Goal: Task Accomplishment & Management: Manage account settings

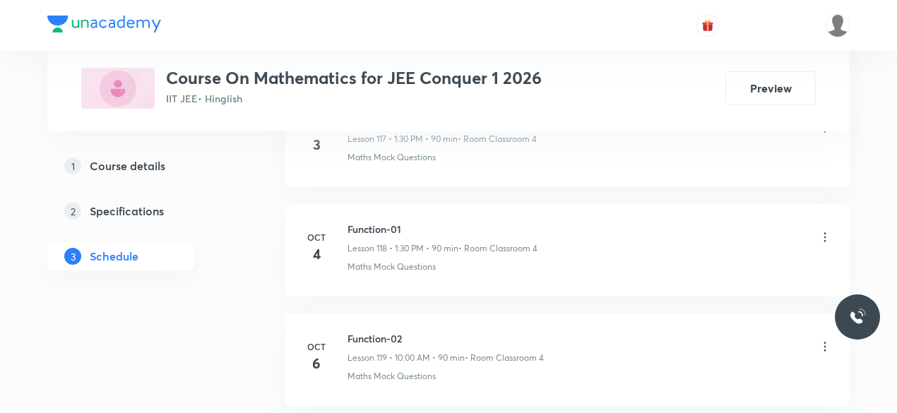
scroll to position [13623, 0]
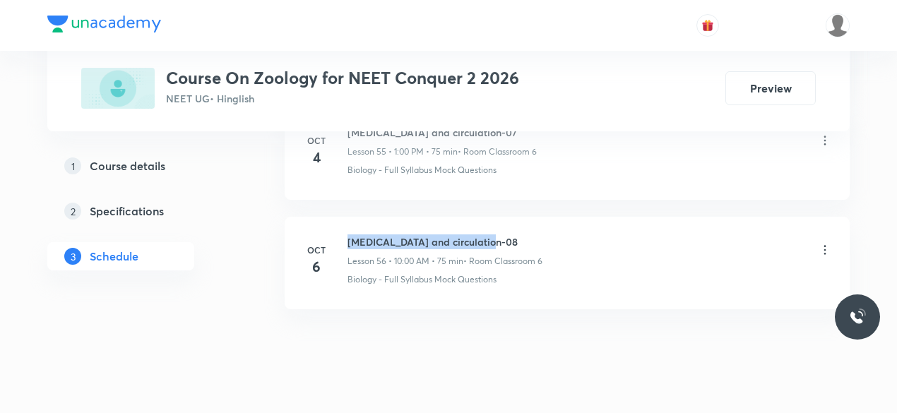
drag, startPoint x: 350, startPoint y: 212, endPoint x: 482, endPoint y: 213, distance: 132.1
click at [482, 235] on h6 "Body fluid and circulation-08" at bounding box center [445, 242] width 195 height 15
copy h6 "Body fluid and circulation-08"
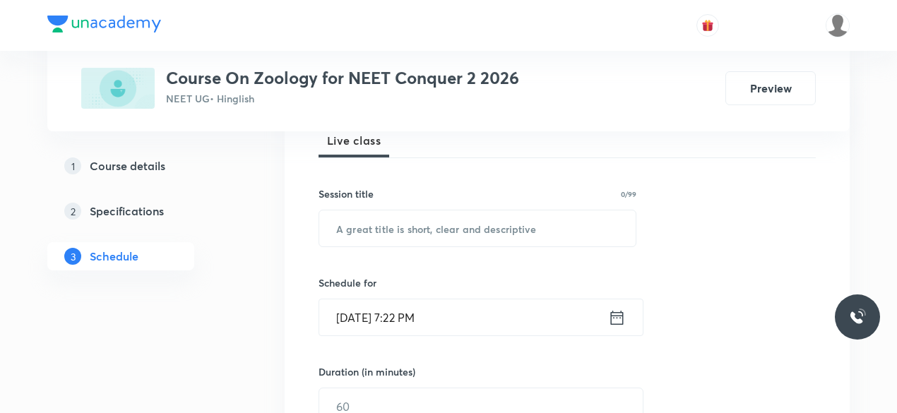
scroll to position [222, 0]
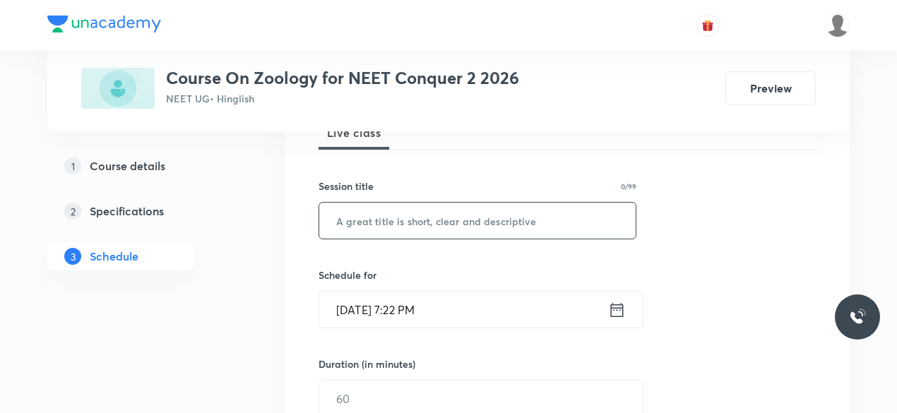
click at [404, 231] on input "text" at bounding box center [477, 221] width 316 height 36
paste input "Body fluid and circulation-08"
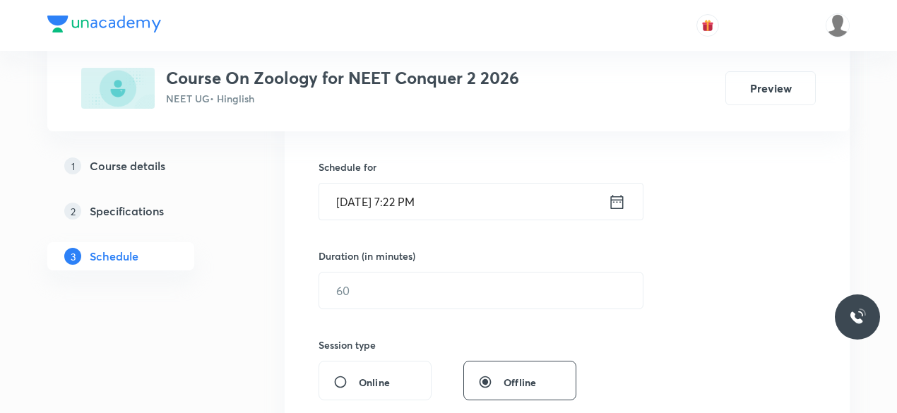
scroll to position [333, 0]
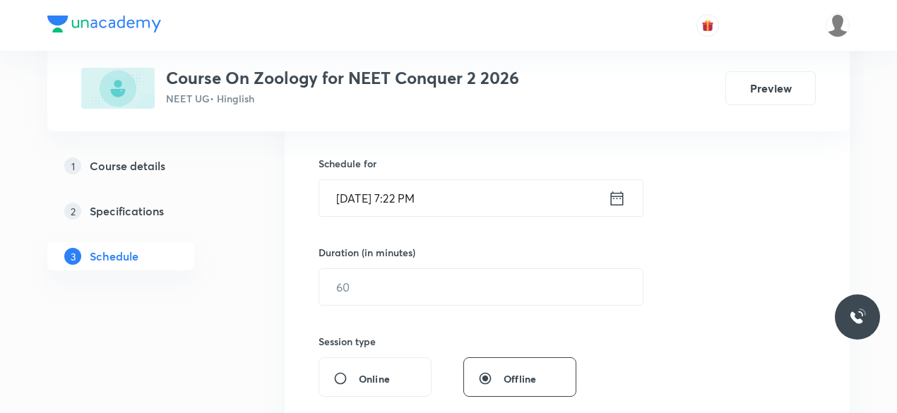
type input "Body fluid and circulation-09"
click at [612, 197] on icon at bounding box center [617, 199] width 18 height 20
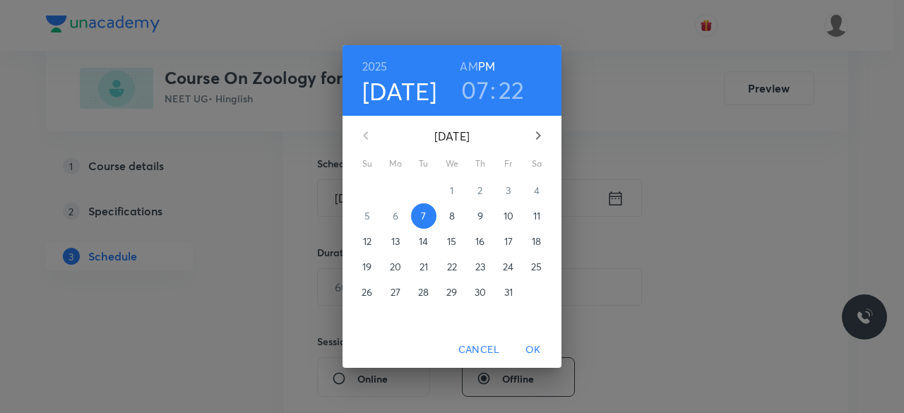
click at [452, 221] on p "8" at bounding box center [452, 216] width 6 height 14
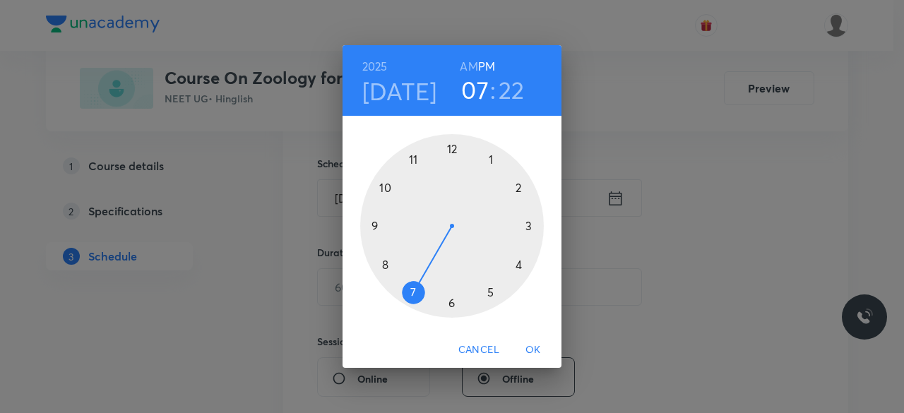
click at [384, 187] on div at bounding box center [452, 226] width 184 height 184
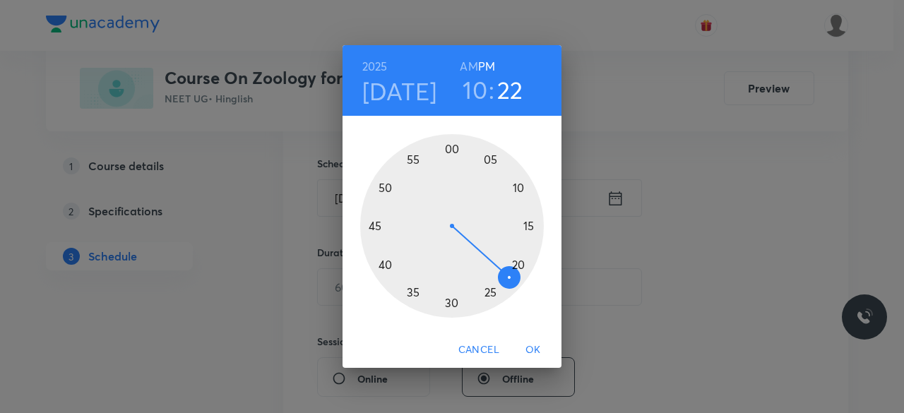
click at [452, 149] on div at bounding box center [452, 226] width 184 height 184
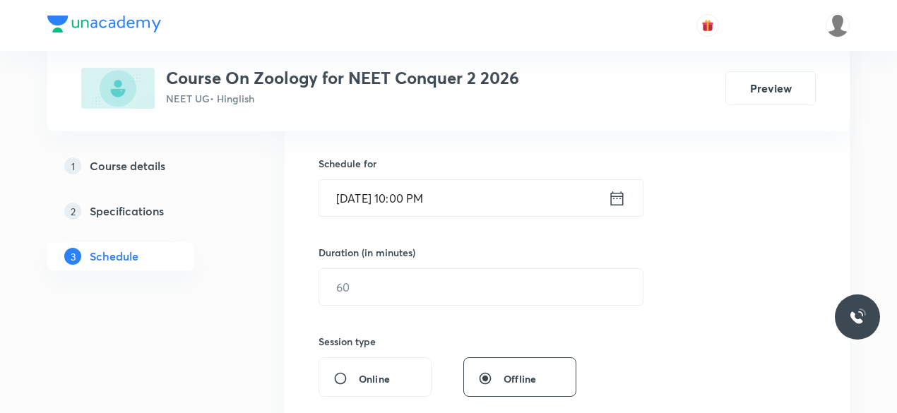
click at [614, 198] on icon at bounding box center [617, 199] width 18 height 20
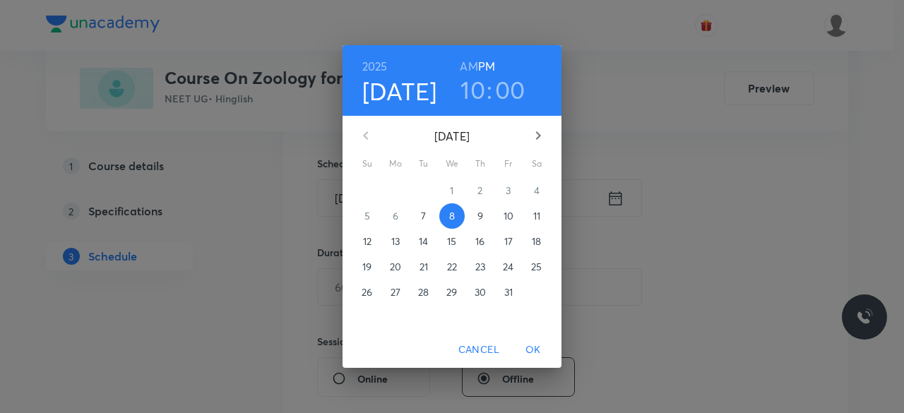
click at [475, 66] on h6 "AM" at bounding box center [469, 67] width 18 height 20
click at [531, 351] on span "OK" at bounding box center [533, 350] width 34 height 18
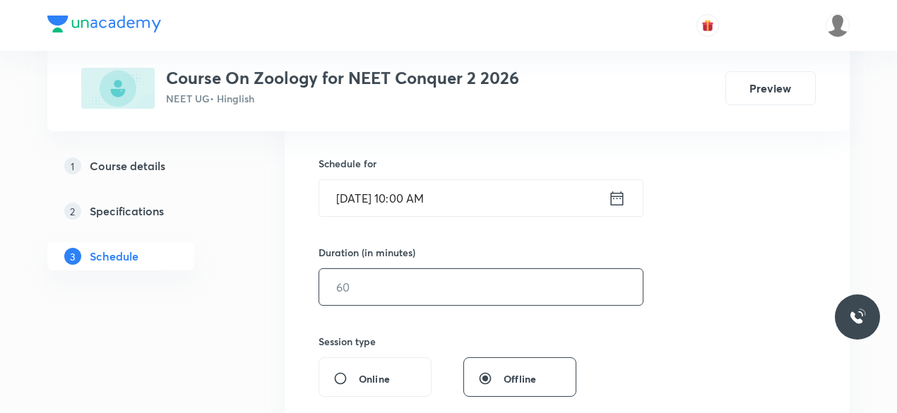
click at [386, 287] on input "text" at bounding box center [481, 287] width 324 height 36
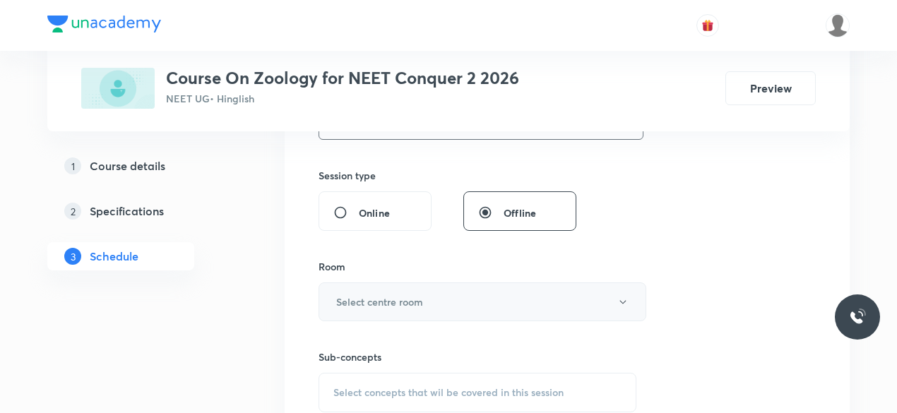
scroll to position [500, 0]
type input "75"
click at [363, 294] on h6 "Select centre room" at bounding box center [379, 301] width 87 height 15
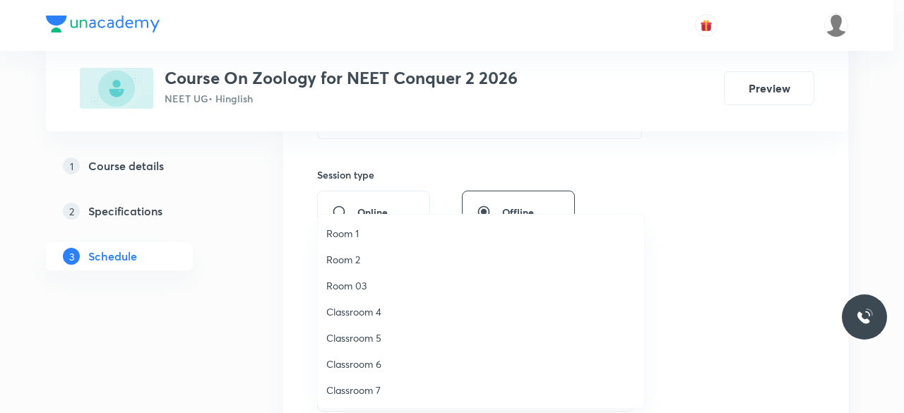
click at [378, 361] on span "Classroom 6" at bounding box center [480, 364] width 309 height 15
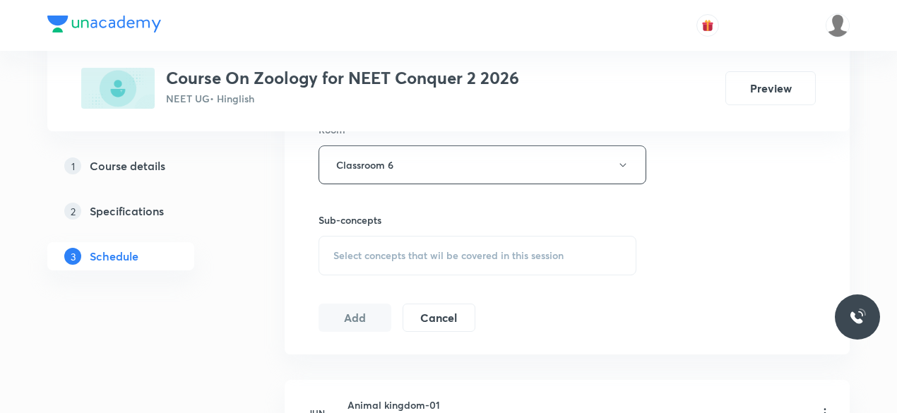
scroll to position [647, 0]
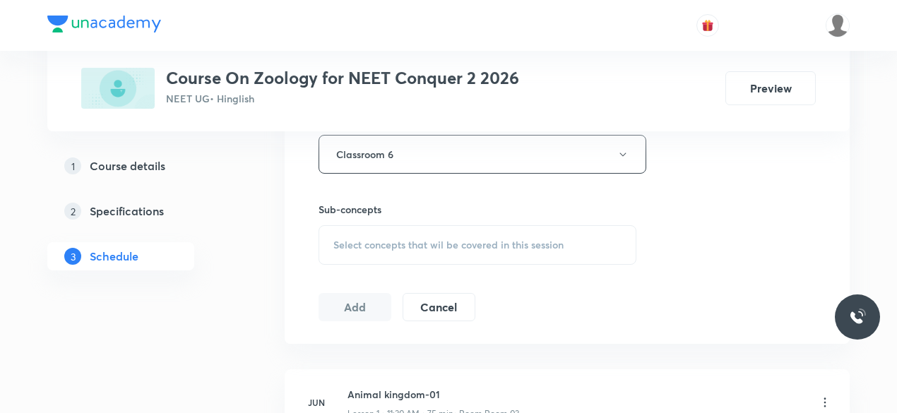
click at [340, 239] on span "Select concepts that wil be covered in this session" at bounding box center [448, 244] width 230 height 11
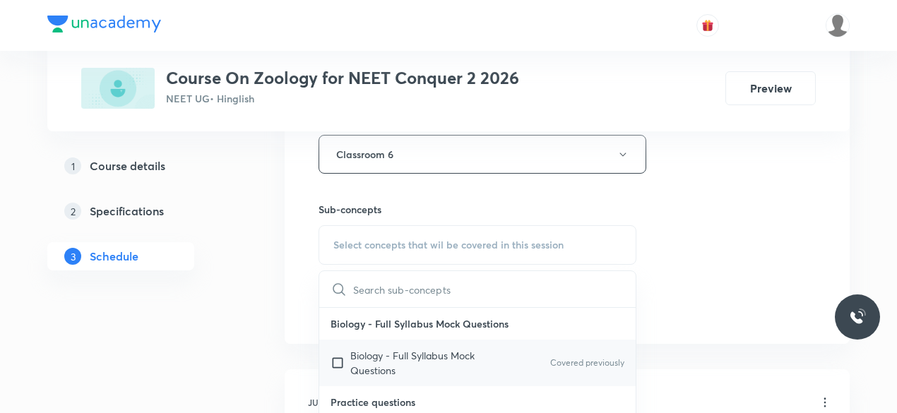
click at [338, 360] on input "checkbox" at bounding box center [341, 363] width 20 height 30
checkbox input "true"
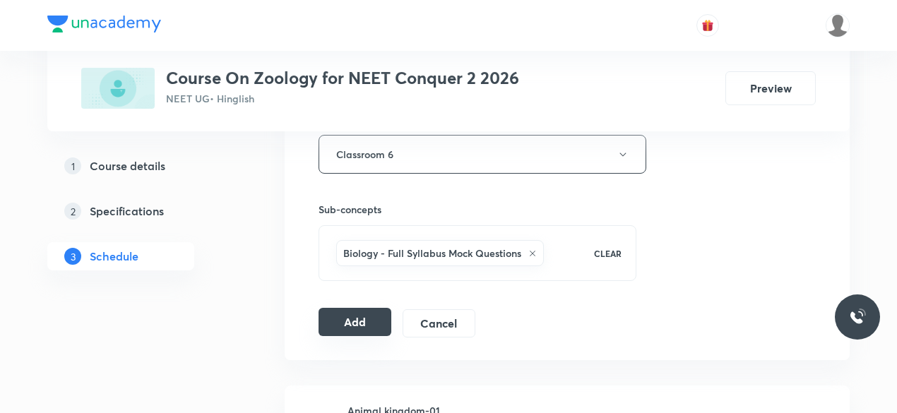
click at [362, 324] on button "Add" at bounding box center [355, 322] width 73 height 28
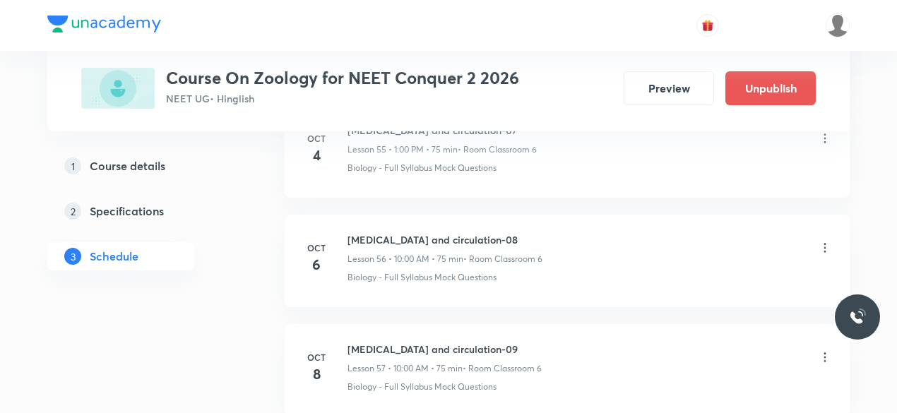
scroll to position [6284, 0]
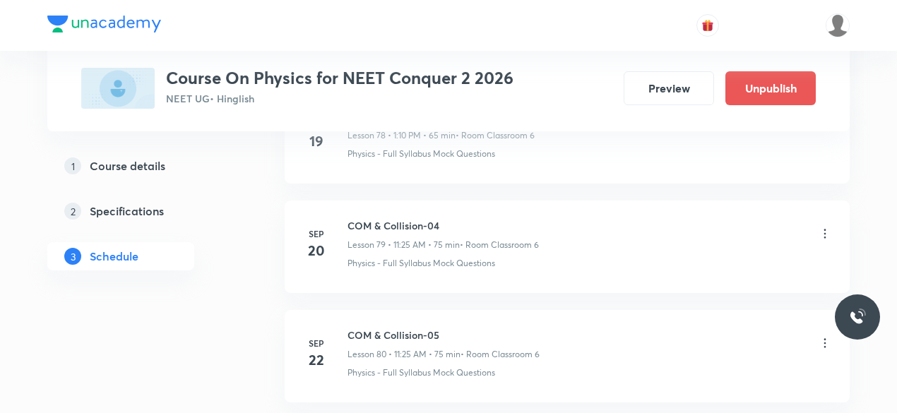
scroll to position [10201, 0]
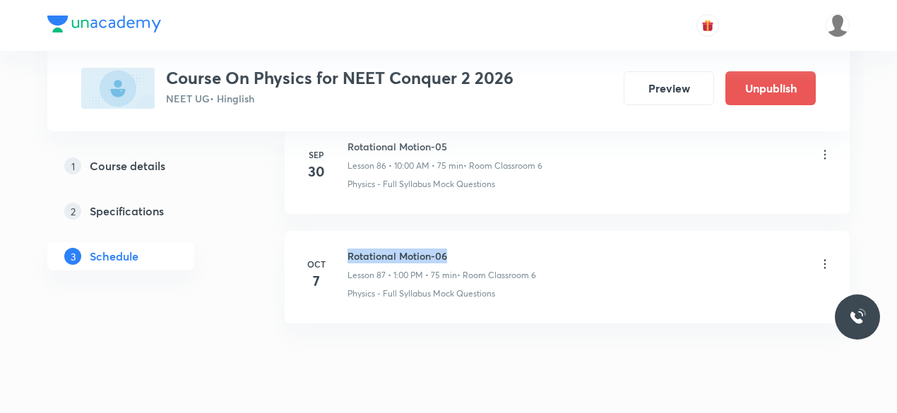
drag, startPoint x: 349, startPoint y: 211, endPoint x: 448, endPoint y: 211, distance: 98.9
click at [448, 249] on h6 "Rotational Motion-06" at bounding box center [442, 256] width 189 height 15
copy h6 "Rotational Motion-06"
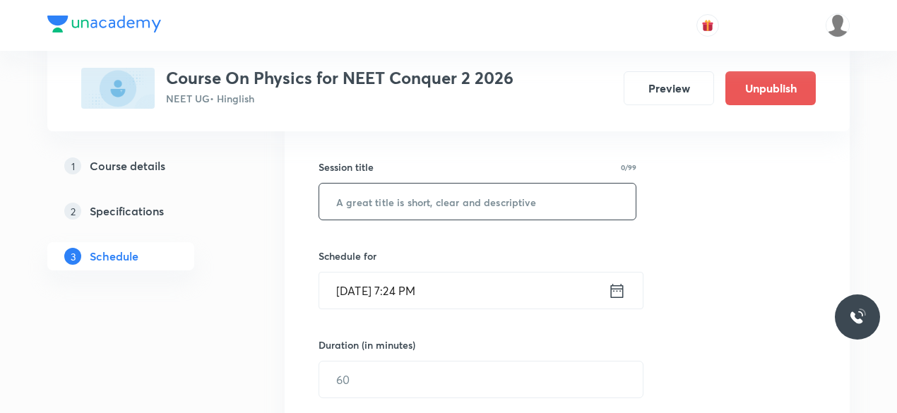
scroll to position [244, 0]
click at [380, 203] on input "text" at bounding box center [477, 199] width 316 height 36
paste input "Rotational Motion-06"
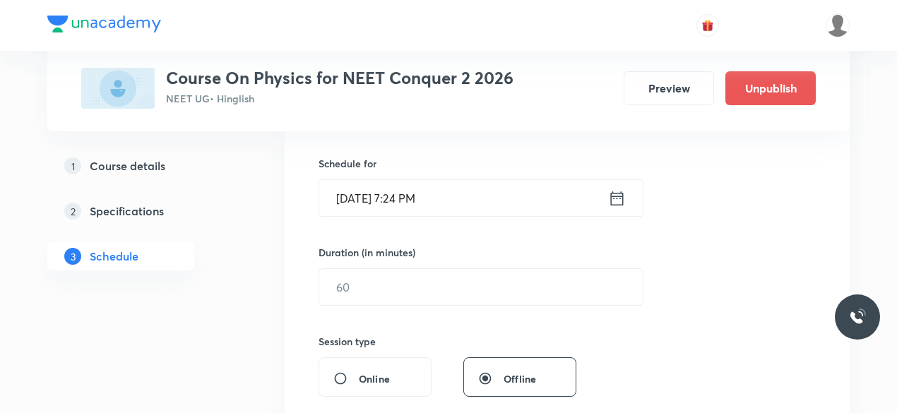
scroll to position [334, 0]
type input "Rotational Motion-07"
click at [619, 198] on icon at bounding box center [617, 198] width 18 height 20
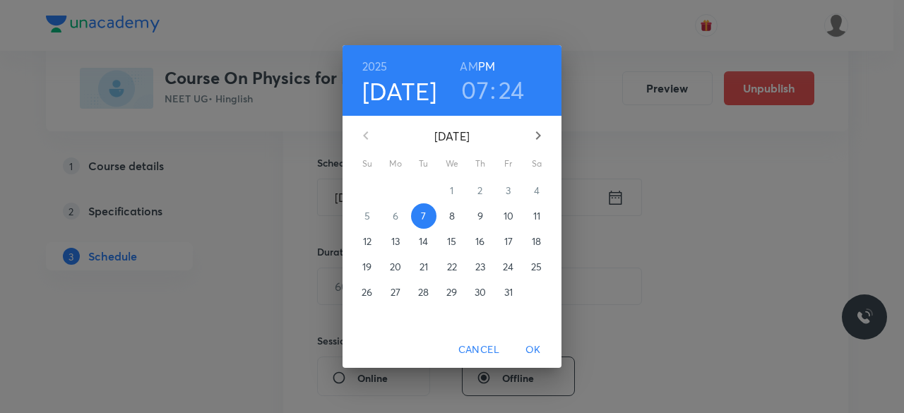
click at [449, 217] on p "8" at bounding box center [452, 216] width 6 height 14
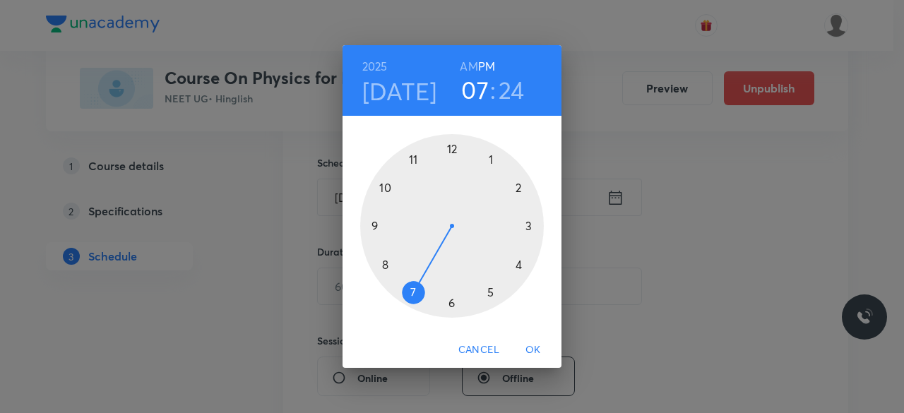
click at [415, 159] on div at bounding box center [452, 226] width 184 height 184
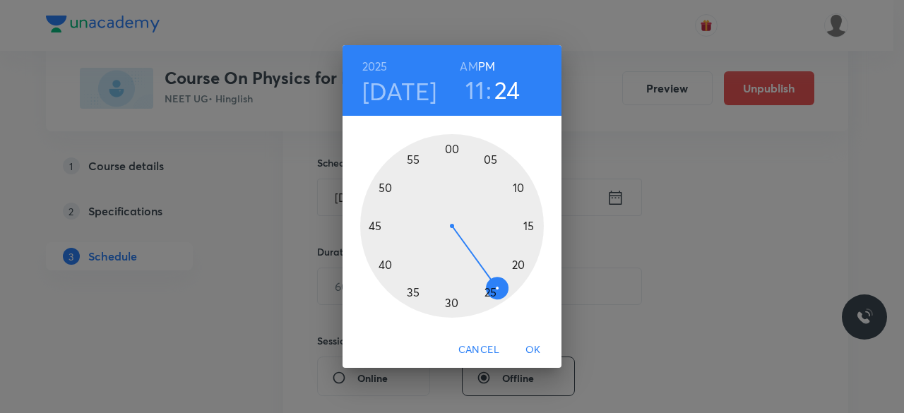
click at [489, 293] on div at bounding box center [452, 226] width 184 height 184
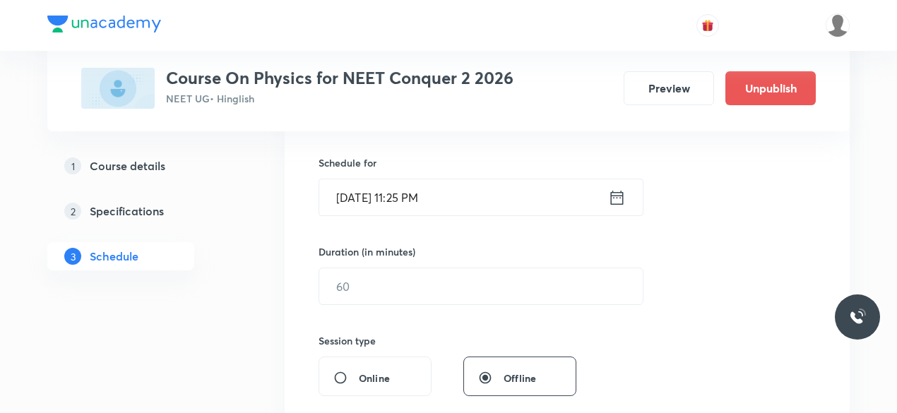
click at [617, 200] on icon at bounding box center [617, 198] width 18 height 20
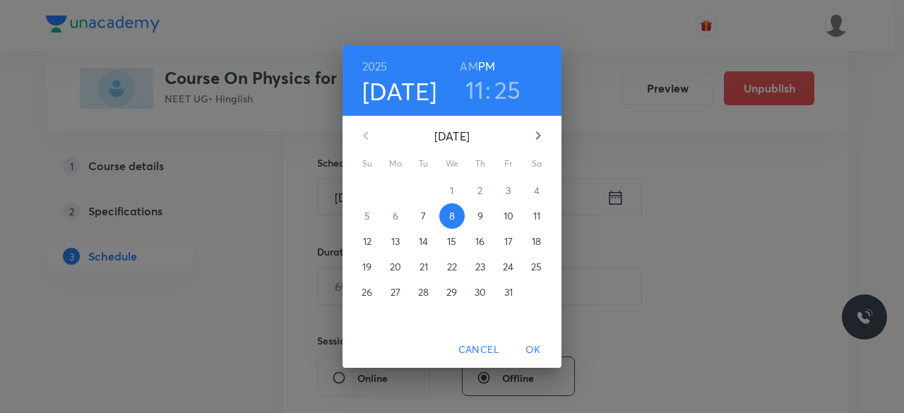
click at [470, 66] on h6 "AM" at bounding box center [469, 67] width 18 height 20
click at [535, 348] on span "OK" at bounding box center [533, 350] width 34 height 18
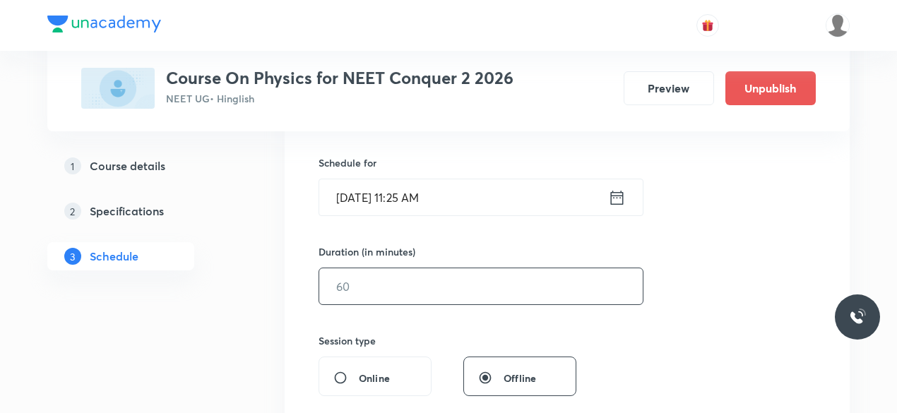
click at [393, 290] on input "text" at bounding box center [481, 286] width 324 height 36
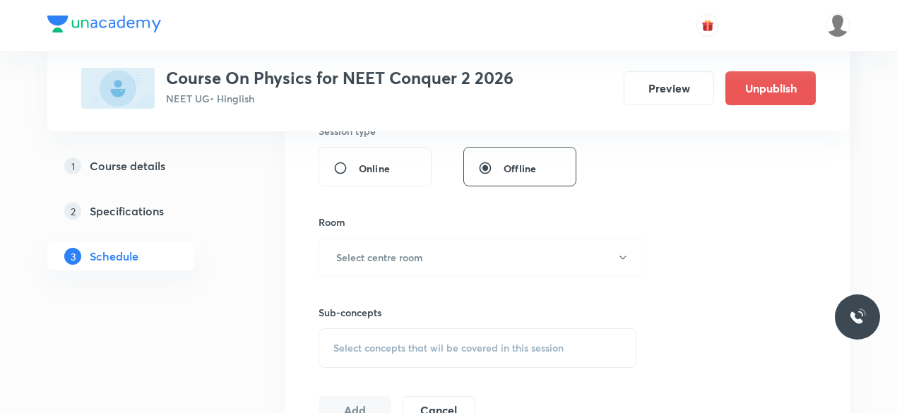
scroll to position [557, 0]
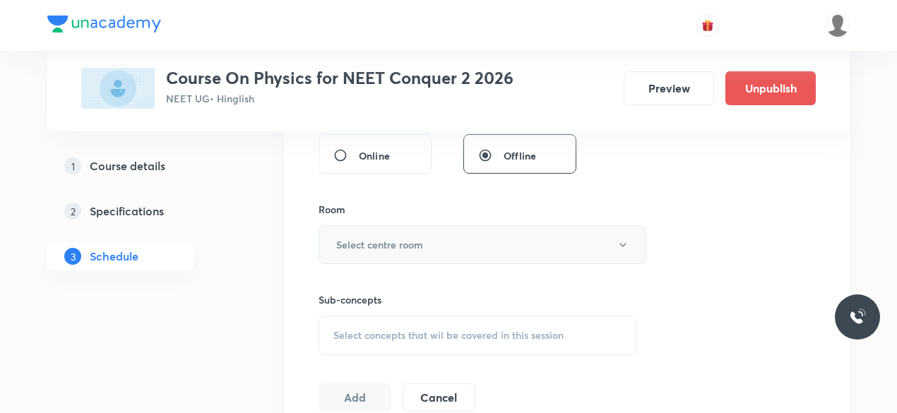
type input "75"
click at [364, 249] on h6 "Select centre room" at bounding box center [379, 244] width 87 height 15
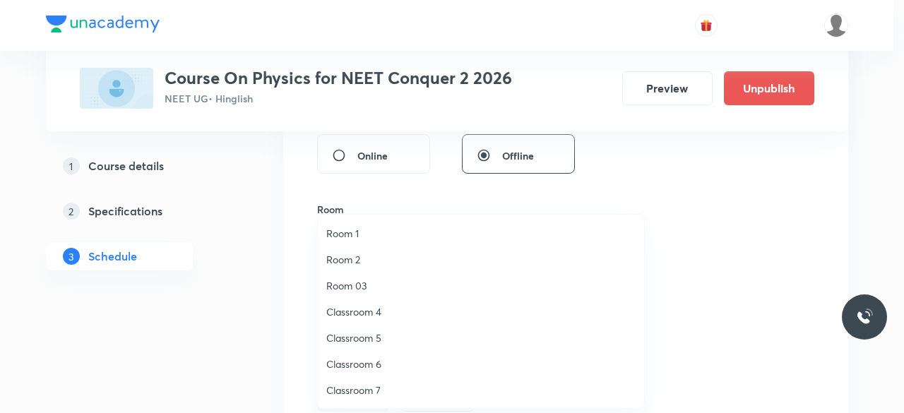
click at [375, 362] on span "Classroom 6" at bounding box center [480, 364] width 309 height 15
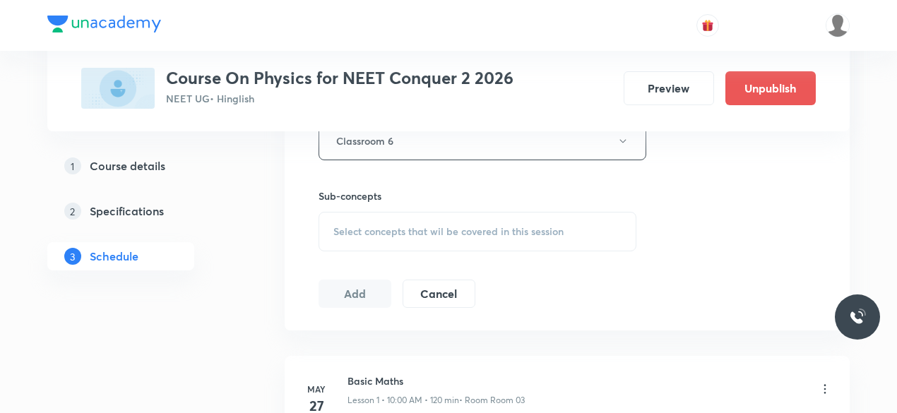
scroll to position [665, 0]
click at [341, 225] on span "Select concepts that wil be covered in this session" at bounding box center [448, 226] width 230 height 11
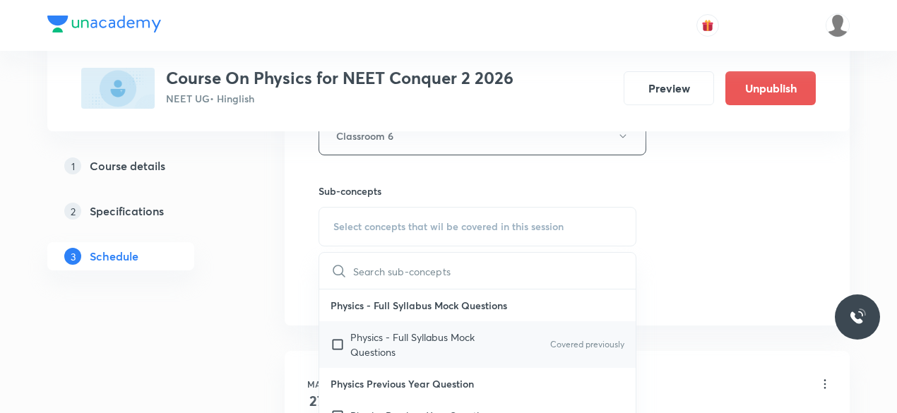
click at [339, 340] on input "checkbox" at bounding box center [341, 345] width 20 height 30
checkbox input "true"
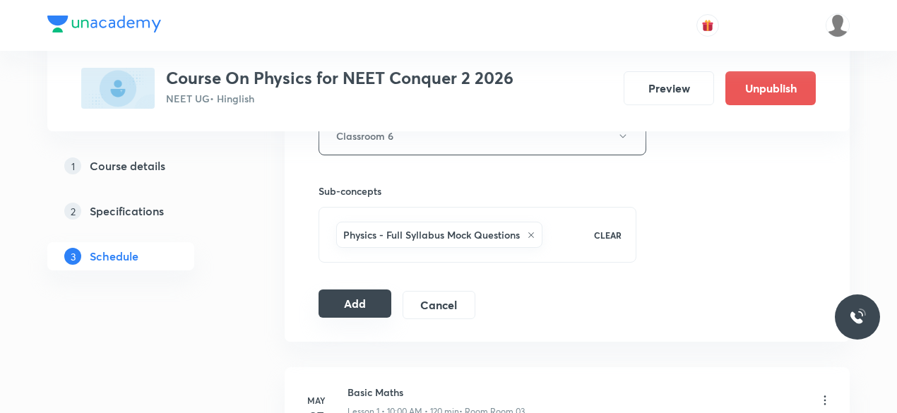
click at [341, 301] on button "Add" at bounding box center [355, 304] width 73 height 28
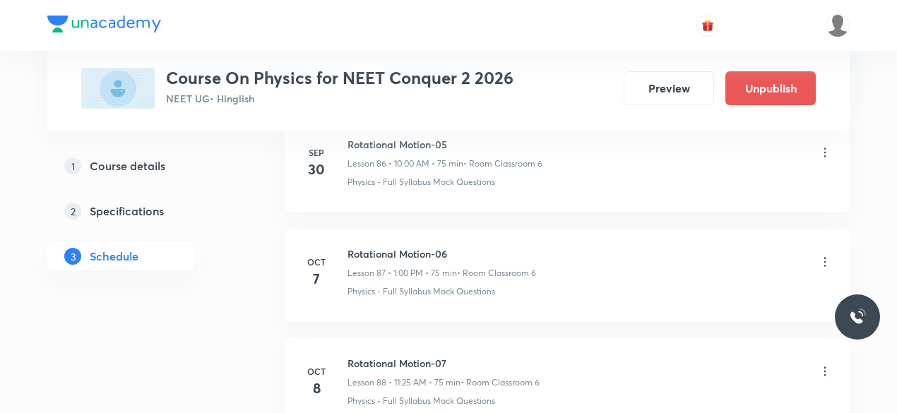
scroll to position [9663, 0]
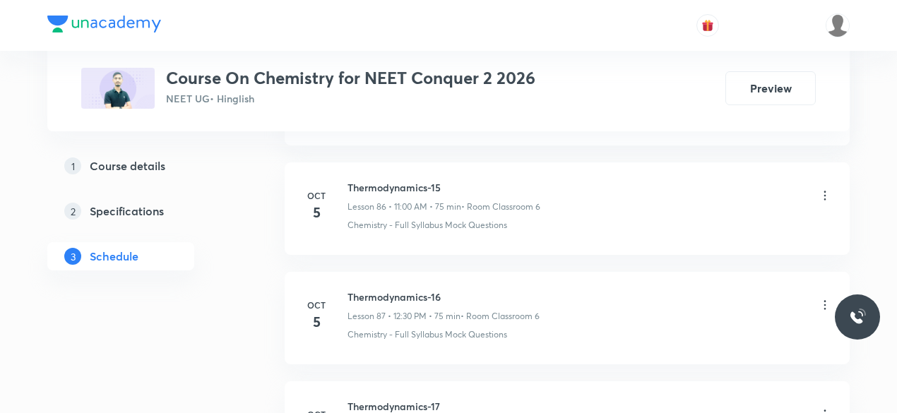
scroll to position [10419, 0]
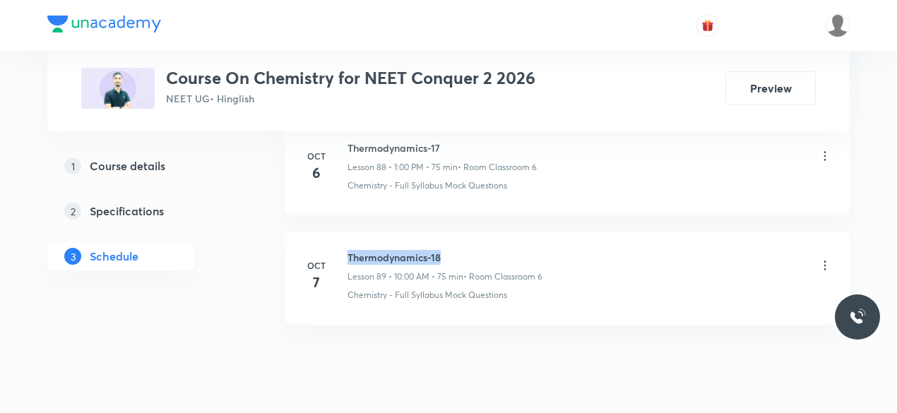
drag, startPoint x: 349, startPoint y: 212, endPoint x: 442, endPoint y: 213, distance: 93.2
click at [442, 250] on h6 "Thermodynamics-18" at bounding box center [445, 257] width 195 height 15
copy h6 "Thermodynamics-18"
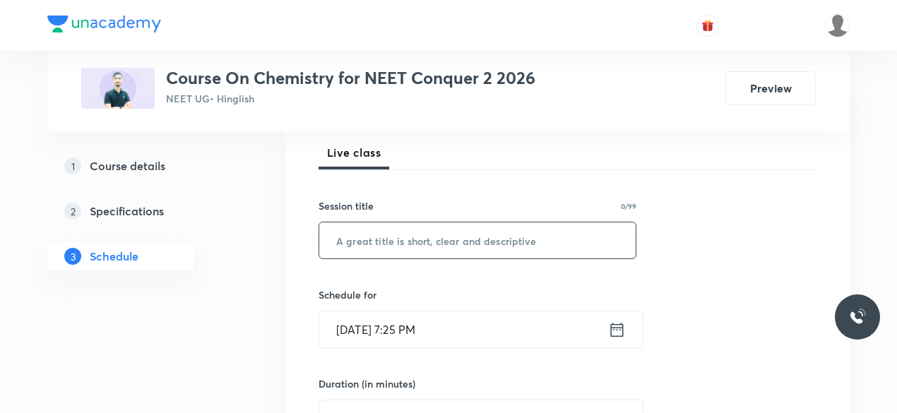
scroll to position [204, 0]
click at [390, 235] on input "text" at bounding box center [477, 238] width 316 height 36
paste input "Thermodynamics-18"
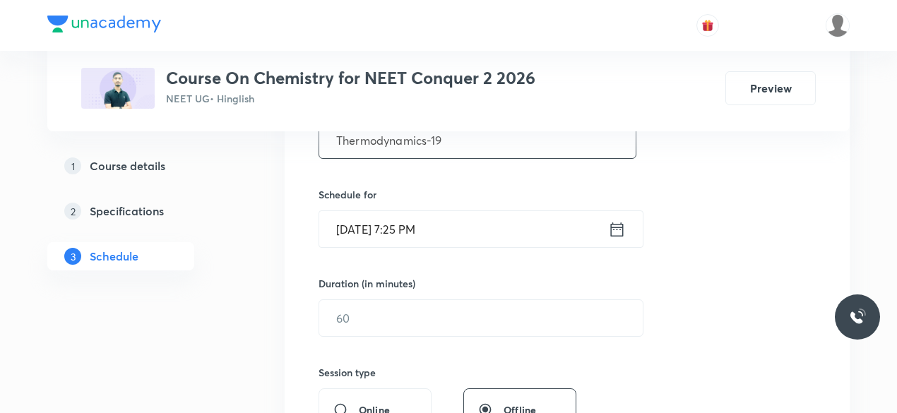
scroll to position [303, 0]
type input "Thermodynamics-19"
click at [617, 227] on icon at bounding box center [617, 229] width 18 height 20
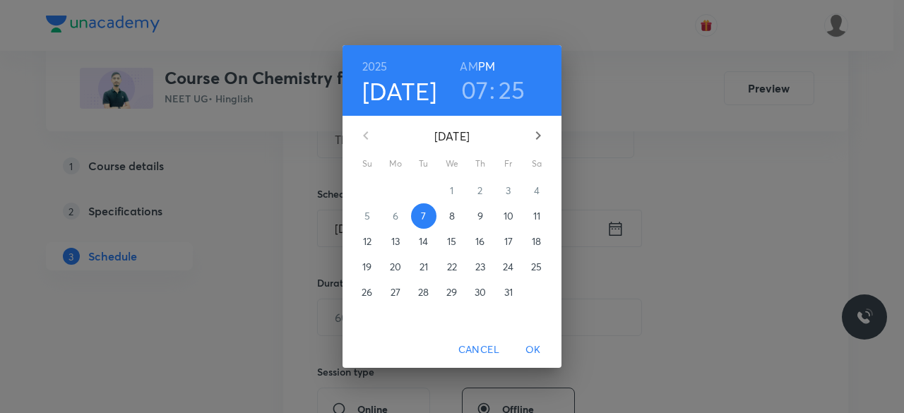
click at [451, 222] on p "8" at bounding box center [452, 216] width 6 height 14
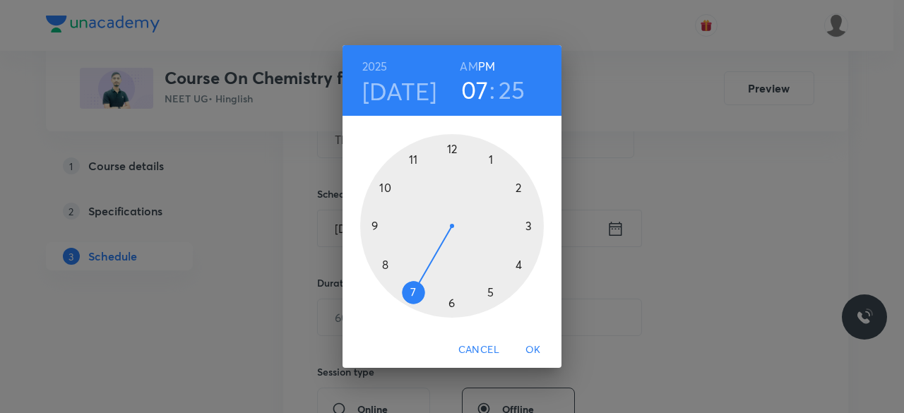
click at [490, 159] on div at bounding box center [452, 226] width 184 height 184
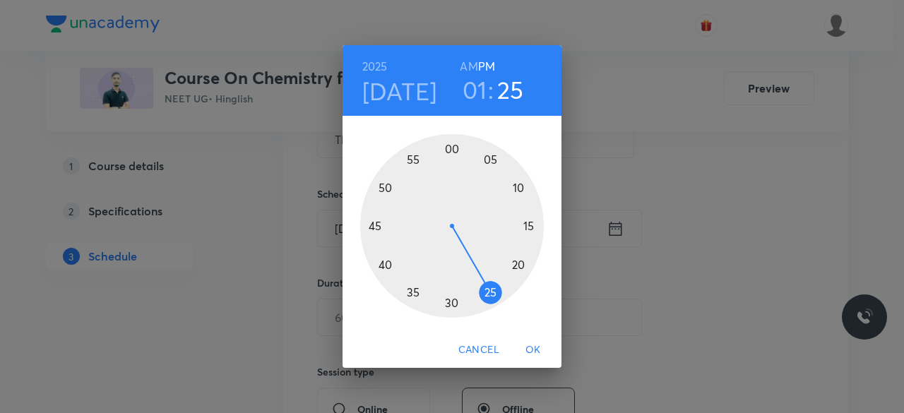
click at [453, 150] on div at bounding box center [452, 226] width 184 height 184
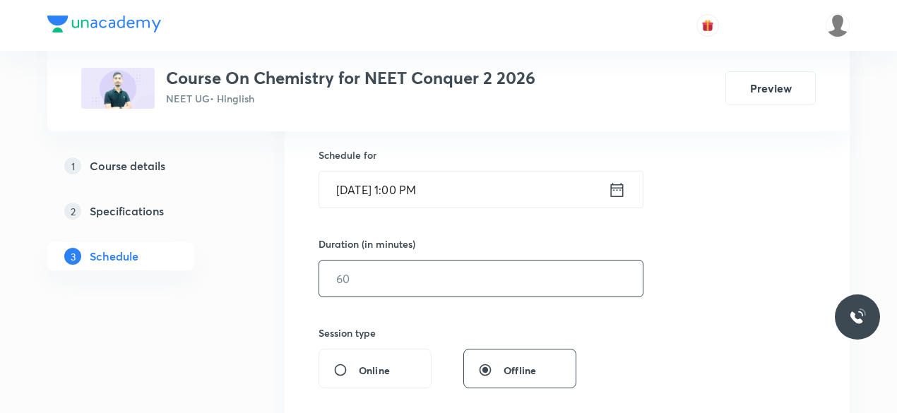
scroll to position [344, 0]
click at [394, 273] on input "text" at bounding box center [481, 277] width 324 height 36
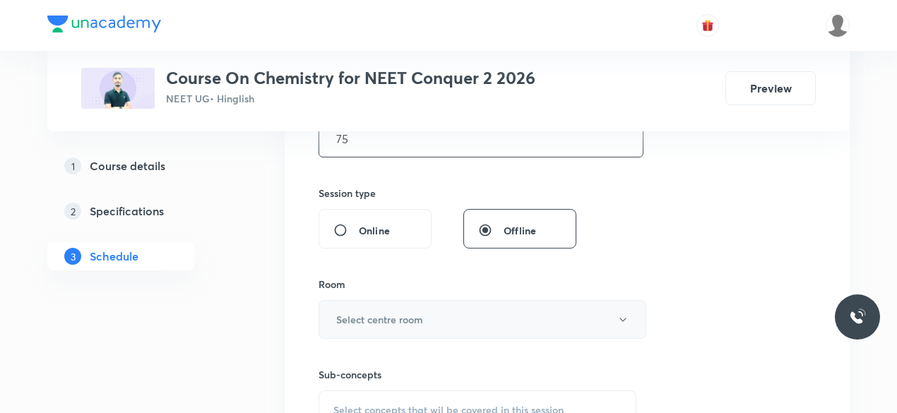
scroll to position [487, 0]
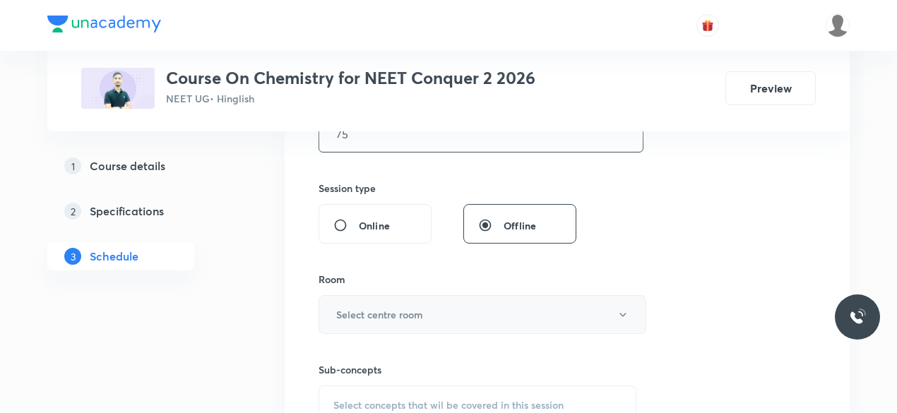
type input "75"
click at [345, 310] on h6 "Select centre room" at bounding box center [379, 314] width 87 height 15
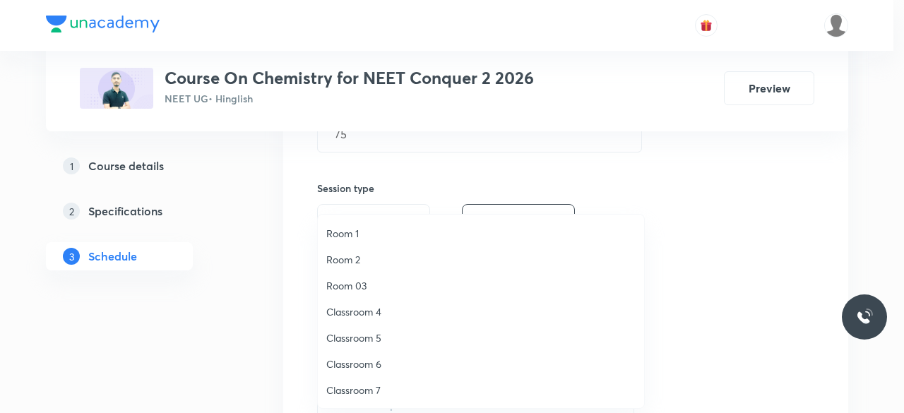
click at [366, 362] on span "Classroom 6" at bounding box center [480, 364] width 309 height 15
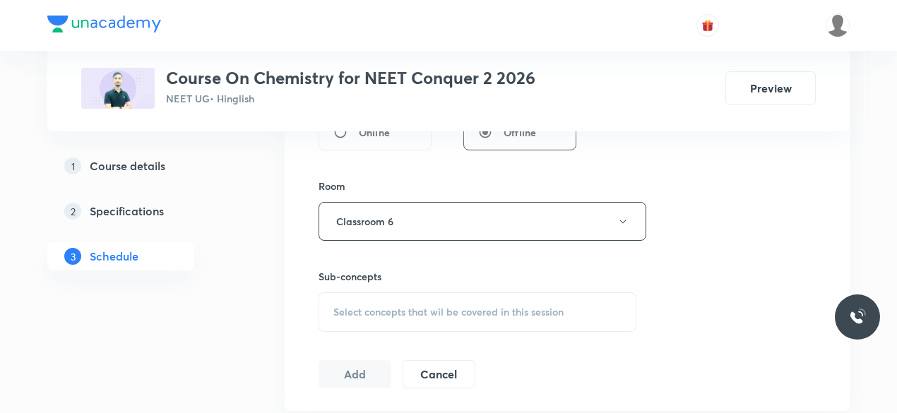
scroll to position [584, 0]
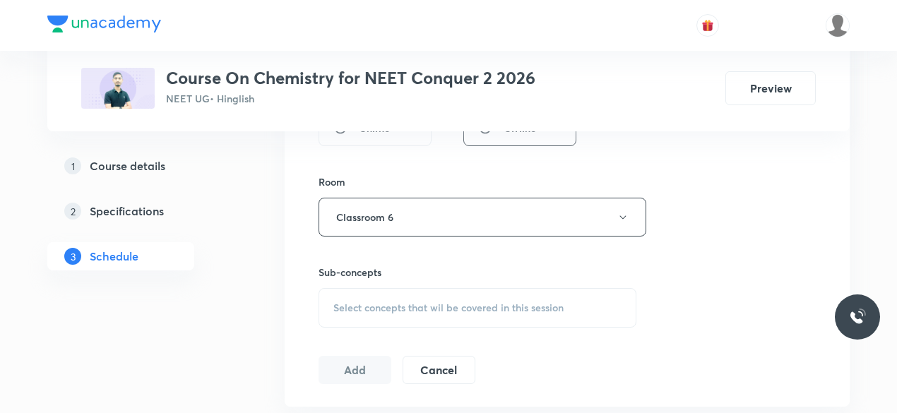
click at [333, 307] on span "Select concepts that wil be covered in this session" at bounding box center [448, 307] width 230 height 11
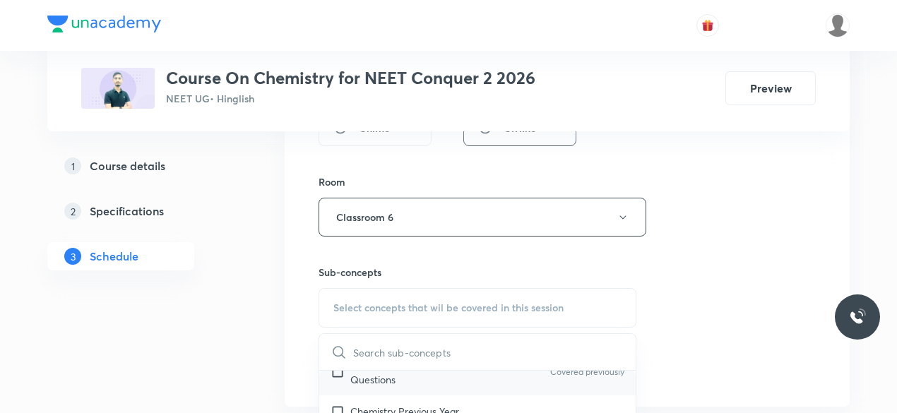
click at [340, 371] on input "checkbox" at bounding box center [341, 372] width 20 height 30
checkbox input "true"
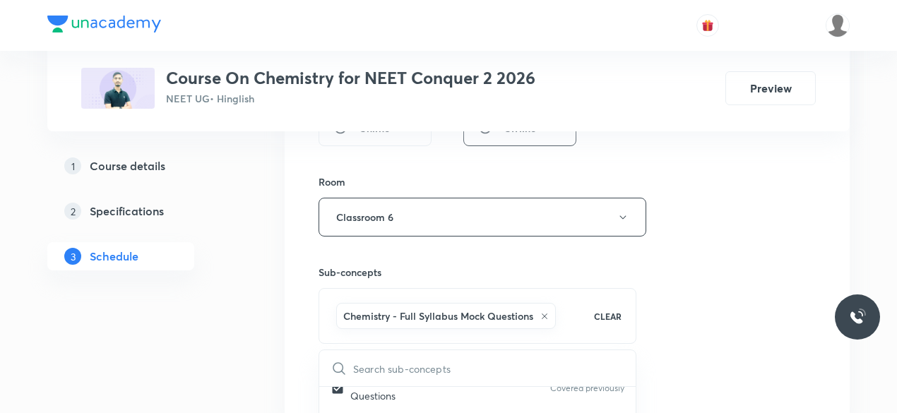
click at [301, 327] on div "Session 90 Live class Session title 17/99 Thermodynamics-19 ​ Schedule for Oct …" at bounding box center [567, 60] width 565 height 725
click at [355, 374] on button "Add" at bounding box center [355, 385] width 73 height 28
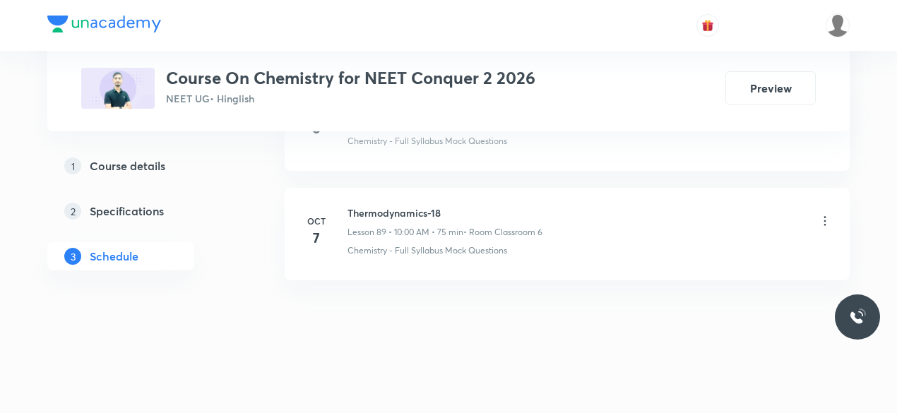
scroll to position [9772, 0]
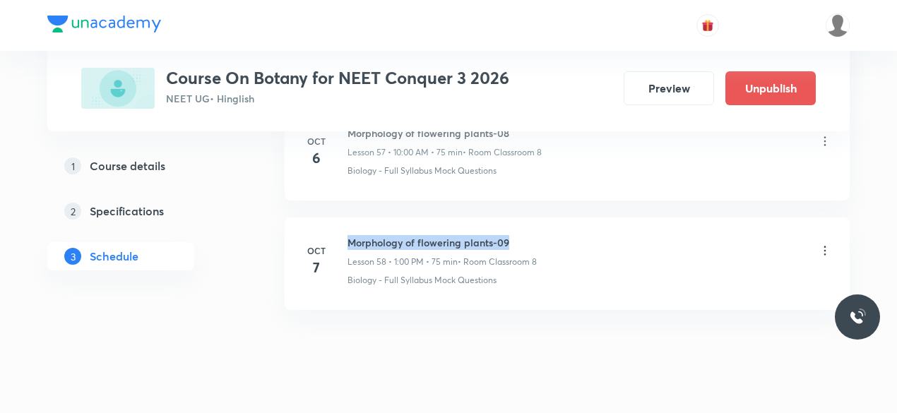
drag, startPoint x: 348, startPoint y: 213, endPoint x: 509, endPoint y: 210, distance: 161.8
click at [509, 235] on h6 "Morphology of flowering plants-09" at bounding box center [442, 242] width 189 height 15
copy h6 "Morphology of flowering plants-09"
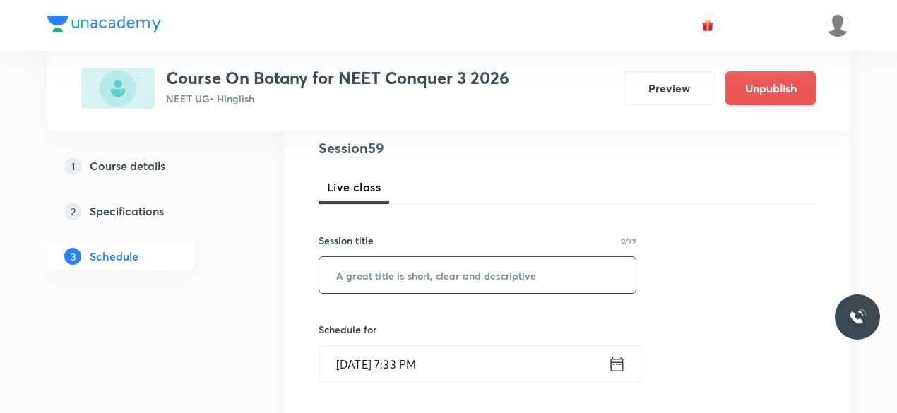
scroll to position [168, 0]
click at [412, 280] on input "text" at bounding box center [477, 274] width 316 height 36
paste input "Morphology of flowering plants-09"
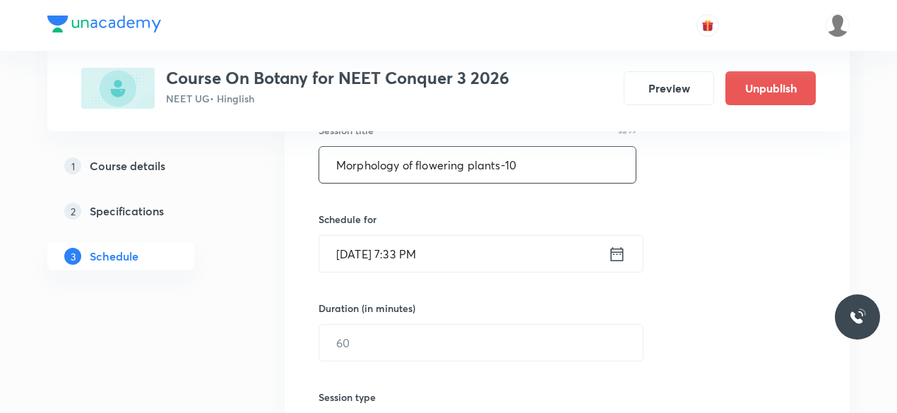
scroll to position [278, 0]
type input "Morphology of flowering plants-10"
click at [616, 256] on icon at bounding box center [617, 254] width 18 height 20
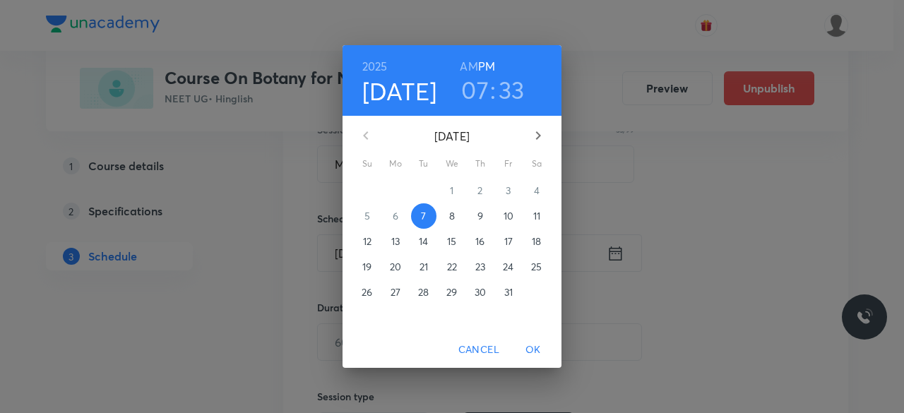
click at [451, 218] on p "8" at bounding box center [452, 216] width 6 height 14
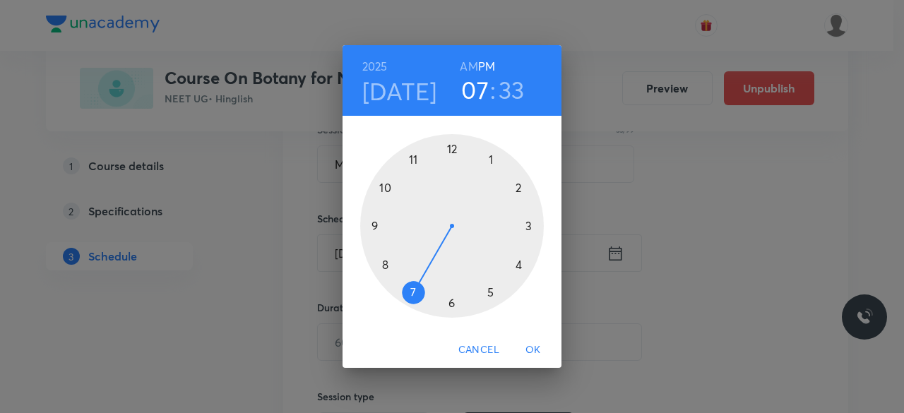
click at [384, 186] on div at bounding box center [452, 226] width 184 height 184
click at [451, 150] on div at bounding box center [452, 226] width 184 height 184
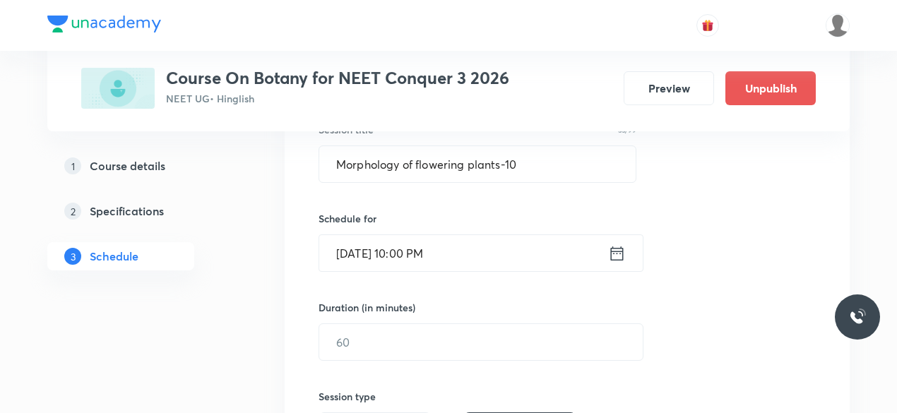
click at [619, 254] on icon at bounding box center [617, 254] width 18 height 20
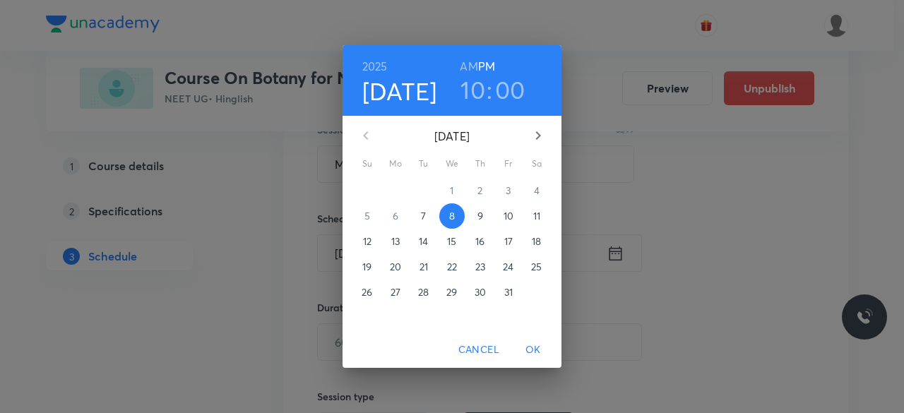
click at [473, 64] on h6 "AM" at bounding box center [469, 67] width 18 height 20
click at [534, 351] on span "OK" at bounding box center [533, 350] width 34 height 18
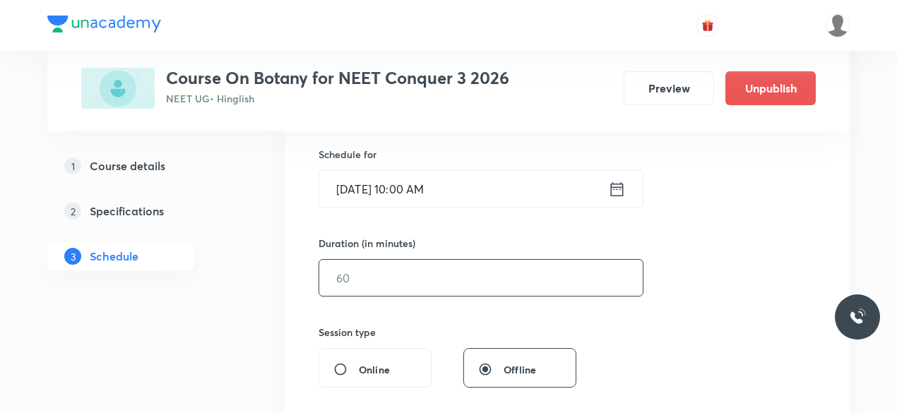
scroll to position [345, 0]
click at [374, 273] on input "text" at bounding box center [481, 276] width 324 height 36
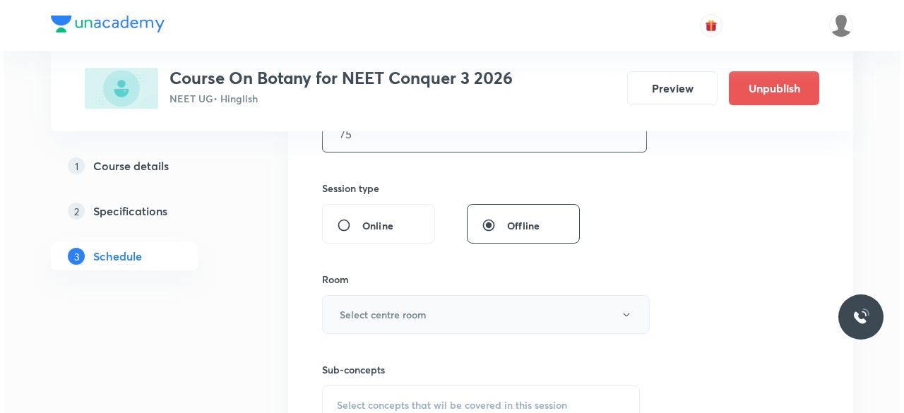
scroll to position [487, 0]
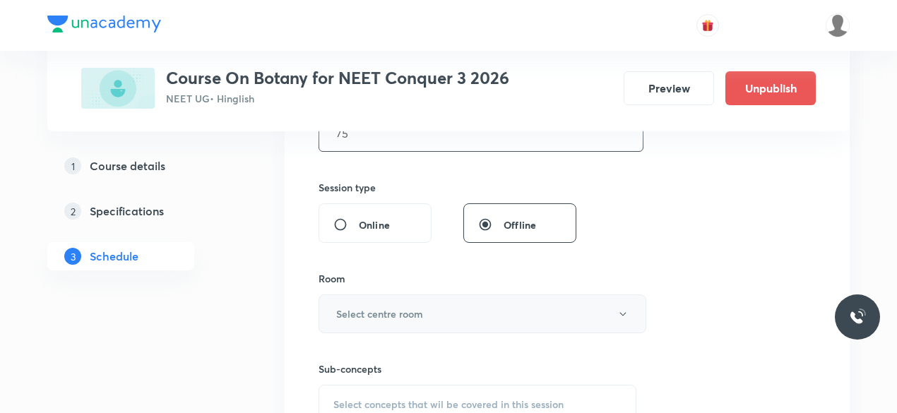
type input "75"
click at [364, 309] on h6 "Select centre room" at bounding box center [379, 314] width 87 height 15
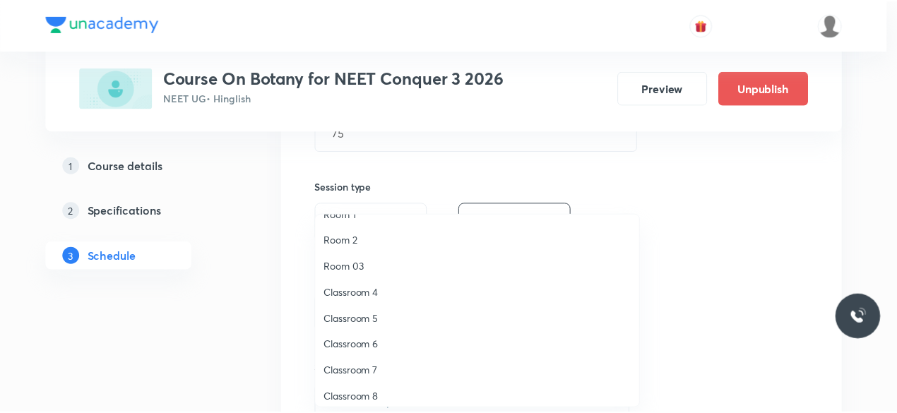
scroll to position [26, 0]
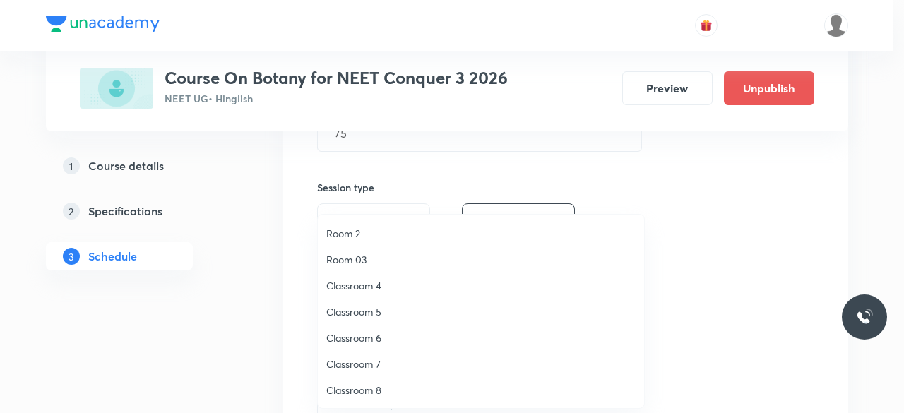
click at [373, 391] on span "Classroom 8" at bounding box center [480, 390] width 309 height 15
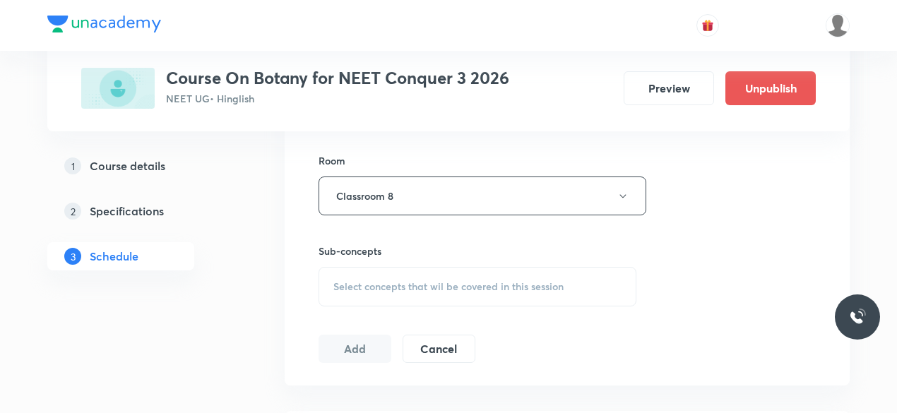
scroll to position [607, 0]
click at [335, 279] on span "Select concepts that wil be covered in this session" at bounding box center [448, 284] width 230 height 11
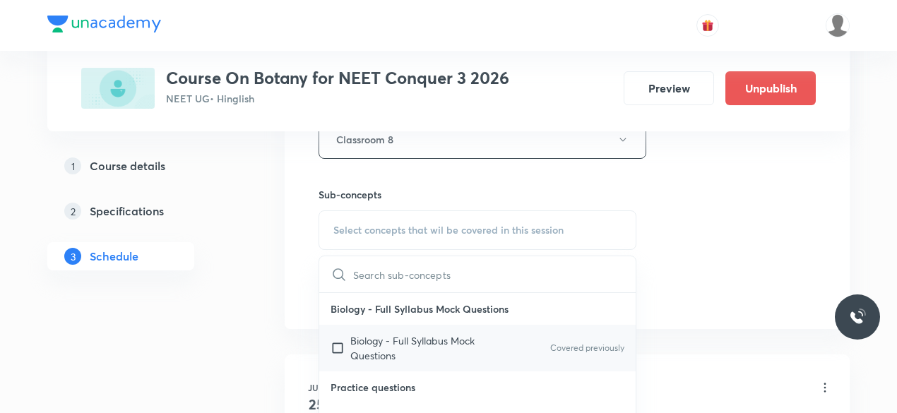
scroll to position [664, 0]
click at [338, 345] on input "checkbox" at bounding box center [341, 346] width 20 height 30
checkbox input "true"
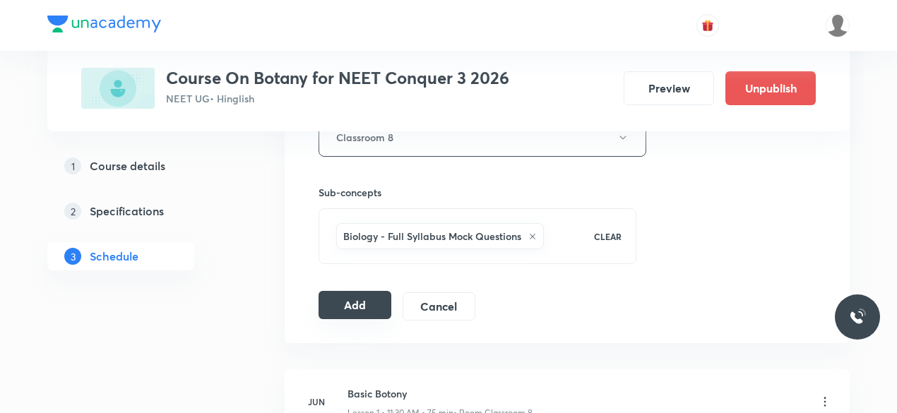
click at [352, 309] on button "Add" at bounding box center [355, 305] width 73 height 28
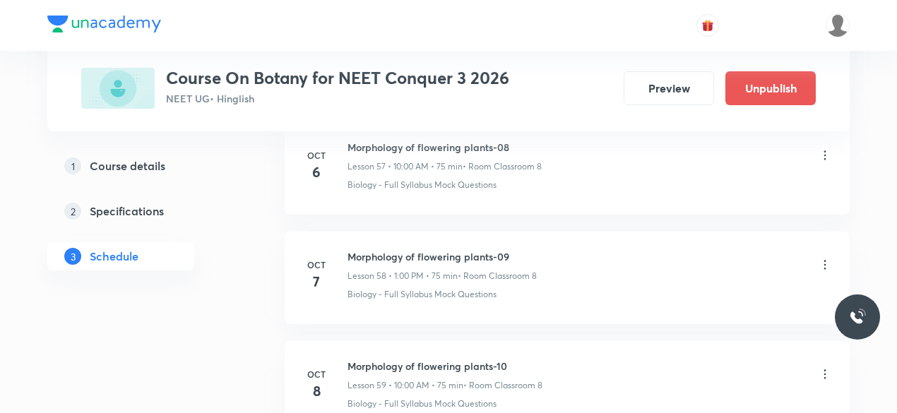
scroll to position [6501, 0]
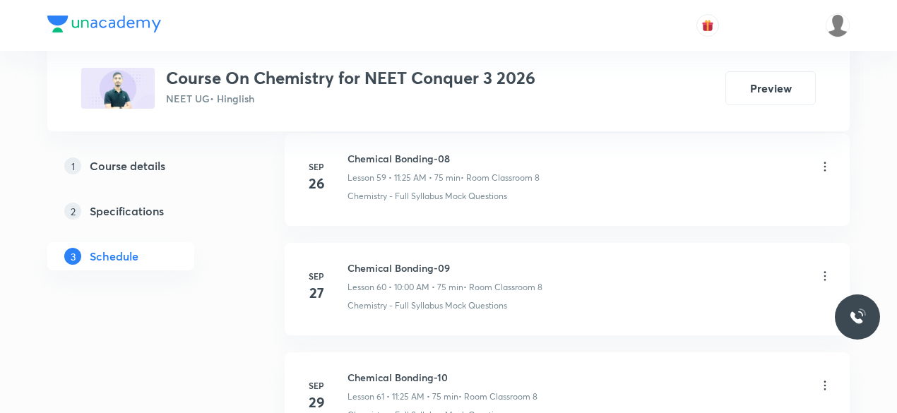
scroll to position [7802, 0]
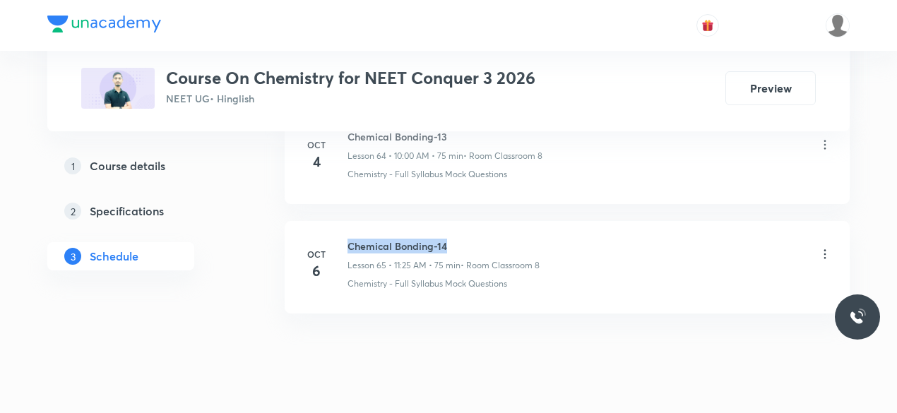
drag, startPoint x: 348, startPoint y: 210, endPoint x: 449, endPoint y: 210, distance: 101.7
click at [449, 239] on h6 "Chemical Bonding-14" at bounding box center [444, 246] width 192 height 15
copy h6 "Chemical Bonding-14"
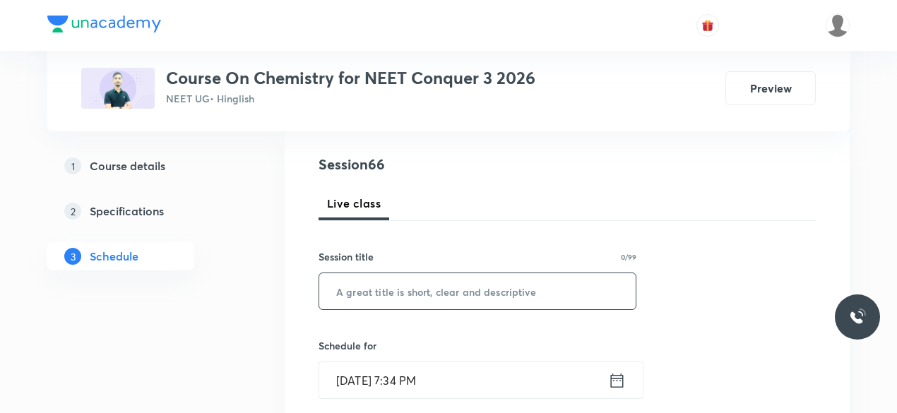
scroll to position [157, 0]
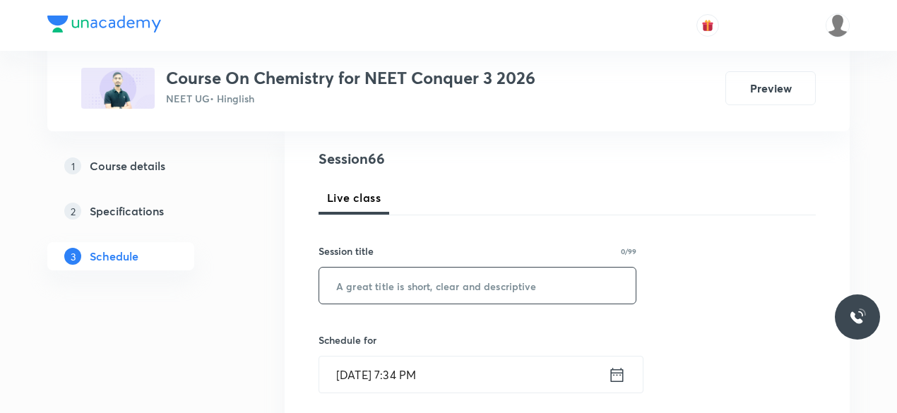
click at [385, 290] on input "text" at bounding box center [477, 286] width 316 height 36
paste input "Chemical Bonding-14"
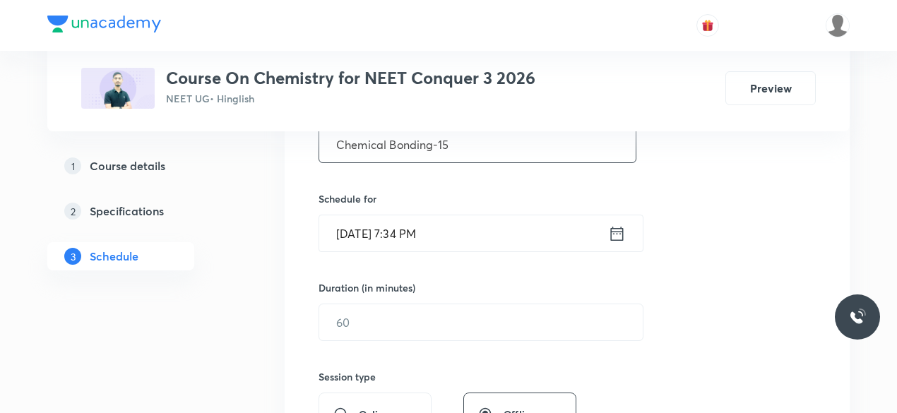
scroll to position [299, 0]
type input "Chemical Bonding-15"
click at [617, 234] on icon at bounding box center [617, 233] width 18 height 20
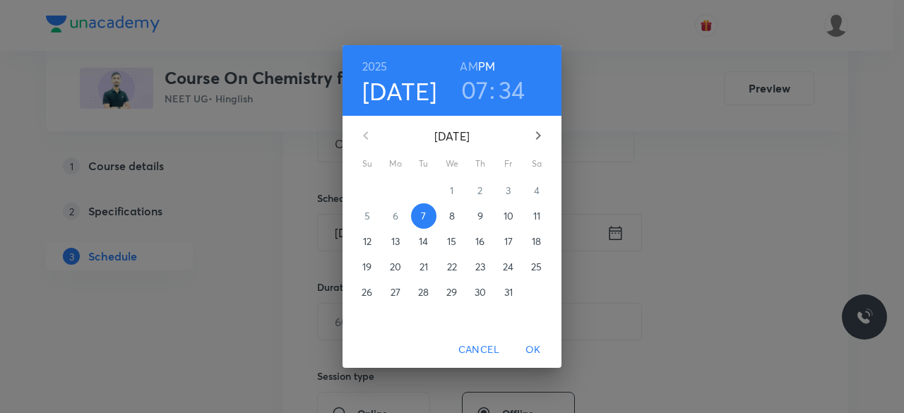
click at [452, 218] on p "8" at bounding box center [452, 216] width 6 height 14
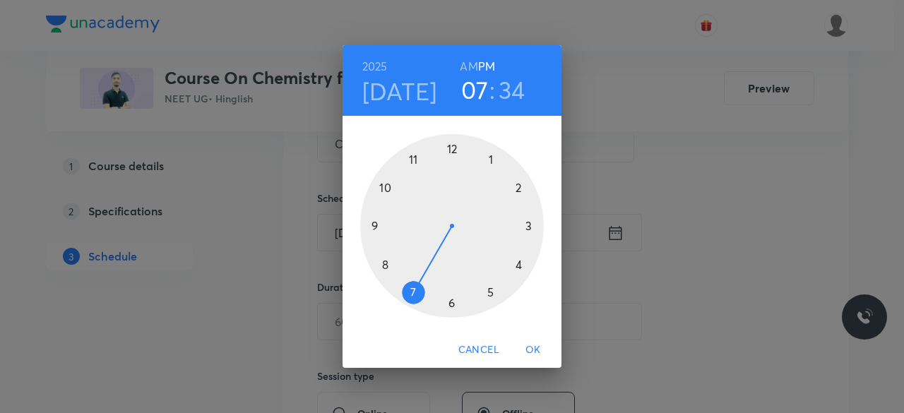
click at [413, 160] on div at bounding box center [452, 226] width 184 height 184
click at [492, 293] on div at bounding box center [452, 226] width 184 height 184
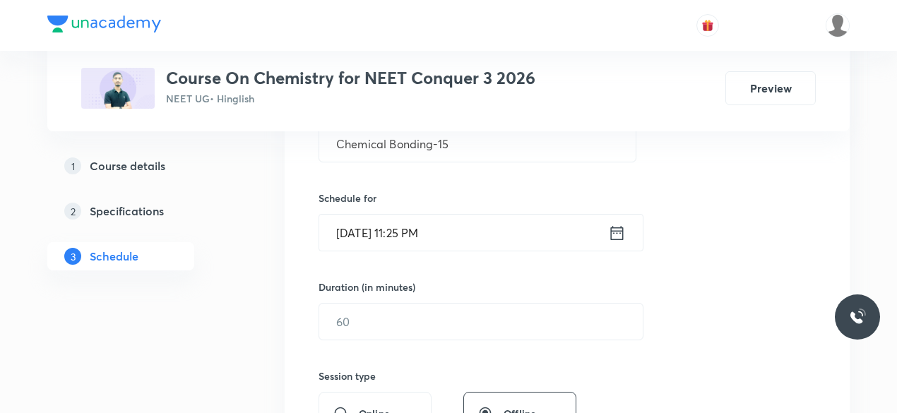
click at [622, 230] on icon at bounding box center [617, 232] width 13 height 14
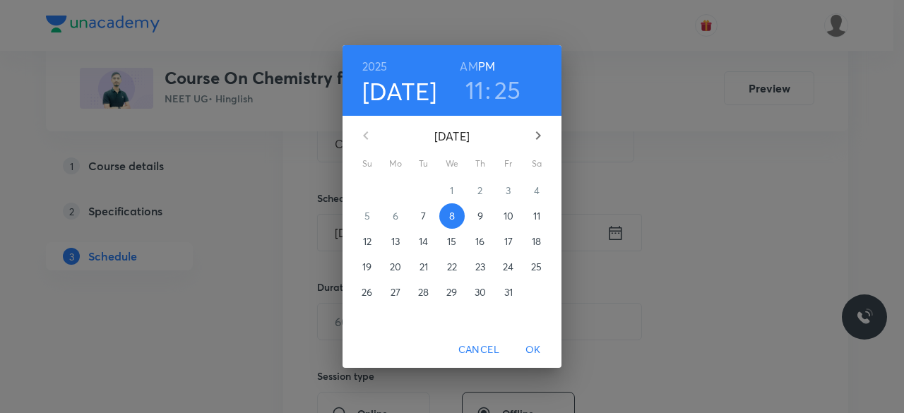
click at [463, 63] on h6 "AM" at bounding box center [469, 67] width 18 height 20
click at [531, 346] on span "OK" at bounding box center [533, 350] width 34 height 18
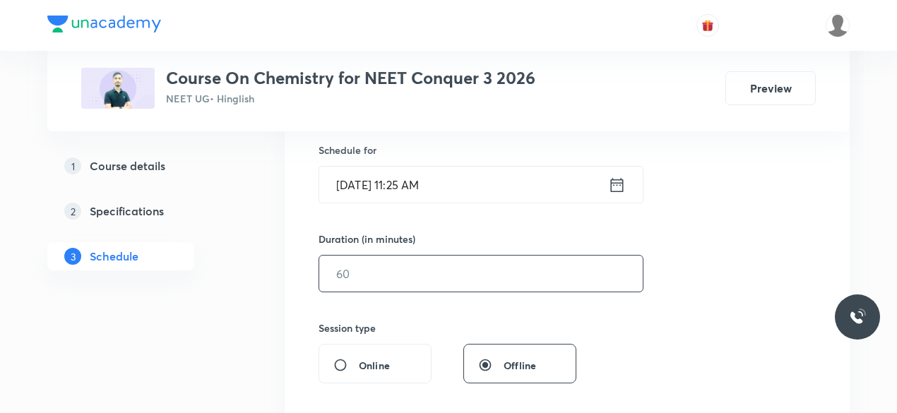
scroll to position [352, 0]
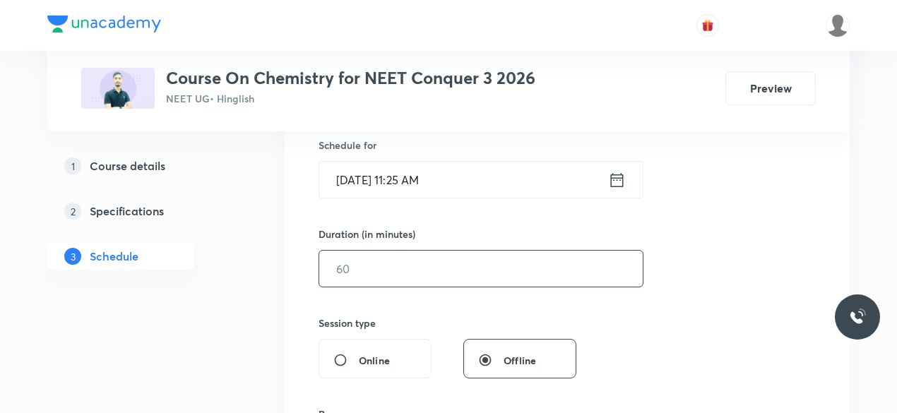
click at [388, 268] on input "text" at bounding box center [481, 269] width 324 height 36
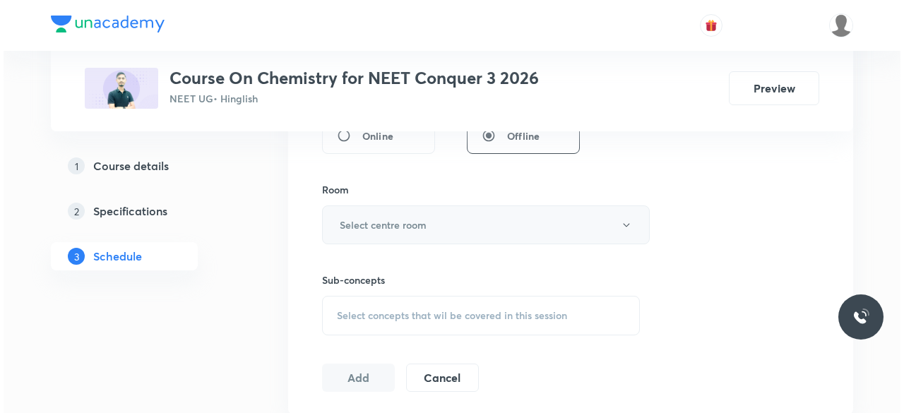
scroll to position [577, 0]
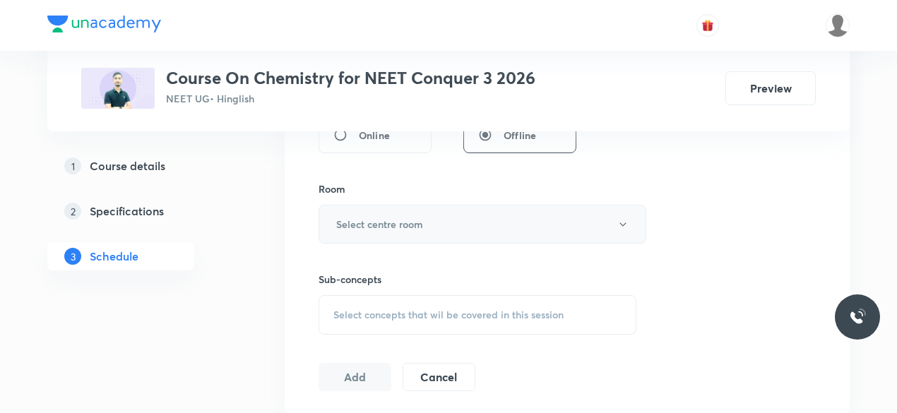
type input "75"
click at [365, 220] on h6 "Select centre room" at bounding box center [379, 224] width 87 height 15
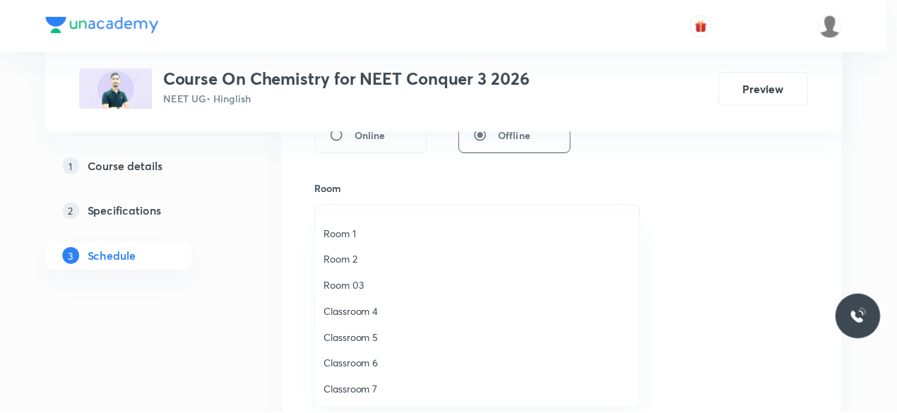
scroll to position [26, 0]
click at [380, 389] on span "Classroom 8" at bounding box center [480, 390] width 309 height 15
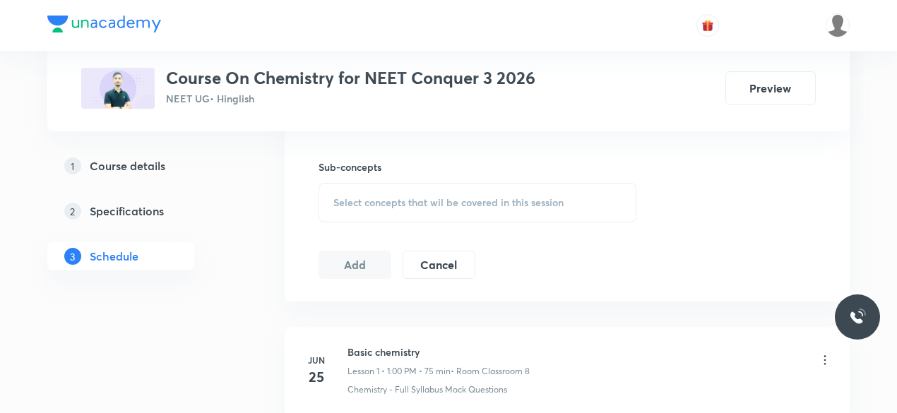
scroll to position [695, 0]
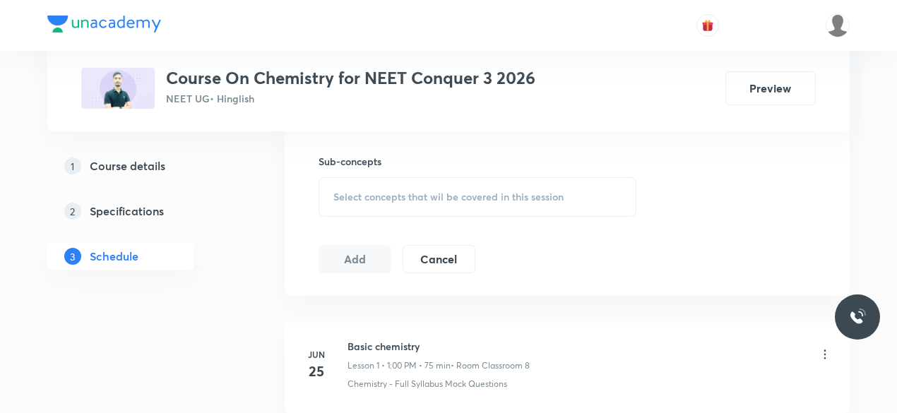
click at [340, 196] on span "Select concepts that wil be covered in this session" at bounding box center [448, 196] width 230 height 11
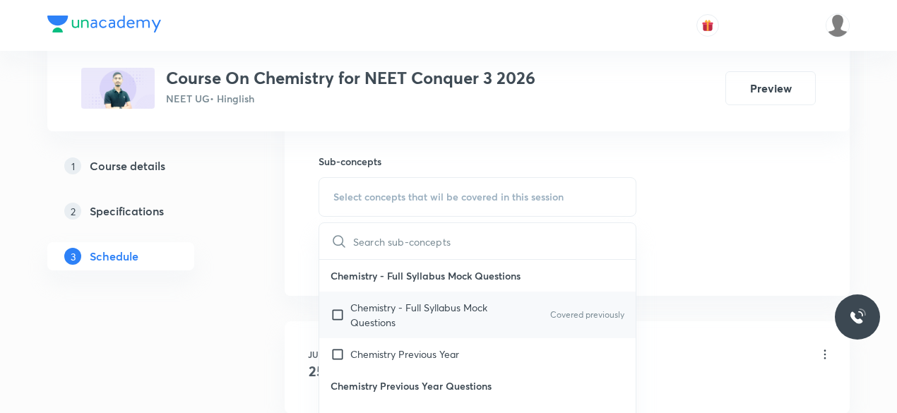
click at [336, 312] on input "checkbox" at bounding box center [341, 315] width 20 height 30
checkbox input "true"
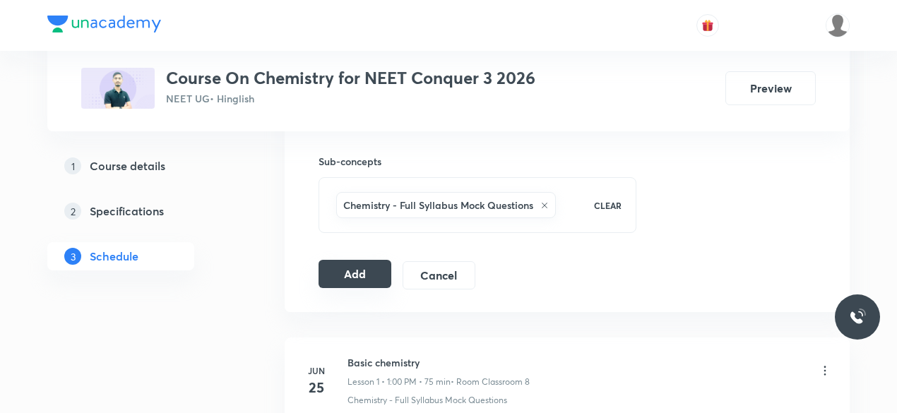
click at [340, 277] on button "Add" at bounding box center [355, 274] width 73 height 28
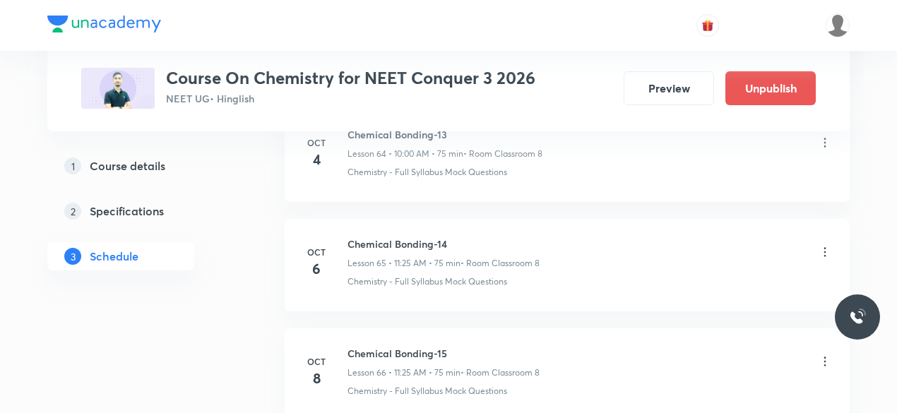
scroll to position [7264, 0]
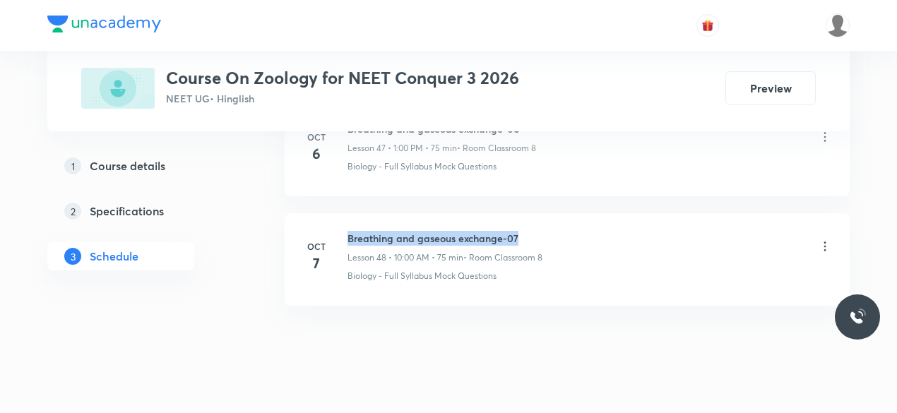
drag, startPoint x: 349, startPoint y: 211, endPoint x: 522, endPoint y: 211, distance: 173.1
click at [522, 231] on h6 "Breathing and gaseous exchange-07" at bounding box center [445, 238] width 195 height 15
copy h6 "Breathing and gaseous exchange-07"
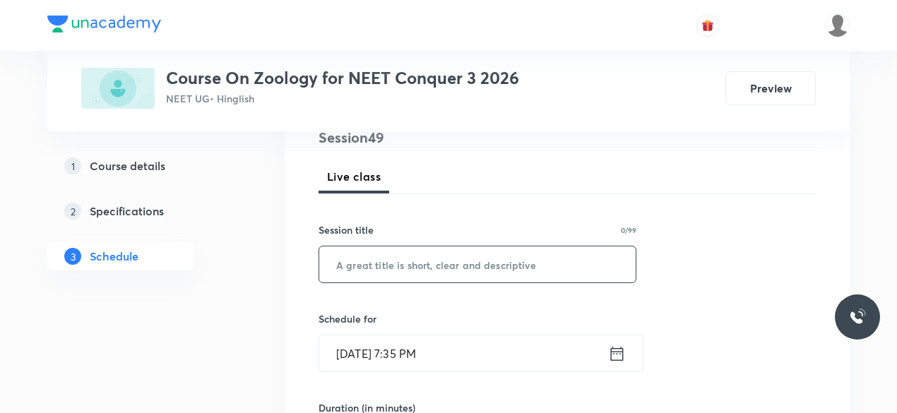
scroll to position [184, 0]
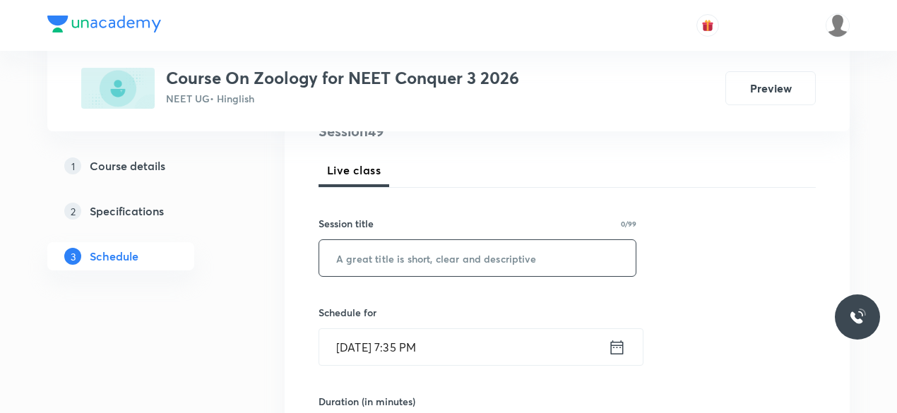
click at [398, 268] on input "text" at bounding box center [477, 258] width 316 height 36
paste input "Breathing and gaseous exchange-07"
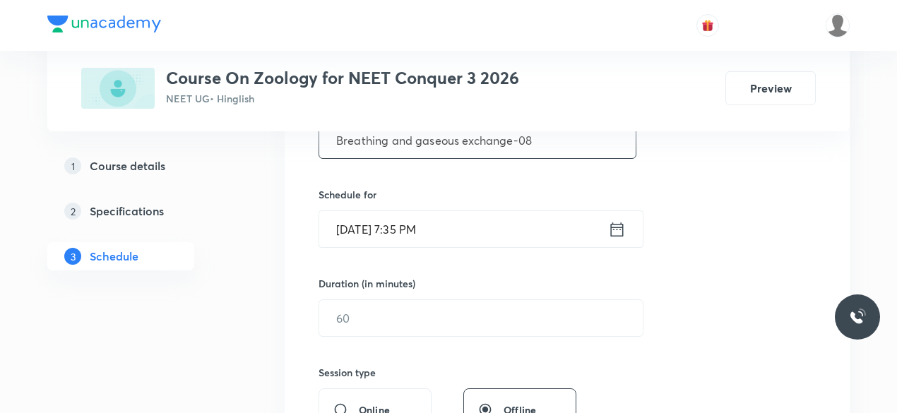
scroll to position [304, 0]
type input "Breathing and gaseous exchange-08"
click at [619, 232] on icon at bounding box center [617, 228] width 18 height 20
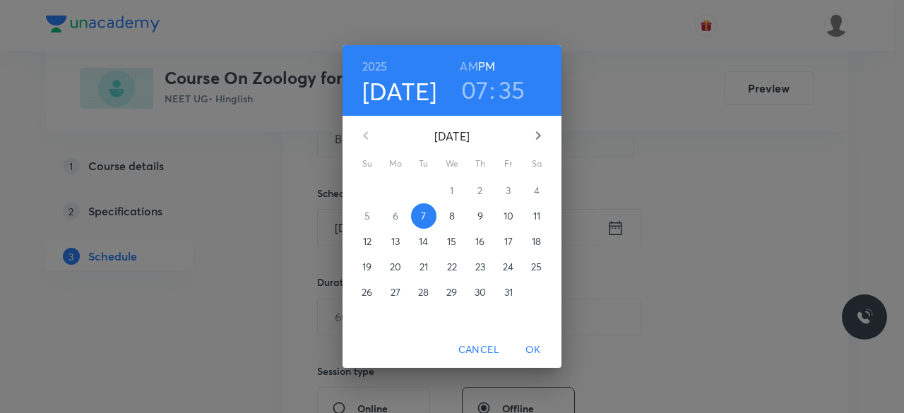
click at [451, 221] on p "8" at bounding box center [452, 216] width 6 height 14
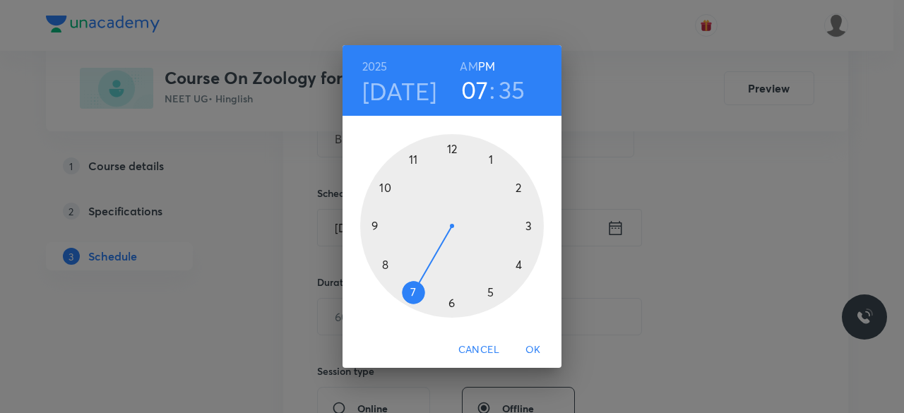
click at [491, 160] on div at bounding box center [452, 226] width 184 height 184
click at [453, 150] on div at bounding box center [452, 226] width 184 height 184
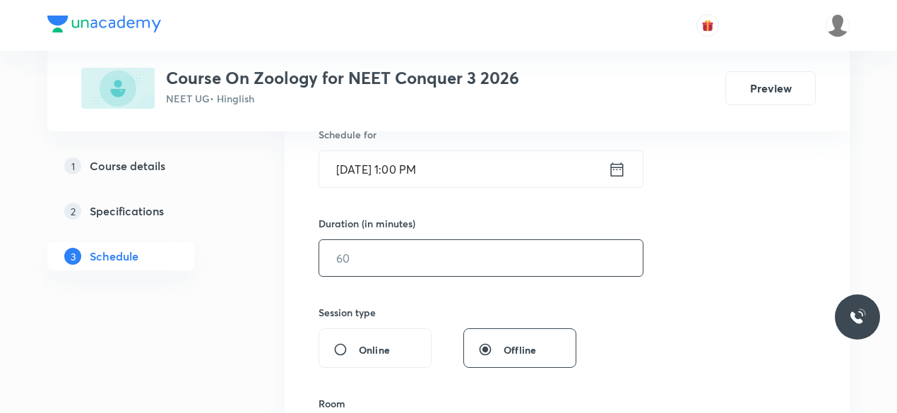
scroll to position [363, 0]
click at [388, 263] on input "text" at bounding box center [481, 257] width 324 height 36
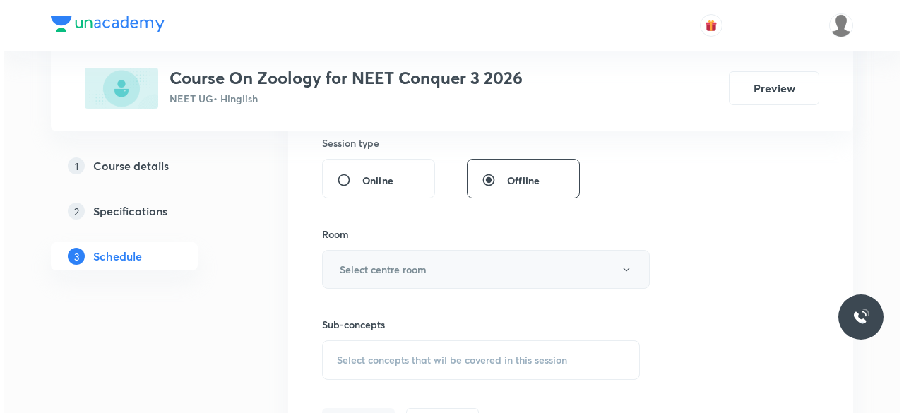
scroll to position [534, 0]
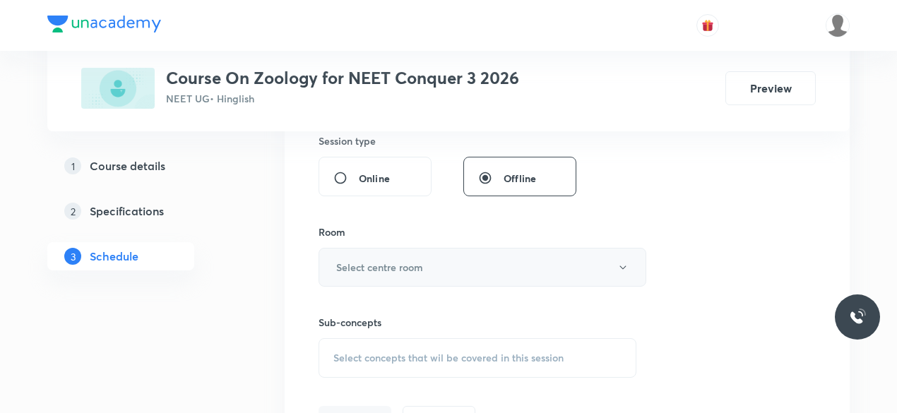
type input "75"
click at [383, 268] on h6 "Select centre room" at bounding box center [379, 267] width 87 height 15
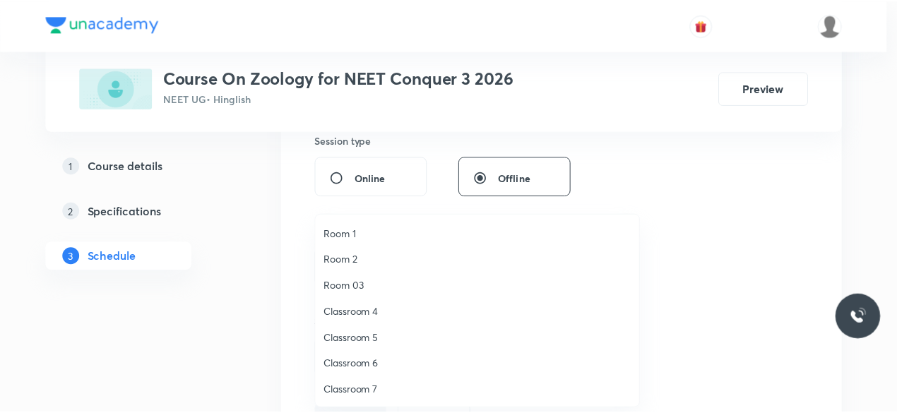
scroll to position [26, 0]
click at [381, 384] on span "Classroom 8" at bounding box center [480, 390] width 309 height 15
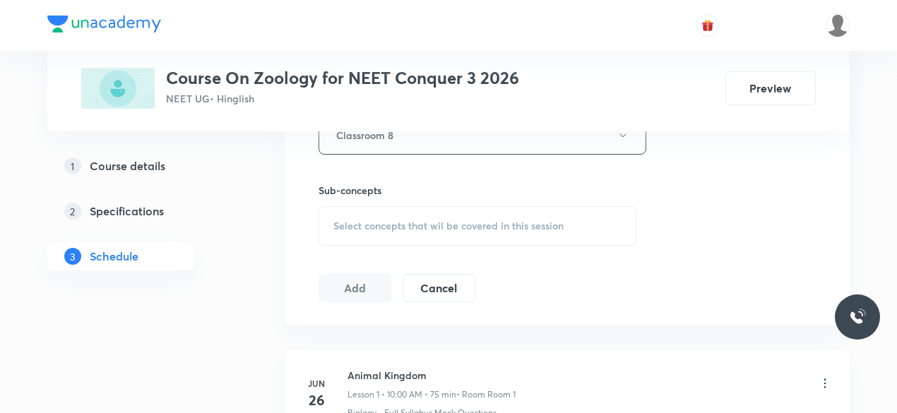
scroll to position [673, 0]
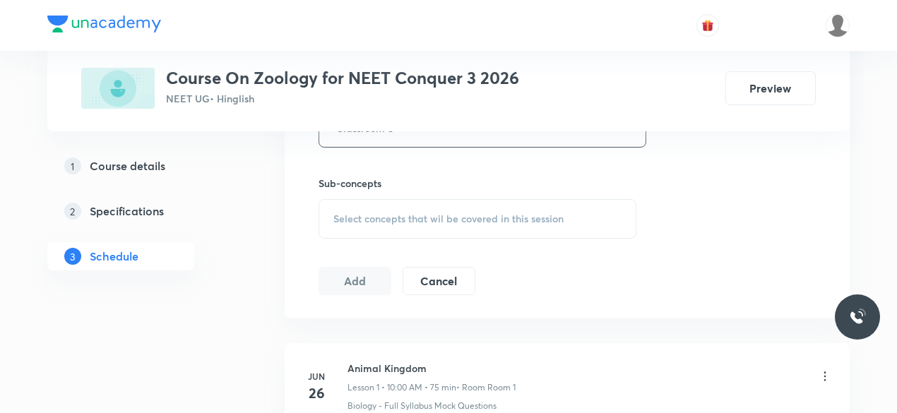
click at [340, 214] on span "Select concepts that wil be covered in this session" at bounding box center [448, 218] width 230 height 11
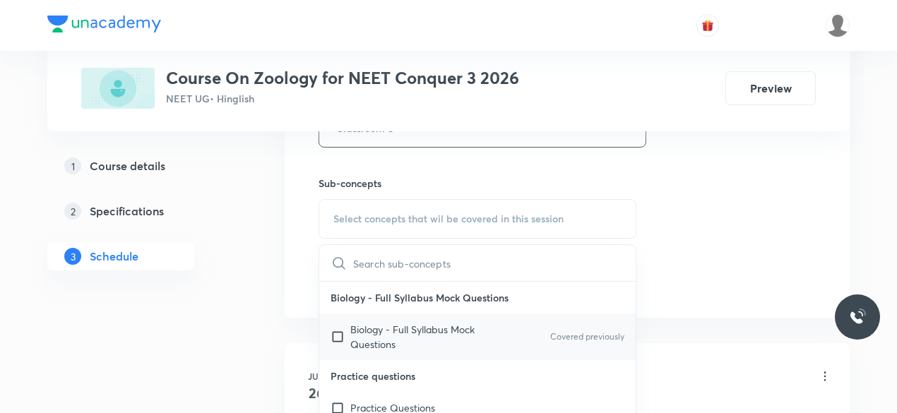
click at [333, 332] on input "checkbox" at bounding box center [341, 337] width 20 height 30
checkbox input "true"
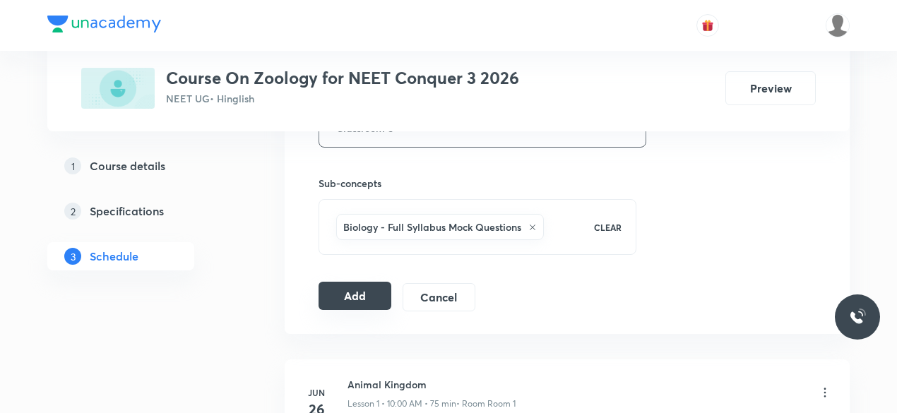
click at [351, 299] on button "Add" at bounding box center [355, 296] width 73 height 28
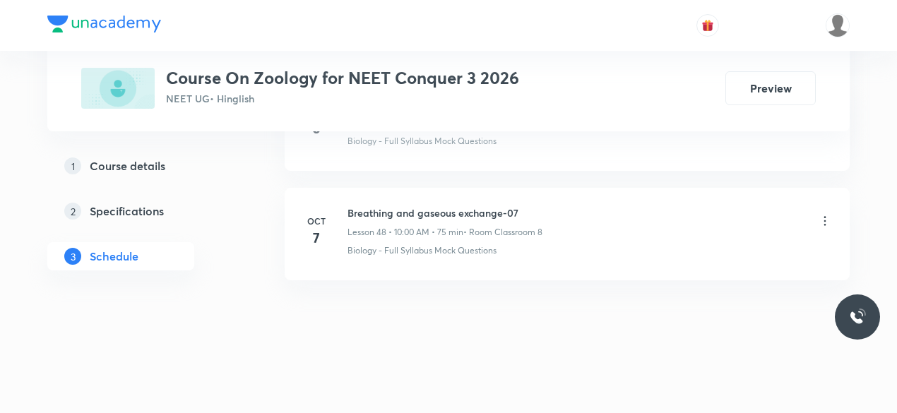
scroll to position [5411, 0]
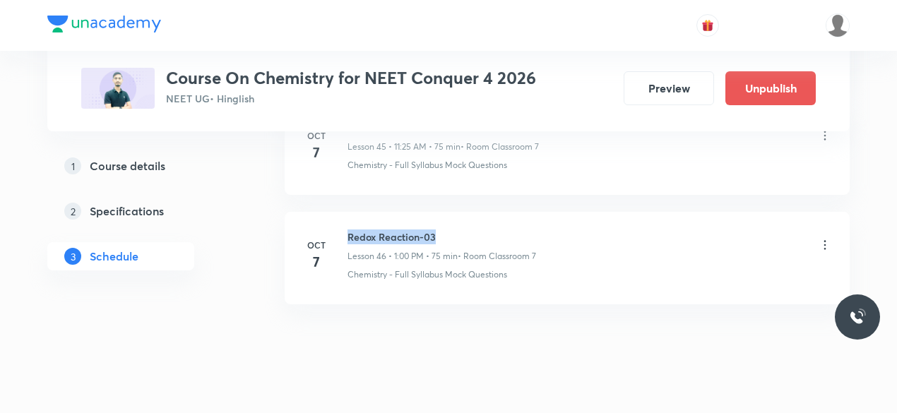
drag, startPoint x: 349, startPoint y: 213, endPoint x: 434, endPoint y: 213, distance: 85.5
click at [434, 230] on h6 "Redox Reaction-03" at bounding box center [442, 237] width 189 height 15
copy h6 "Redox Reaction-03"
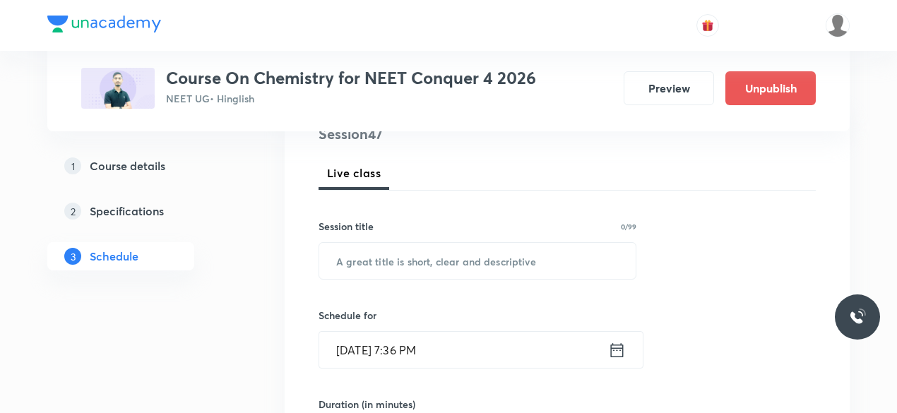
scroll to position [210, 0]
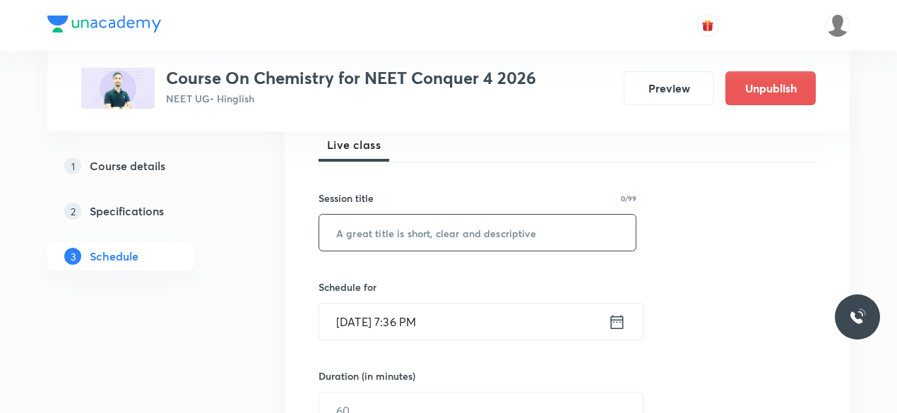
click at [405, 240] on input "text" at bounding box center [477, 233] width 316 height 36
paste input "Redox Reaction-03"
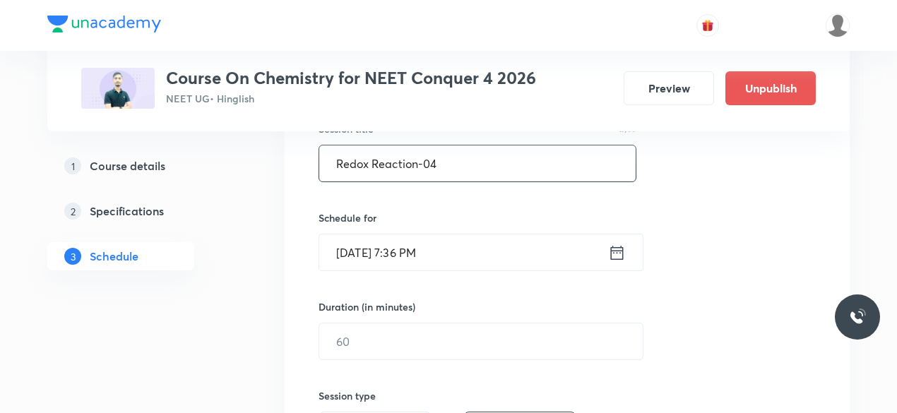
scroll to position [290, 0]
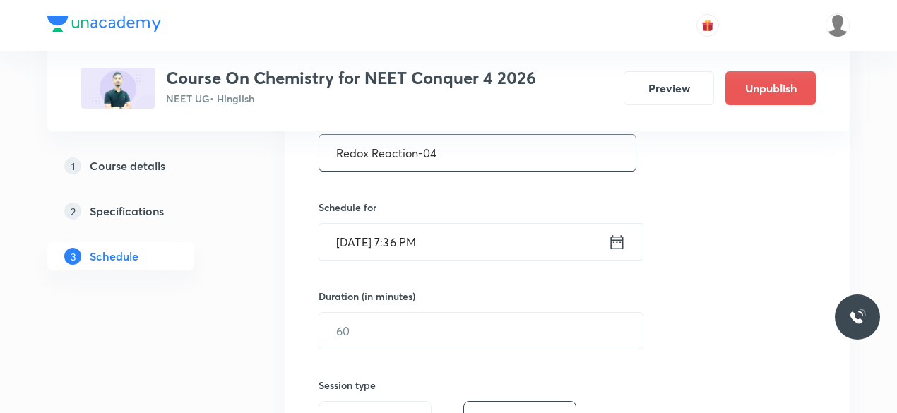
type input "Redox Reaction-04"
click at [620, 242] on icon at bounding box center [617, 242] width 18 height 20
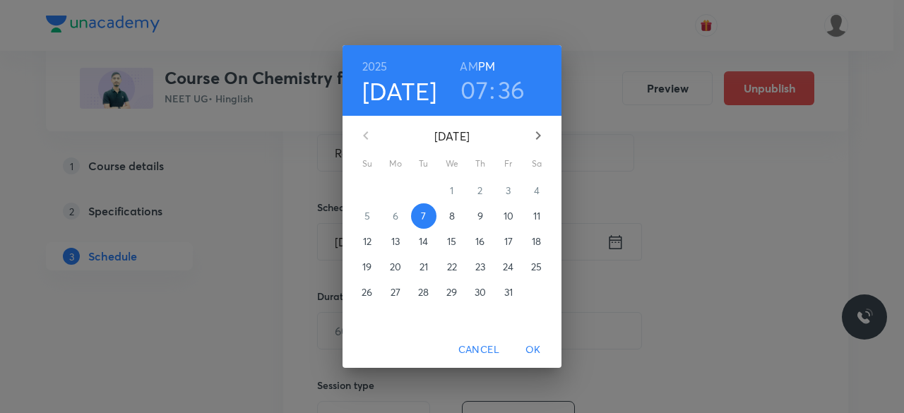
click at [449, 221] on p "8" at bounding box center [452, 216] width 6 height 14
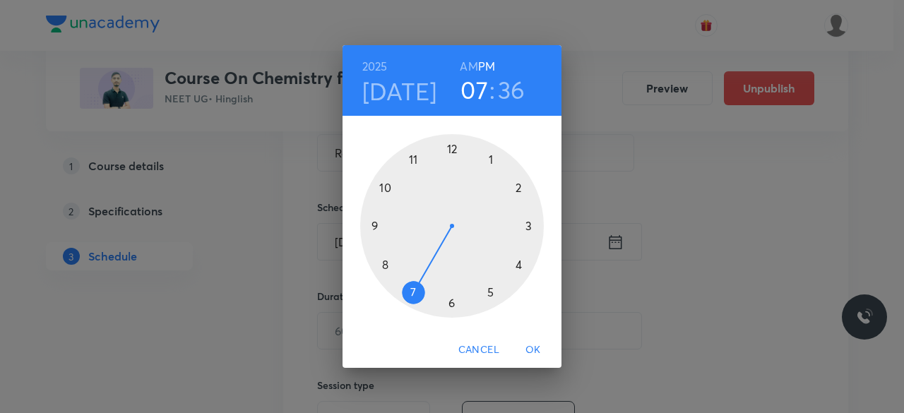
click at [384, 186] on div at bounding box center [452, 226] width 184 height 184
click at [451, 149] on div at bounding box center [452, 226] width 184 height 184
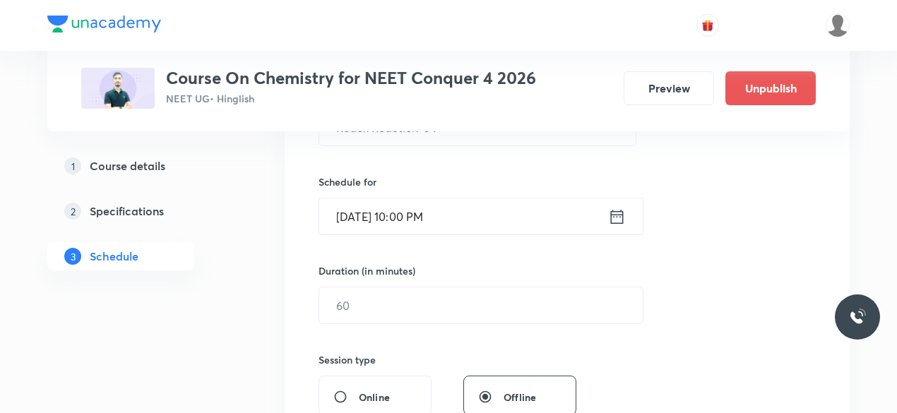
scroll to position [316, 0]
click at [619, 217] on icon at bounding box center [617, 216] width 18 height 20
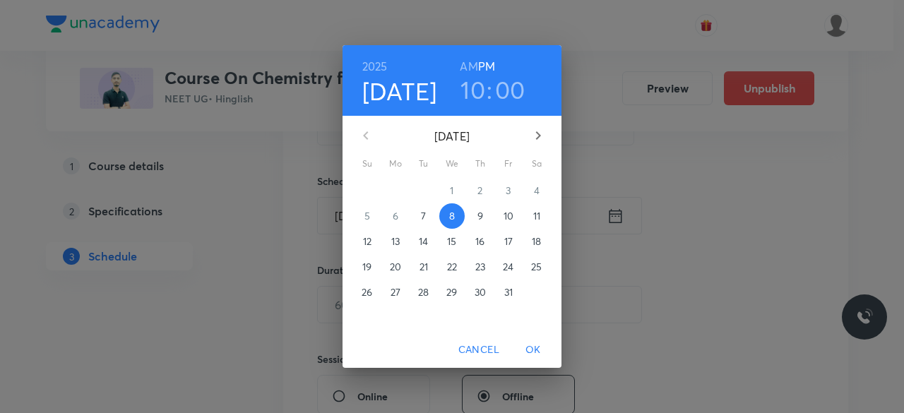
click at [468, 63] on h6 "AM" at bounding box center [469, 67] width 18 height 20
click at [534, 350] on span "OK" at bounding box center [533, 350] width 34 height 18
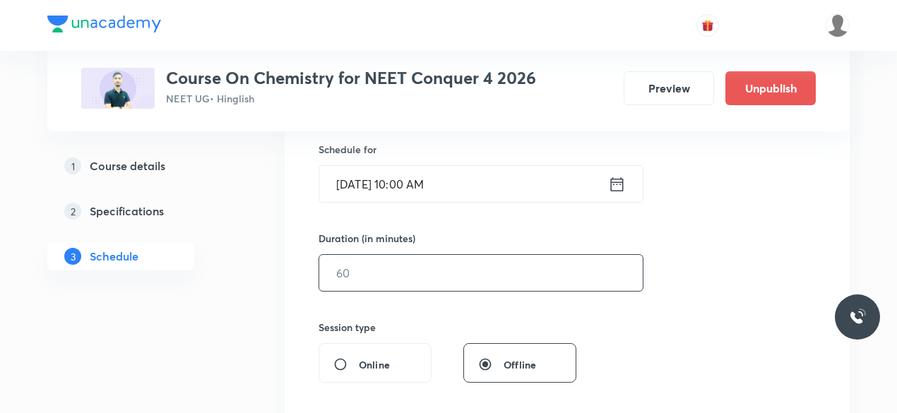
scroll to position [348, 0]
click at [390, 276] on input "text" at bounding box center [481, 272] width 324 height 36
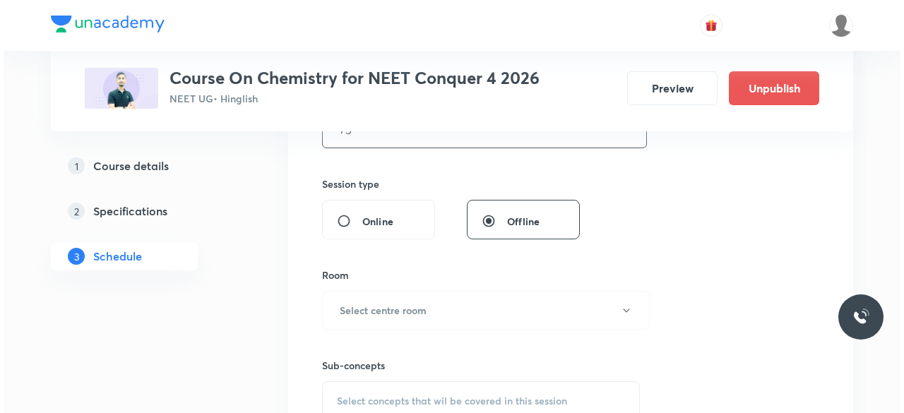
scroll to position [497, 0]
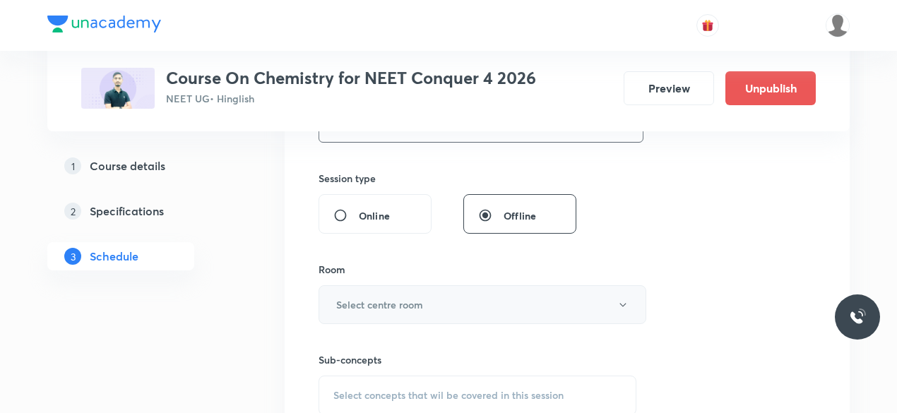
type input "75"
click at [345, 298] on h6 "Select centre room" at bounding box center [379, 304] width 87 height 15
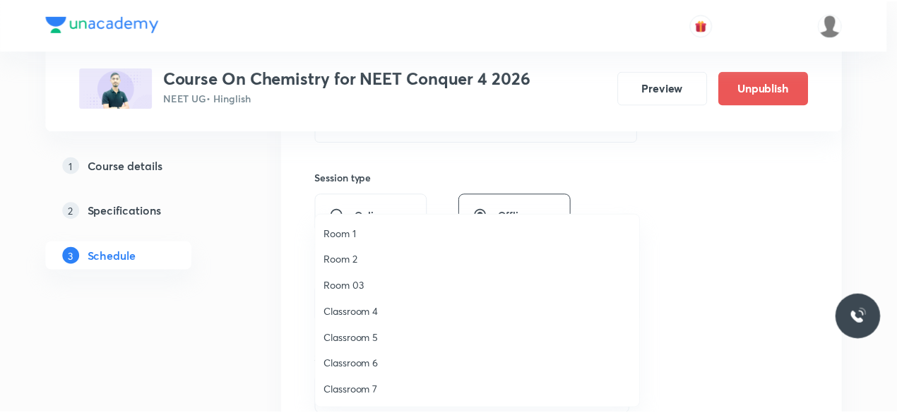
scroll to position [26, 0]
click at [373, 366] on span "Classroom 7" at bounding box center [480, 364] width 309 height 15
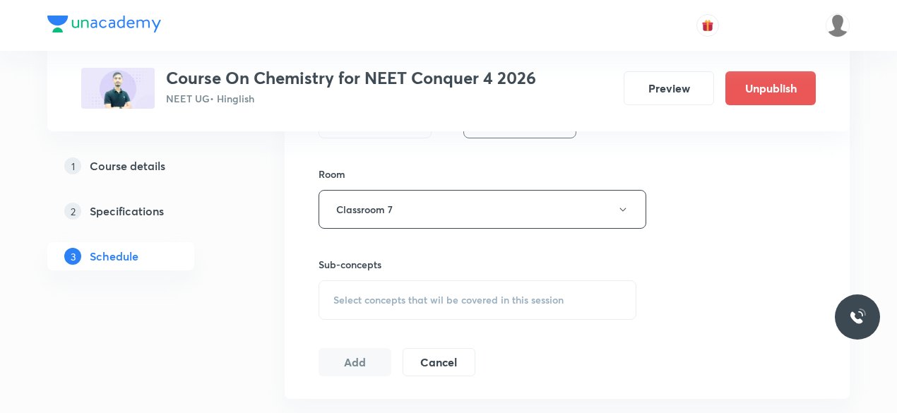
scroll to position [595, 0]
click at [346, 292] on span "Select concepts that wil be covered in this session" at bounding box center [448, 297] width 230 height 11
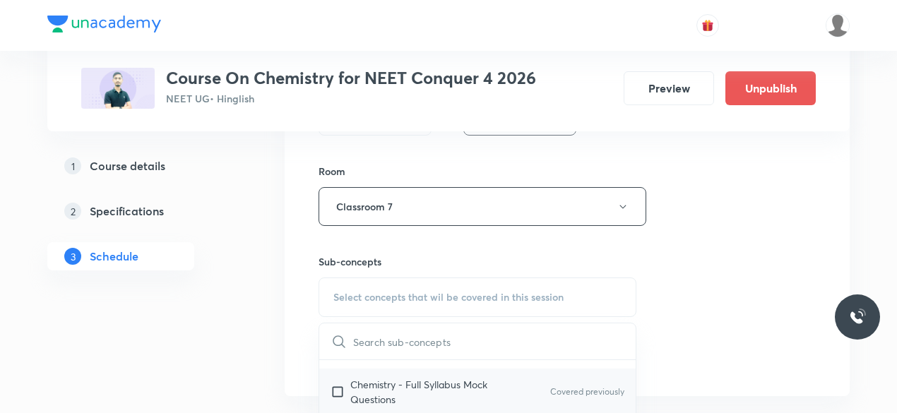
scroll to position [25, 0]
click at [339, 385] on input "checkbox" at bounding box center [341, 390] width 20 height 30
checkbox input "true"
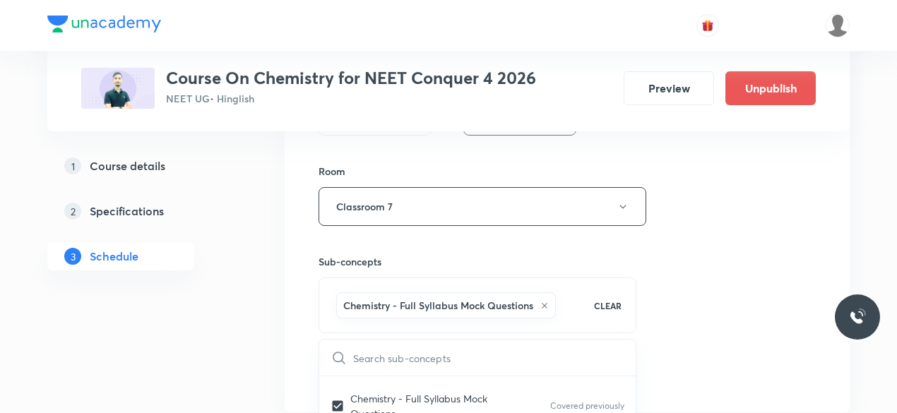
click at [299, 329] on div "Session 47 Live class Session title 17/99 Redox Reaction-04 ​ Schedule for Oct …" at bounding box center [567, 50] width 565 height 725
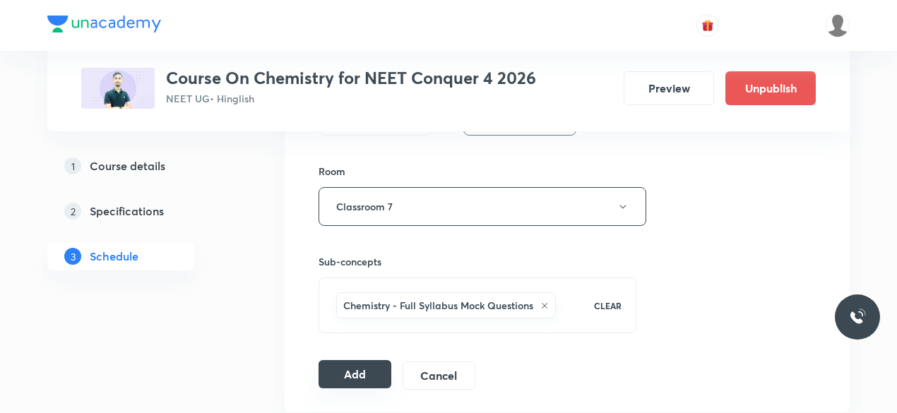
click at [351, 372] on button "Add" at bounding box center [355, 374] width 73 height 28
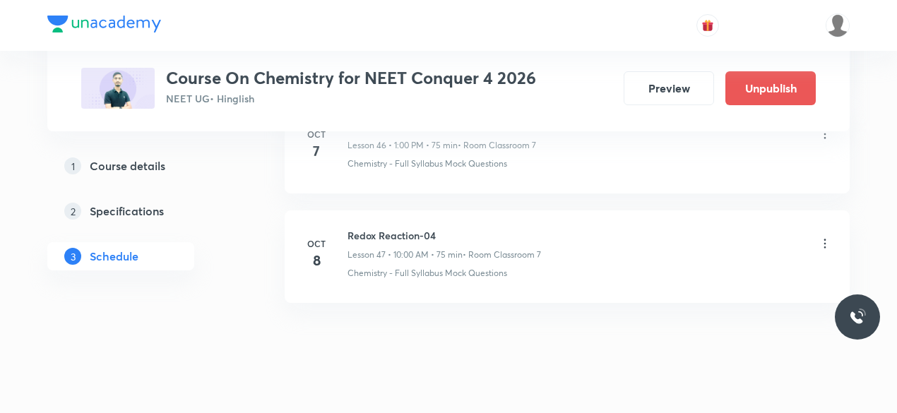
scroll to position [5193, 0]
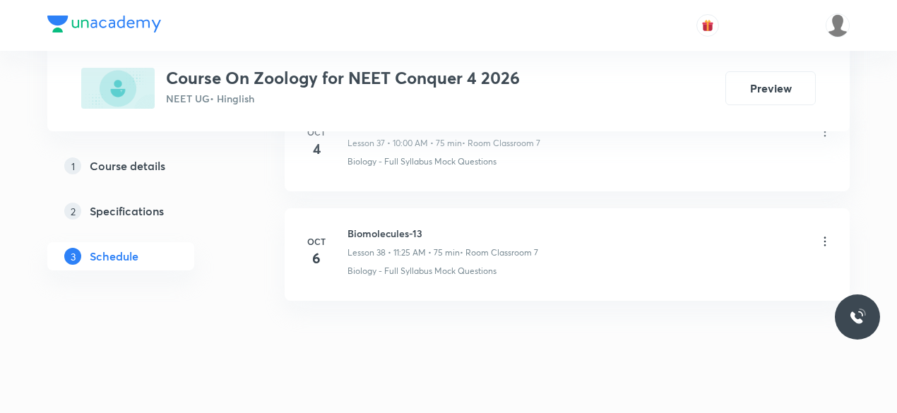
drag, startPoint x: 348, startPoint y: 212, endPoint x: 414, endPoint y: 213, distance: 65.7
click at [440, 226] on h6 "Biomolecules-13" at bounding box center [443, 233] width 191 height 15
drag, startPoint x: 349, startPoint y: 214, endPoint x: 425, endPoint y: 214, distance: 75.6
click at [425, 226] on h6 "Biomolecules-13" at bounding box center [443, 233] width 191 height 15
copy h6 "Biomolecules-13"
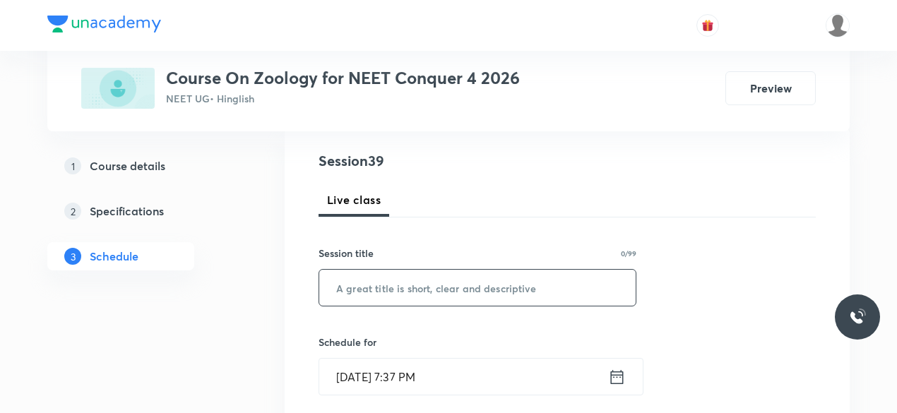
scroll to position [155, 0]
click at [393, 304] on input "text" at bounding box center [477, 287] width 316 height 36
paste input "Biomolecules-13"
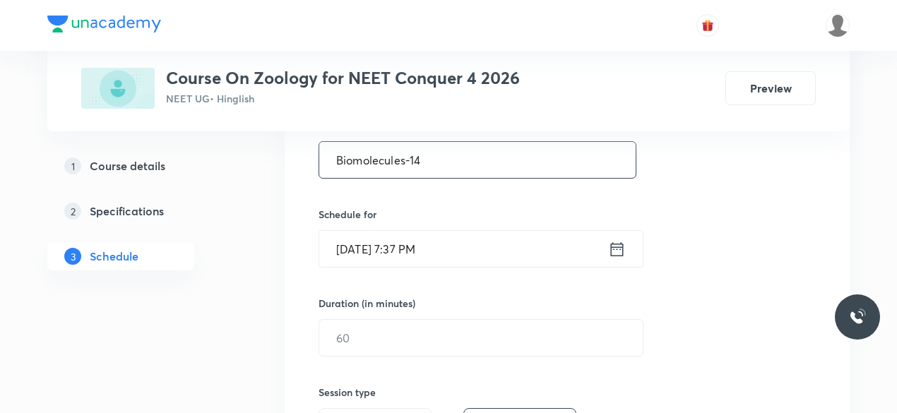
scroll to position [287, 0]
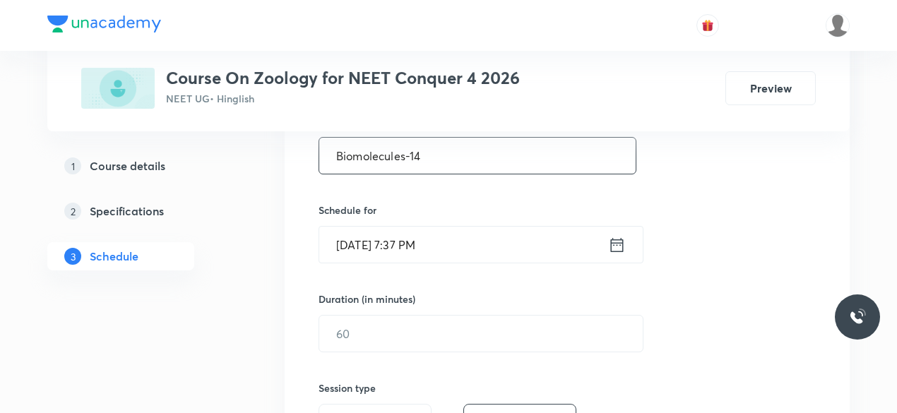
type input "Biomolecules-14"
click at [617, 247] on icon at bounding box center [617, 245] width 18 height 20
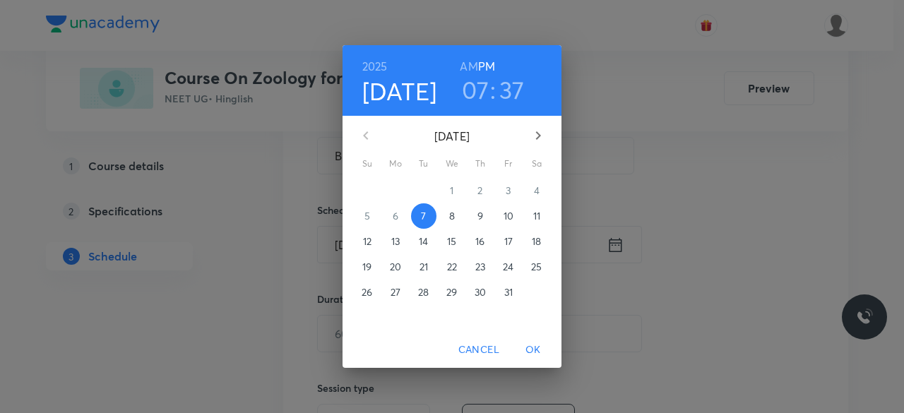
click at [449, 217] on p "8" at bounding box center [452, 216] width 6 height 14
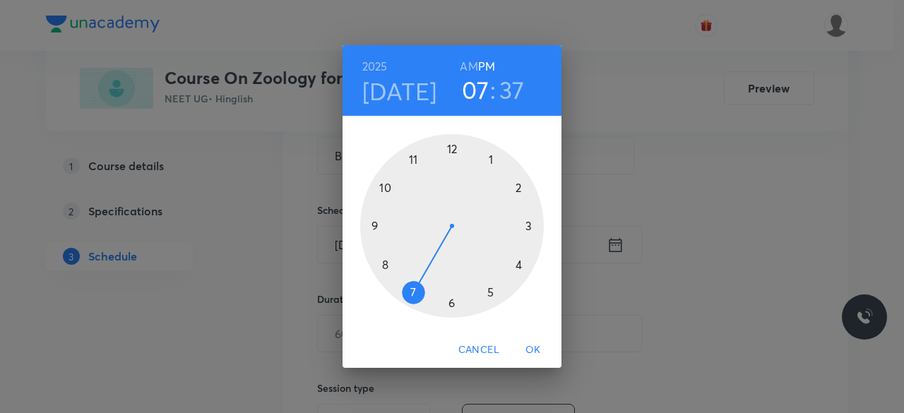
click at [415, 160] on div at bounding box center [452, 226] width 184 height 184
click at [490, 295] on div at bounding box center [452, 226] width 184 height 184
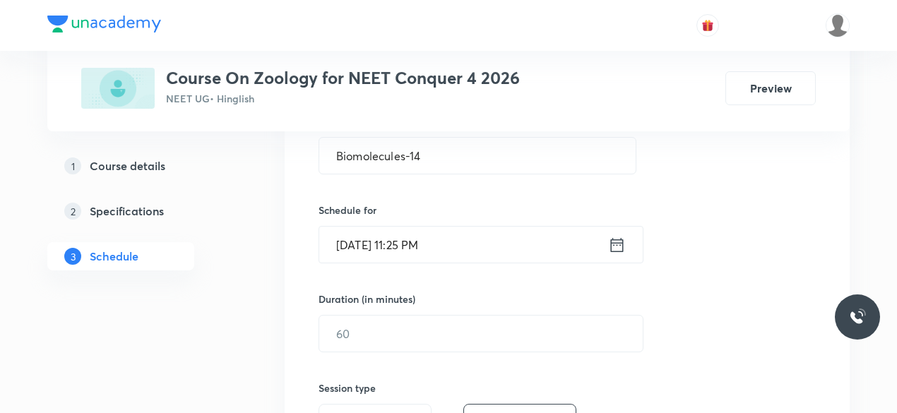
click at [615, 243] on icon at bounding box center [617, 245] width 18 height 20
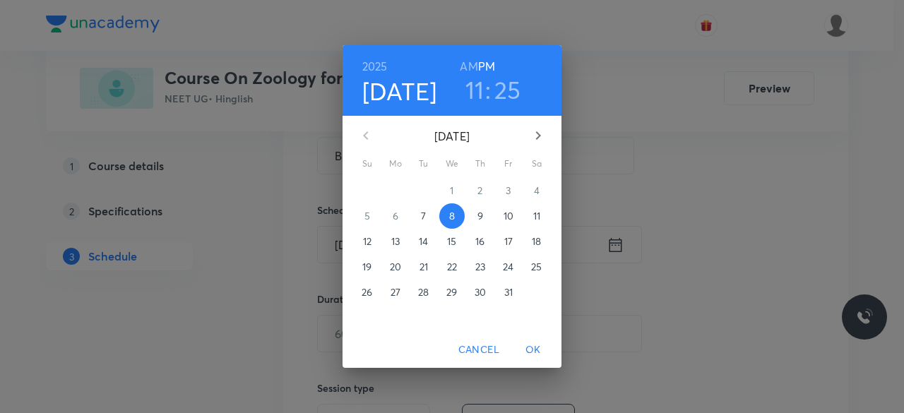
click at [469, 67] on h6 "AM" at bounding box center [469, 67] width 18 height 20
click at [535, 347] on span "OK" at bounding box center [533, 350] width 34 height 18
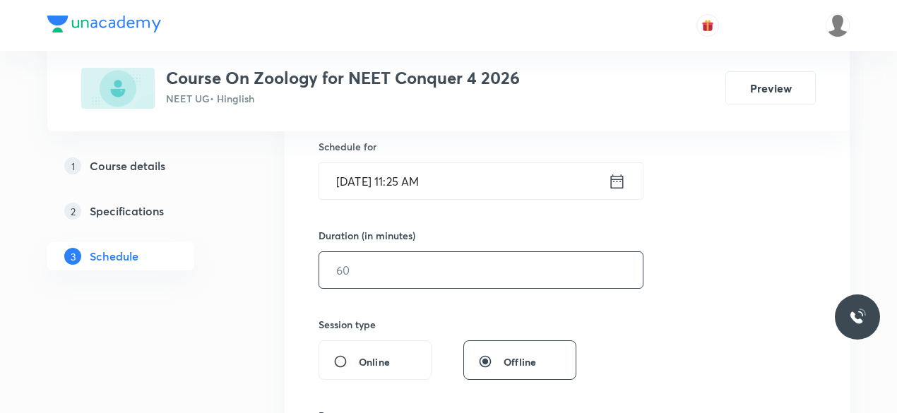
scroll to position [352, 0]
click at [352, 271] on input "text" at bounding box center [481, 269] width 324 height 36
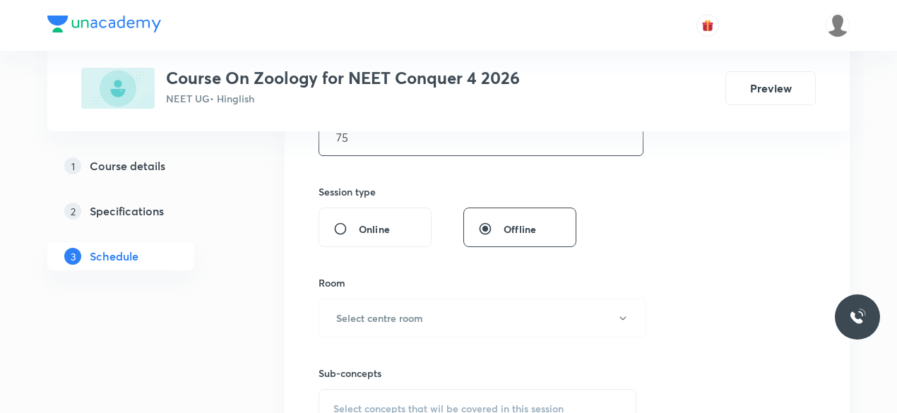
scroll to position [489, 0]
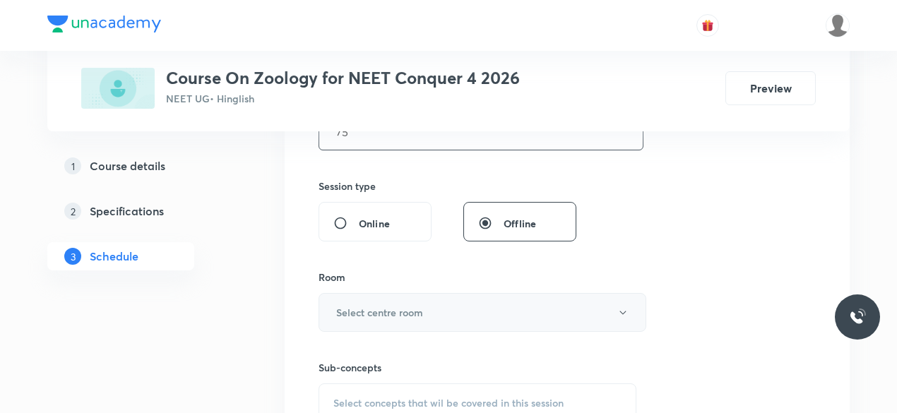
type input "75"
click at [363, 309] on h6 "Select centre room" at bounding box center [379, 312] width 87 height 15
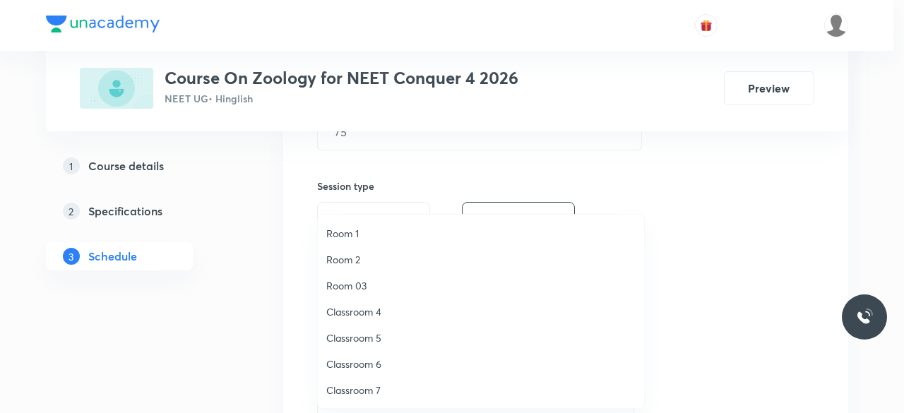
click at [380, 390] on span "Classroom 7" at bounding box center [480, 390] width 309 height 15
click at [379, 390] on span "Classroom 7" at bounding box center [480, 390] width 309 height 15
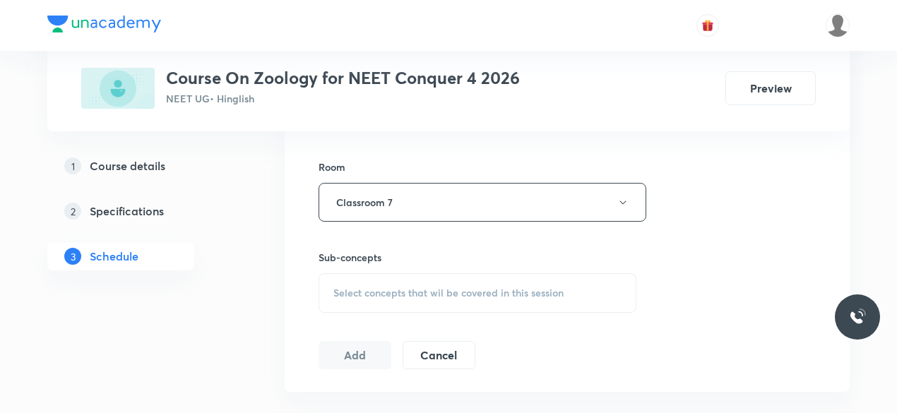
scroll to position [606, 0]
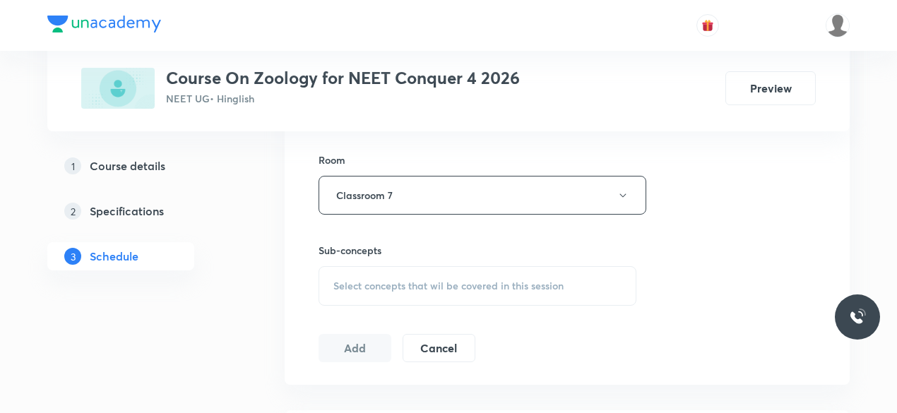
click at [335, 287] on span "Select concepts that wil be covered in this session" at bounding box center [448, 285] width 230 height 11
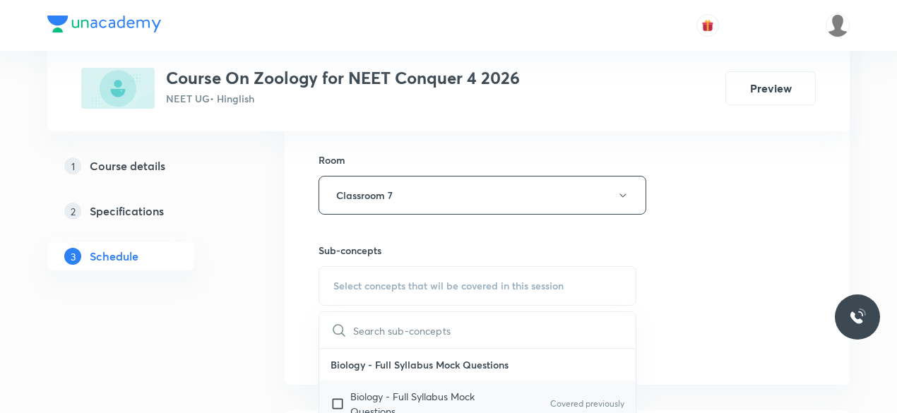
click at [338, 402] on input "checkbox" at bounding box center [341, 404] width 20 height 30
checkbox input "true"
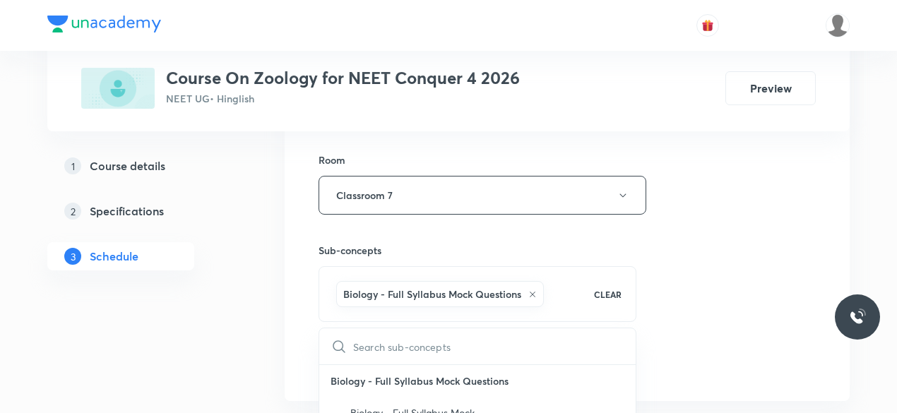
click at [295, 309] on div "Session 39 Live class Session title 15/99 Biomolecules-14 ​ Schedule for Oct 8,…" at bounding box center [567, 38] width 565 height 725
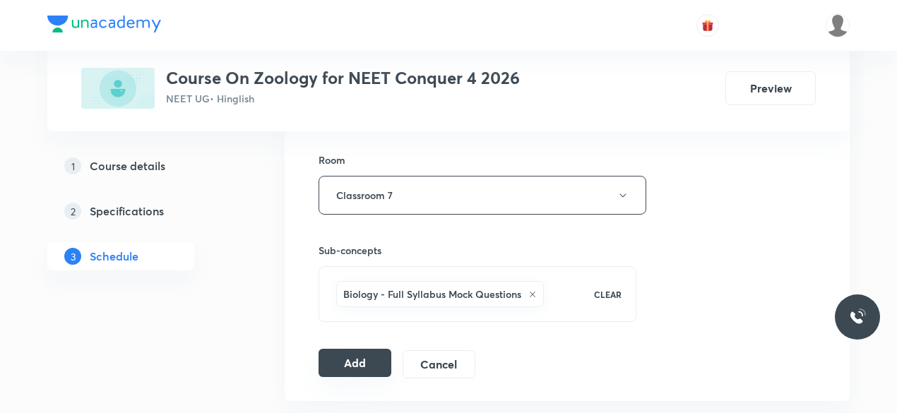
click at [360, 352] on button "Add" at bounding box center [355, 363] width 73 height 28
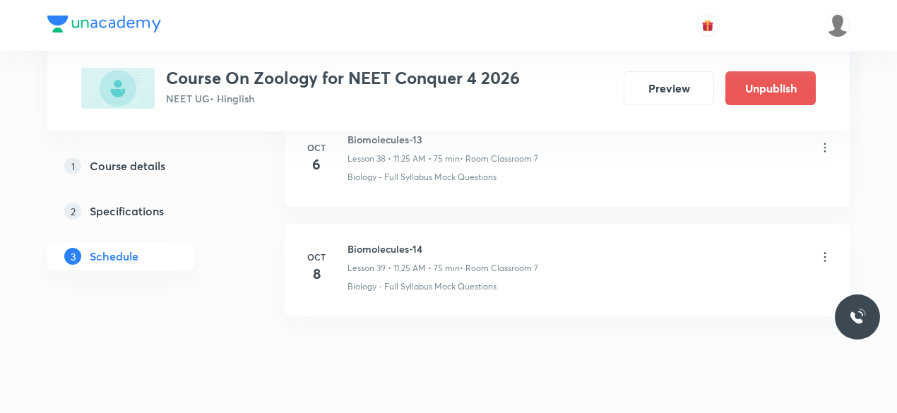
scroll to position [4321, 0]
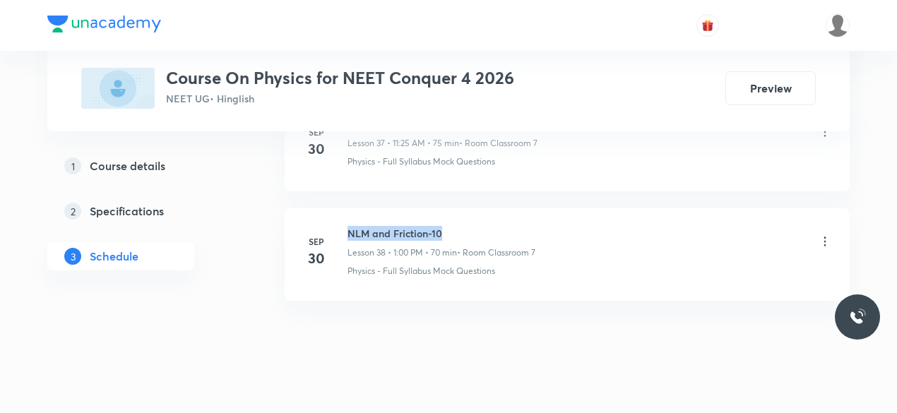
drag, startPoint x: 349, startPoint y: 214, endPoint x: 445, endPoint y: 213, distance: 96.1
click at [445, 226] on h6 "NLM and Friction-10" at bounding box center [442, 233] width 188 height 15
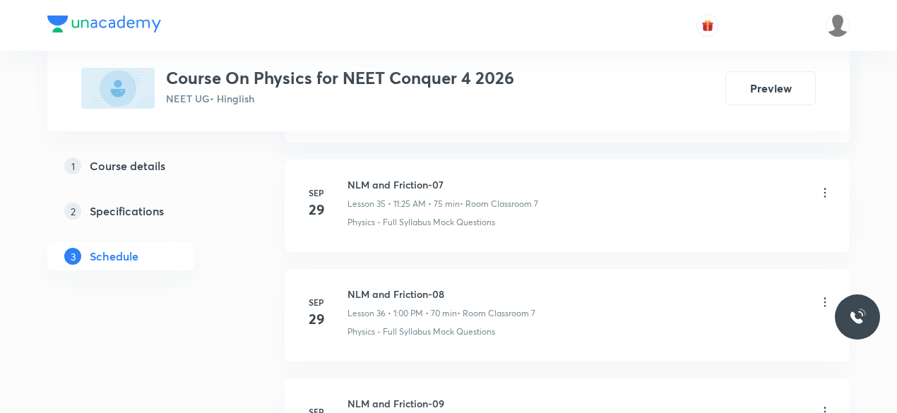
scroll to position [4859, 0]
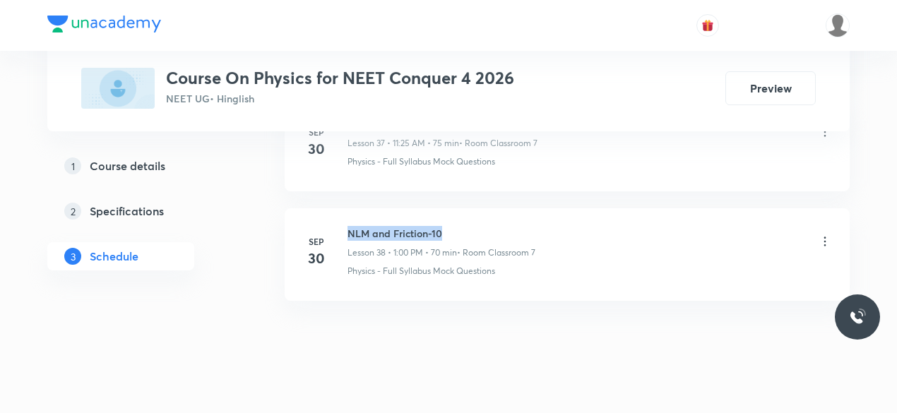
drag, startPoint x: 348, startPoint y: 212, endPoint x: 442, endPoint y: 210, distance: 94.7
click at [442, 226] on h6 "NLM and Friction-10" at bounding box center [442, 233] width 188 height 15
copy h6 "NLM and Friction-10"
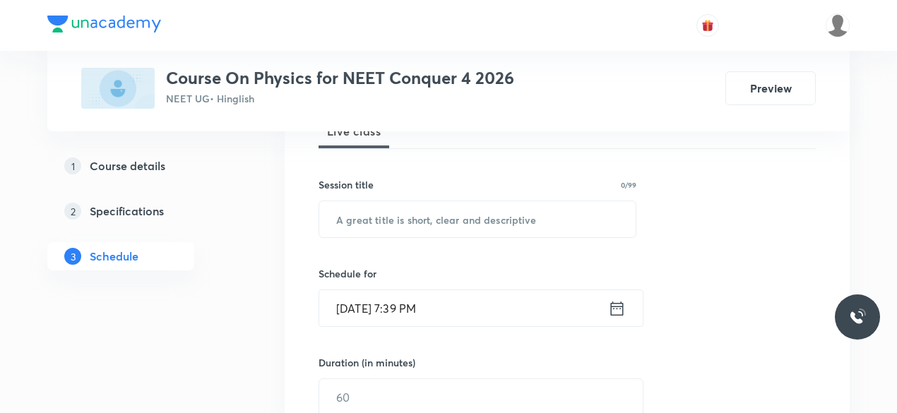
scroll to position [227, 0]
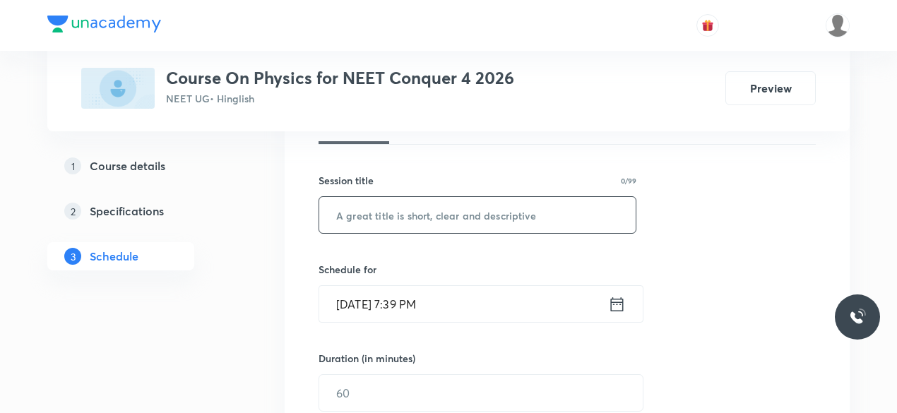
click at [373, 219] on input "text" at bounding box center [477, 215] width 316 height 36
paste input "NLM and Friction-10"
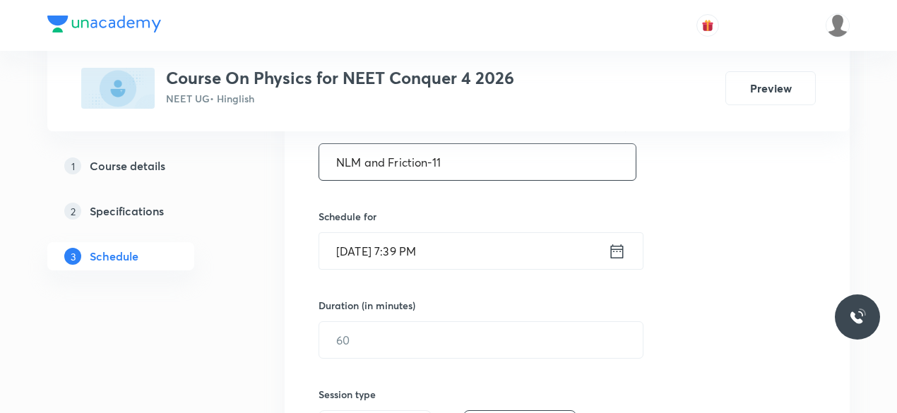
scroll to position [282, 0]
type input "NLM and Friction-11"
click at [611, 249] on icon at bounding box center [617, 249] width 13 height 14
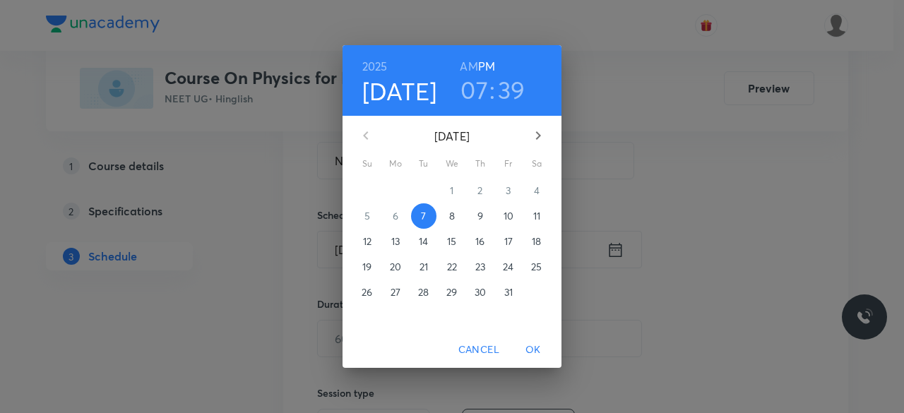
click at [453, 220] on p "8" at bounding box center [452, 216] width 6 height 14
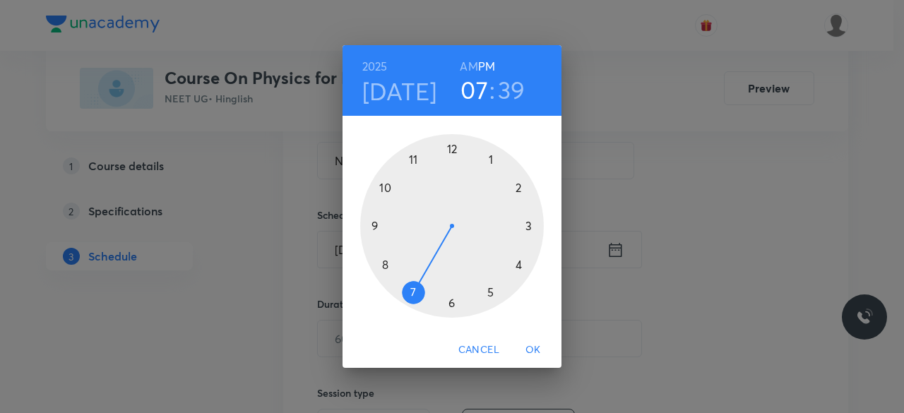
click at [491, 160] on div at bounding box center [452, 226] width 184 height 184
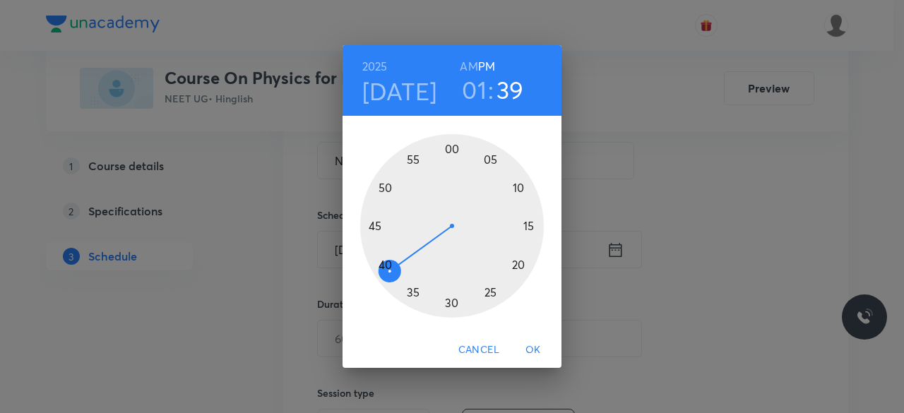
click at [454, 150] on div at bounding box center [452, 226] width 184 height 184
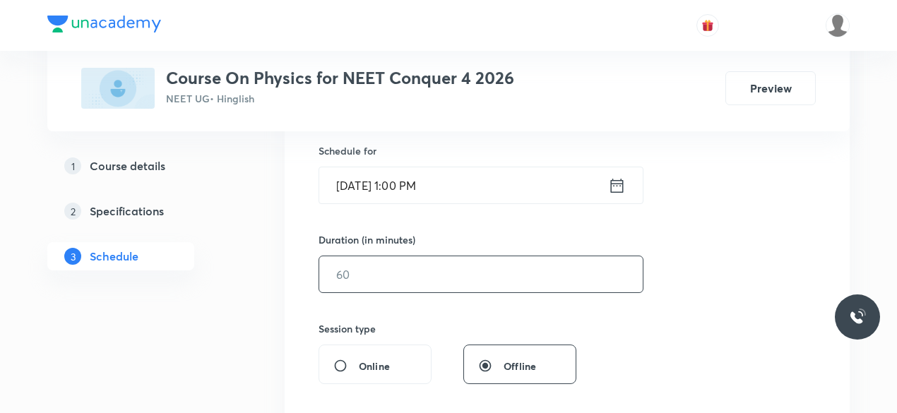
scroll to position [349, 0]
click at [384, 276] on input "text" at bounding box center [481, 272] width 324 height 36
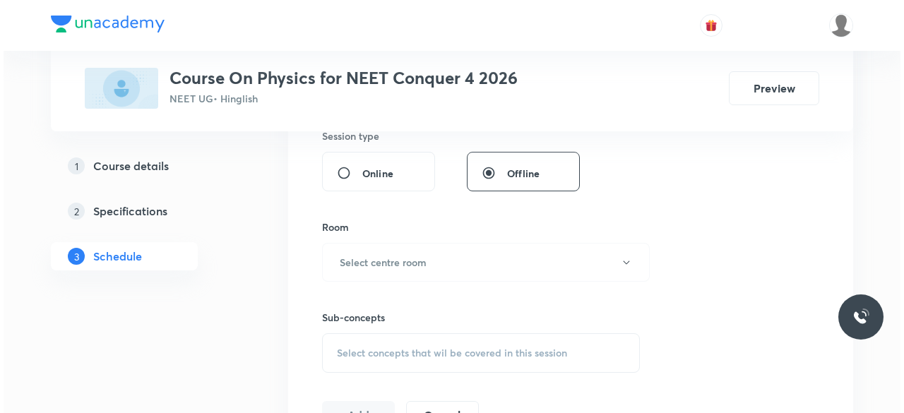
scroll to position [540, 0]
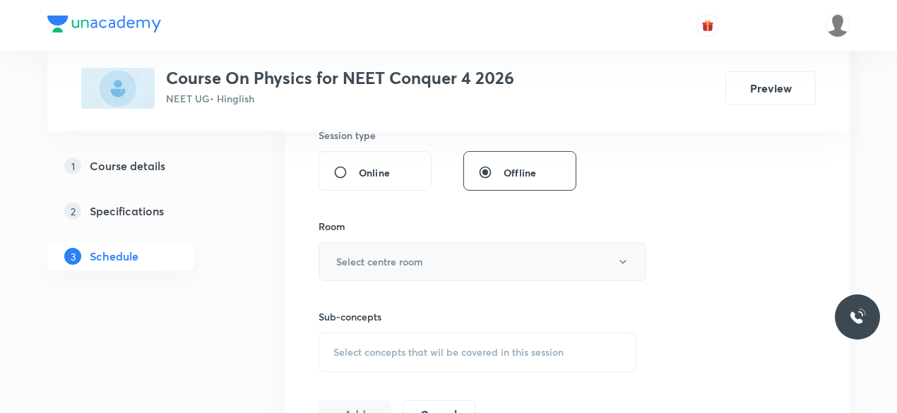
type input "75"
click at [378, 263] on h6 "Select centre room" at bounding box center [379, 261] width 87 height 15
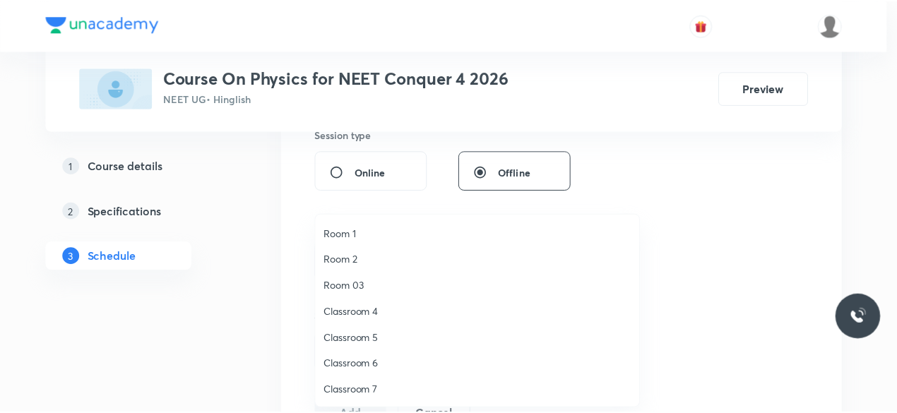
scroll to position [8, 0]
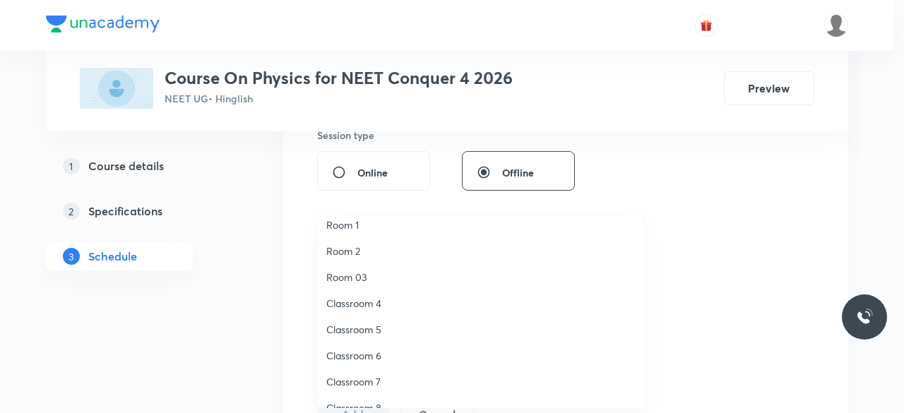
click at [379, 379] on span "Classroom 7" at bounding box center [480, 381] width 309 height 15
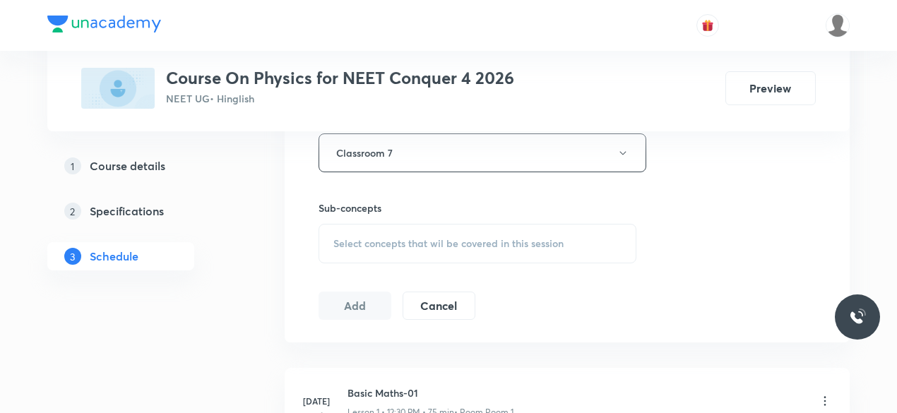
scroll to position [651, 0]
click at [336, 237] on span "Select concepts that wil be covered in this session" at bounding box center [448, 241] width 230 height 11
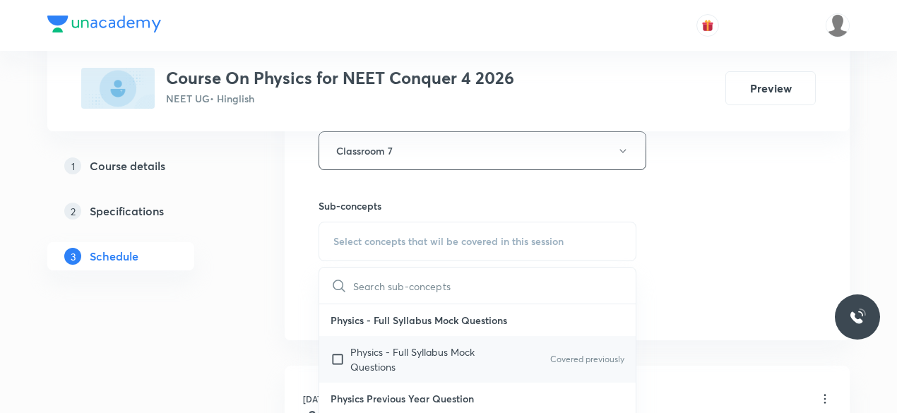
click at [338, 351] on input "checkbox" at bounding box center [341, 360] width 20 height 30
checkbox input "true"
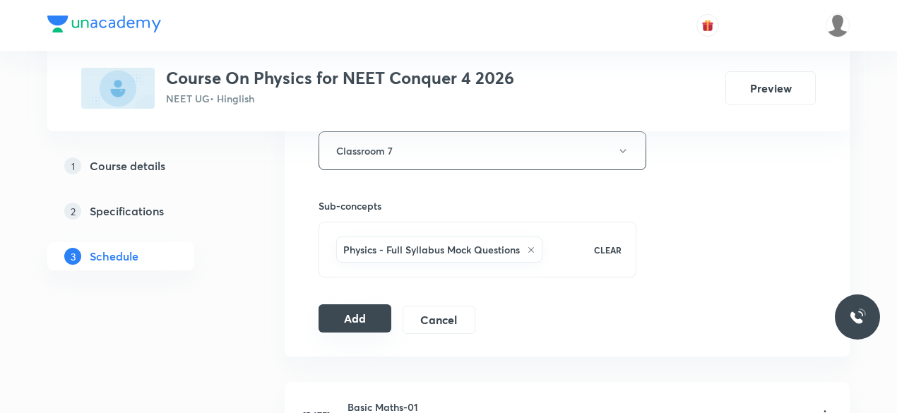
click at [349, 317] on button "Add" at bounding box center [355, 318] width 73 height 28
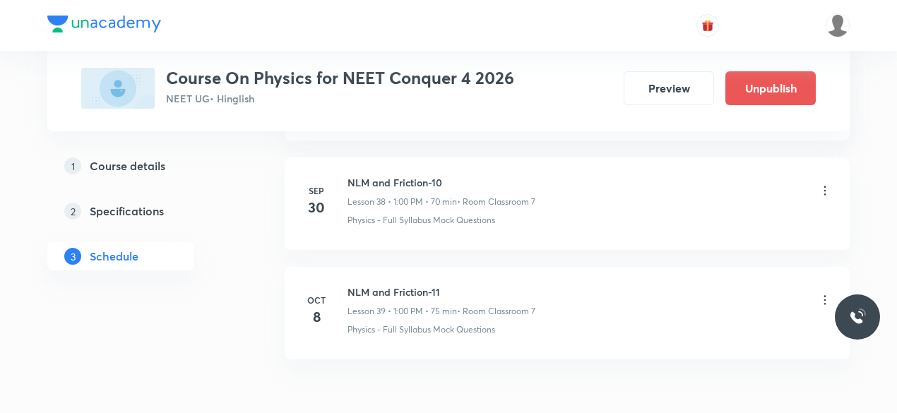
scroll to position [4167, 0]
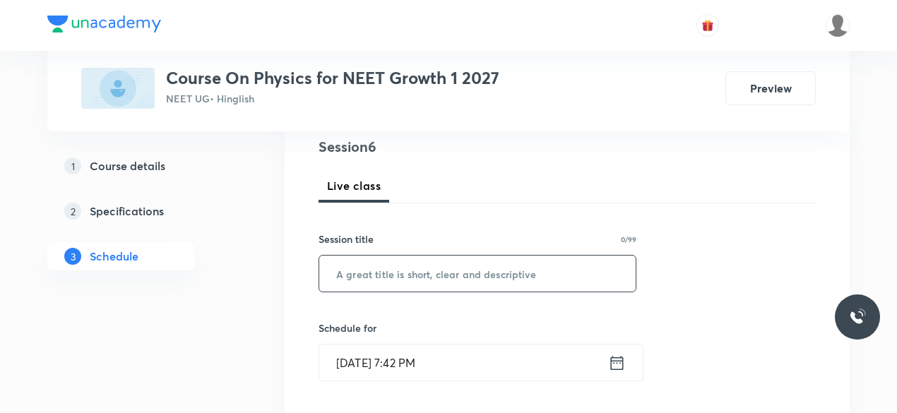
scroll to position [168, 0]
click at [366, 269] on input "text" at bounding box center [477, 274] width 316 height 36
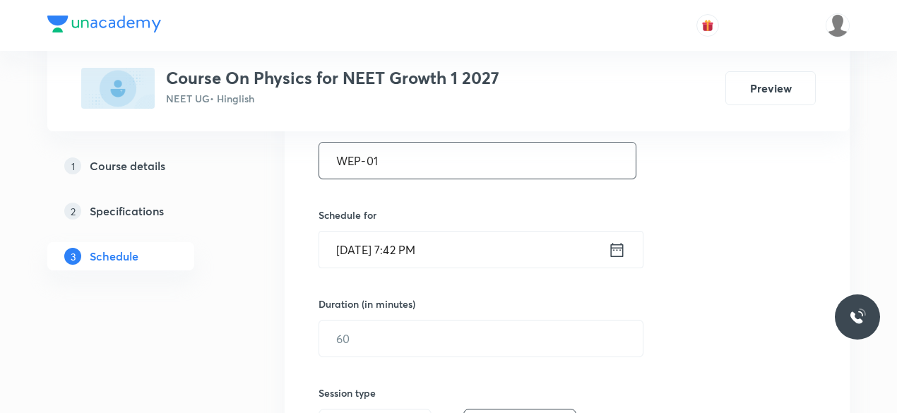
scroll to position [283, 0]
type input "WEP-01"
click at [619, 247] on icon at bounding box center [617, 249] width 18 height 20
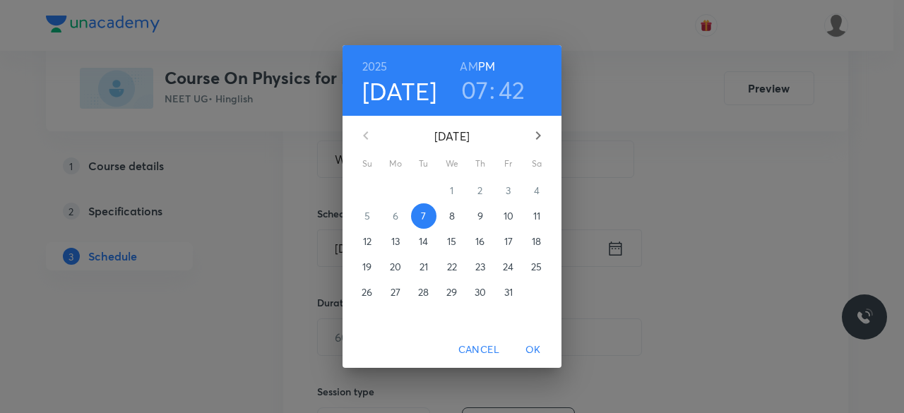
click at [456, 215] on span "8" at bounding box center [451, 216] width 25 height 14
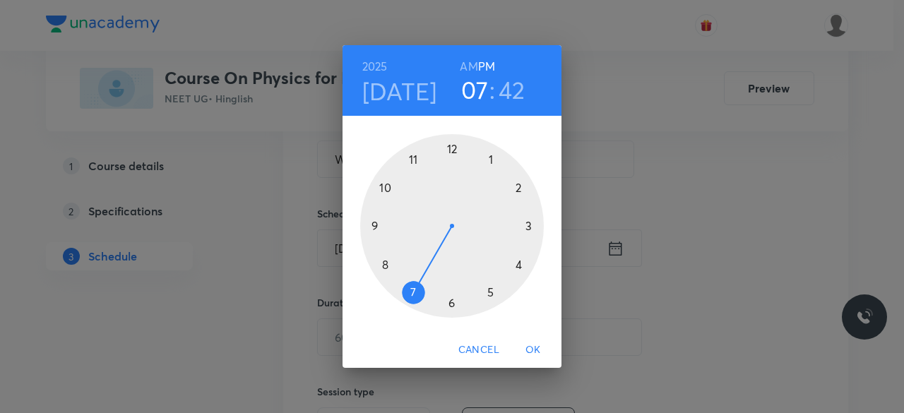
click at [489, 292] on div at bounding box center [452, 226] width 184 height 184
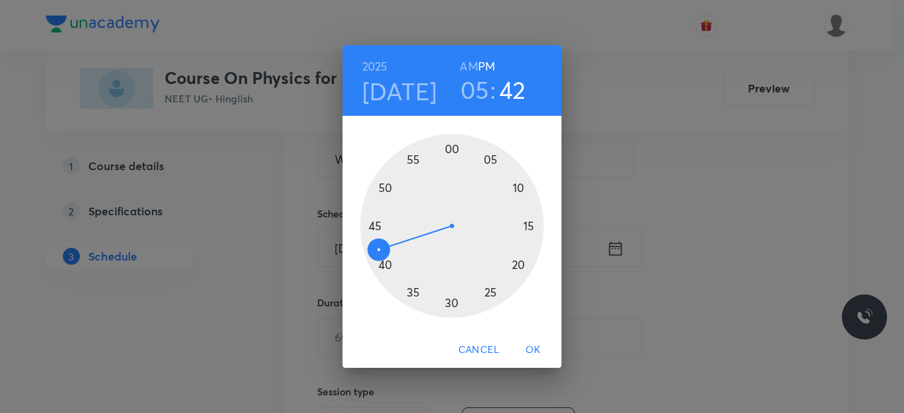
click at [386, 266] on div at bounding box center [452, 226] width 184 height 184
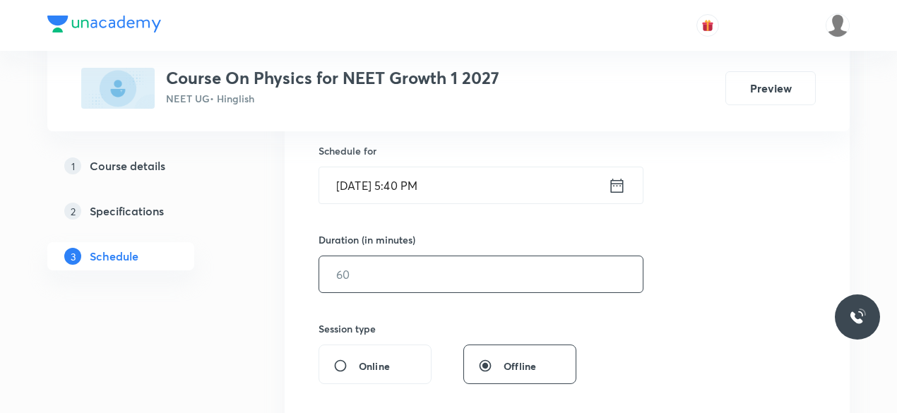
scroll to position [348, 0]
click at [376, 273] on input "text" at bounding box center [481, 273] width 324 height 36
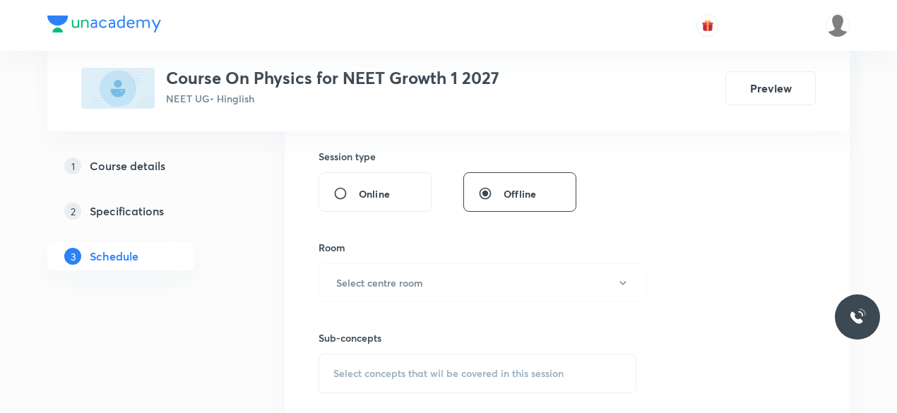
scroll to position [530, 0]
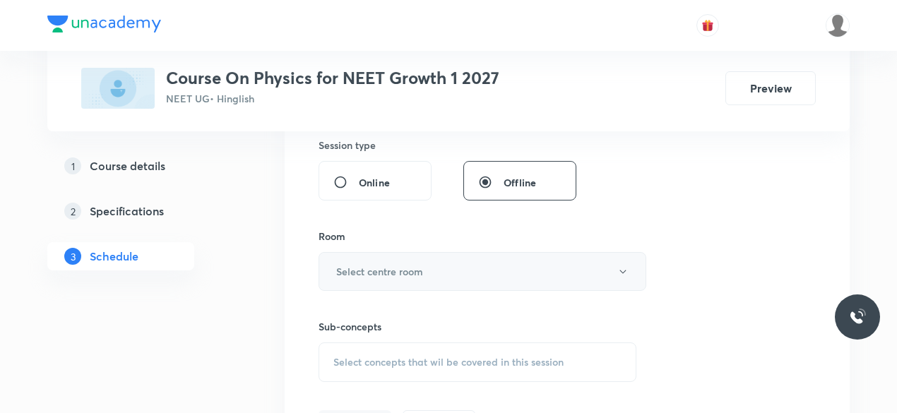
type input "75"
click at [363, 270] on h6 "Select centre room" at bounding box center [379, 271] width 87 height 15
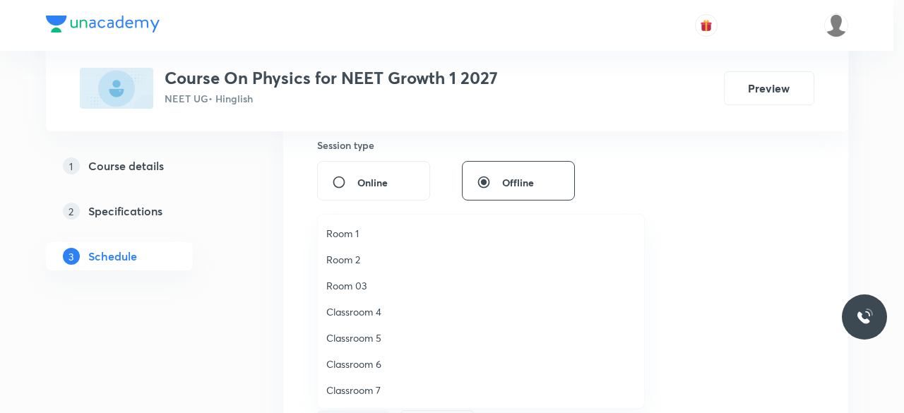
click at [374, 334] on span "Classroom 5" at bounding box center [480, 338] width 309 height 15
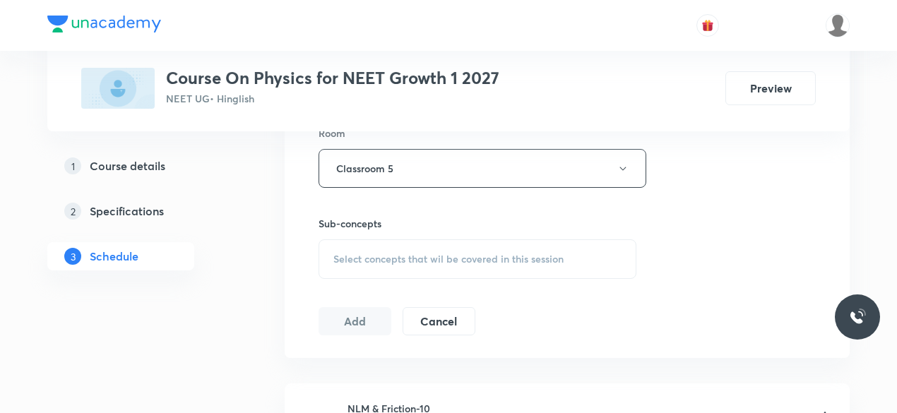
scroll to position [634, 0]
click at [338, 255] on span "Select concepts that wil be covered in this session" at bounding box center [448, 257] width 230 height 11
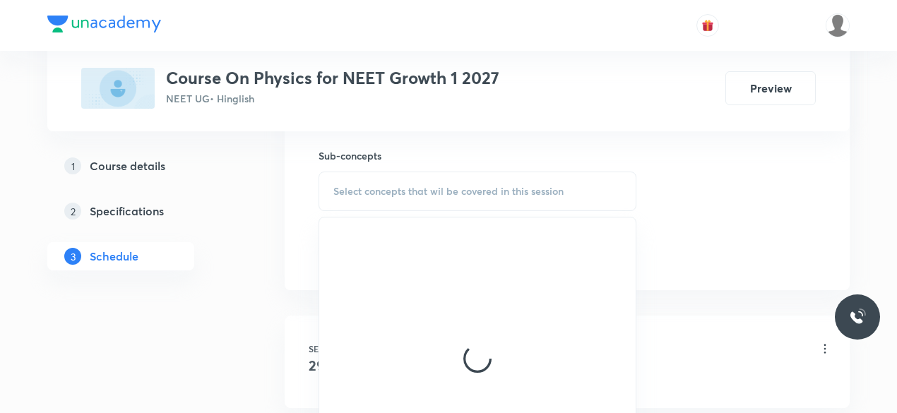
scroll to position [705, 0]
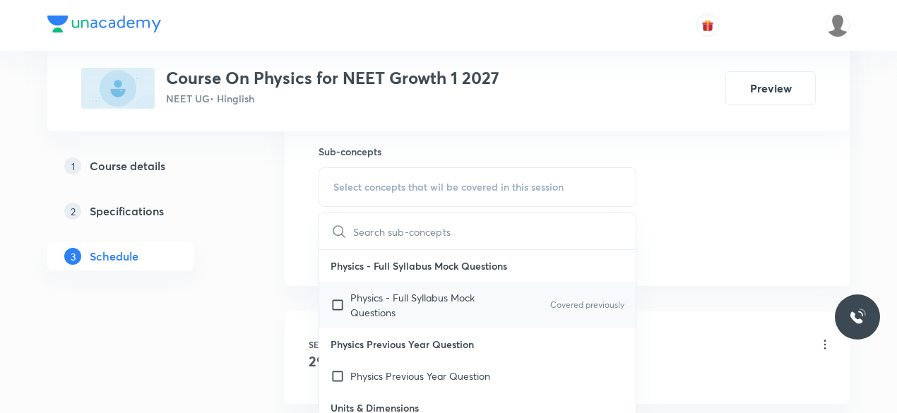
click at [338, 302] on input "checkbox" at bounding box center [341, 305] width 20 height 30
checkbox input "true"
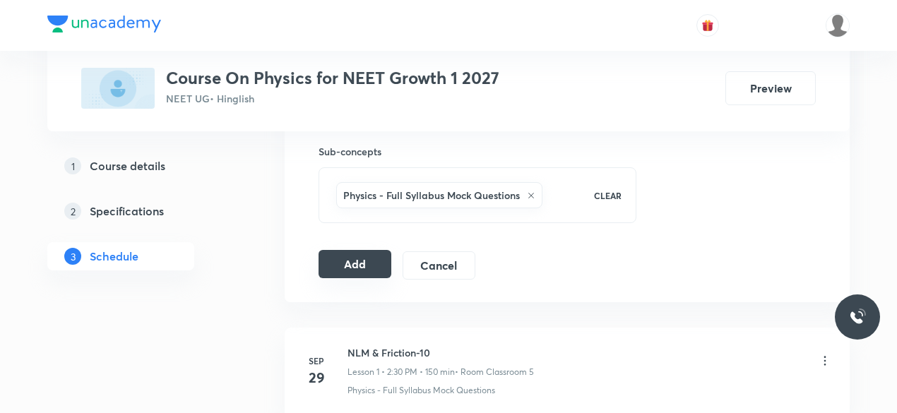
click at [359, 257] on button "Add" at bounding box center [355, 264] width 73 height 28
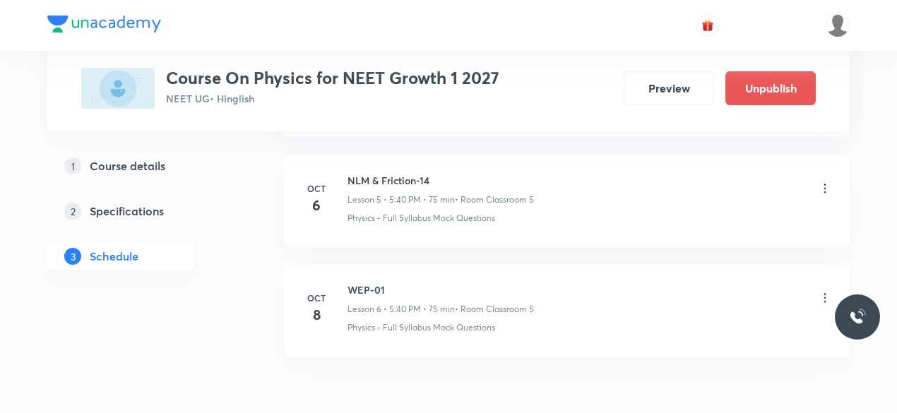
scroll to position [648, 0]
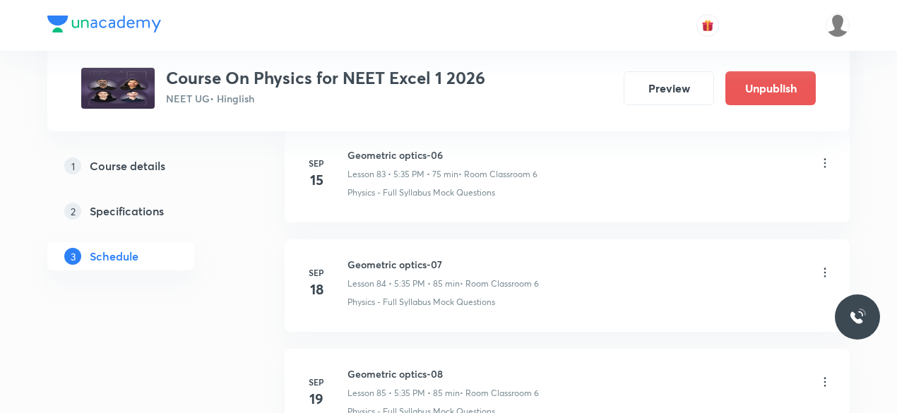
scroll to position [10419, 0]
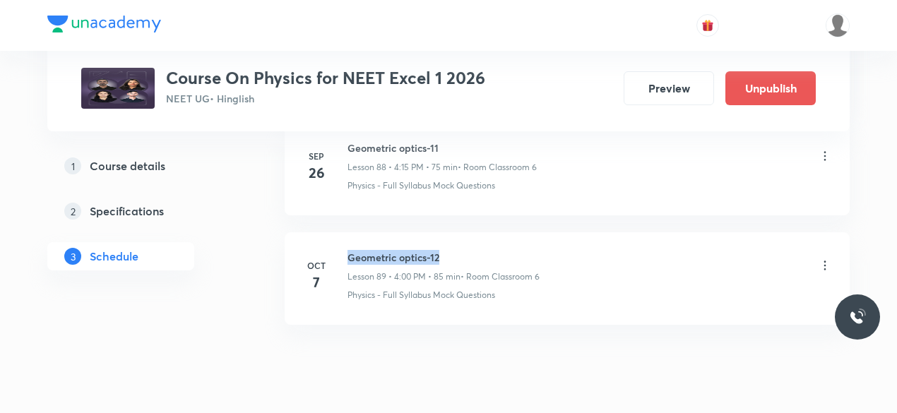
drag, startPoint x: 350, startPoint y: 212, endPoint x: 439, endPoint y: 210, distance: 88.3
click at [439, 250] on h6 "Geometric optics-12" at bounding box center [444, 257] width 192 height 15
copy h6 "Geometric optics-12"
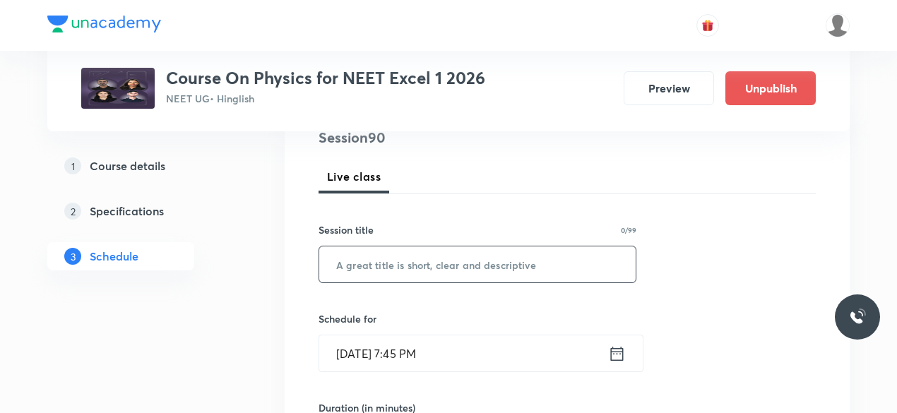
scroll to position [183, 0]
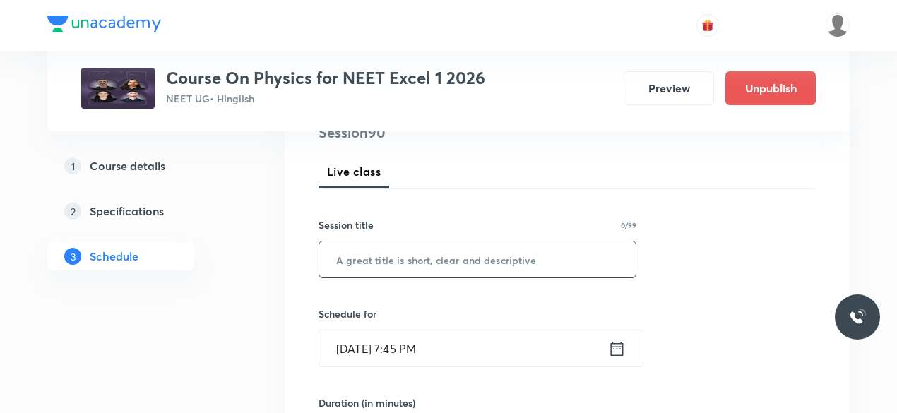
click at [372, 255] on input "text" at bounding box center [477, 260] width 316 height 36
paste input "Geometric optics-12"
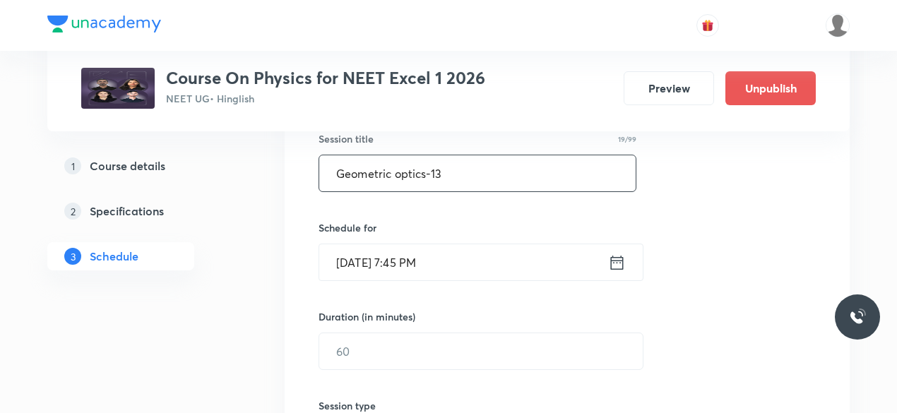
scroll to position [271, 0]
type input "Geometric optics-13"
click at [619, 262] on icon at bounding box center [617, 261] width 18 height 20
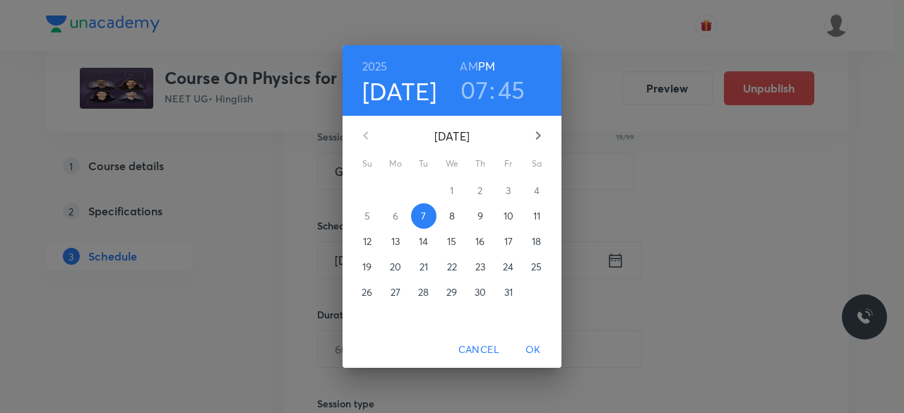
click at [453, 216] on p "8" at bounding box center [452, 216] width 6 height 14
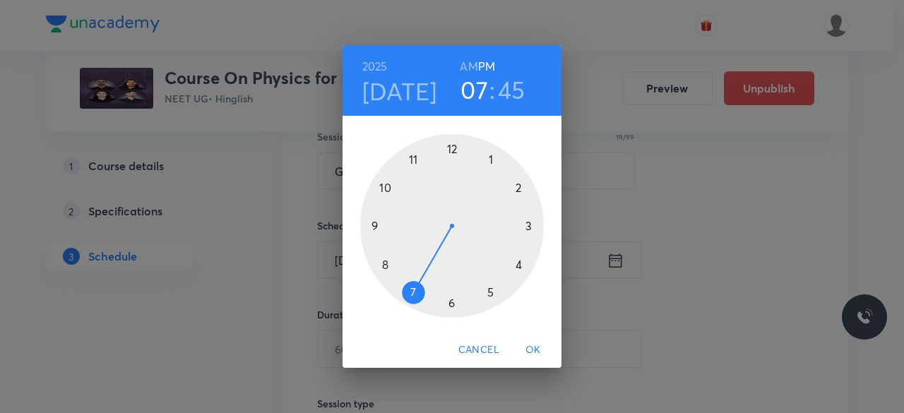
click at [518, 265] on div at bounding box center [452, 226] width 184 height 184
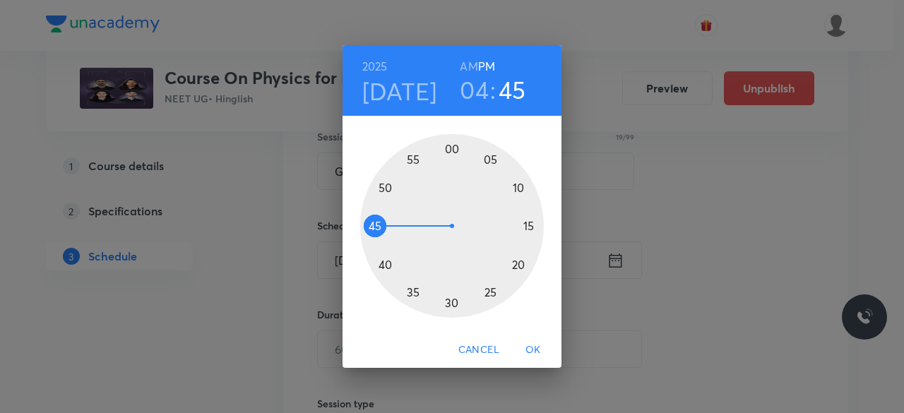
click at [452, 148] on div at bounding box center [452, 226] width 184 height 184
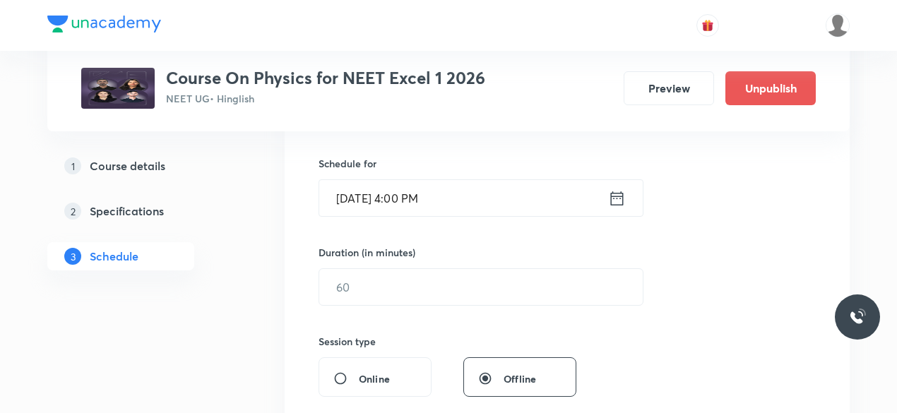
scroll to position [344, 0]
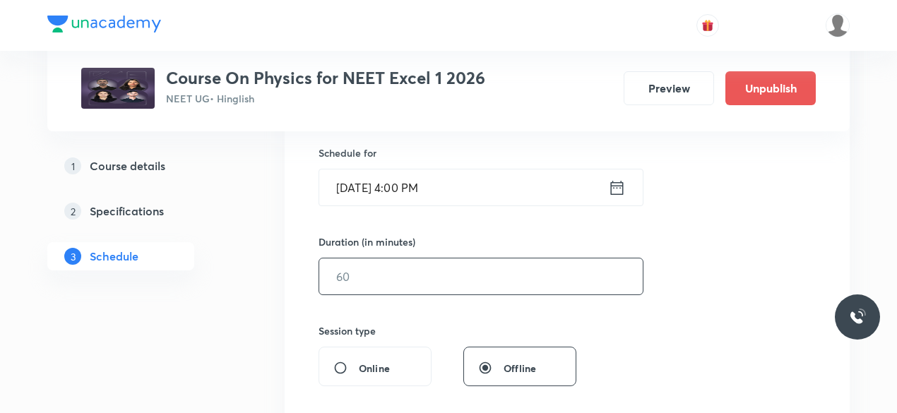
click at [374, 281] on input "text" at bounding box center [481, 277] width 324 height 36
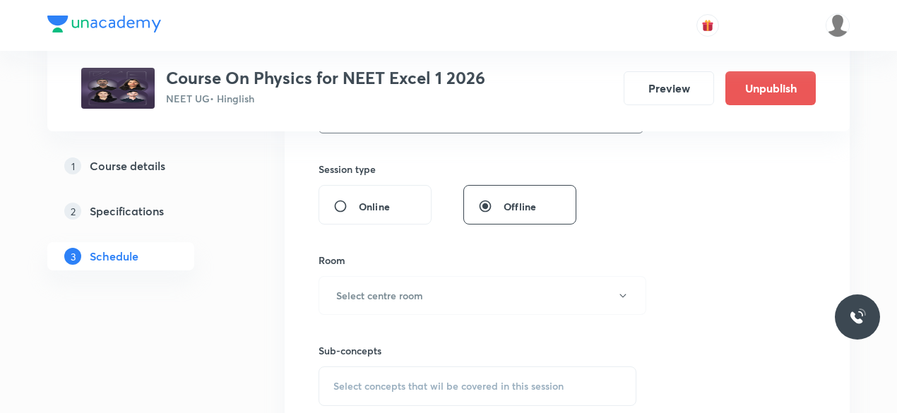
scroll to position [514, 0]
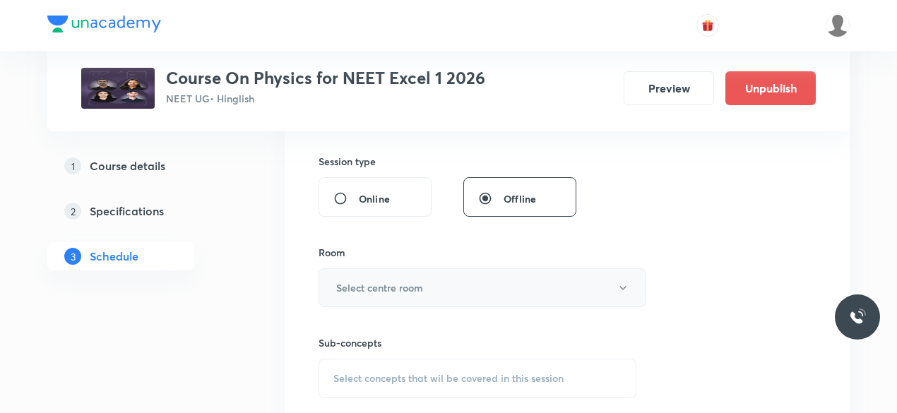
type input "85"
click at [337, 282] on h6 "Select centre room" at bounding box center [379, 287] width 87 height 15
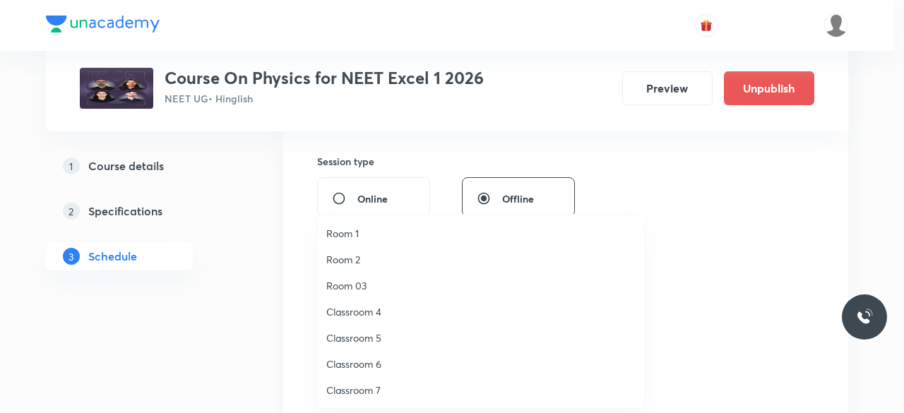
click at [367, 364] on span "Classroom 6" at bounding box center [480, 364] width 309 height 15
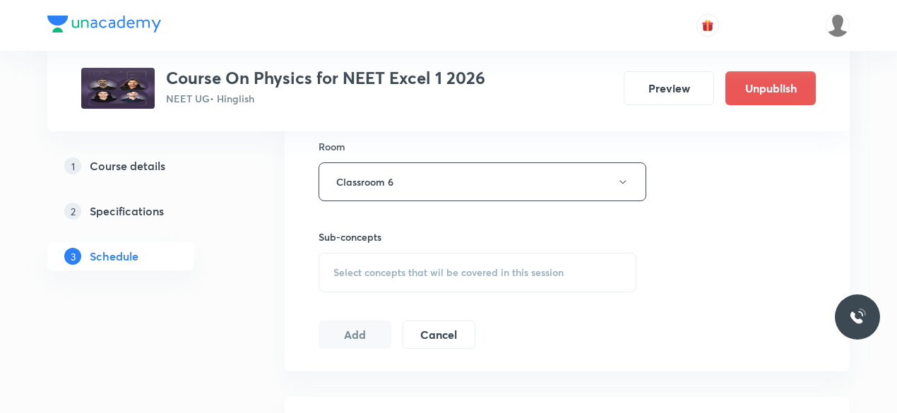
scroll to position [631, 0]
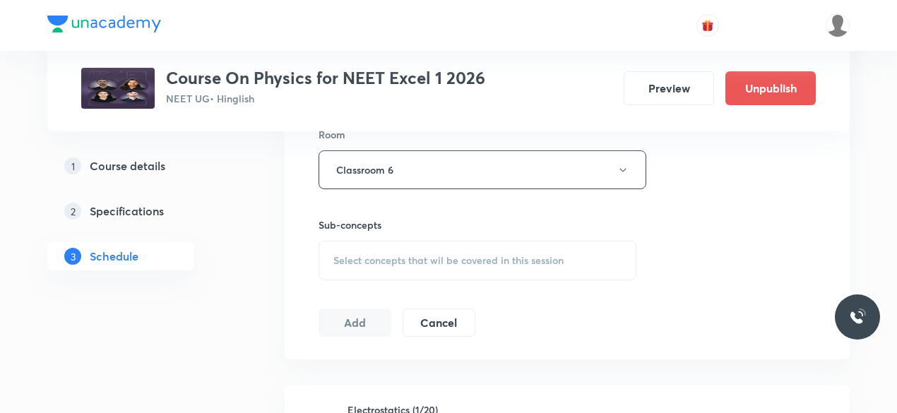
click at [334, 255] on span "Select concepts that wil be covered in this session" at bounding box center [448, 260] width 230 height 11
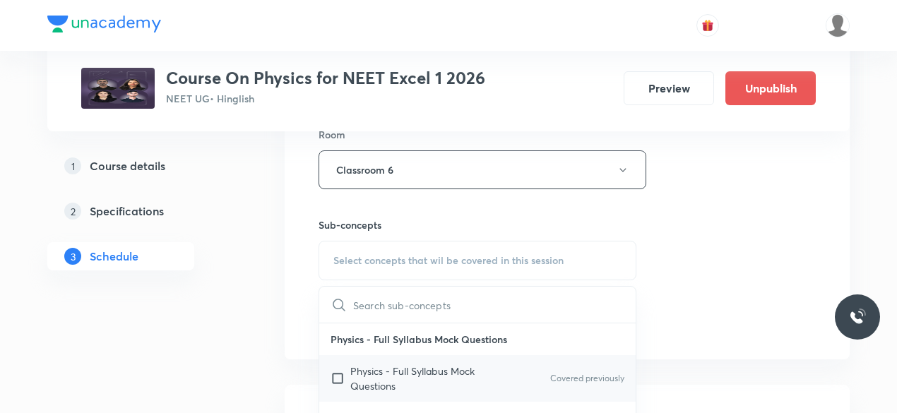
click at [336, 374] on input "checkbox" at bounding box center [341, 379] width 20 height 30
checkbox input "true"
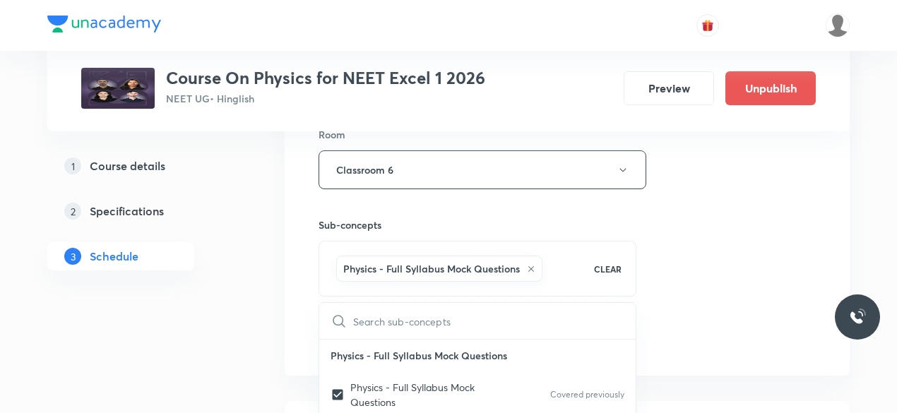
click at [304, 294] on div "Session 90 Live class Session title 19/99 Geometric optics-13 ​ Schedule for Oc…" at bounding box center [567, 13] width 565 height 725
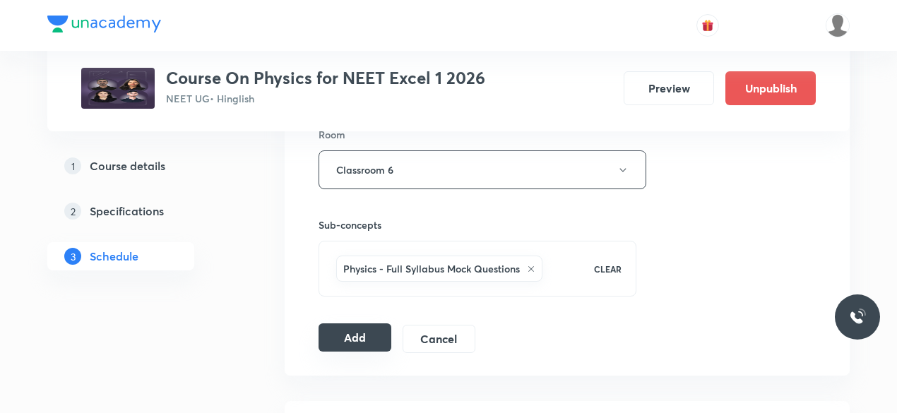
click at [361, 333] on button "Add" at bounding box center [355, 338] width 73 height 28
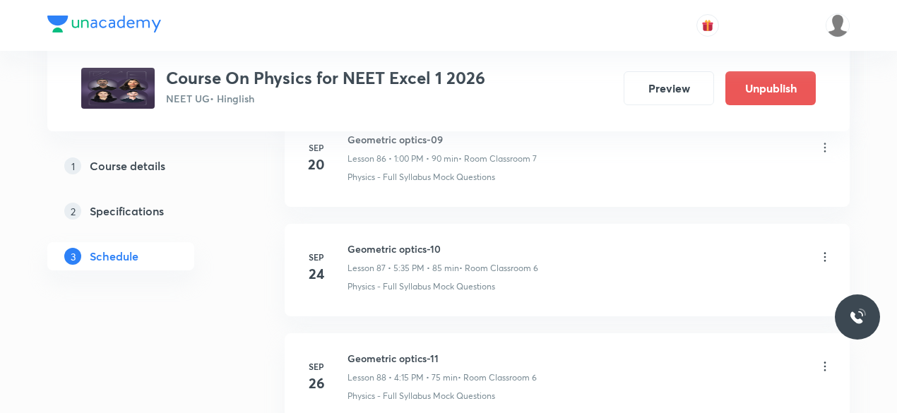
scroll to position [9881, 0]
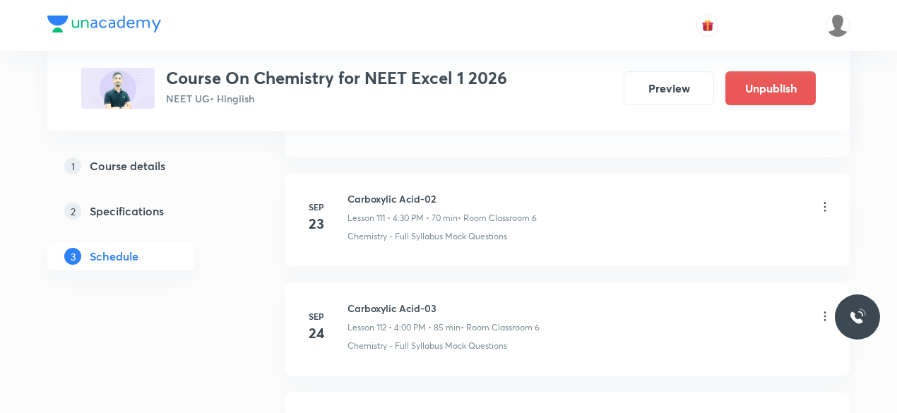
scroll to position [13689, 0]
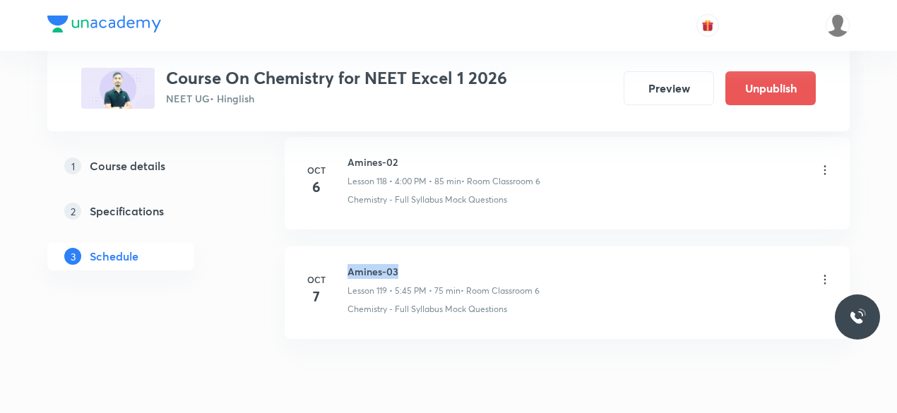
drag, startPoint x: 349, startPoint y: 211, endPoint x: 397, endPoint y: 210, distance: 48.0
click at [397, 264] on h6 "Amines-03" at bounding box center [444, 271] width 192 height 15
copy h6 "Amines-03"
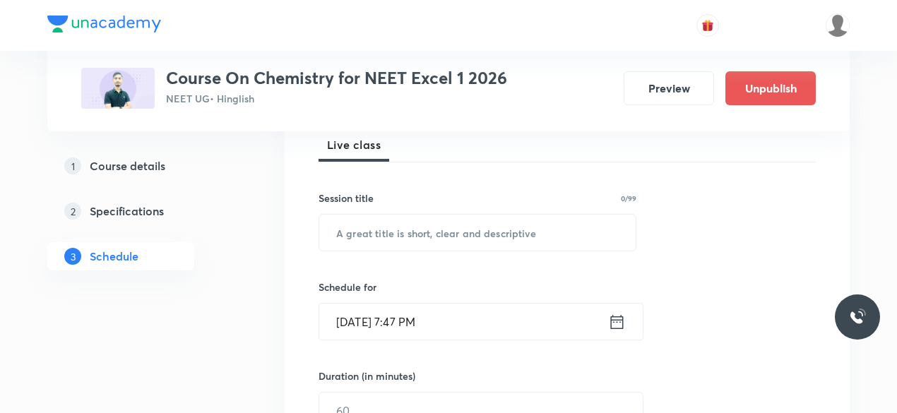
scroll to position [210, 0]
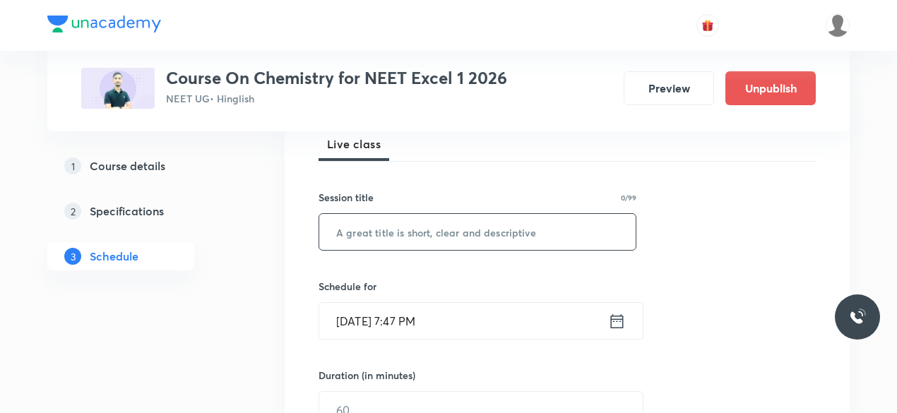
click at [373, 236] on input "text" at bounding box center [477, 232] width 316 height 36
paste input "Amines-03"
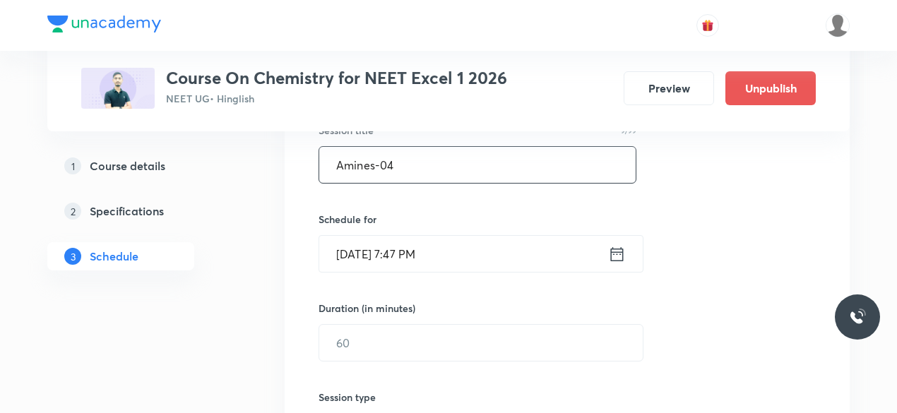
scroll to position [278, 0]
type input "Amines-04"
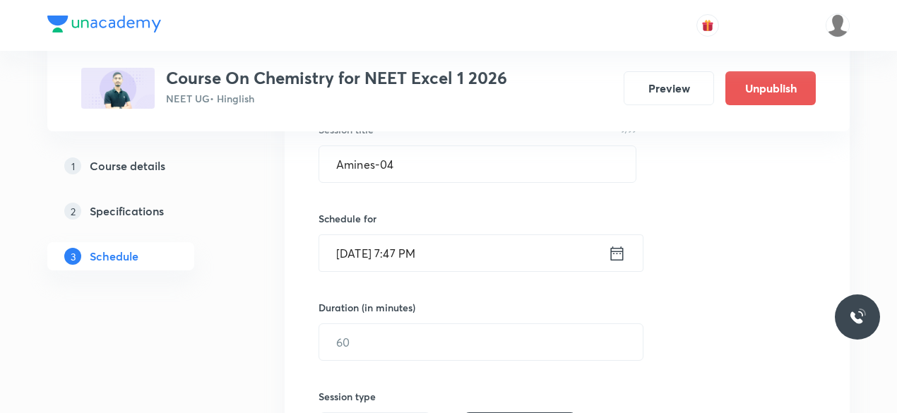
click at [617, 251] on icon at bounding box center [617, 254] width 18 height 20
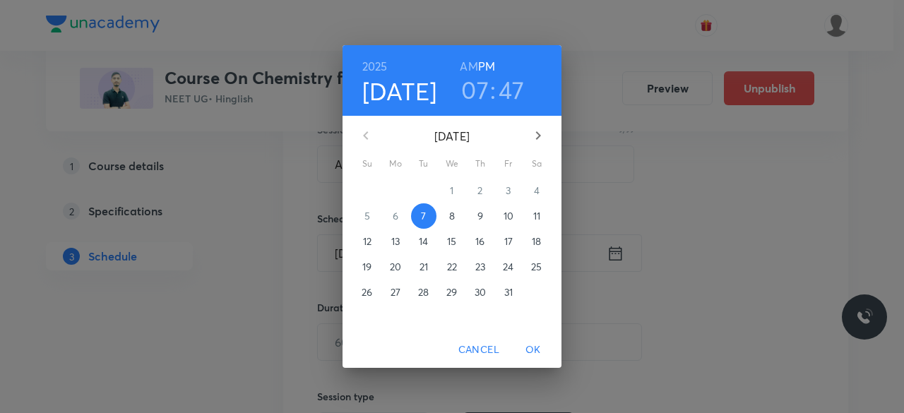
click at [451, 217] on p "8" at bounding box center [452, 216] width 6 height 14
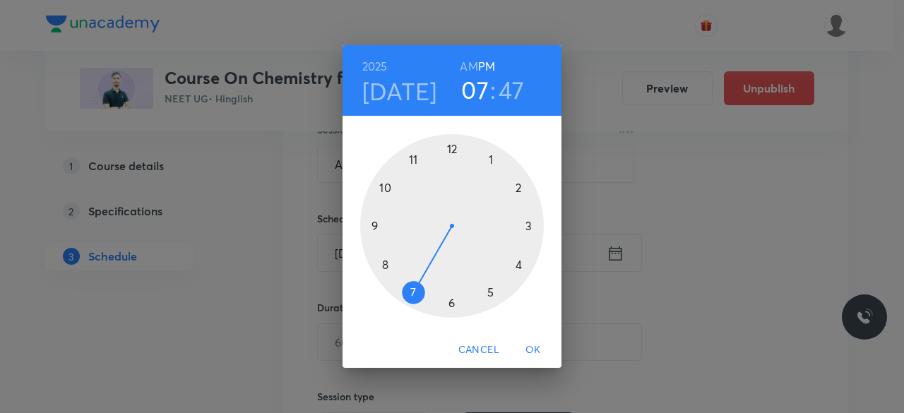
click at [492, 293] on div at bounding box center [452, 226] width 184 height 184
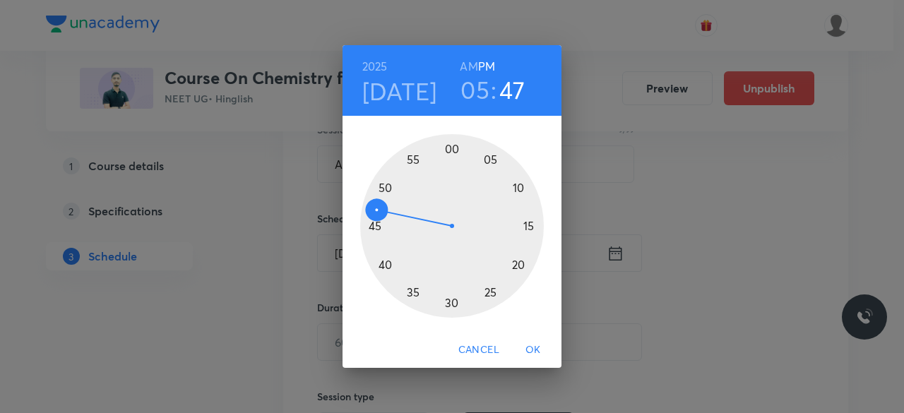
click at [413, 295] on div at bounding box center [452, 226] width 184 height 184
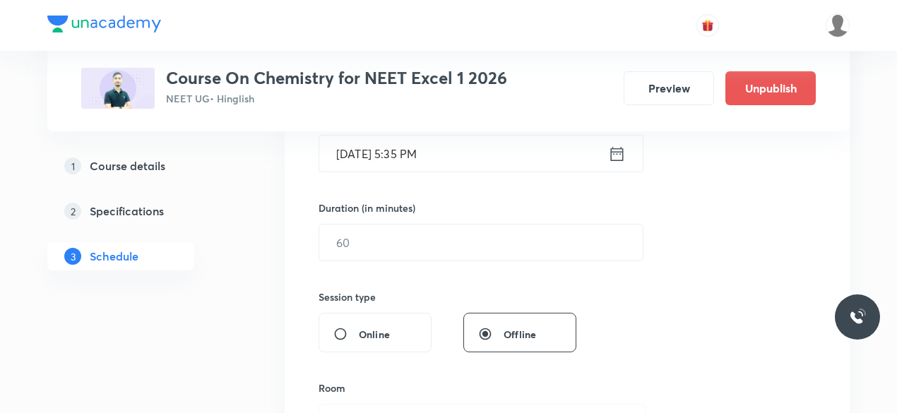
scroll to position [384, 0]
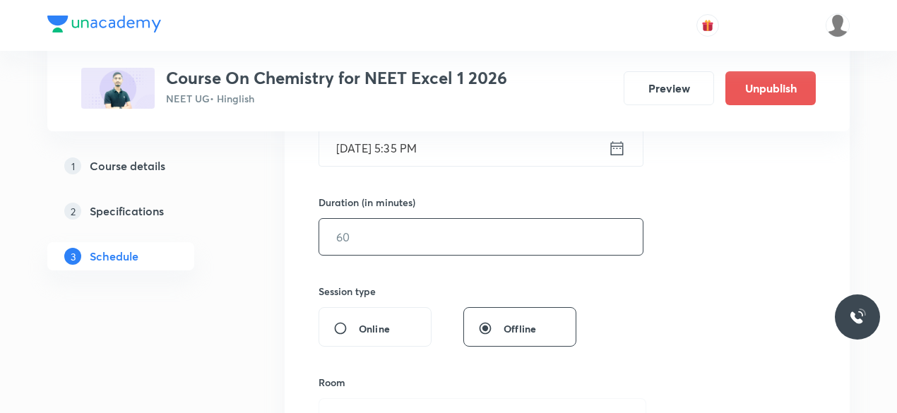
click at [366, 230] on input "text" at bounding box center [481, 237] width 324 height 36
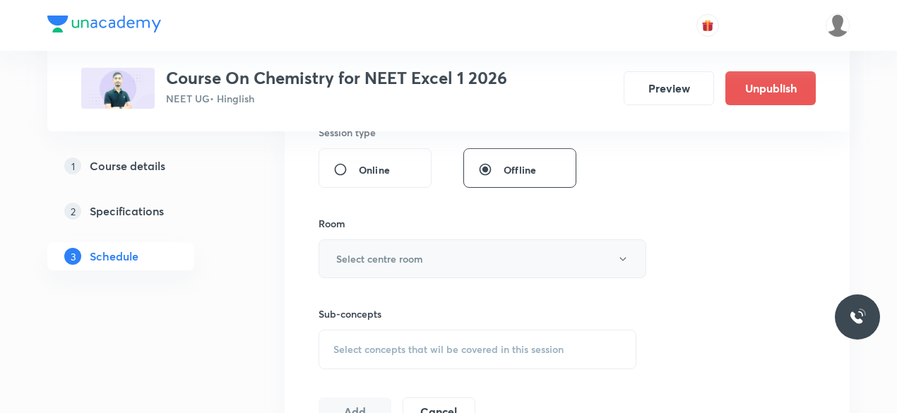
scroll to position [545, 0]
type input "85"
click at [336, 252] on h6 "Select centre room" at bounding box center [379, 256] width 87 height 15
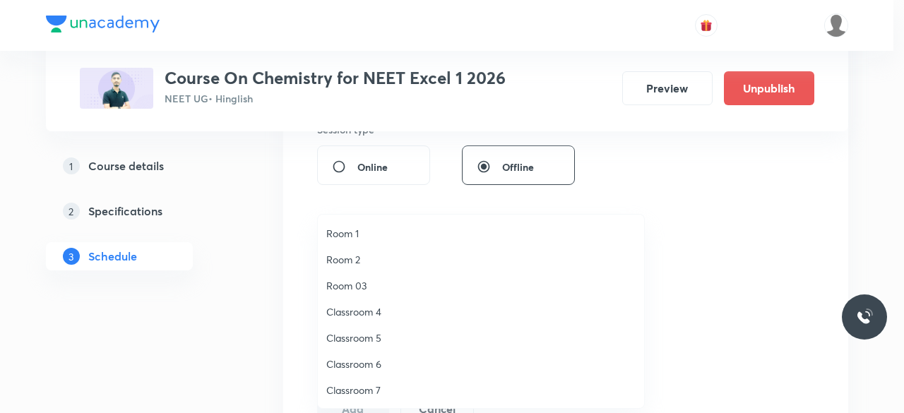
click at [365, 360] on span "Classroom 6" at bounding box center [480, 364] width 309 height 15
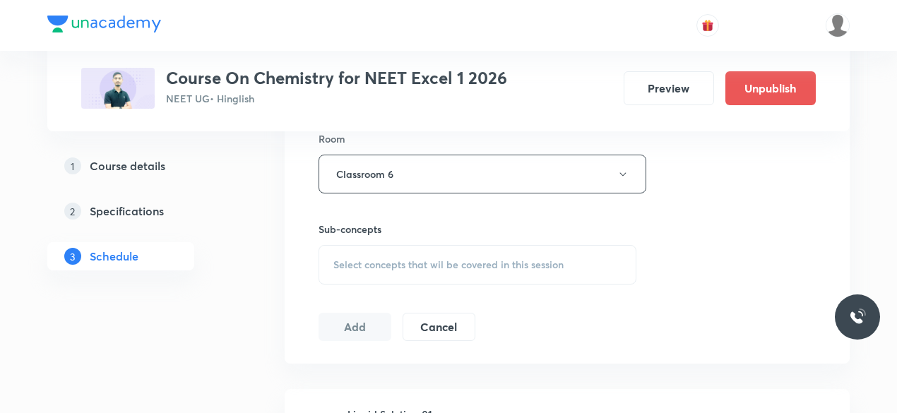
scroll to position [628, 0]
click at [336, 262] on span "Select concepts that wil be covered in this session" at bounding box center [448, 264] width 230 height 11
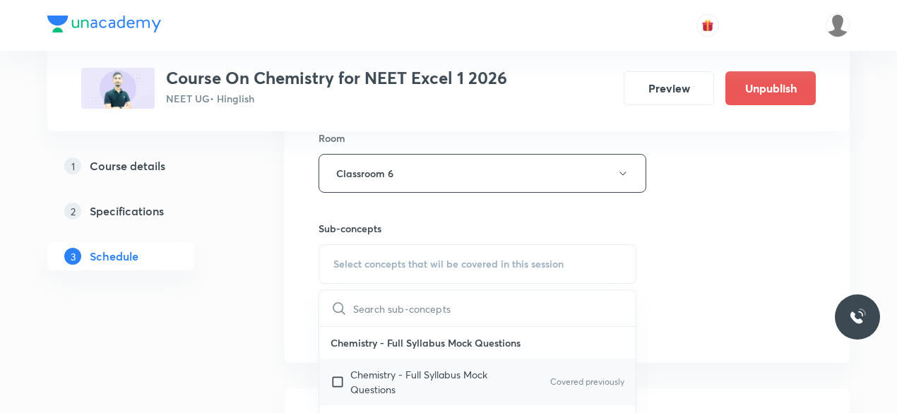
click at [338, 381] on input "checkbox" at bounding box center [341, 382] width 20 height 30
checkbox input "true"
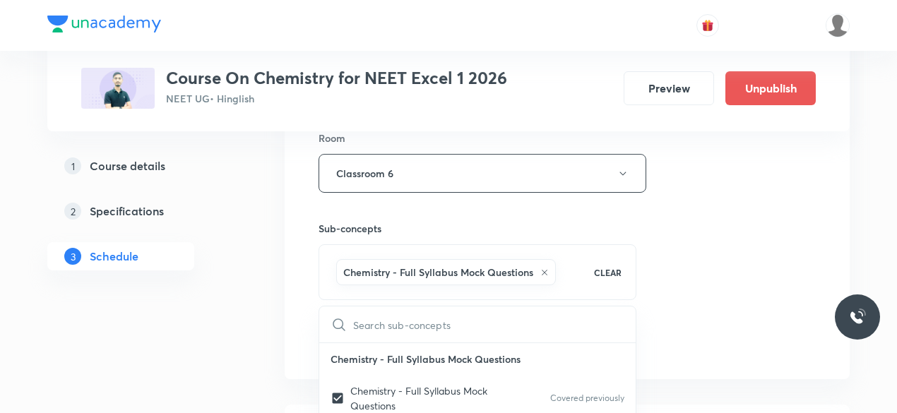
click at [304, 309] on div "Session 120 Live class Session title 9/99 Amines-04 ​ Schedule for Oct 8, 2025,…" at bounding box center [567, 17] width 565 height 725
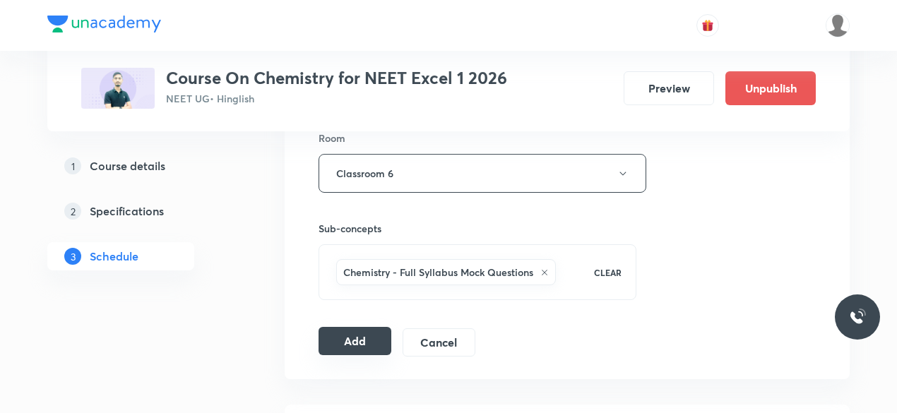
click at [349, 333] on button "Add" at bounding box center [355, 341] width 73 height 28
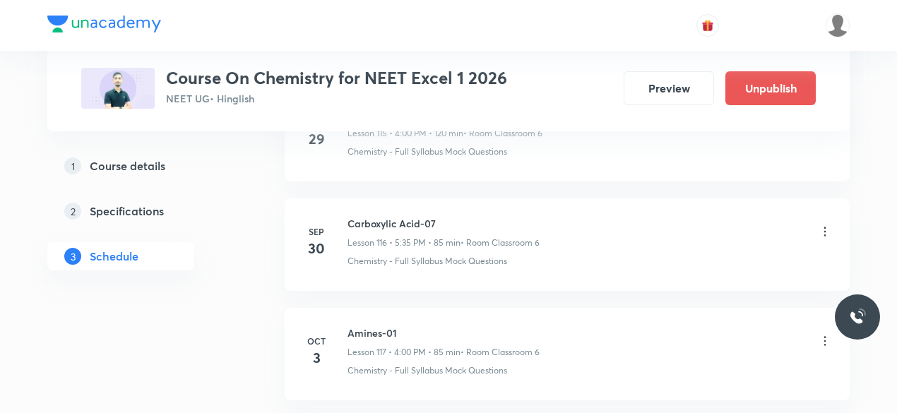
scroll to position [12746, 0]
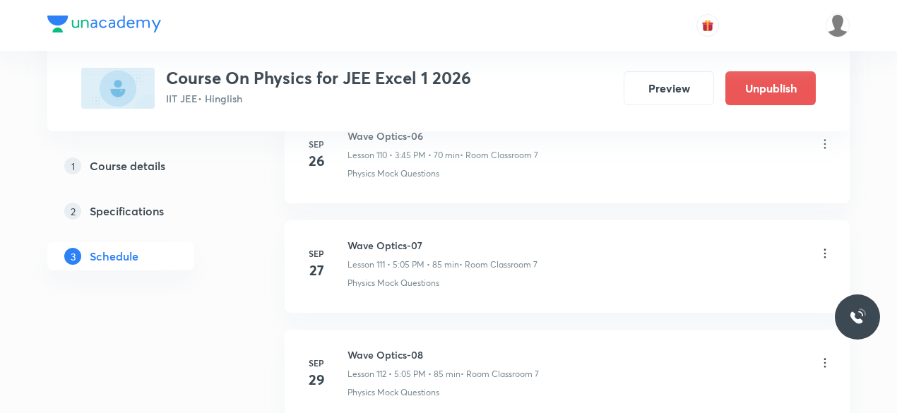
scroll to position [13253, 0]
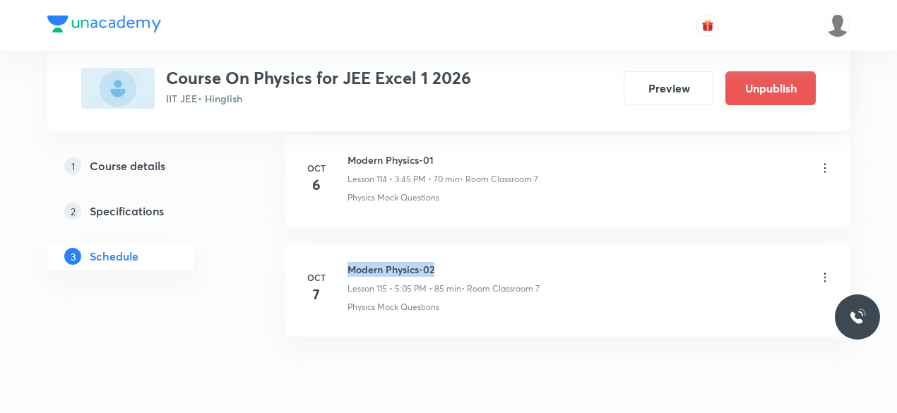
drag, startPoint x: 350, startPoint y: 212, endPoint x: 437, endPoint y: 213, distance: 87.6
click at [437, 262] on h6 "Modern Physics-02" at bounding box center [444, 269] width 192 height 15
copy h6 "Modern Physics-02"
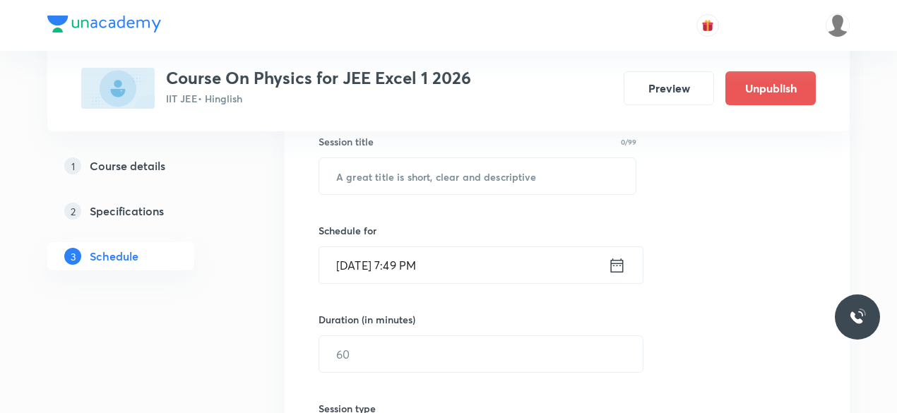
scroll to position [271, 0]
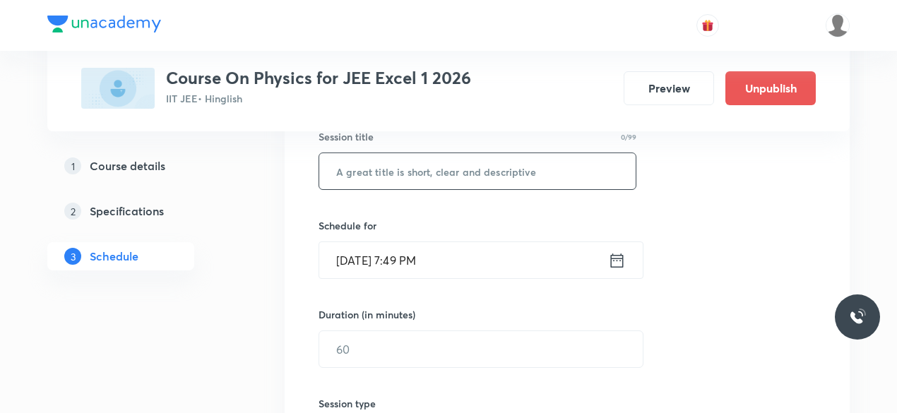
click at [371, 177] on input "text" at bounding box center [477, 171] width 316 height 36
paste input "Modern Physics-02"
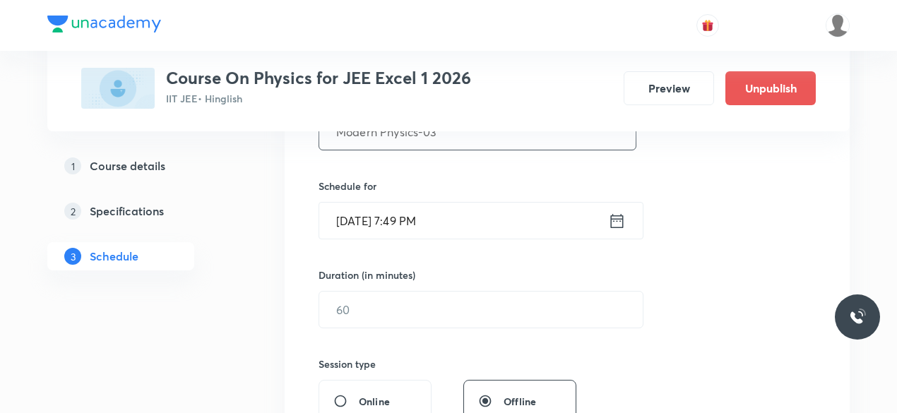
scroll to position [312, 0]
type input "Modern Physics-03"
click at [621, 220] on icon at bounding box center [617, 220] width 18 height 20
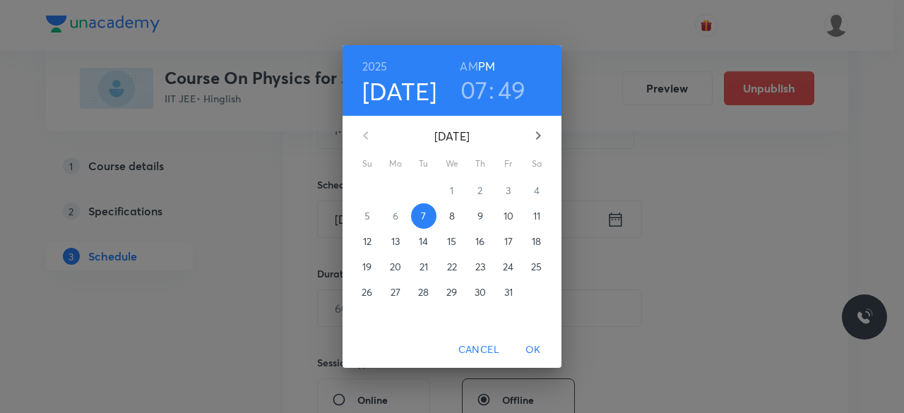
click at [452, 220] on p "8" at bounding box center [452, 216] width 6 height 14
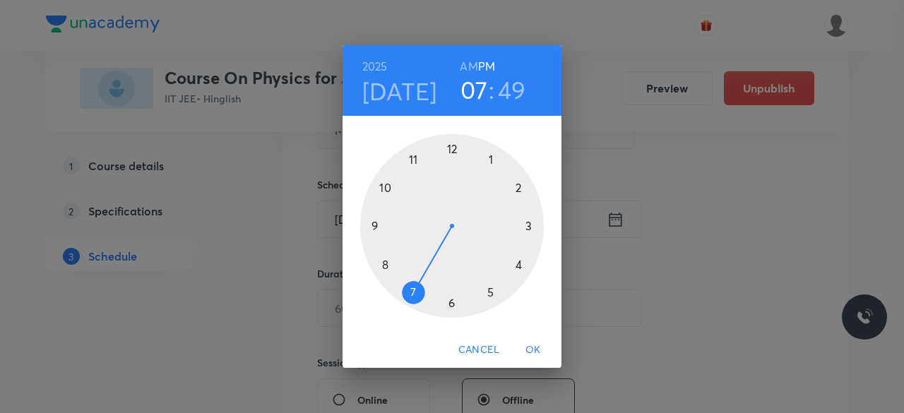
click at [528, 227] on div at bounding box center [452, 226] width 184 height 184
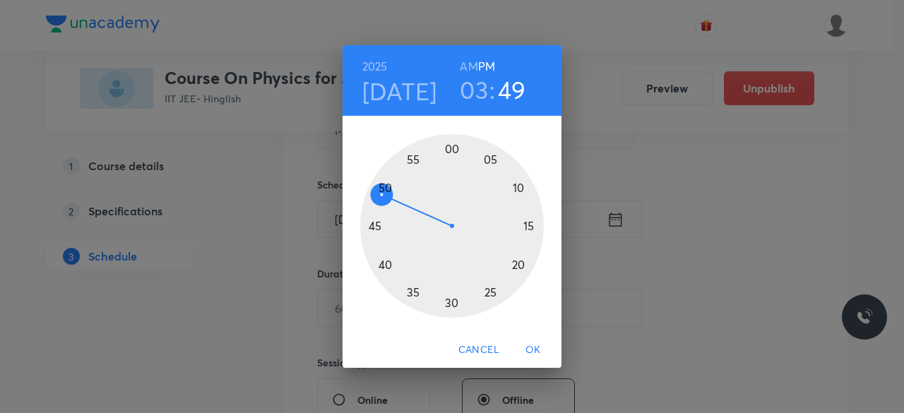
click at [376, 227] on div at bounding box center [452, 226] width 184 height 184
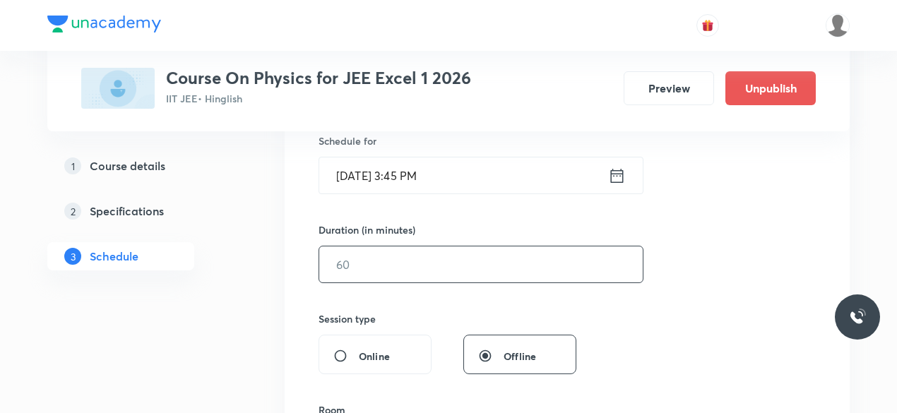
scroll to position [361, 0]
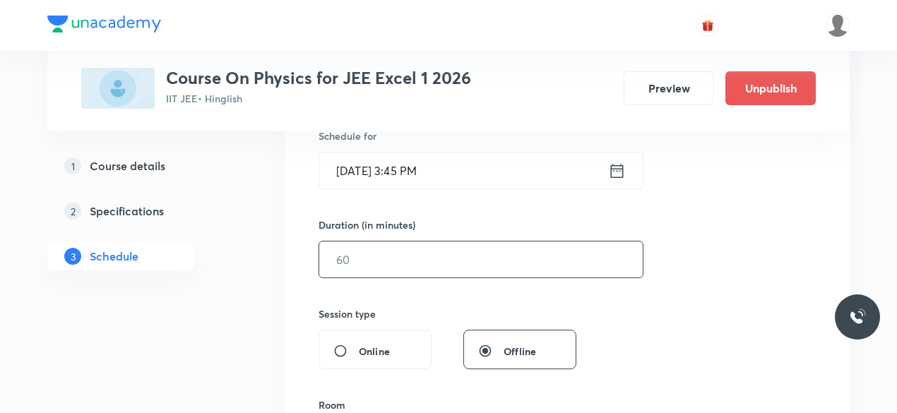
click at [374, 256] on input "text" at bounding box center [481, 260] width 324 height 36
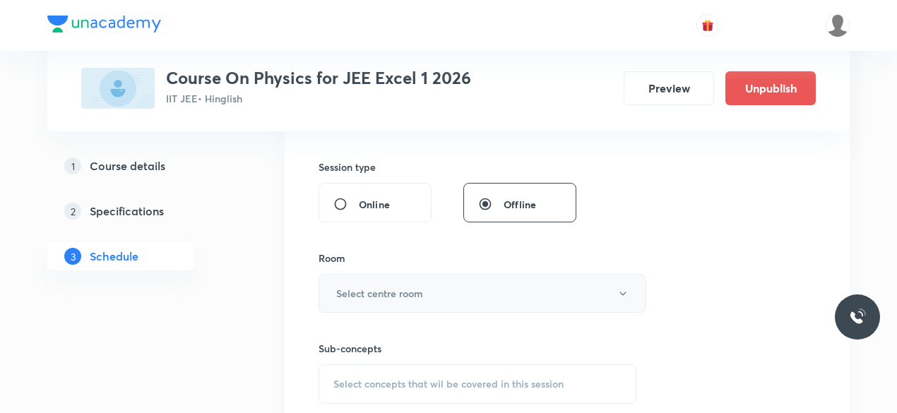
scroll to position [516, 0]
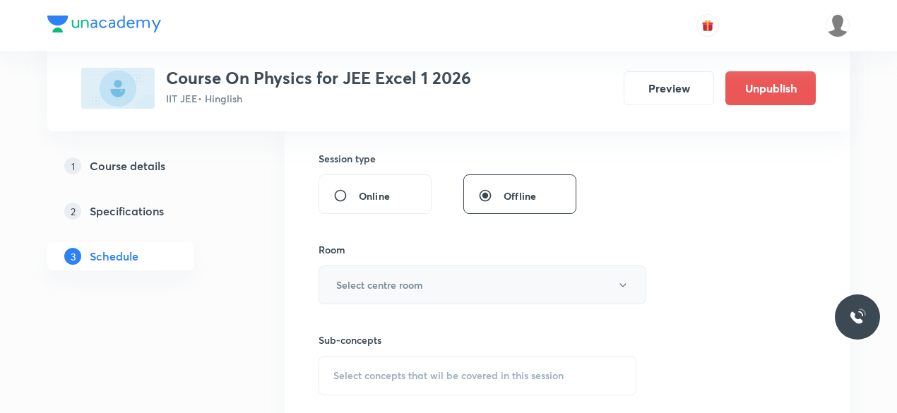
type input "70"
click at [336, 284] on h6 "Select centre room" at bounding box center [379, 285] width 87 height 15
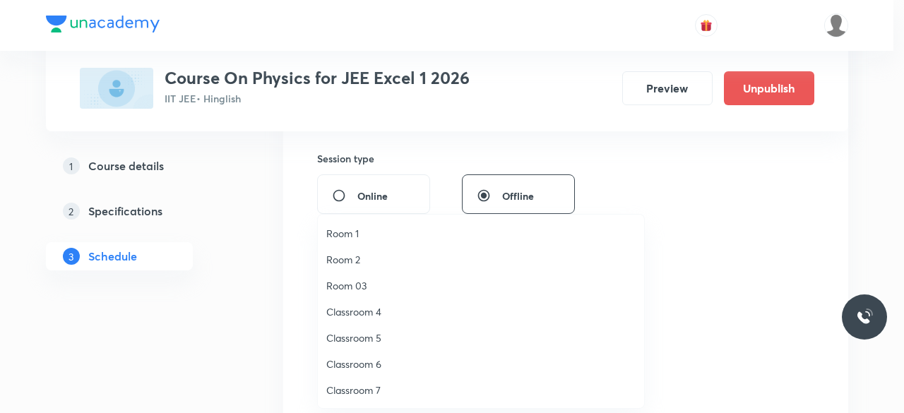
click at [367, 386] on span "Classroom 7" at bounding box center [480, 390] width 309 height 15
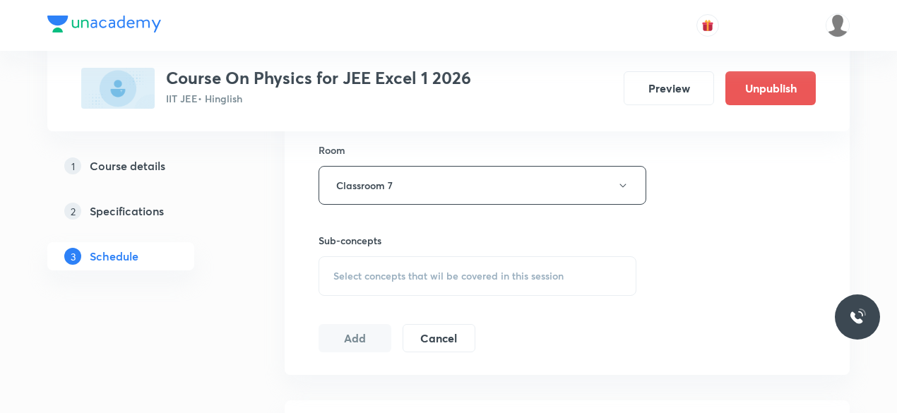
scroll to position [617, 0]
click at [338, 275] on span "Select concepts that wil be covered in this session" at bounding box center [448, 275] width 230 height 11
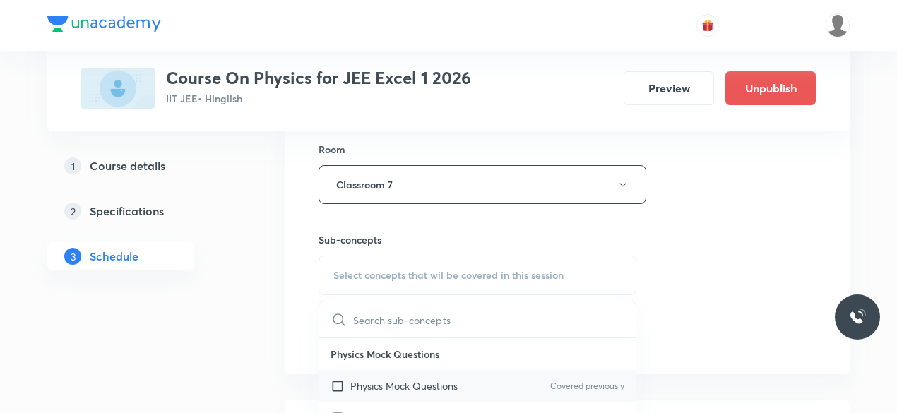
click at [338, 383] on input "checkbox" at bounding box center [341, 386] width 20 height 15
checkbox input "true"
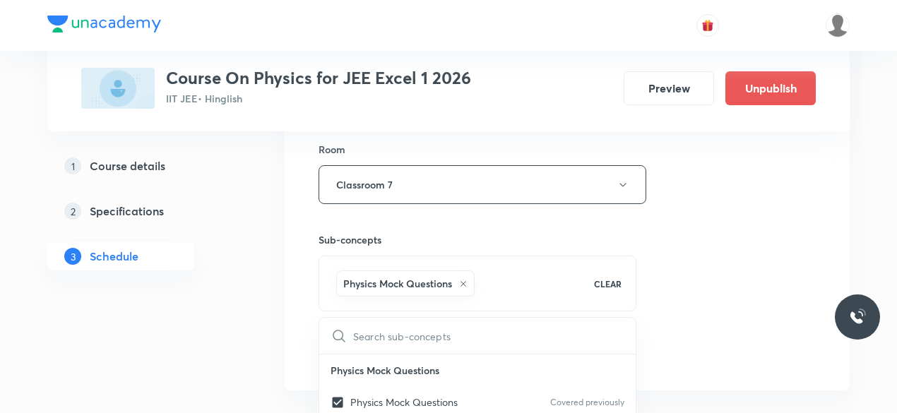
click at [302, 298] on div "Session 116 Live class Session title 17/99 Modern Physics-03 ​ Schedule for Oct…" at bounding box center [567, 28] width 565 height 725
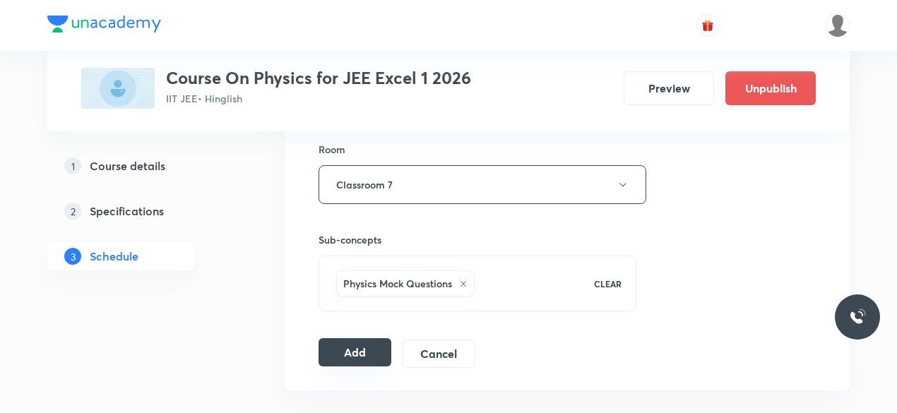
click at [354, 351] on button "Add" at bounding box center [355, 352] width 73 height 28
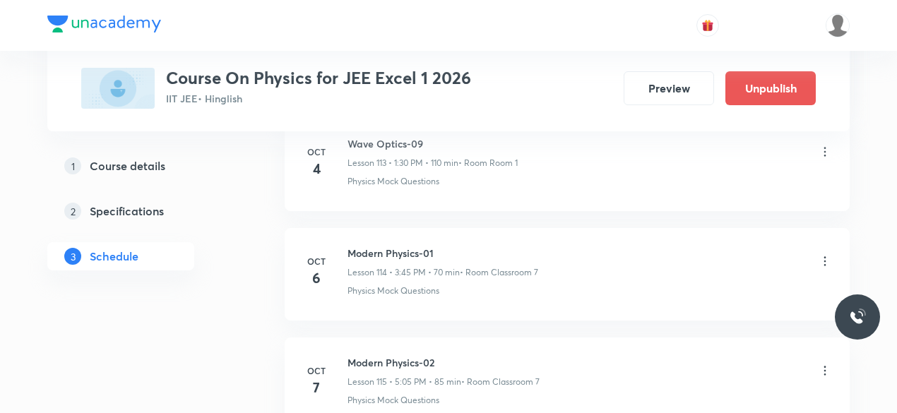
scroll to position [12432, 0]
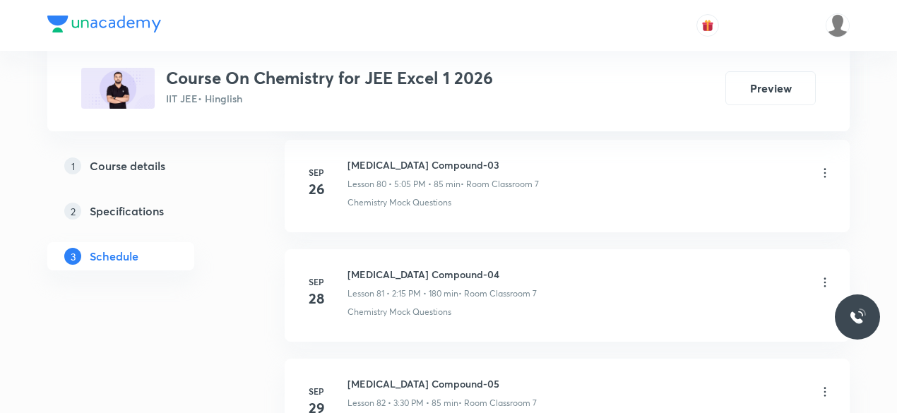
scroll to position [9874, 0]
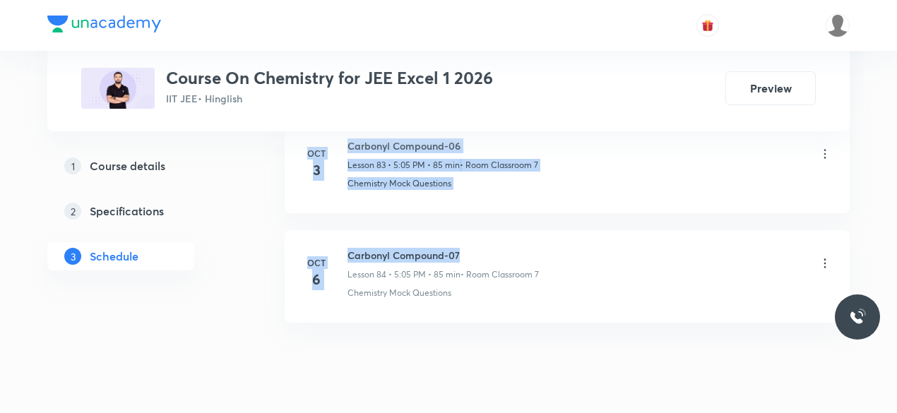
drag, startPoint x: 348, startPoint y: 214, endPoint x: 457, endPoint y: 210, distance: 109.6
click at [478, 248] on h6 "Carbonyl Compound-07" at bounding box center [443, 255] width 191 height 15
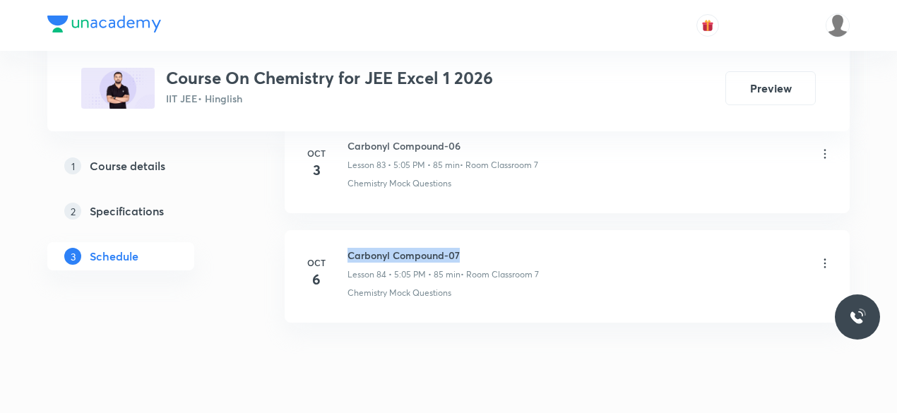
drag, startPoint x: 349, startPoint y: 215, endPoint x: 466, endPoint y: 214, distance: 117.3
click at [466, 248] on h6 "Carbonyl Compound-07" at bounding box center [443, 255] width 191 height 15
copy h6 "Carbonyl Compound-07"
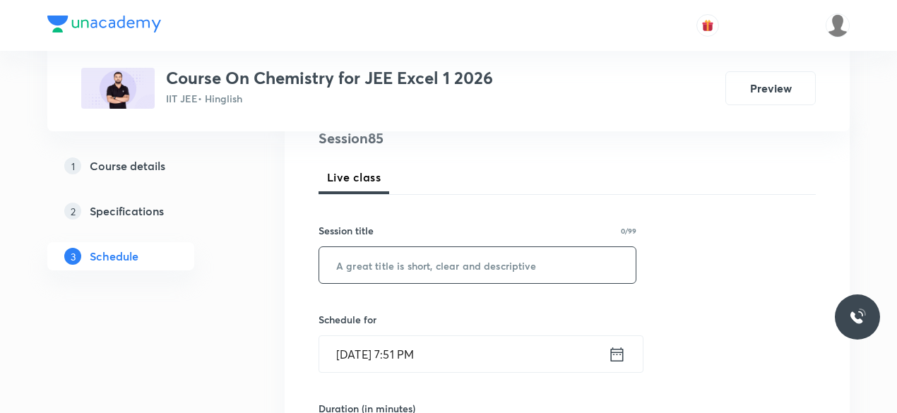
scroll to position [181, 0]
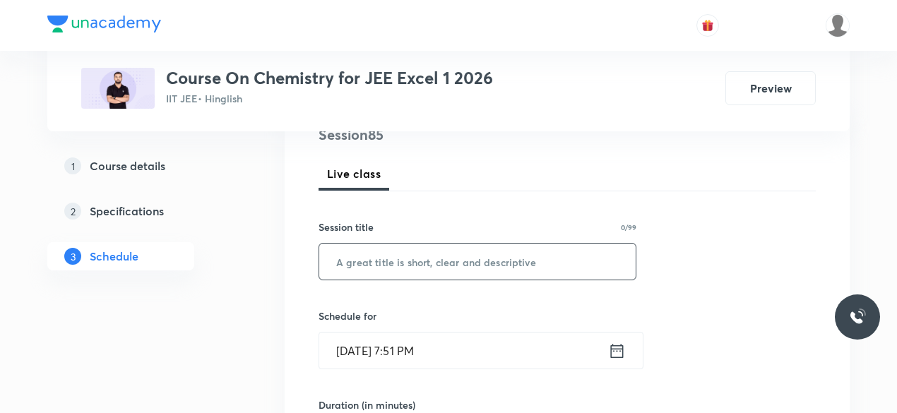
click at [399, 271] on input "text" at bounding box center [477, 262] width 316 height 36
paste input "Carbonyl Compound-07"
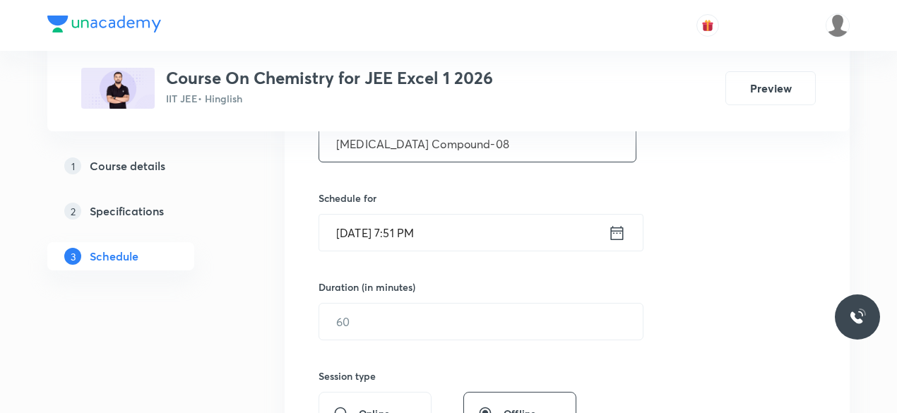
scroll to position [304, 0]
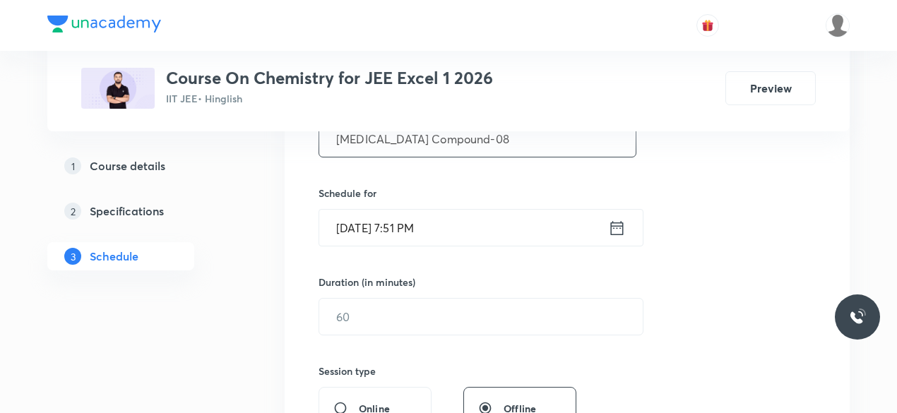
type input "Carbonyl Compound-08"
click at [622, 224] on icon at bounding box center [617, 227] width 13 height 14
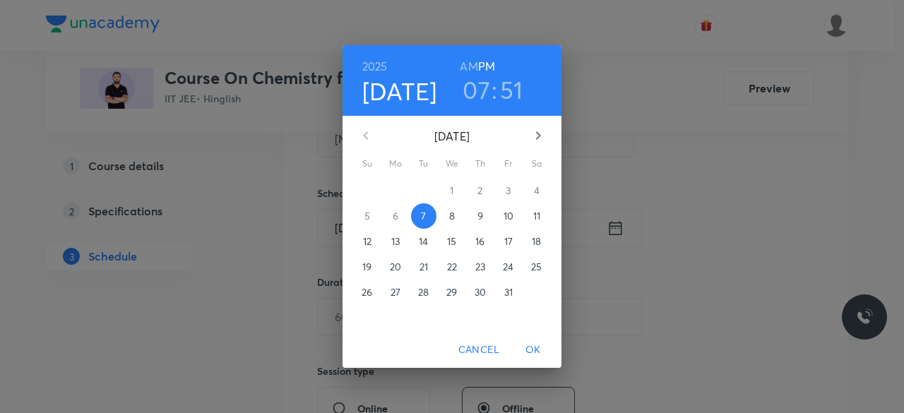
click at [451, 217] on p "8" at bounding box center [452, 216] width 6 height 14
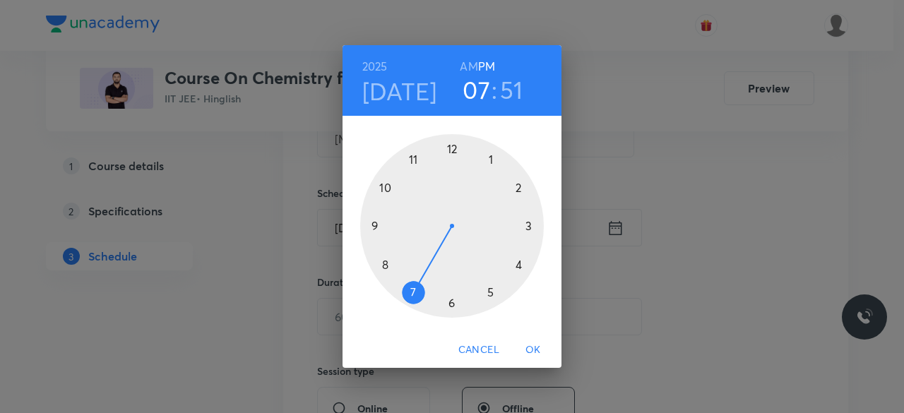
click at [490, 292] on div at bounding box center [452, 226] width 184 height 184
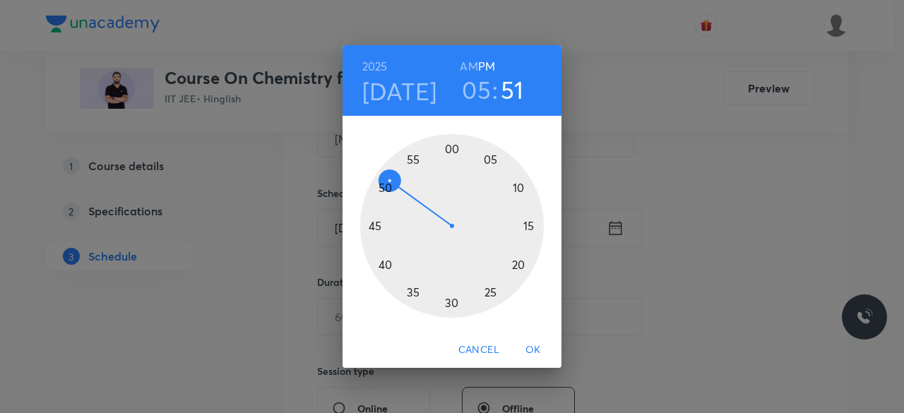
click at [492, 159] on div at bounding box center [452, 226] width 184 height 184
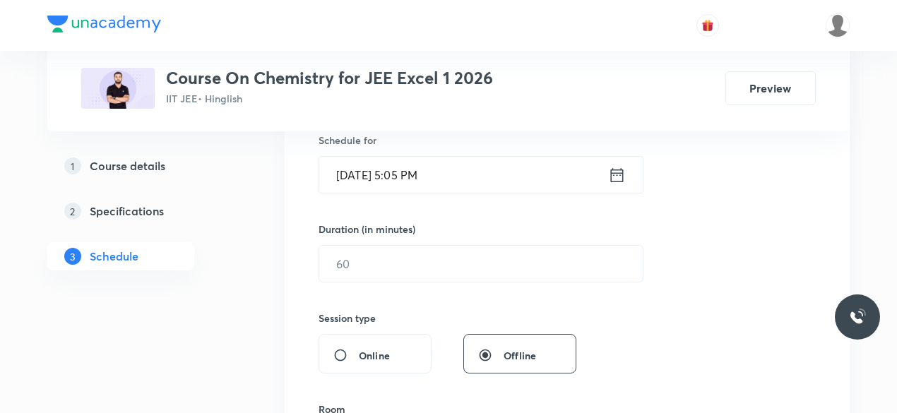
scroll to position [364, 0]
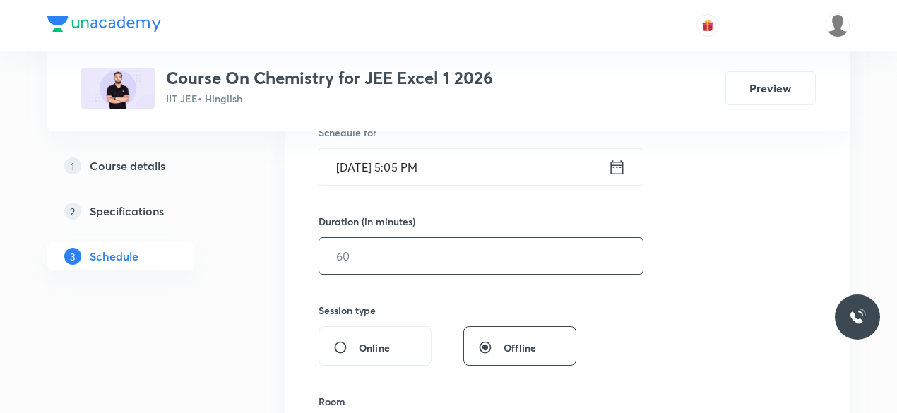
click at [384, 256] on input "text" at bounding box center [481, 256] width 324 height 36
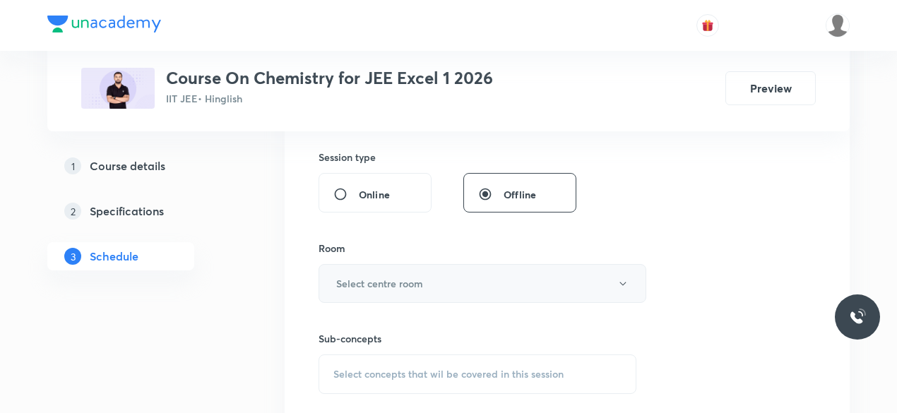
scroll to position [518, 0]
type input "85"
click at [352, 278] on h6 "Select centre room" at bounding box center [379, 282] width 87 height 15
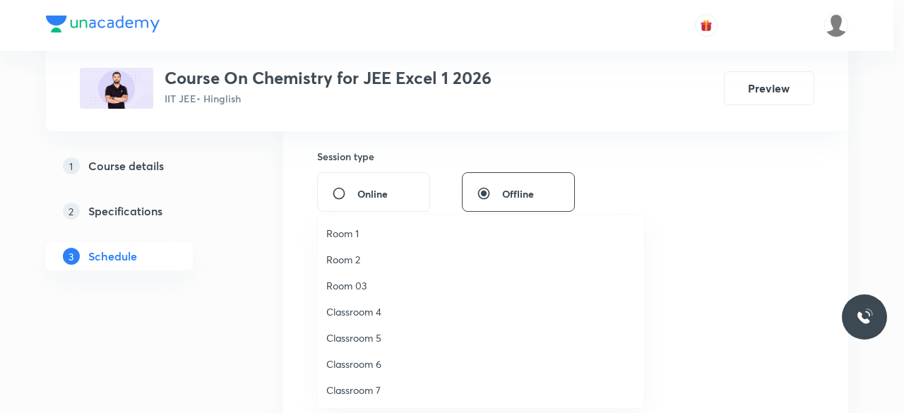
click at [374, 393] on span "Classroom 7" at bounding box center [480, 390] width 309 height 15
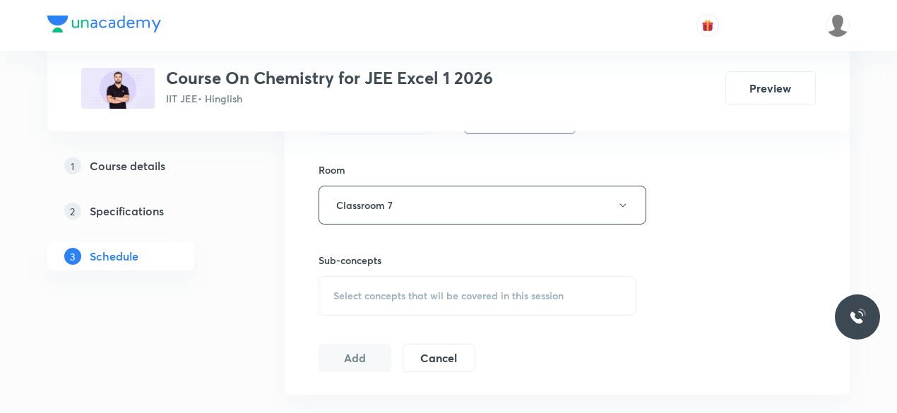
scroll to position [615, 0]
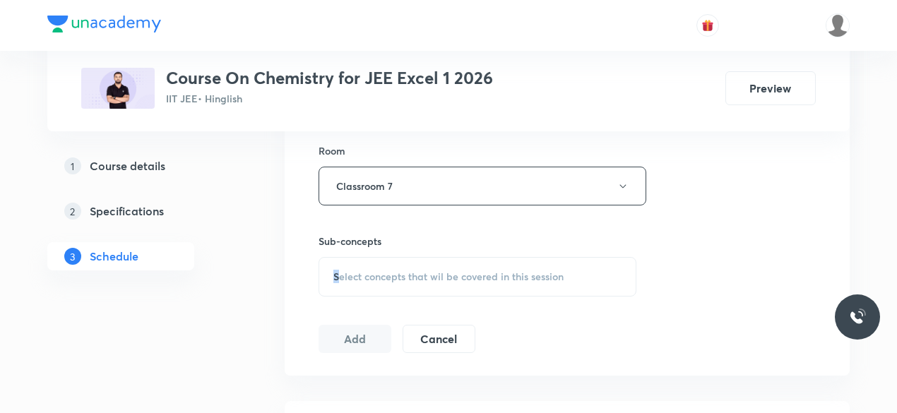
click at [336, 275] on span "Select concepts that wil be covered in this session" at bounding box center [448, 276] width 230 height 11
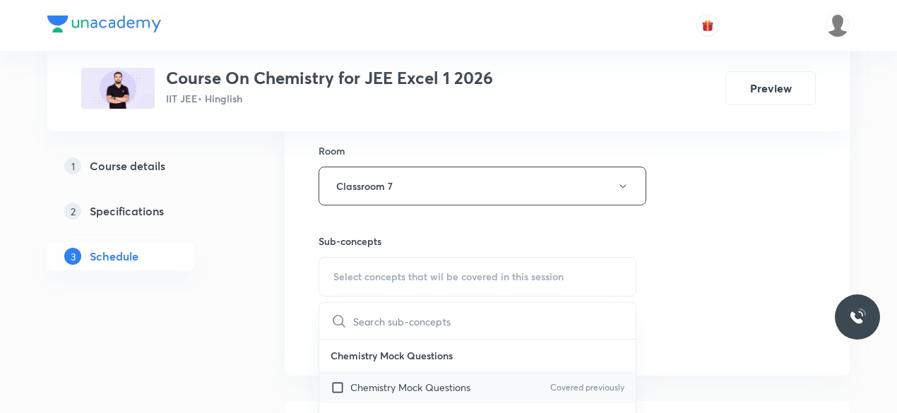
click at [341, 381] on input "checkbox" at bounding box center [341, 387] width 20 height 15
checkbox input "true"
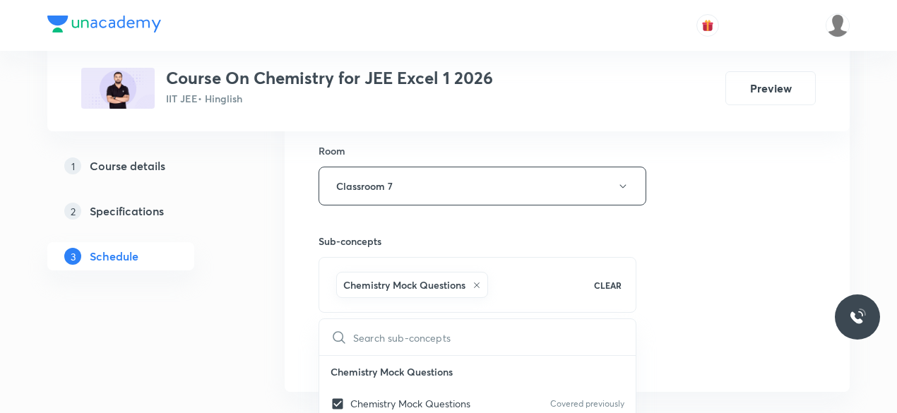
click at [295, 303] on div "Session 85 Live class Session title 20/99 Carbonyl Compound-08 ​ Schedule for O…" at bounding box center [567, 29] width 565 height 725
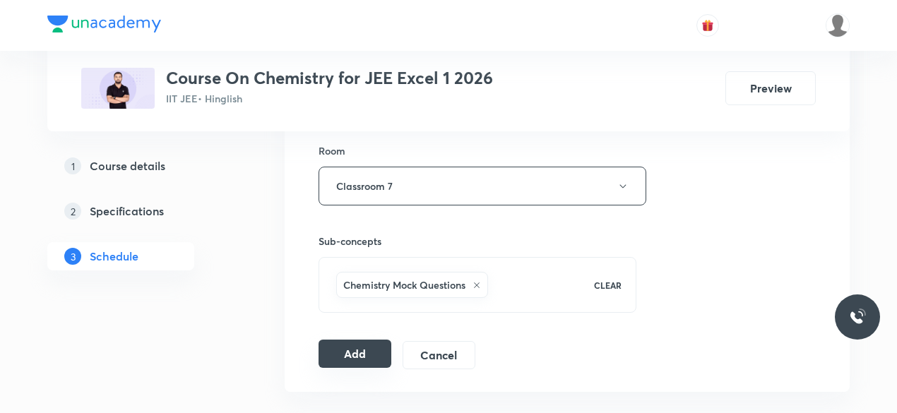
click at [349, 357] on button "Add" at bounding box center [355, 354] width 73 height 28
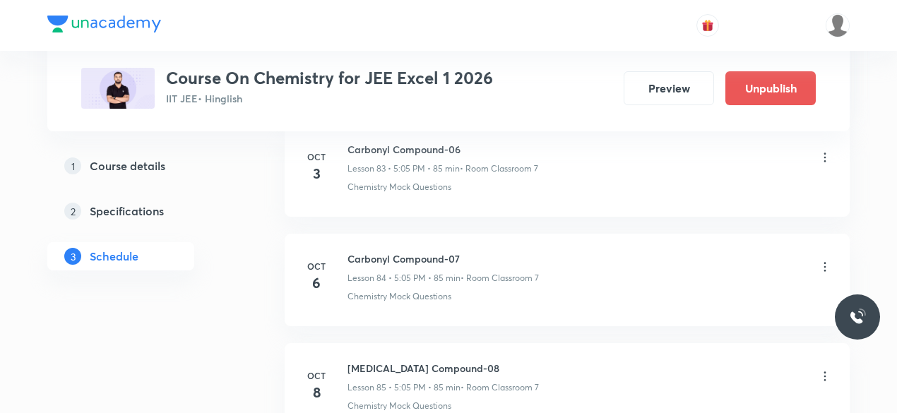
scroll to position [9221, 0]
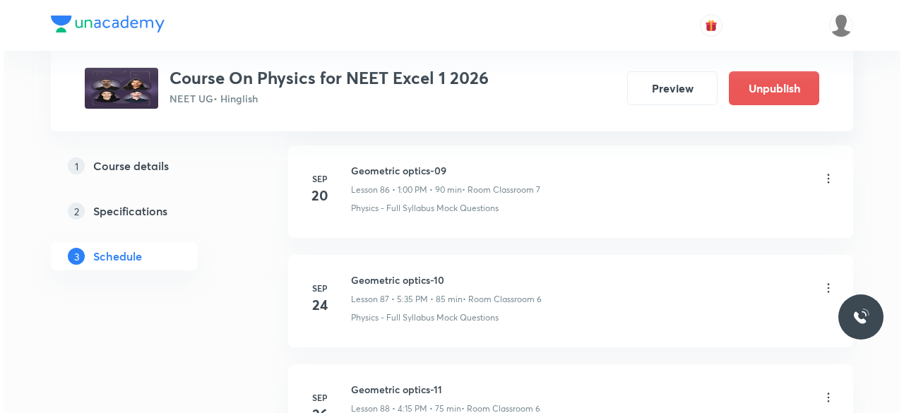
scroll to position [10528, 0]
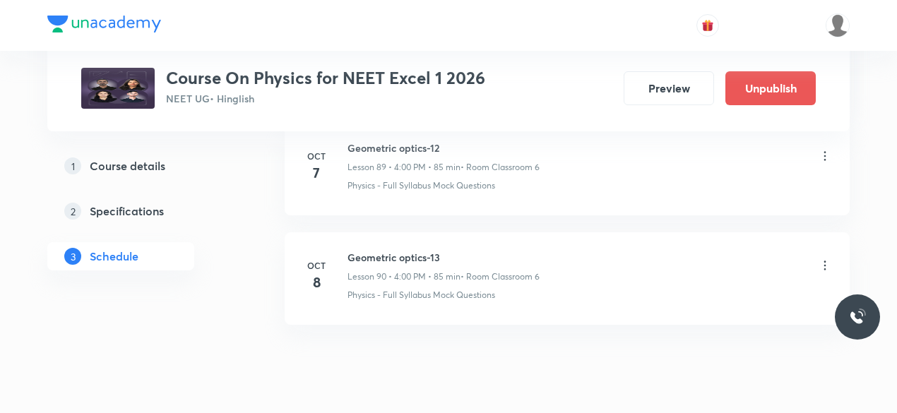
click at [825, 259] on icon at bounding box center [825, 266] width 14 height 14
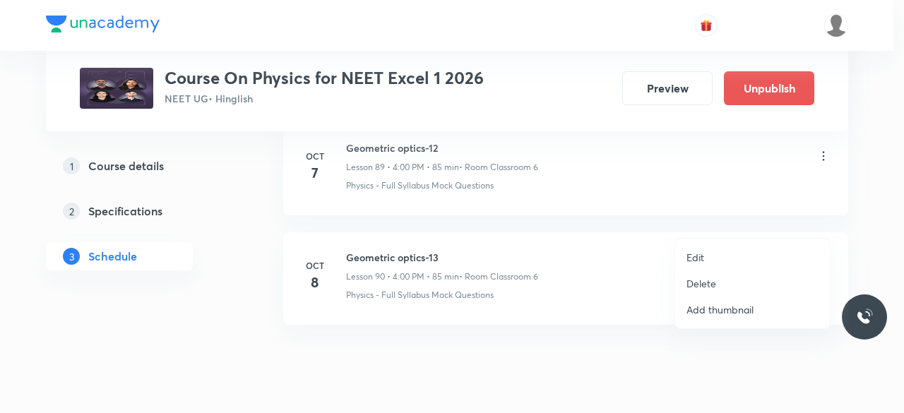
click at [699, 254] on p "Edit" at bounding box center [696, 257] width 18 height 15
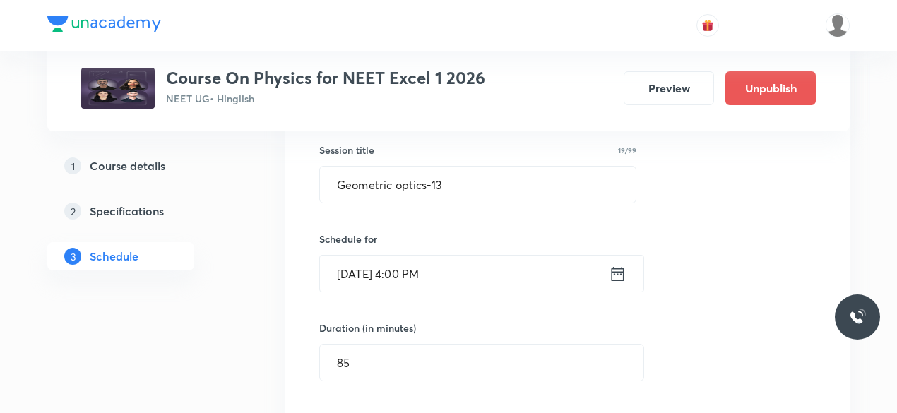
scroll to position [9996, 0]
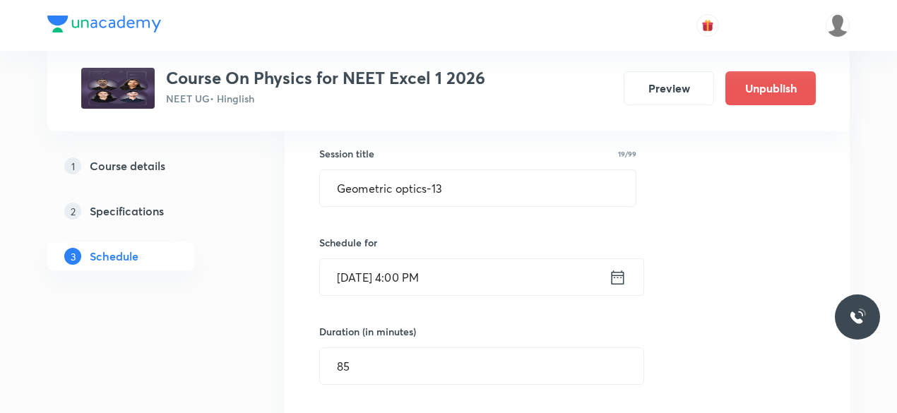
click at [620, 268] on icon at bounding box center [618, 278] width 18 height 20
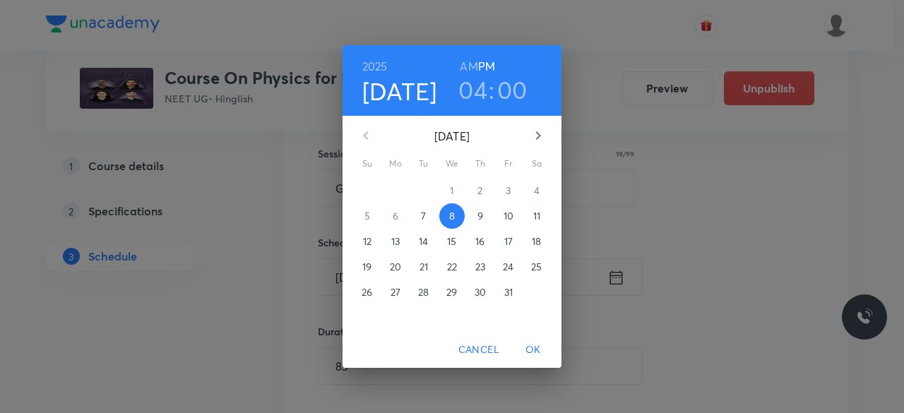
click at [475, 93] on h3 "04" at bounding box center [472, 90] width 29 height 30
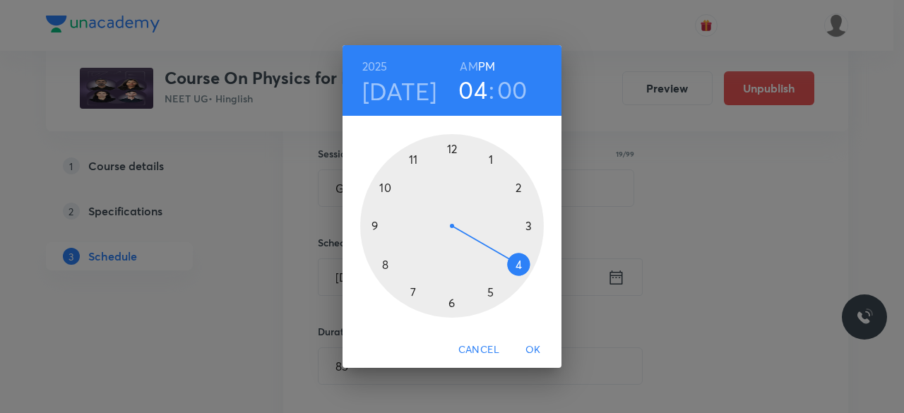
click at [506, 90] on h3 "00" at bounding box center [512, 90] width 30 height 30
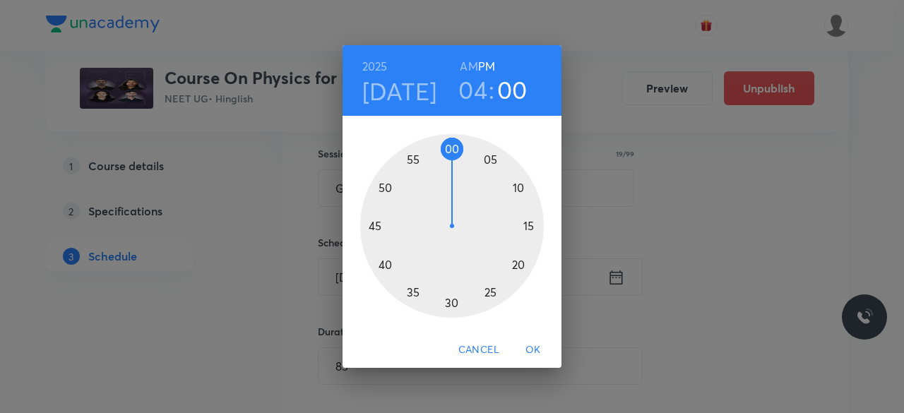
click at [489, 160] on div at bounding box center [452, 226] width 184 height 184
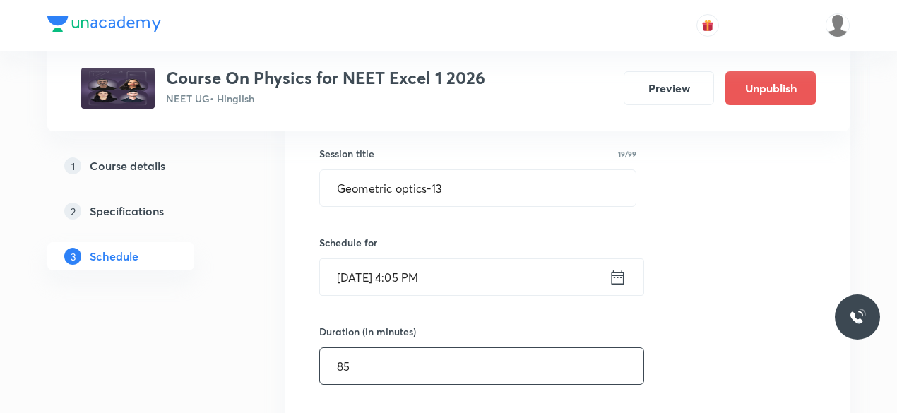
click at [364, 348] on input "85" at bounding box center [482, 366] width 324 height 36
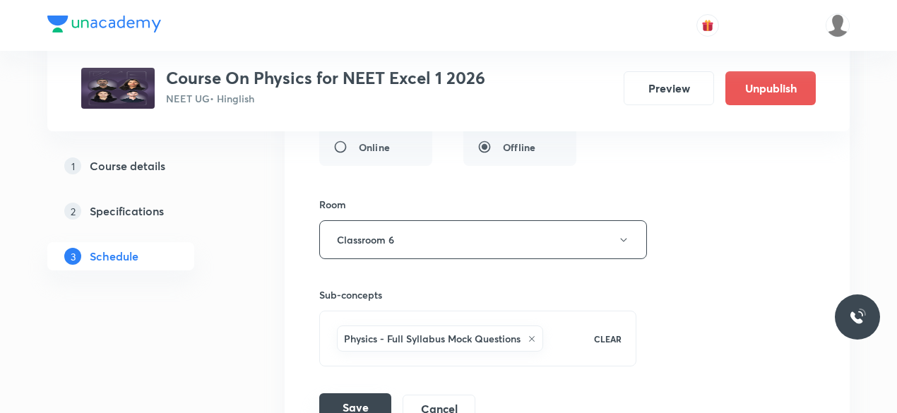
scroll to position [10307, 0]
type input "80"
click at [379, 393] on button "Save" at bounding box center [355, 407] width 72 height 28
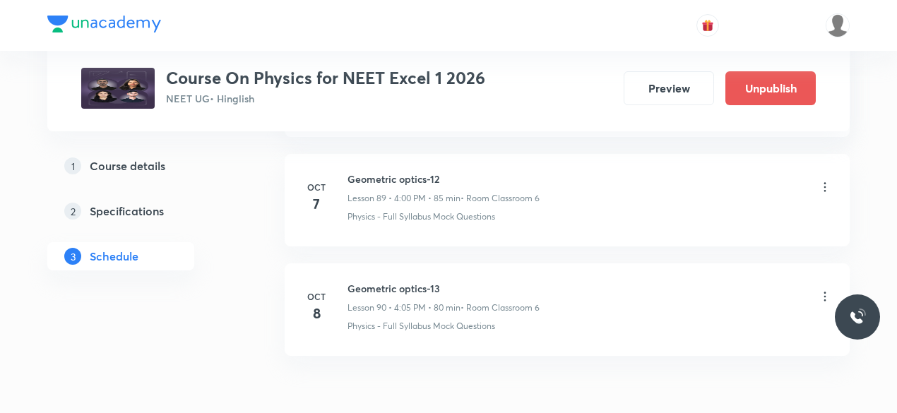
scroll to position [9881, 0]
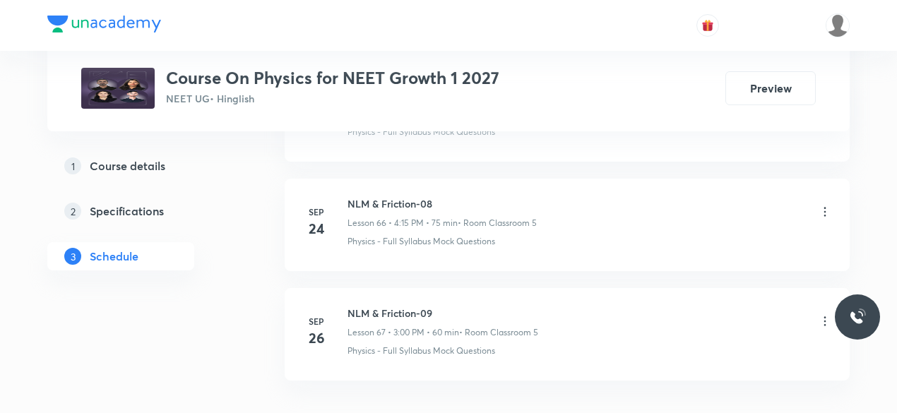
scroll to position [8021, 0]
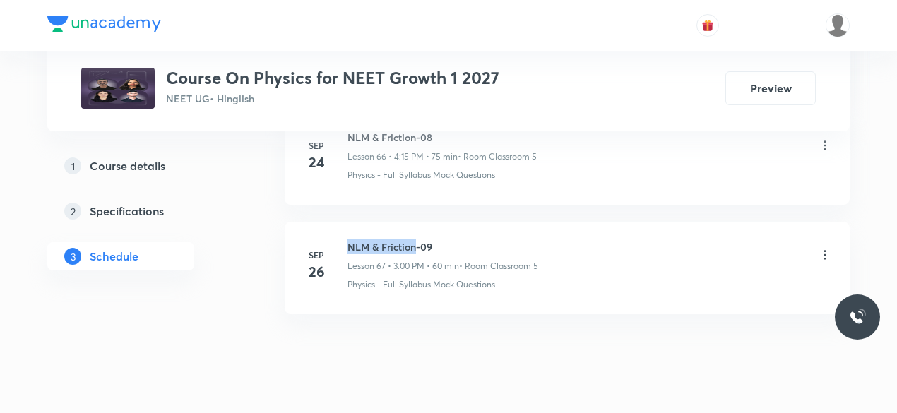
drag, startPoint x: 348, startPoint y: 210, endPoint x: 414, endPoint y: 211, distance: 66.4
click at [414, 239] on h6 "NLM & Friction-09" at bounding box center [443, 246] width 191 height 15
copy h6 "NLM & Friction"
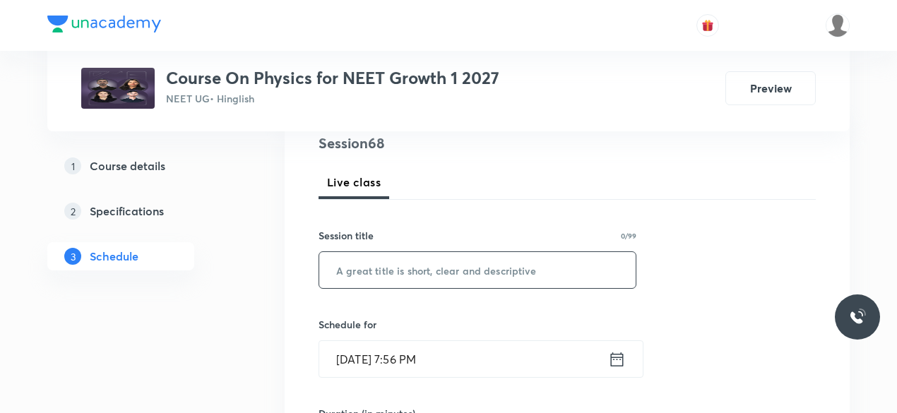
scroll to position [173, 0]
click at [377, 271] on input "text" at bounding box center [477, 269] width 316 height 36
paste input "NLM & Friction"
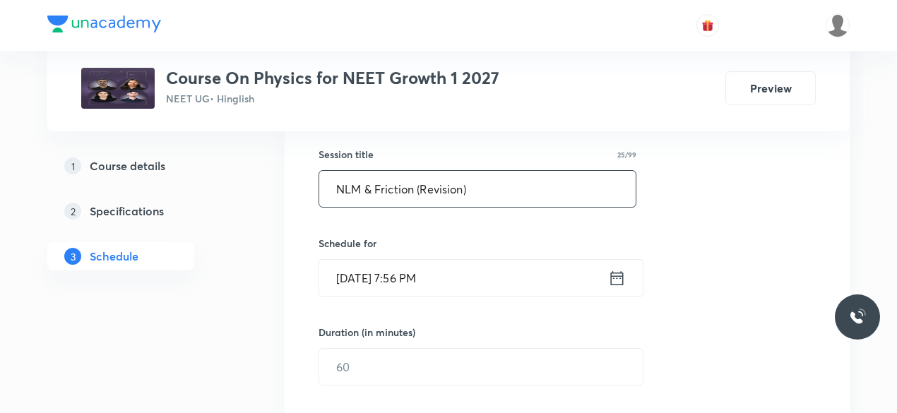
scroll to position [257, 0]
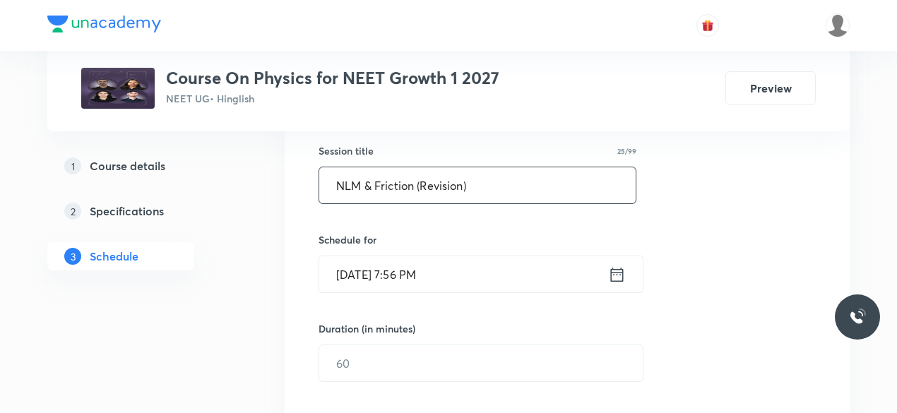
type input "NLM & Friction (Revision)"
click at [619, 273] on icon at bounding box center [617, 275] width 18 height 20
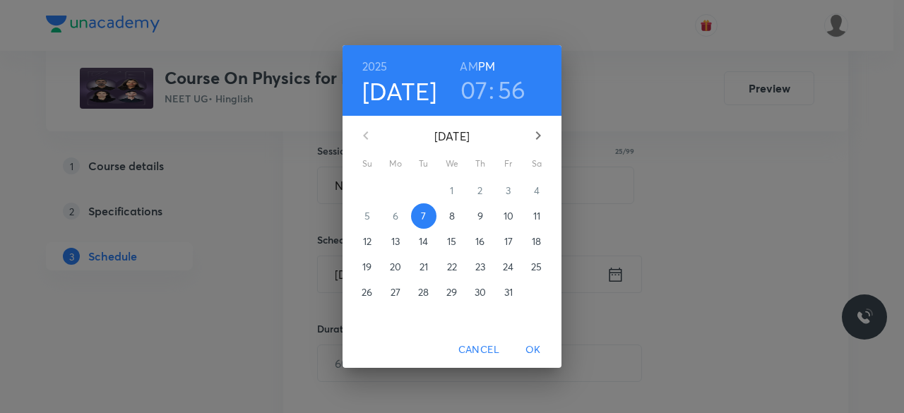
click at [453, 215] on p "8" at bounding box center [452, 216] width 6 height 14
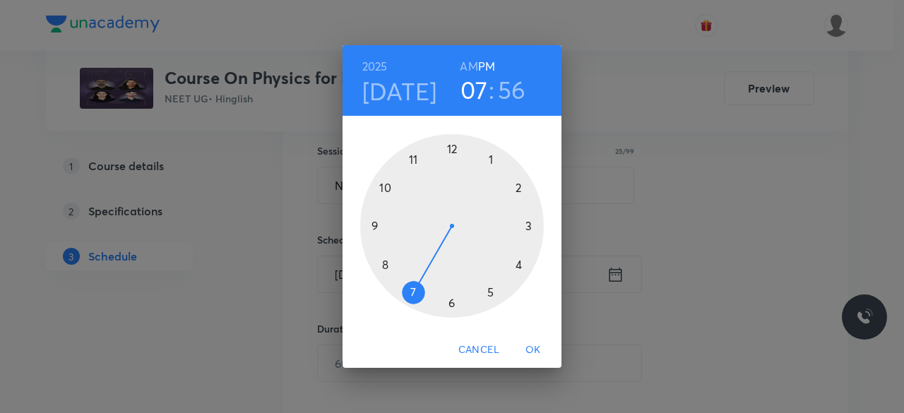
click at [527, 226] on div at bounding box center [452, 226] width 184 height 184
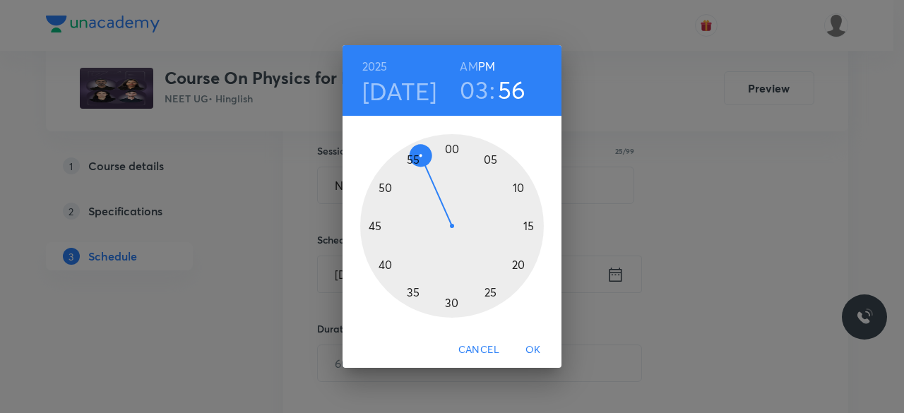
click at [452, 149] on div at bounding box center [452, 226] width 184 height 184
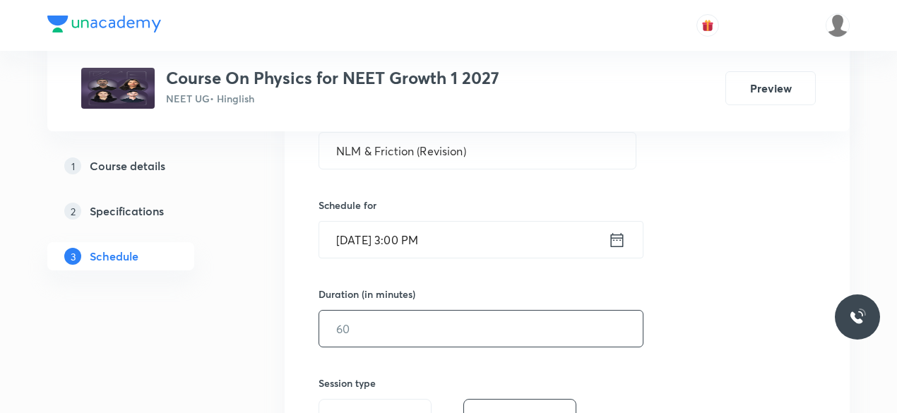
scroll to position [292, 0]
click at [374, 332] on input "text" at bounding box center [481, 328] width 324 height 36
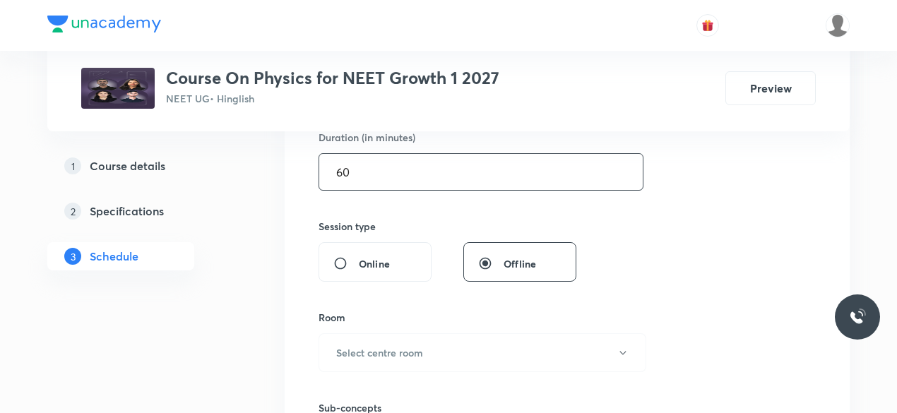
scroll to position [455, 0]
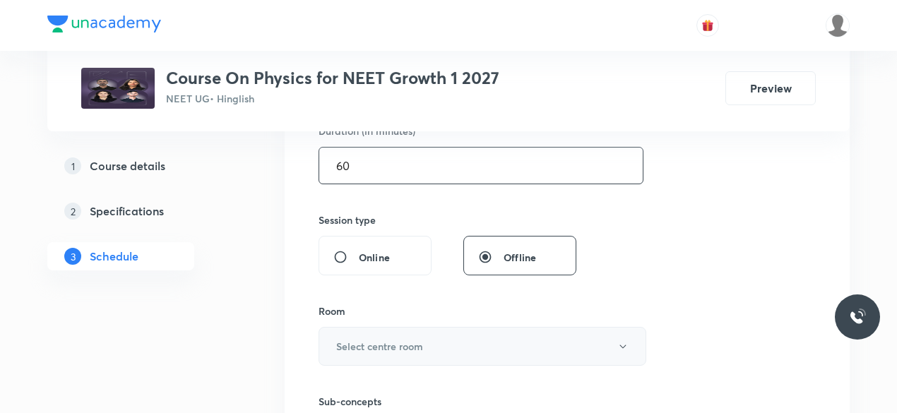
type input "60"
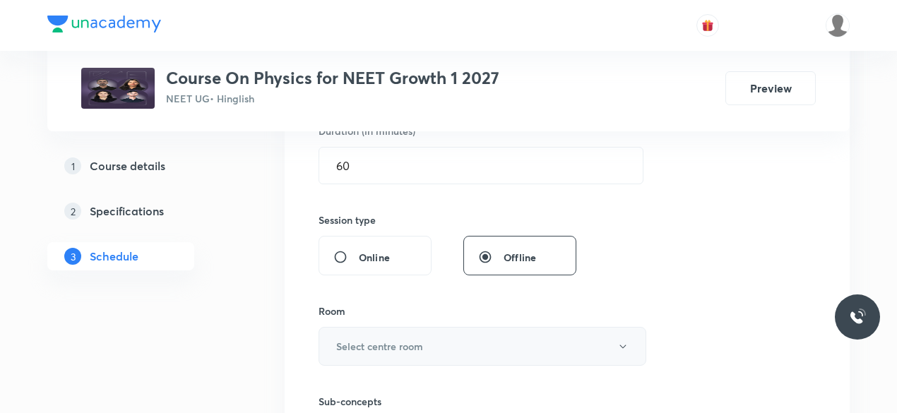
click at [367, 339] on h6 "Select centre room" at bounding box center [379, 346] width 87 height 15
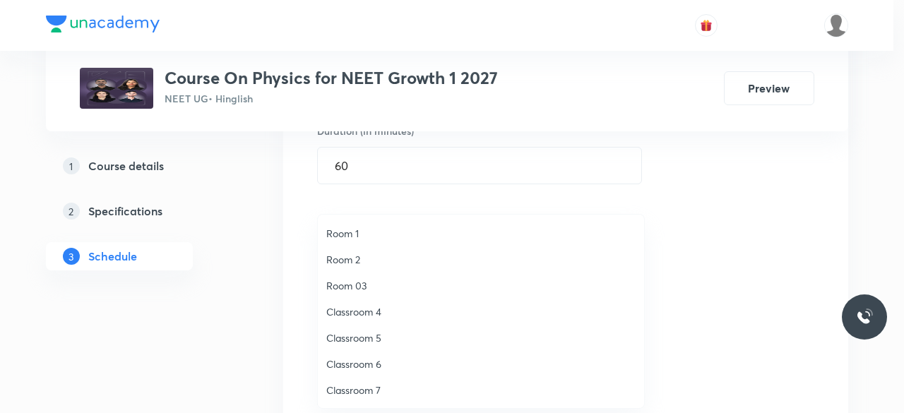
click at [374, 337] on span "Classroom 5" at bounding box center [480, 338] width 309 height 15
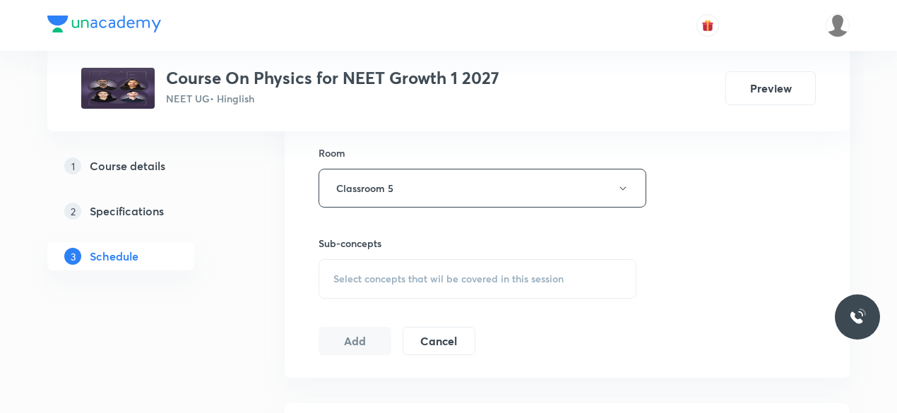
scroll to position [615, 0]
click at [337, 275] on span "Select concepts that wil be covered in this session" at bounding box center [448, 277] width 230 height 11
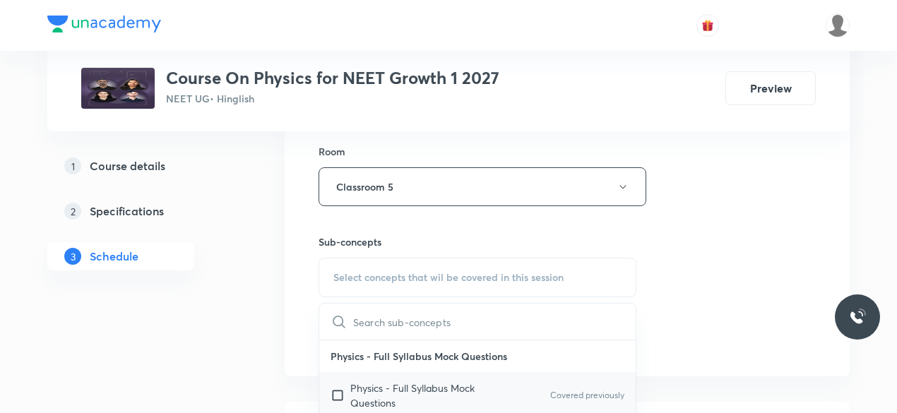
click at [335, 392] on input "checkbox" at bounding box center [341, 396] width 20 height 30
checkbox input "true"
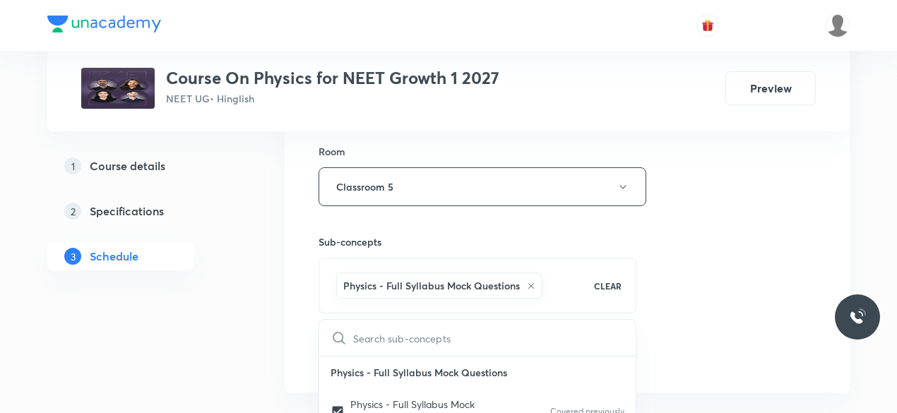
click at [297, 326] on div "Session 68 Live class Session title 25/99 NLM & Friction (Revision) ​ Schedule …" at bounding box center [567, 30] width 565 height 725
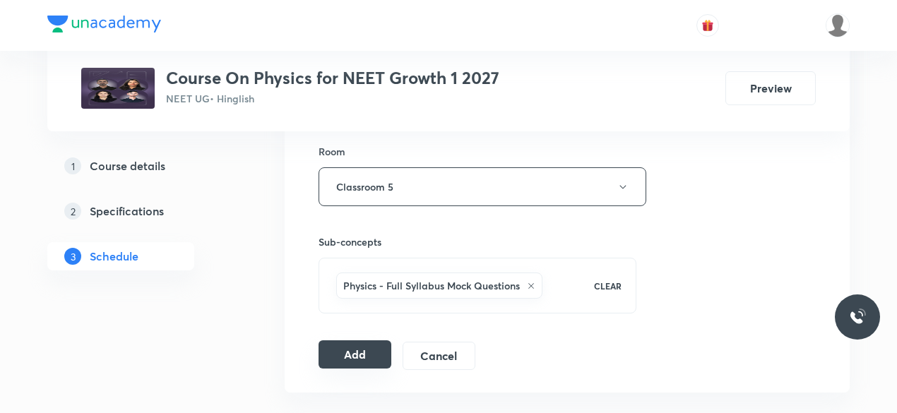
click at [345, 350] on button "Add" at bounding box center [355, 354] width 73 height 28
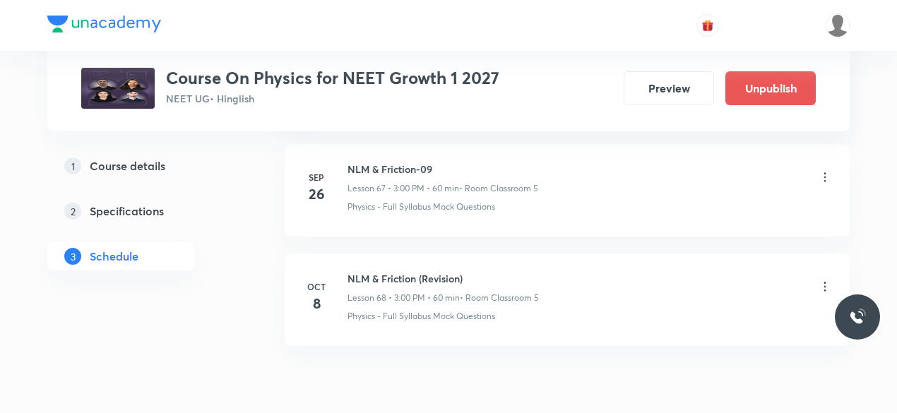
scroll to position [7482, 0]
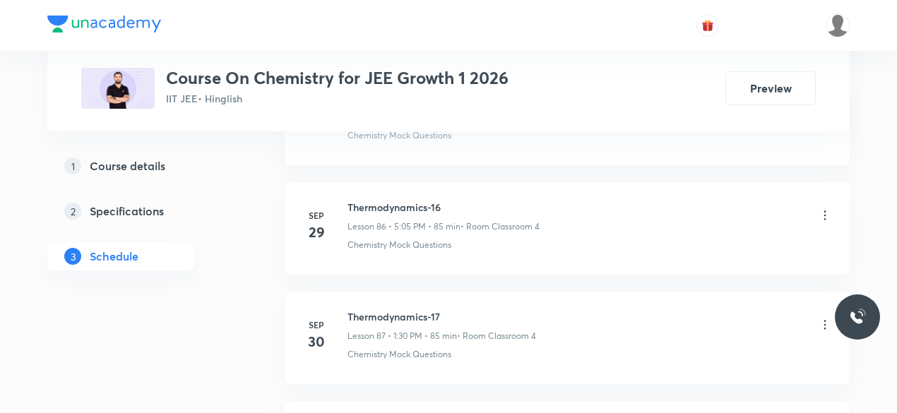
scroll to position [10419, 0]
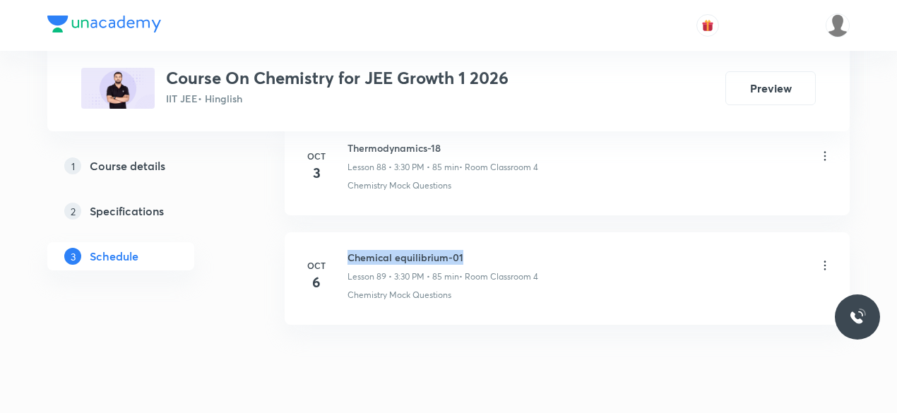
drag, startPoint x: 350, startPoint y: 211, endPoint x: 467, endPoint y: 213, distance: 117.3
click at [467, 250] on h6 "Chemical equilibrium-01" at bounding box center [443, 257] width 191 height 15
copy h6 "Chemical equilibrium-01"
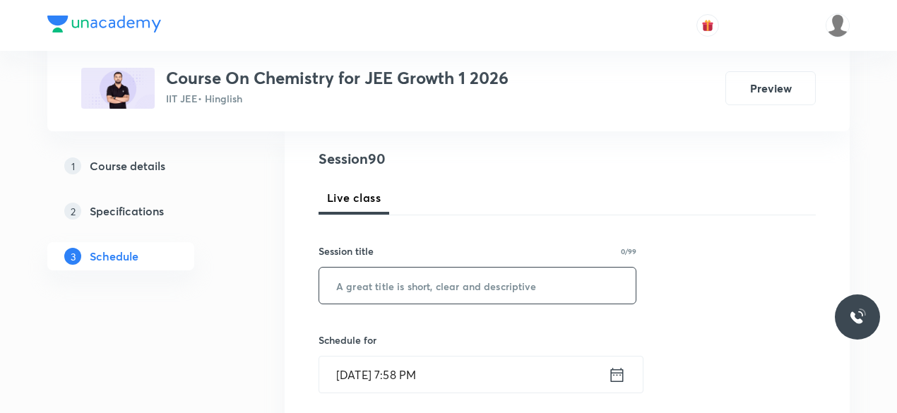
scroll to position [167, 0]
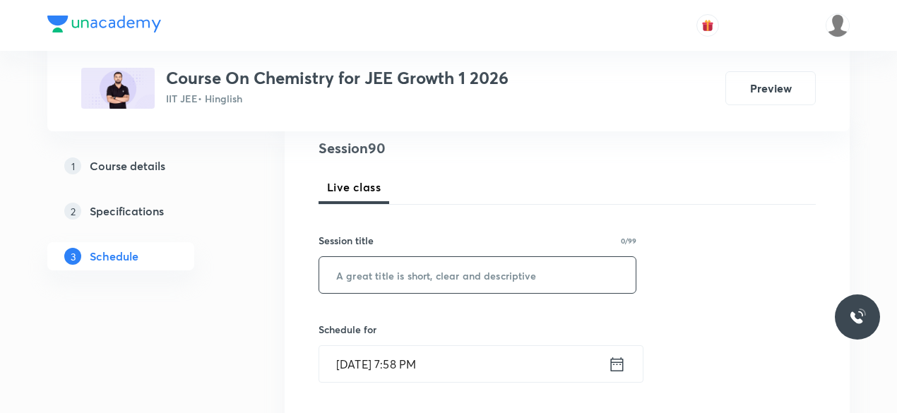
click at [400, 286] on input "text" at bounding box center [477, 275] width 316 height 36
paste input "Chemical equilibrium-01"
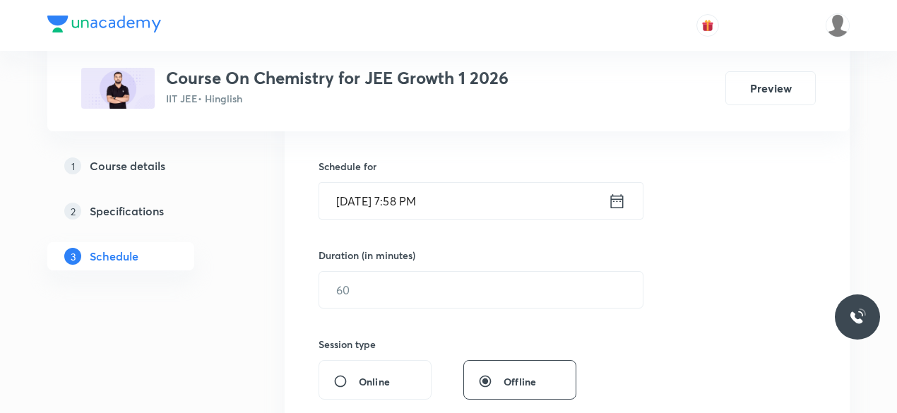
scroll to position [331, 0]
type input "Chemical equilibrium-02"
click at [619, 201] on icon at bounding box center [617, 201] width 18 height 20
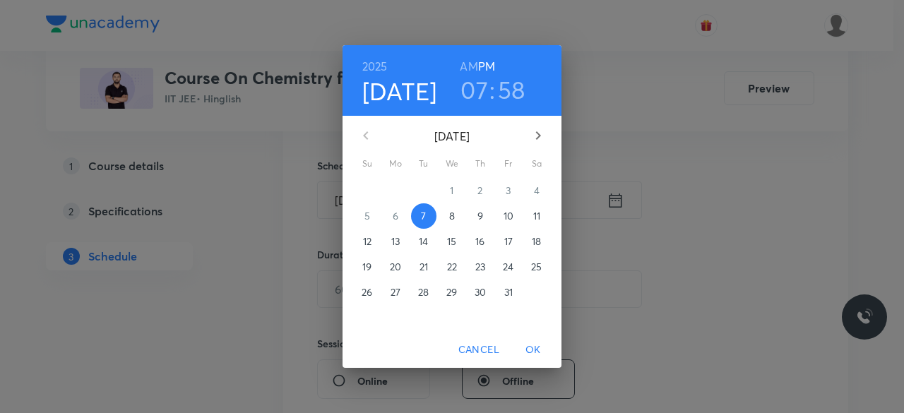
click at [457, 215] on span "8" at bounding box center [451, 216] width 25 height 14
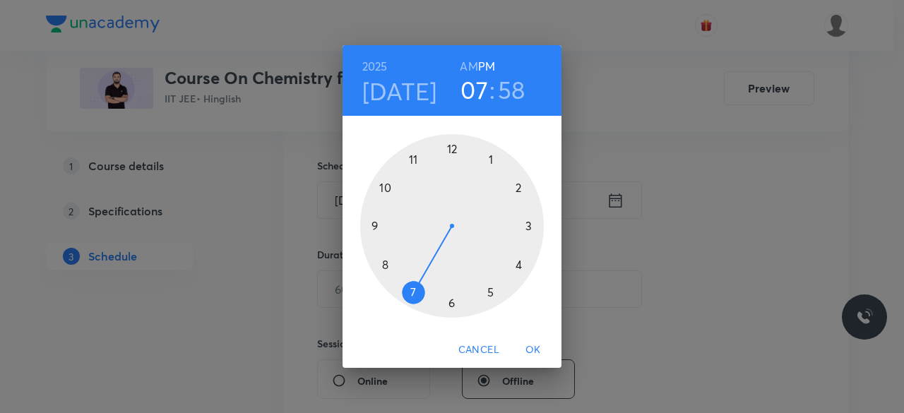
click at [529, 225] on div at bounding box center [452, 226] width 184 height 184
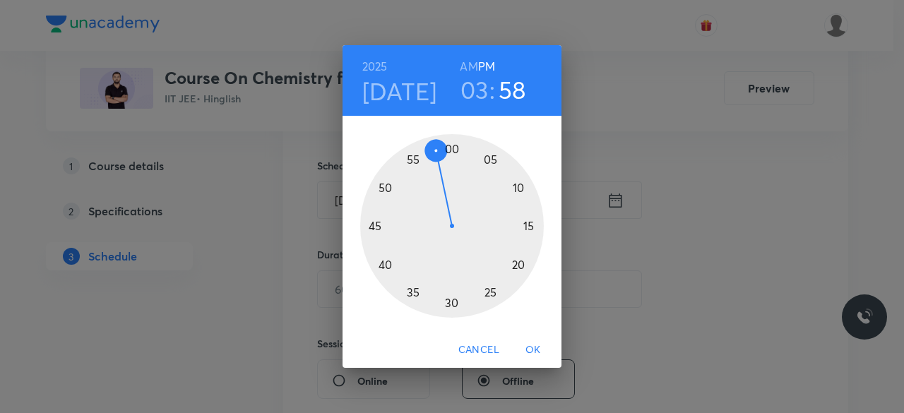
click at [451, 303] on div at bounding box center [452, 226] width 184 height 184
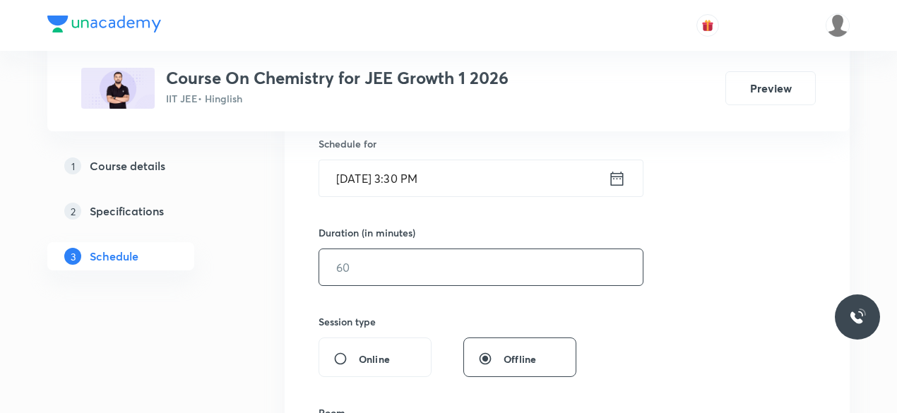
scroll to position [354, 0]
click at [359, 266] on input "text" at bounding box center [481, 267] width 324 height 36
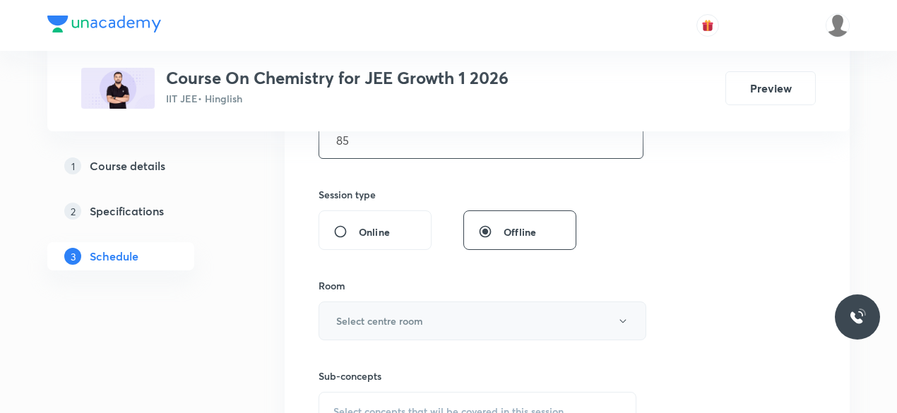
scroll to position [482, 0]
type input "85"
click at [345, 316] on h6 "Select centre room" at bounding box center [379, 319] width 87 height 15
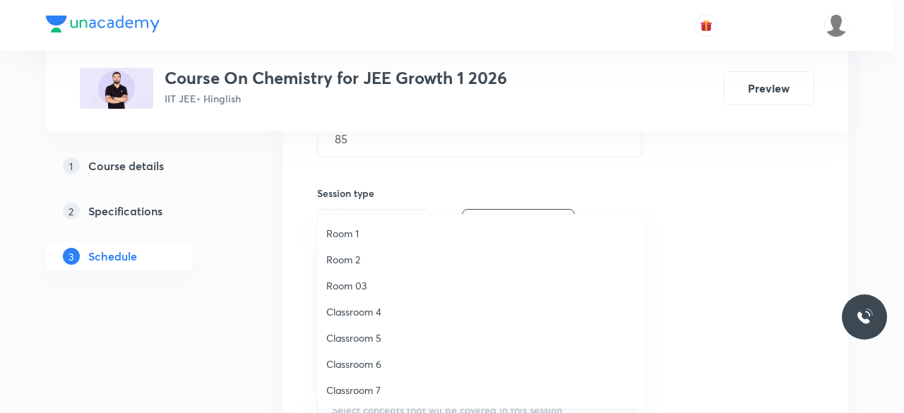
click at [370, 306] on span "Classroom 4" at bounding box center [480, 311] width 309 height 15
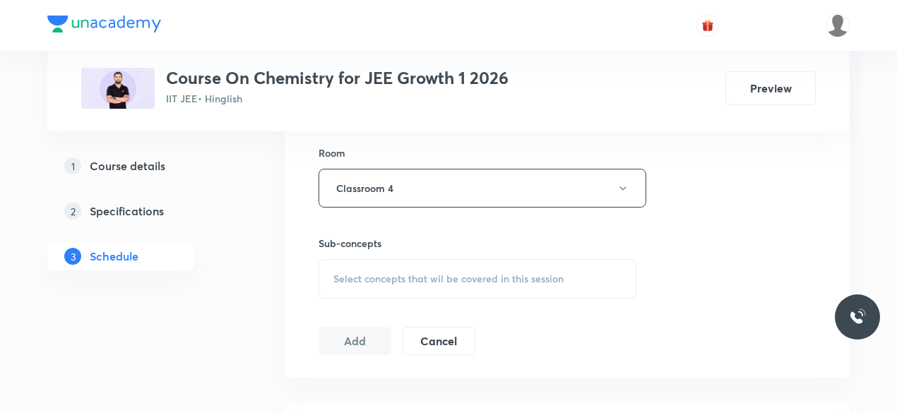
scroll to position [614, 0]
click at [336, 273] on span "Select concepts that wil be covered in this session" at bounding box center [448, 278] width 230 height 11
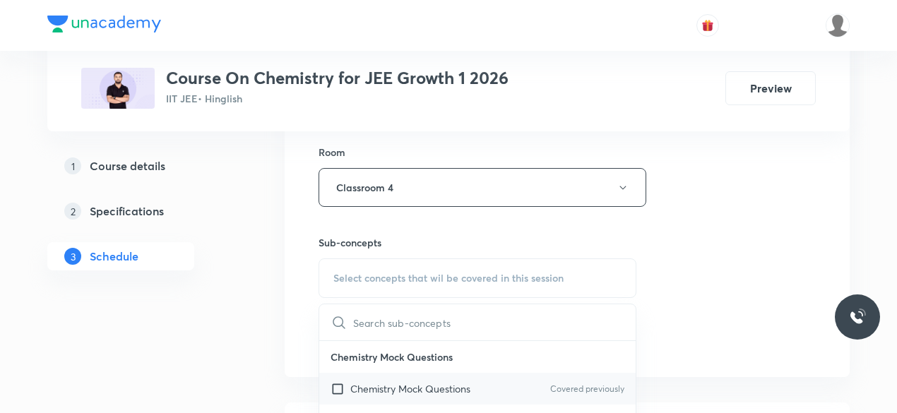
click at [338, 388] on input "checkbox" at bounding box center [341, 388] width 20 height 15
checkbox input "true"
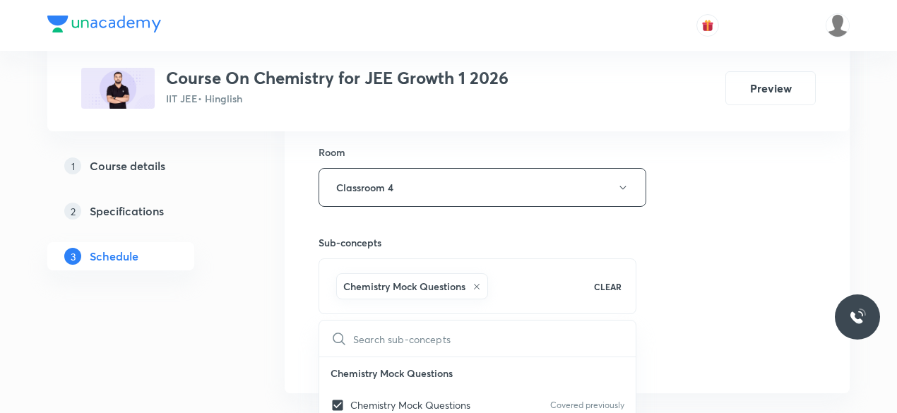
click at [290, 321] on div "Session 90 Live class Session title 23/99 Chemical equilibrium-02 ​ Schedule fo…" at bounding box center [567, 31] width 565 height 725
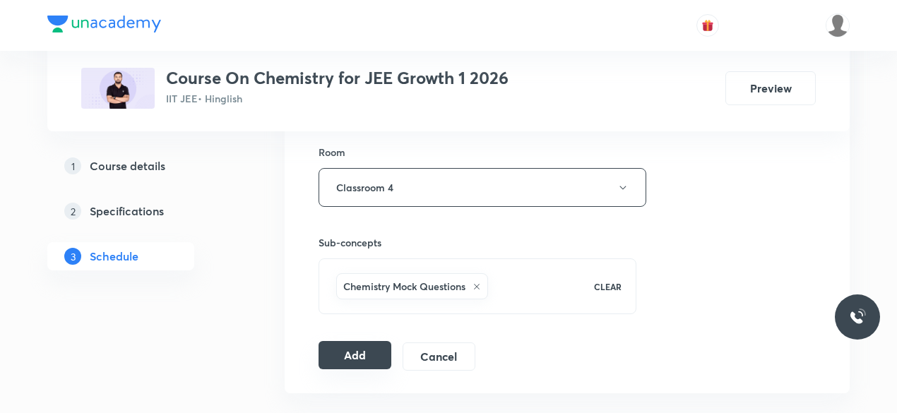
click at [350, 352] on button "Add" at bounding box center [355, 355] width 73 height 28
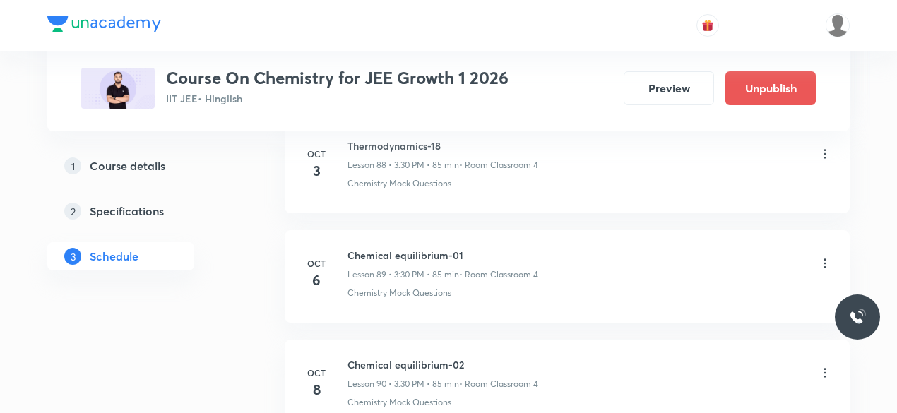
scroll to position [9881, 0]
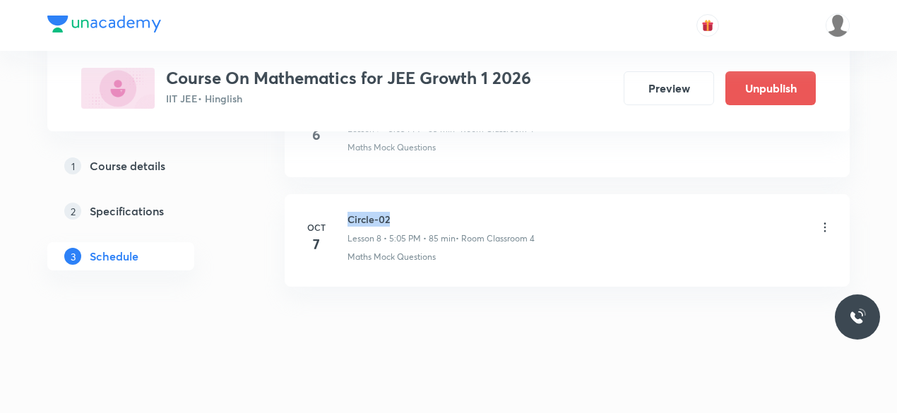
drag, startPoint x: 349, startPoint y: 213, endPoint x: 390, endPoint y: 213, distance: 41.0
click at [390, 213] on h6 "Circle-02" at bounding box center [441, 219] width 187 height 15
copy h6 "Circle-02"
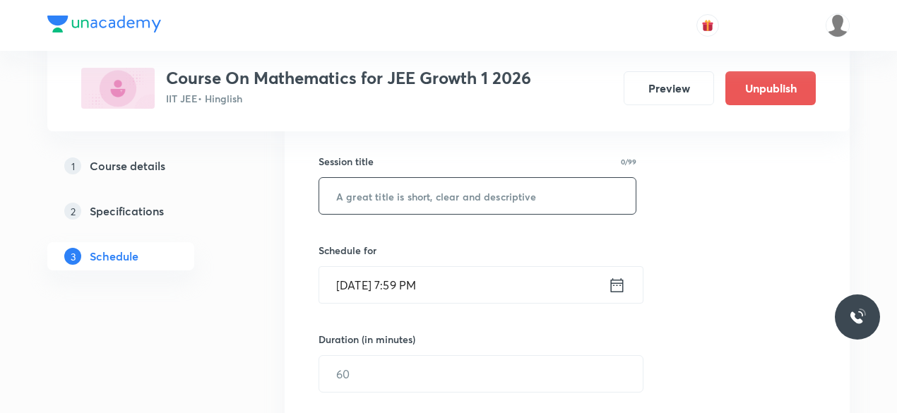
scroll to position [244, 0]
click at [371, 206] on input "text" at bounding box center [477, 198] width 316 height 36
paste input "Circle-02"
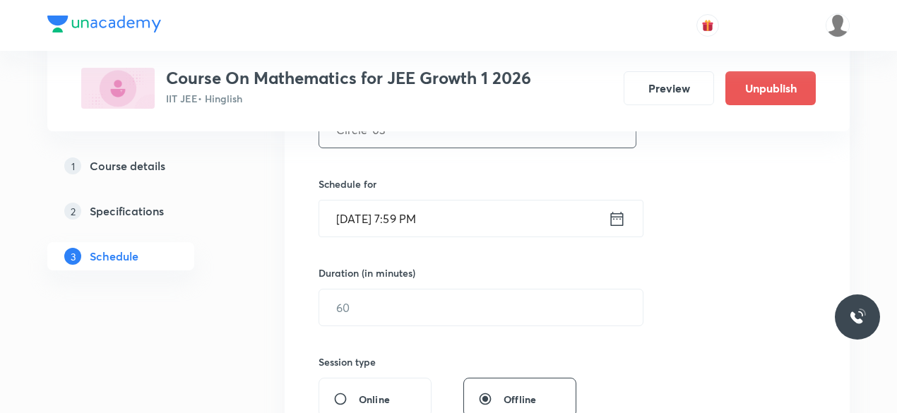
scroll to position [315, 0]
type input "Circle-03"
click at [617, 215] on icon at bounding box center [617, 216] width 13 height 14
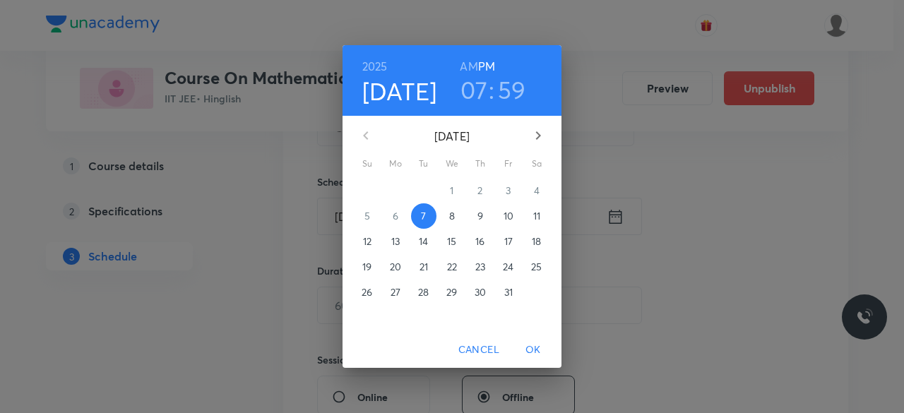
click at [455, 217] on span "8" at bounding box center [451, 216] width 25 height 14
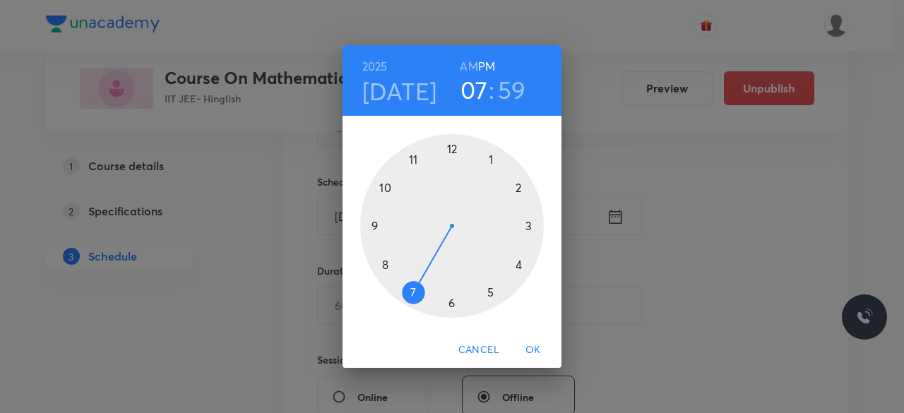
click at [489, 292] on div at bounding box center [452, 226] width 184 height 184
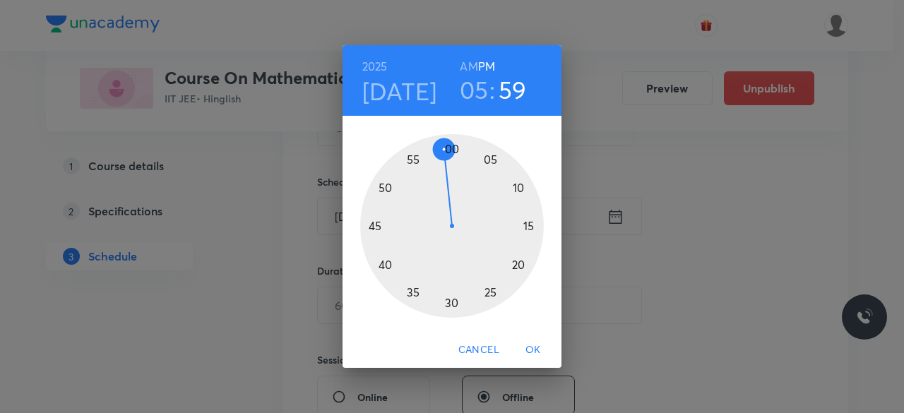
click at [490, 158] on div at bounding box center [452, 226] width 184 height 184
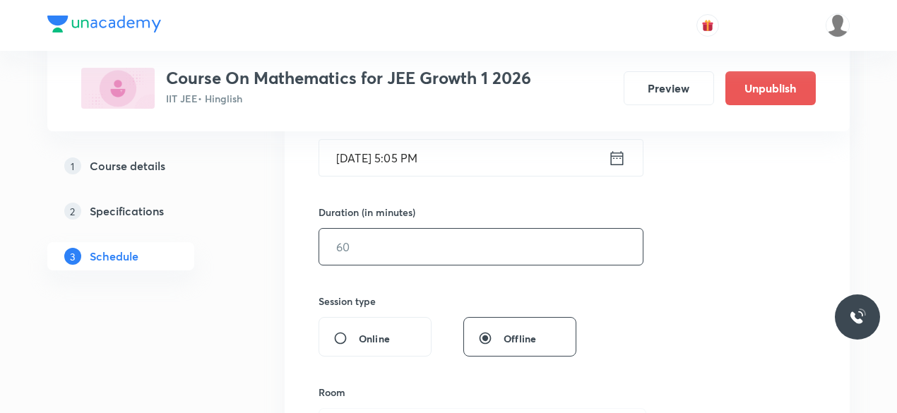
scroll to position [375, 0]
click at [377, 249] on input "text" at bounding box center [481, 245] width 324 height 36
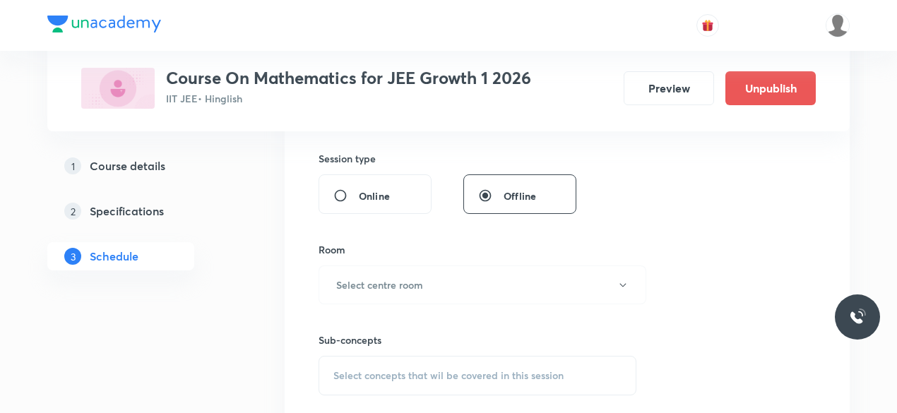
scroll to position [554, 0]
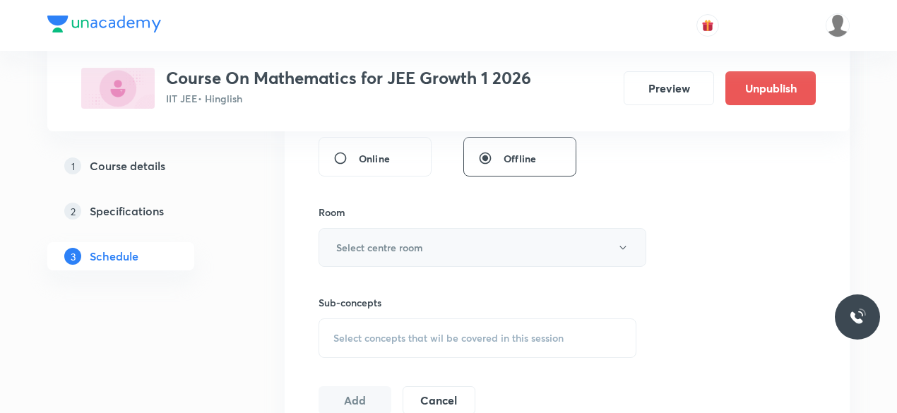
type input "85"
click at [376, 247] on h6 "Select centre room" at bounding box center [379, 247] width 87 height 15
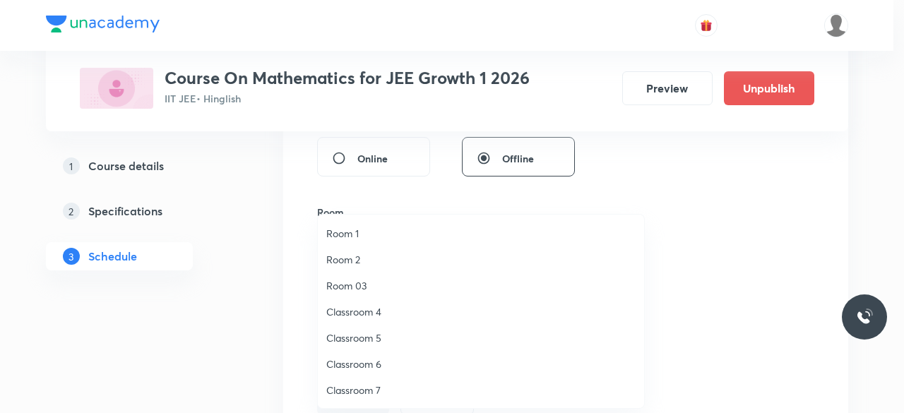
click at [378, 313] on span "Classroom 4" at bounding box center [480, 311] width 309 height 15
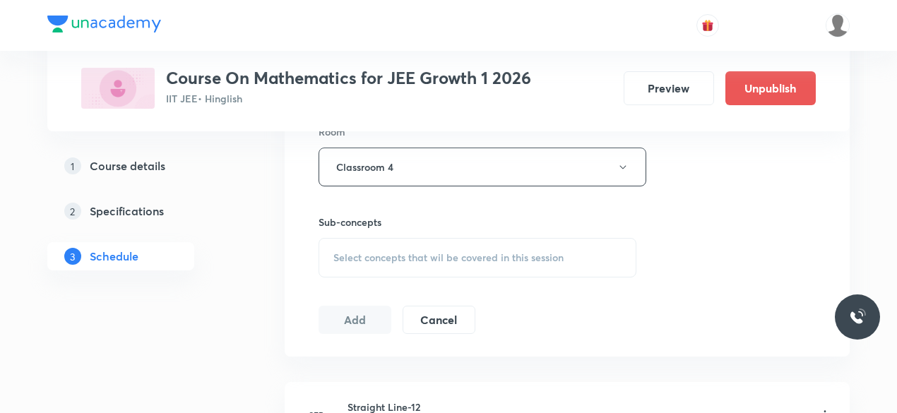
scroll to position [639, 0]
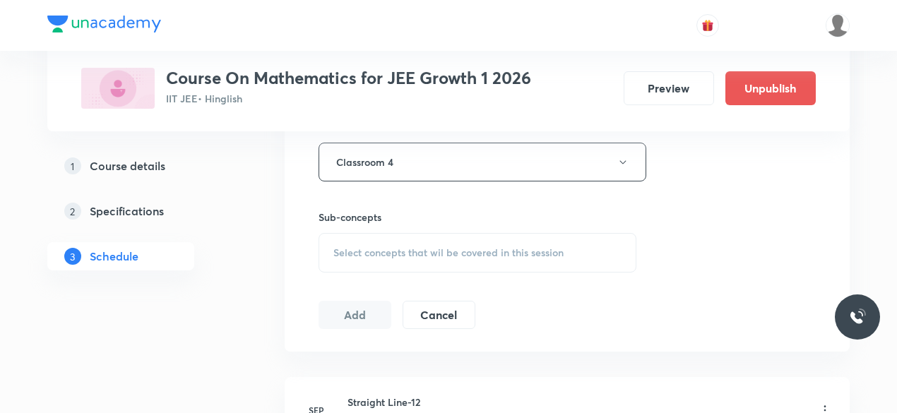
click at [334, 256] on span "Select concepts that wil be covered in this session" at bounding box center [448, 252] width 230 height 11
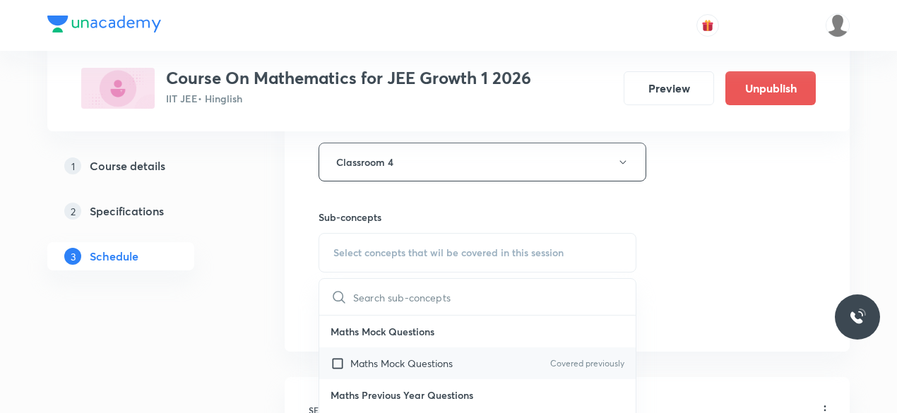
click at [336, 362] on input "checkbox" at bounding box center [341, 363] width 20 height 15
checkbox input "true"
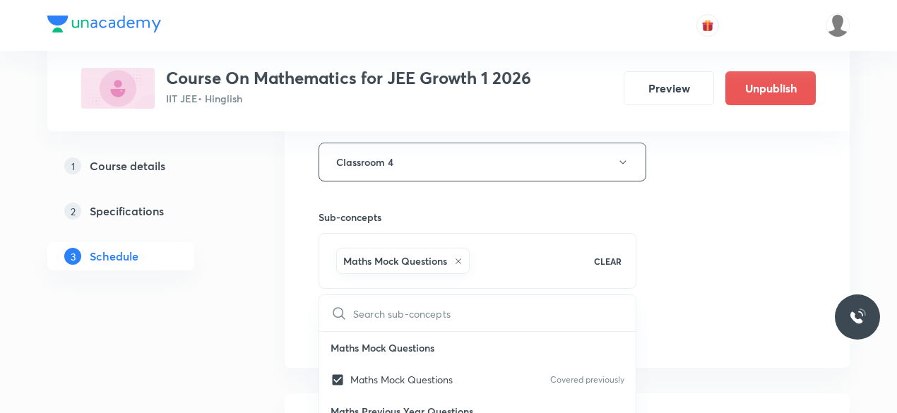
click at [299, 314] on div "Session 9 Live class Session title 9/99 Circle-03 ​ Schedule for Oct 8, 2025, 5…" at bounding box center [567, 5] width 565 height 725
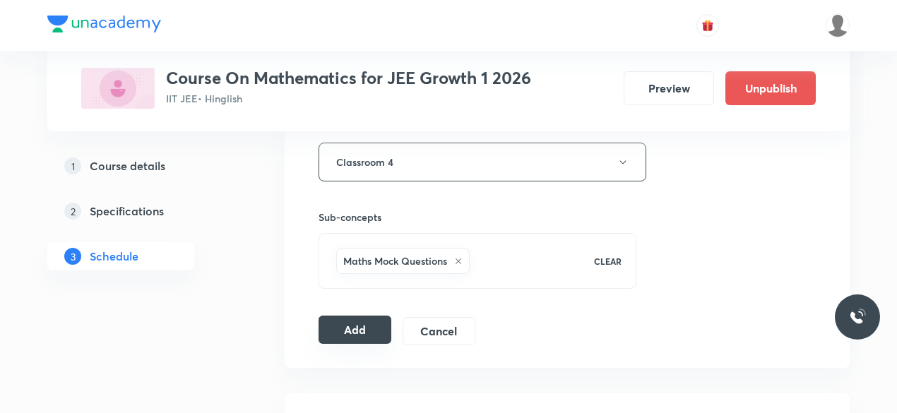
click at [350, 327] on button "Add" at bounding box center [355, 330] width 73 height 28
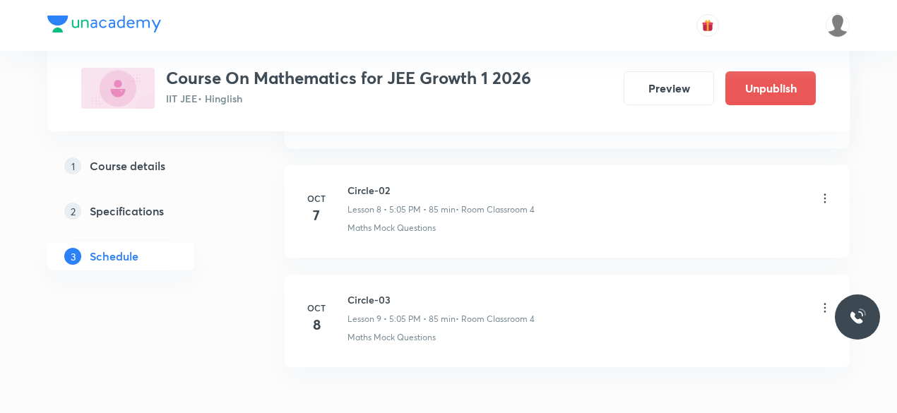
scroll to position [956, 0]
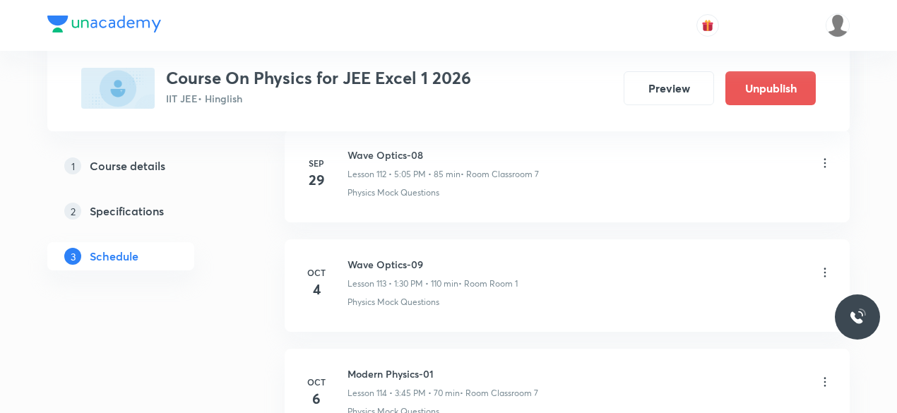
scroll to position [13362, 0]
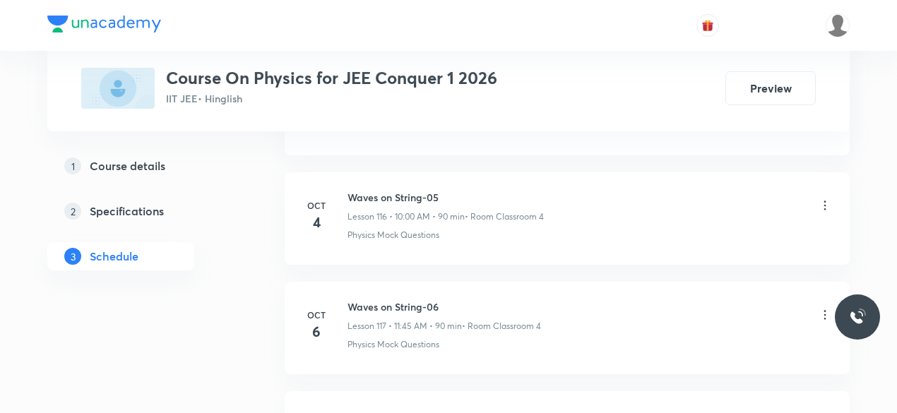
scroll to position [13580, 0]
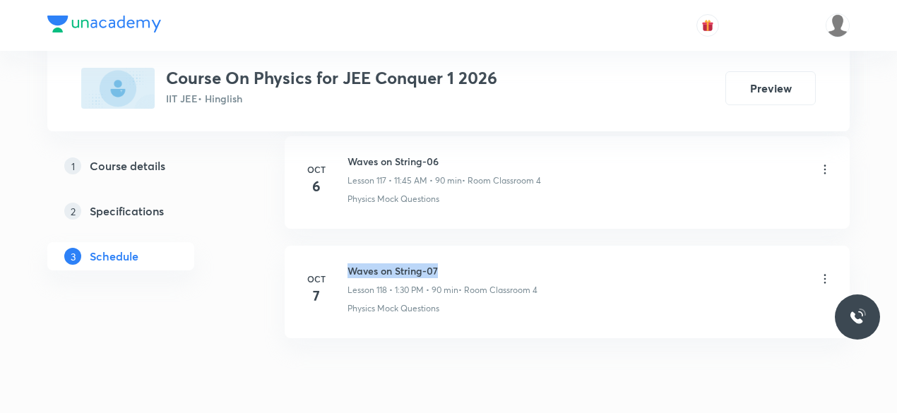
drag, startPoint x: 350, startPoint y: 212, endPoint x: 439, endPoint y: 212, distance: 89.0
click at [439, 263] on h6 "Waves on String-07" at bounding box center [443, 270] width 190 height 15
copy h6 "Waves on String-07"
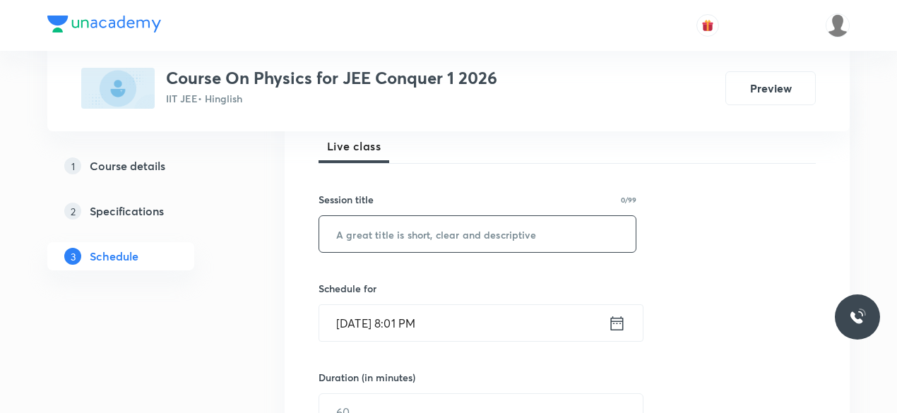
scroll to position [210, 0]
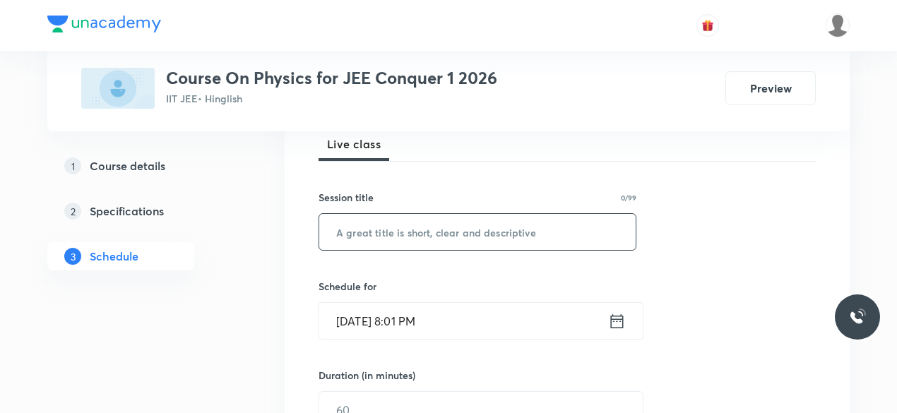
click at [382, 239] on input "text" at bounding box center [477, 232] width 316 height 36
paste input "Waves on String-07"
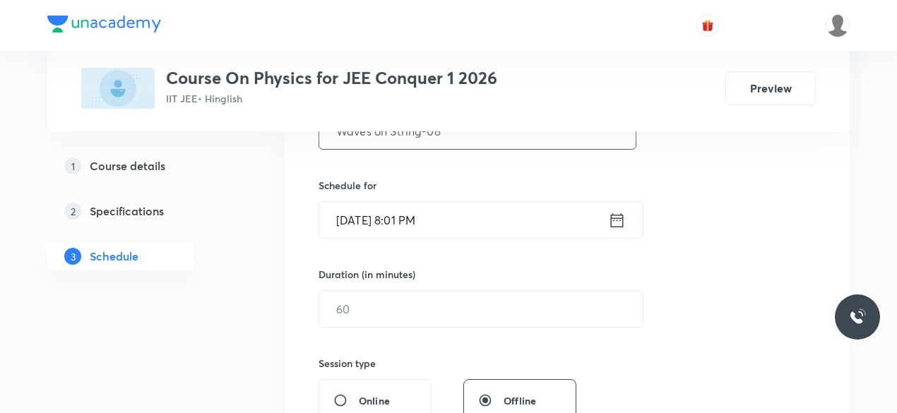
scroll to position [312, 0]
type input "Waves on String-08"
click at [613, 221] on icon at bounding box center [617, 220] width 18 height 20
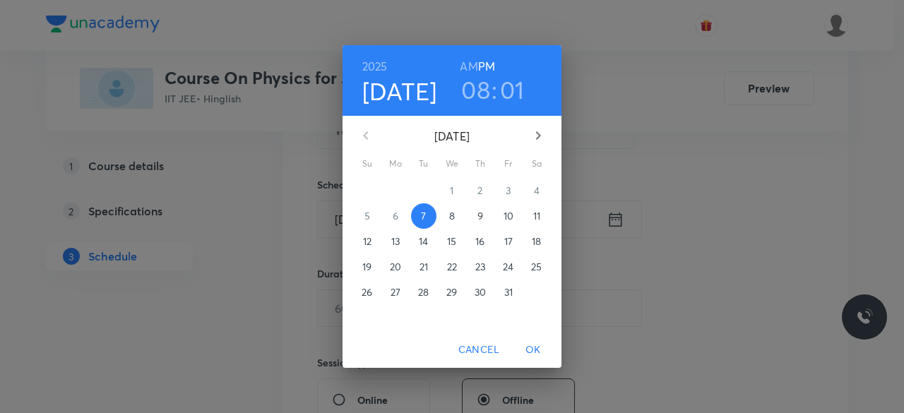
click at [451, 218] on p "8" at bounding box center [452, 216] width 6 height 14
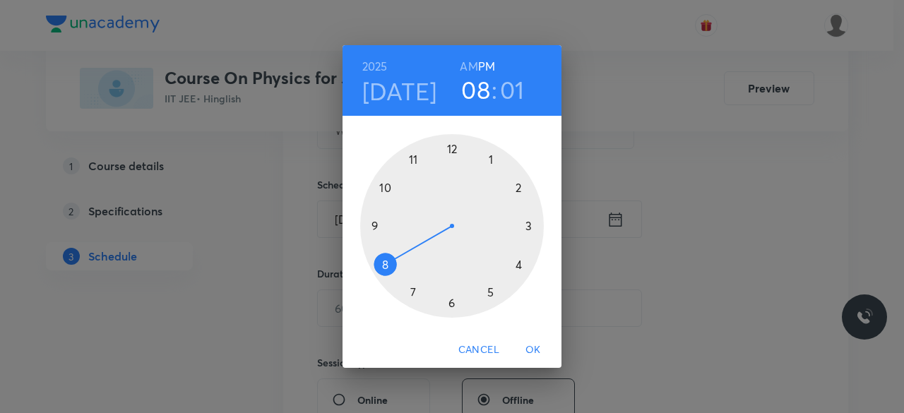
click at [452, 148] on div at bounding box center [452, 226] width 184 height 184
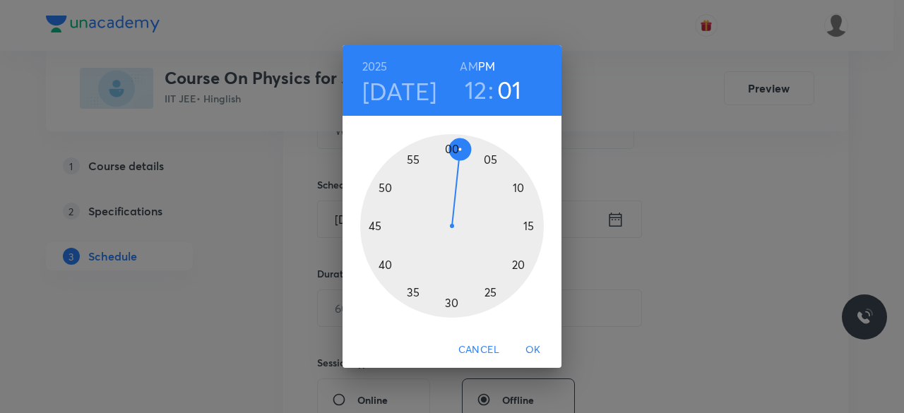
click at [452, 149] on div at bounding box center [452, 226] width 184 height 184
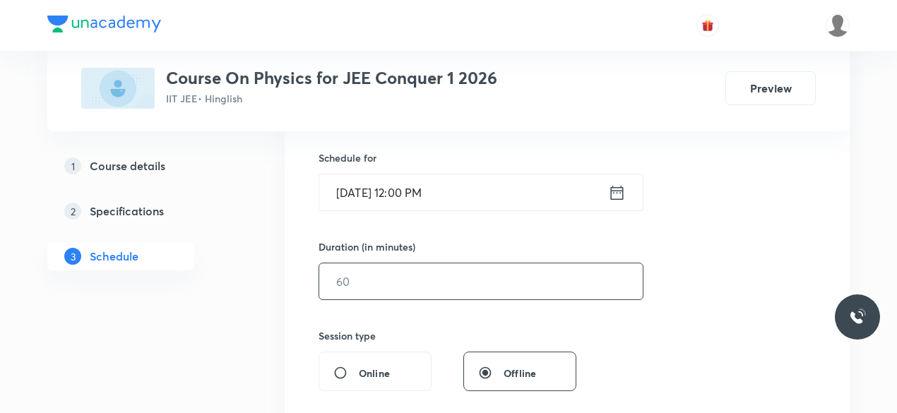
scroll to position [340, 0]
click at [382, 286] on input "text" at bounding box center [481, 280] width 324 height 36
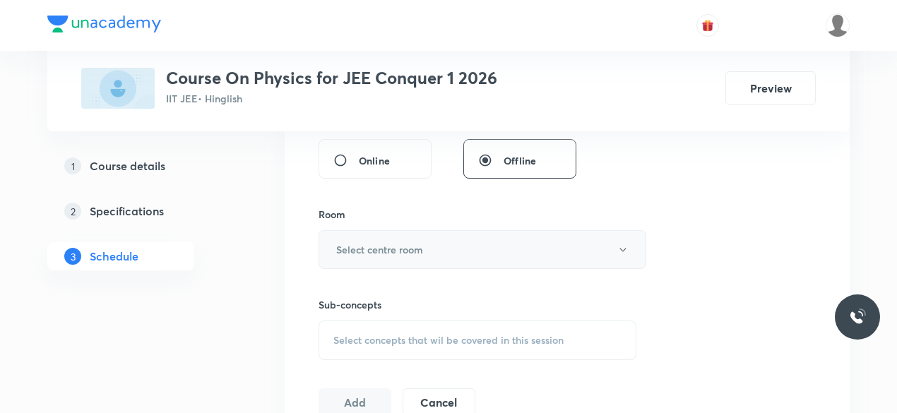
scroll to position [552, 0]
type input "90"
click at [348, 244] on h6 "Select centre room" at bounding box center [379, 249] width 87 height 15
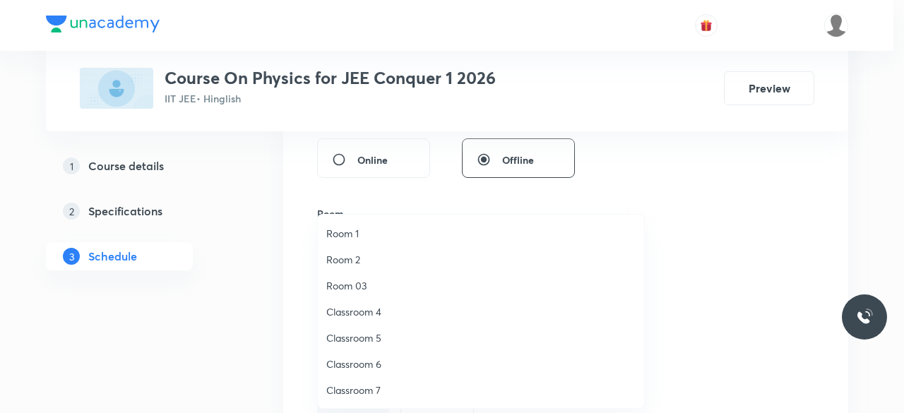
click at [372, 311] on span "Classroom 4" at bounding box center [480, 311] width 309 height 15
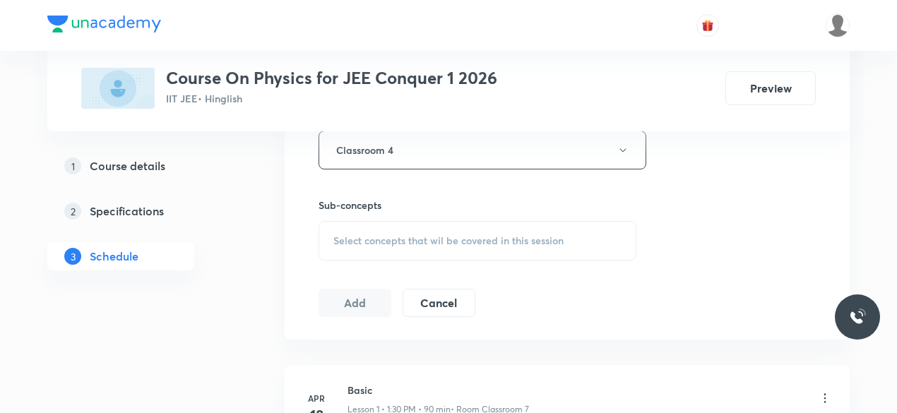
scroll to position [652, 0]
click at [338, 238] on span "Select concepts that wil be covered in this session" at bounding box center [448, 240] width 230 height 11
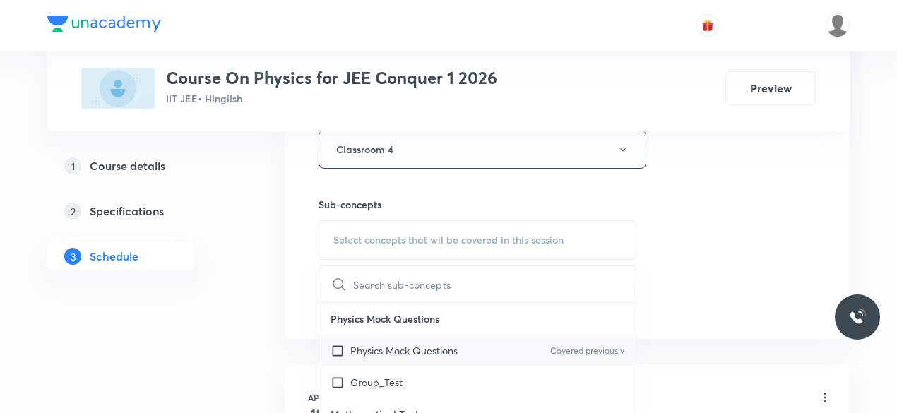
click at [340, 348] on input "checkbox" at bounding box center [341, 350] width 20 height 15
checkbox input "true"
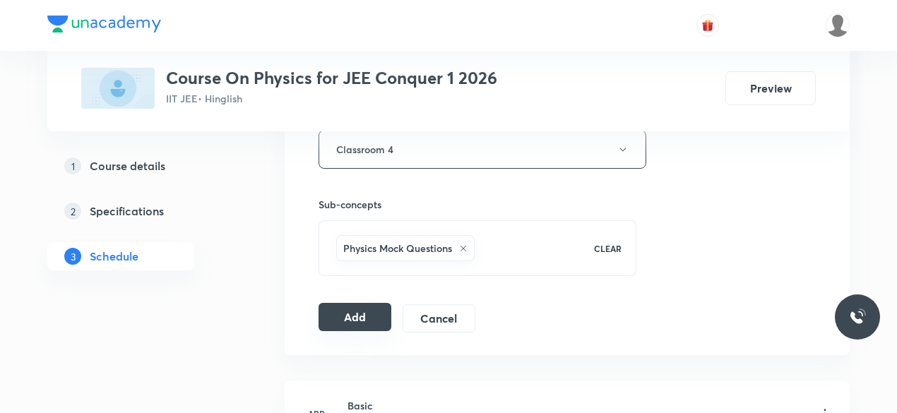
click at [345, 311] on button "Add" at bounding box center [355, 317] width 73 height 28
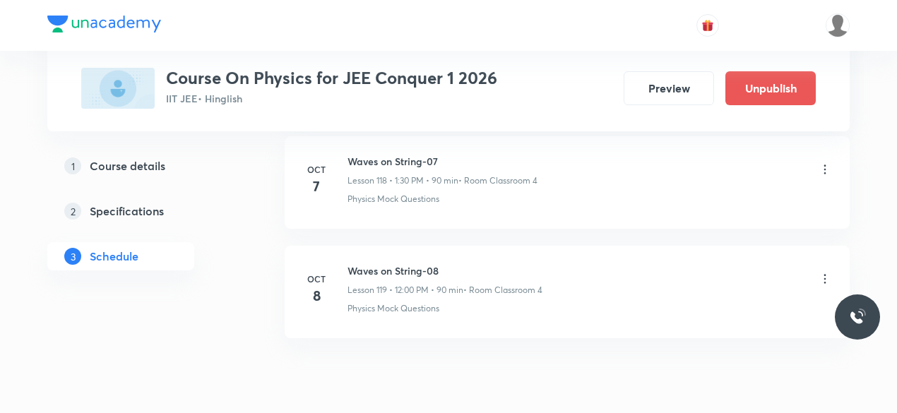
scroll to position [13042, 0]
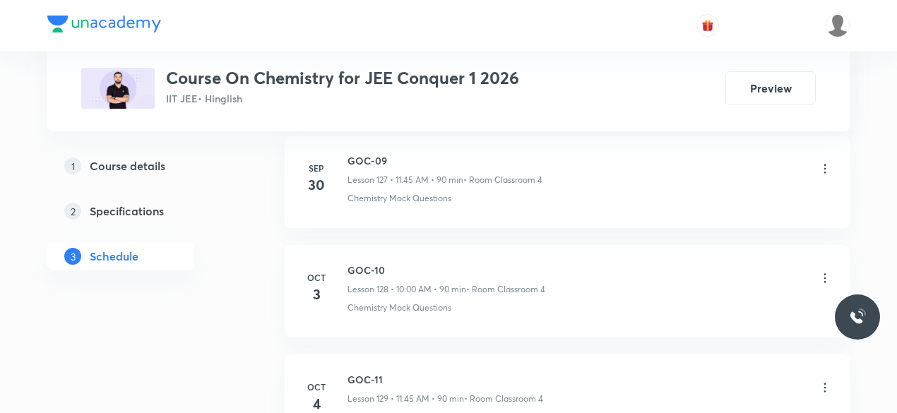
scroll to position [15107, 0]
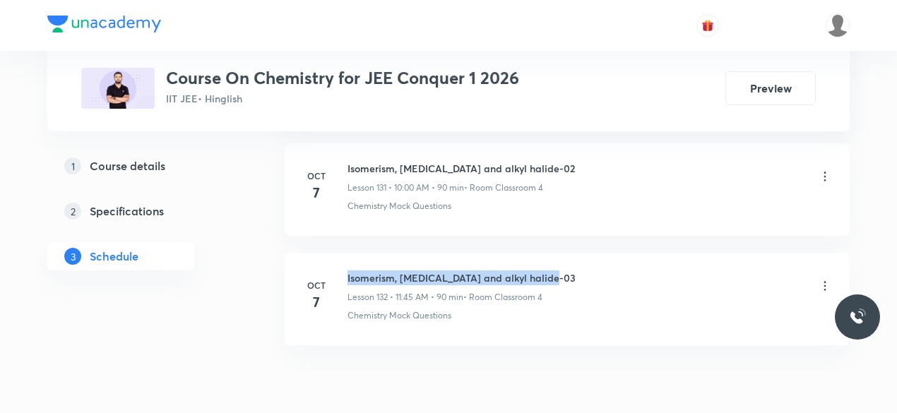
drag, startPoint x: 348, startPoint y: 213, endPoint x: 558, endPoint y: 213, distance: 210.5
click at [558, 271] on div "Isomerism, [MEDICAL_DATA] and alkyl halide-03 Lesson 132 • 11:45 AM • 90 min • …" at bounding box center [590, 287] width 485 height 33
copy h6 "Isomerism, Hydrocarbon and alkyl halide-03"
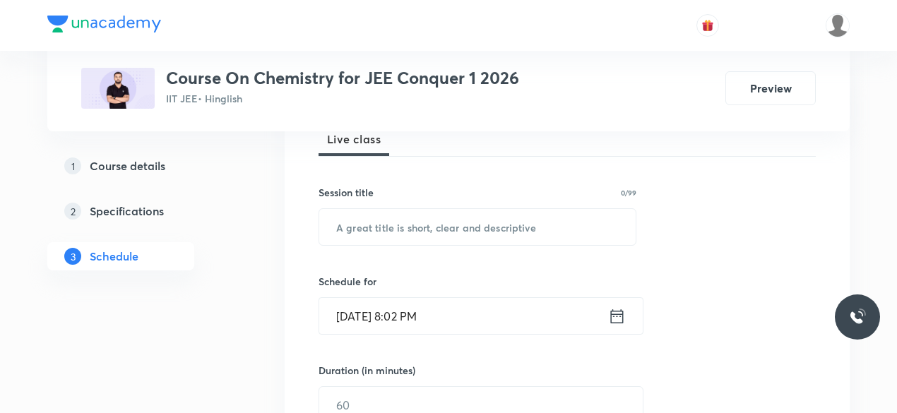
scroll to position [218, 0]
click at [391, 224] on input "text" at bounding box center [477, 225] width 316 height 36
paste input "Isomerism, Hydrocarbon and alkyl halide-03"
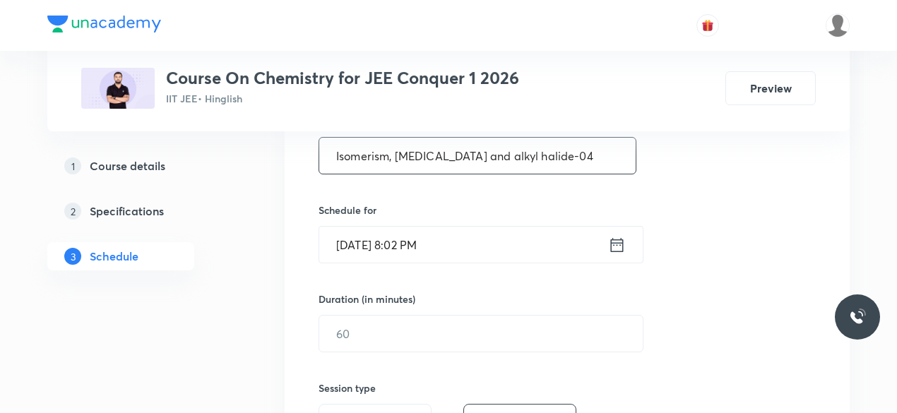
scroll to position [289, 0]
type input "Isomerism, Hydrocarbon and alkyl halide-04"
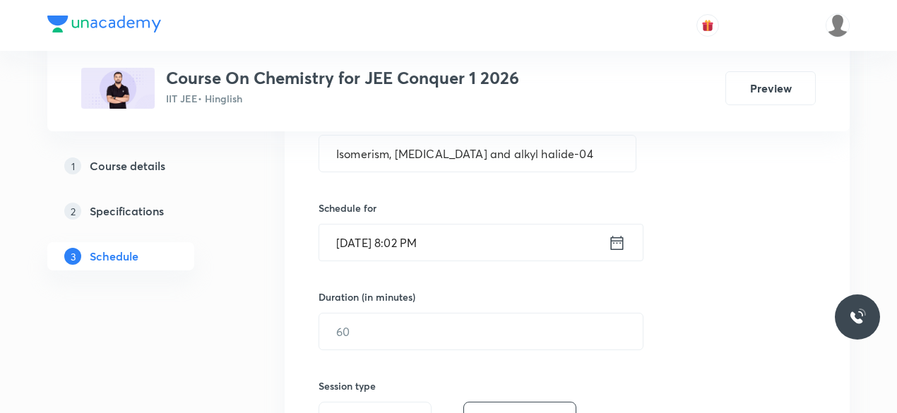
click at [615, 239] on icon at bounding box center [617, 242] width 13 height 14
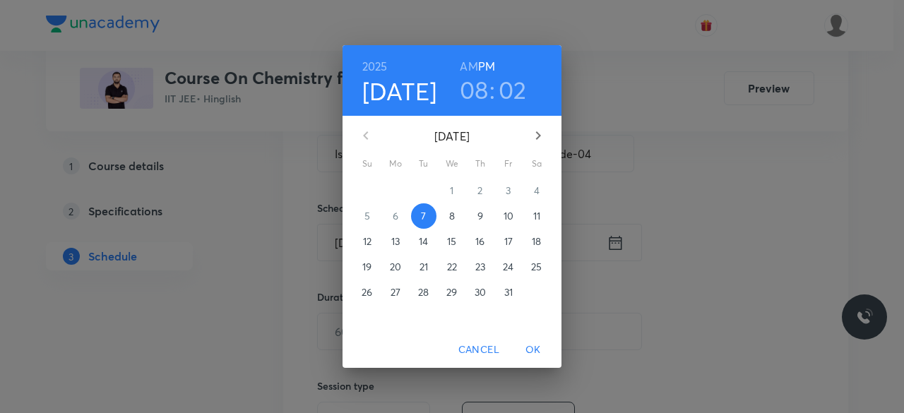
click at [456, 218] on span "8" at bounding box center [451, 216] width 25 height 14
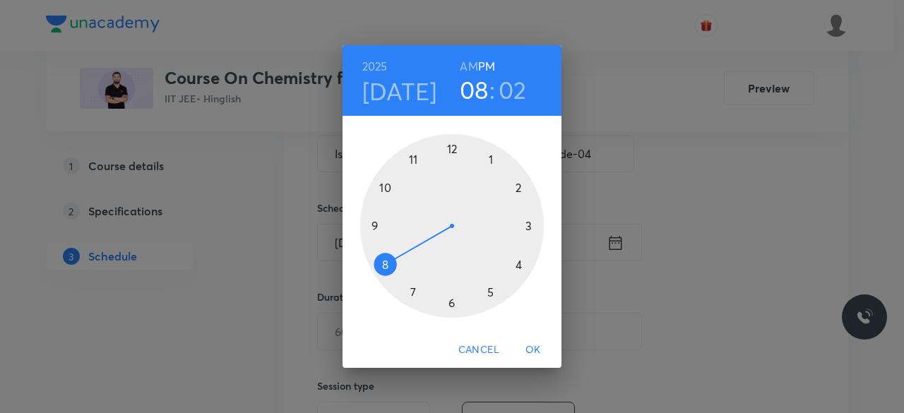
click at [492, 161] on div at bounding box center [452, 226] width 184 height 184
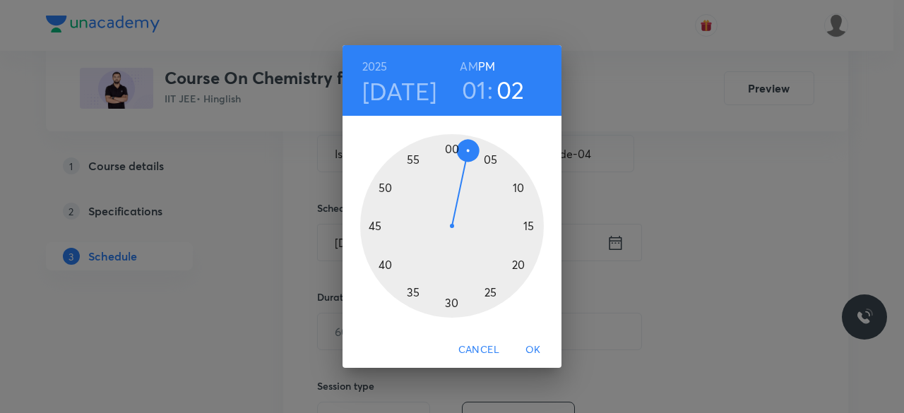
click at [374, 227] on div at bounding box center [452, 226] width 184 height 184
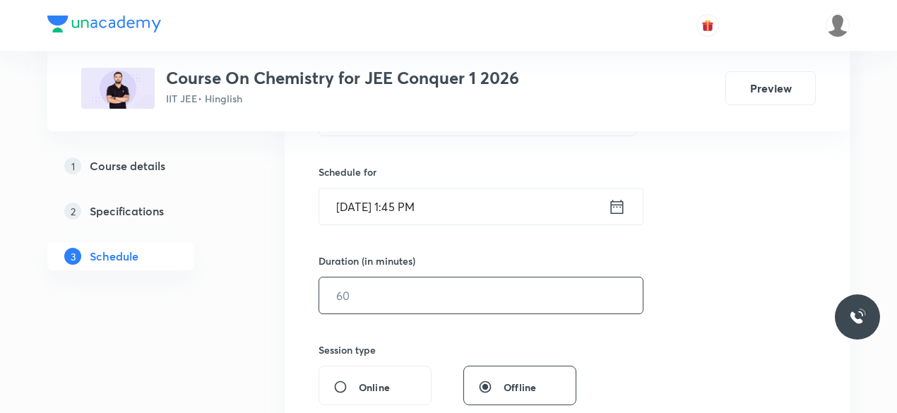
scroll to position [328, 0]
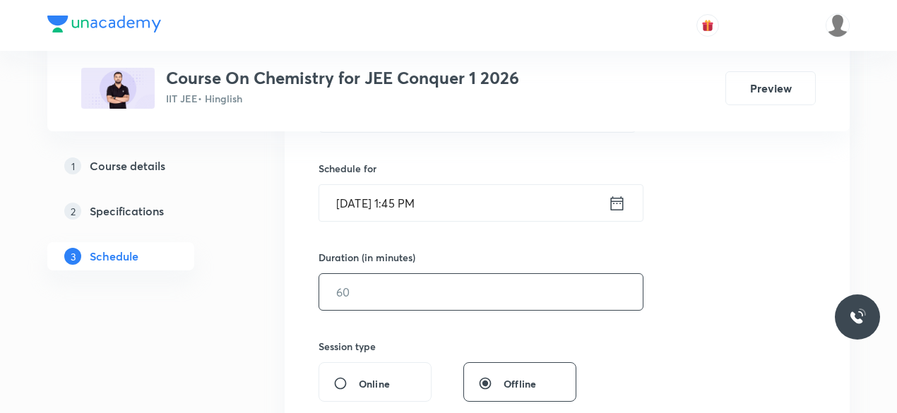
click at [403, 292] on input "text" at bounding box center [481, 292] width 324 height 36
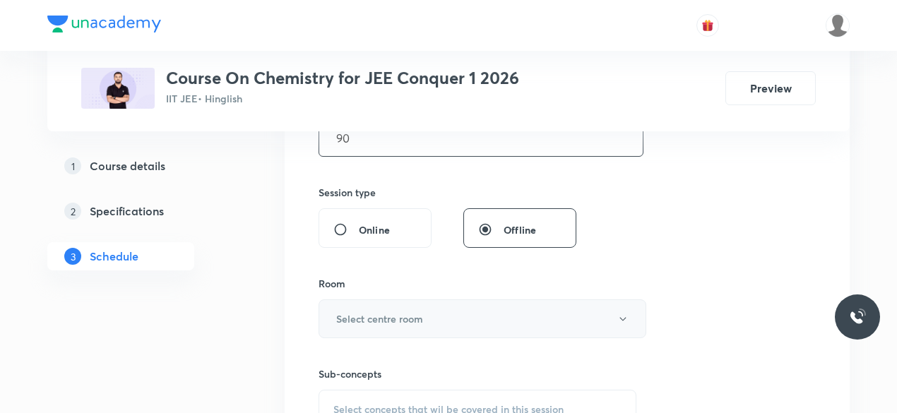
scroll to position [485, 0]
type input "90"
click at [341, 316] on h6 "Select centre room" at bounding box center [379, 316] width 87 height 15
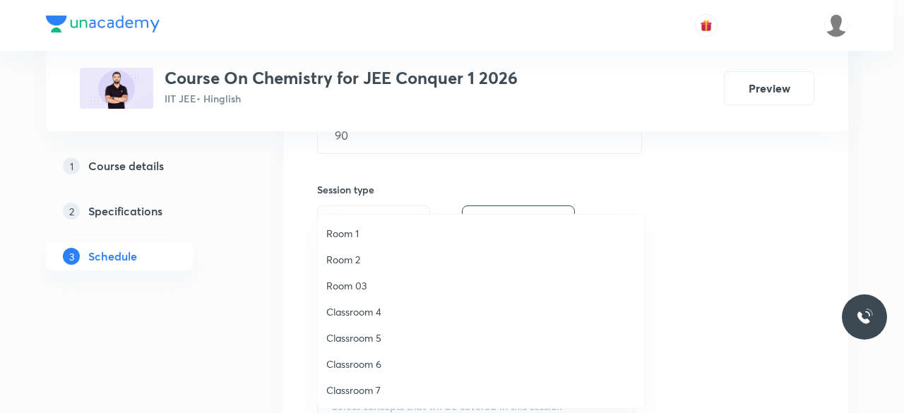
click at [346, 311] on span "Classroom 4" at bounding box center [480, 311] width 309 height 15
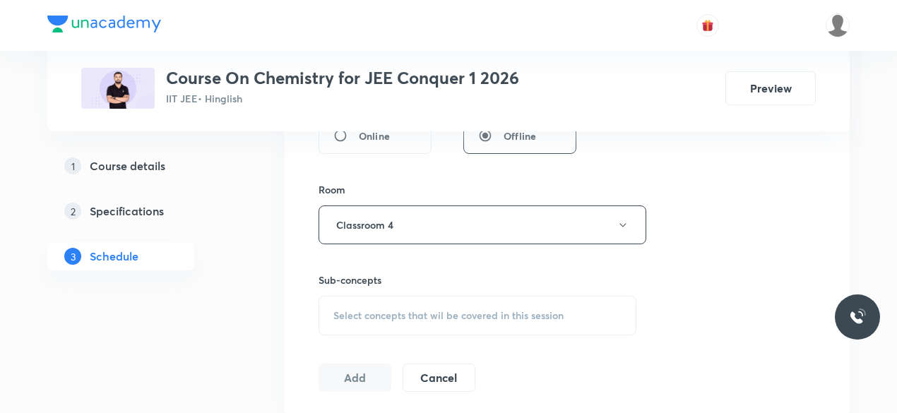
scroll to position [579, 0]
click at [332, 306] on div "Select concepts that wil be covered in this session" at bounding box center [478, 313] width 318 height 40
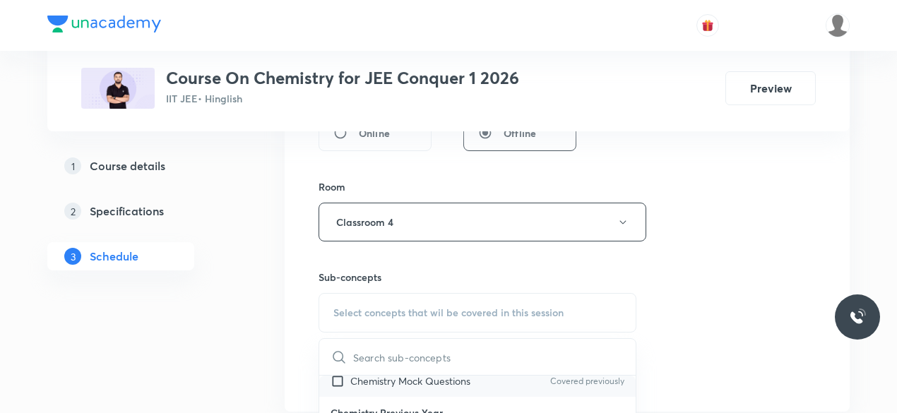
scroll to position [42, 0]
click at [339, 380] on input "checkbox" at bounding box center [341, 381] width 20 height 15
checkbox input "true"
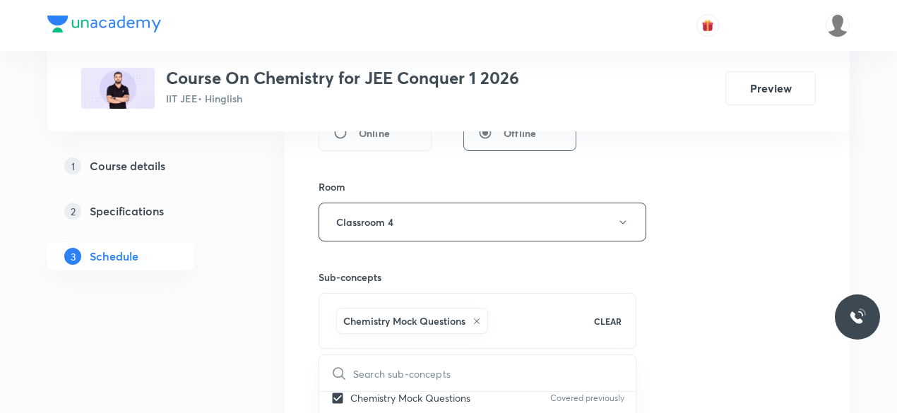
click at [296, 326] on div "Session 133 Live class Session title 42/99 Isomerism, Hydrocarbon and alkyl hal…" at bounding box center [567, 65] width 565 height 725
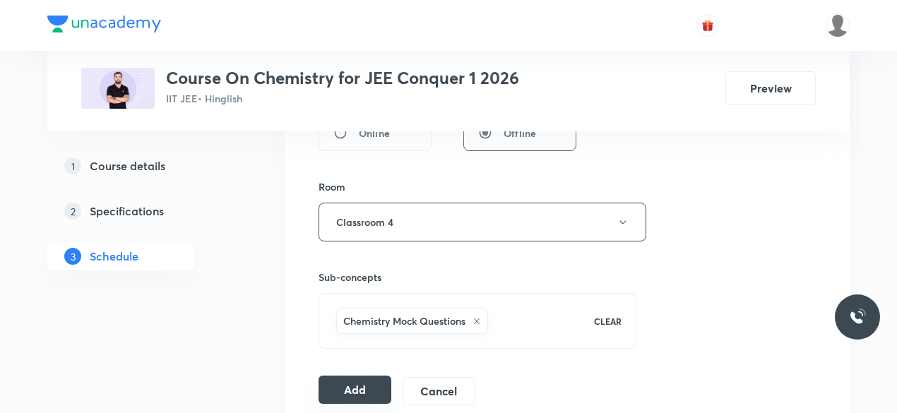
click at [361, 381] on button "Add" at bounding box center [355, 390] width 73 height 28
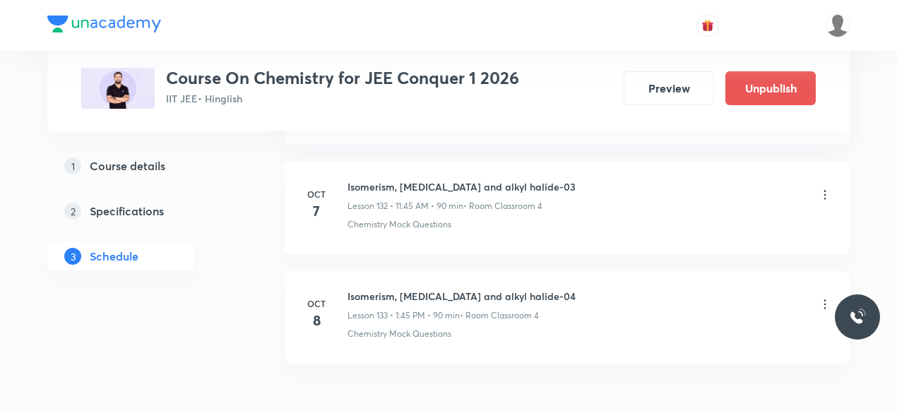
scroll to position [14569, 0]
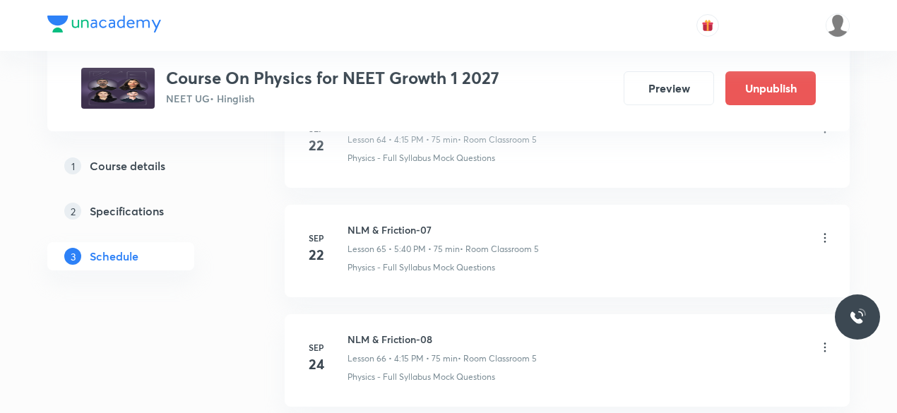
scroll to position [8129, 0]
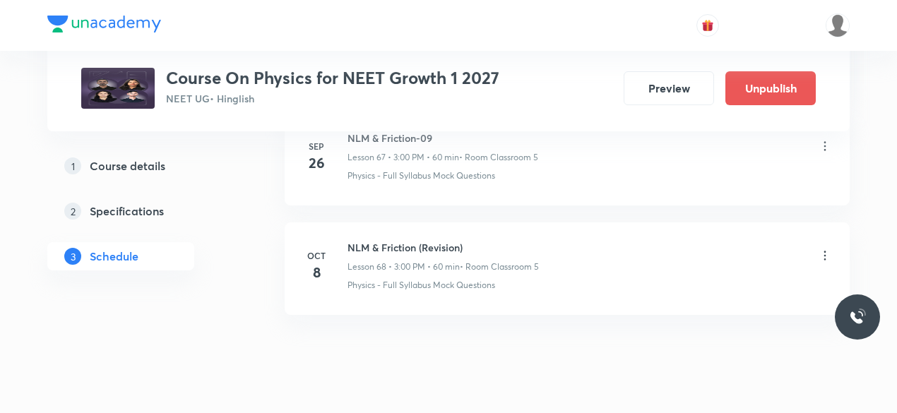
click at [823, 249] on icon at bounding box center [825, 256] width 14 height 14
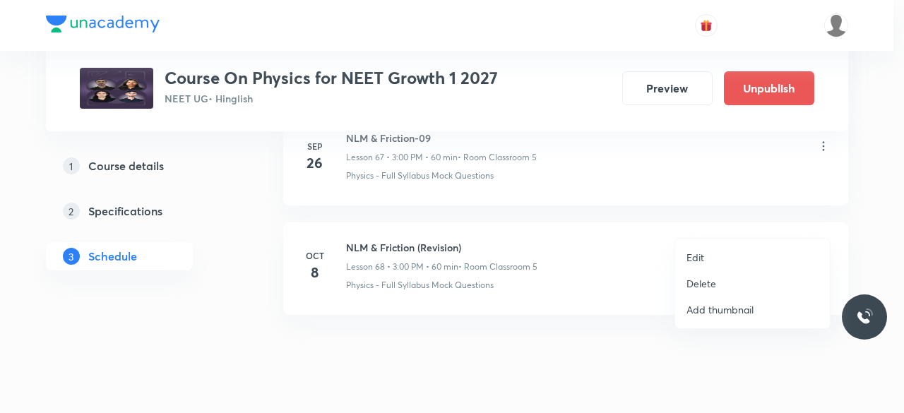
click at [710, 281] on p "Delete" at bounding box center [702, 283] width 30 height 15
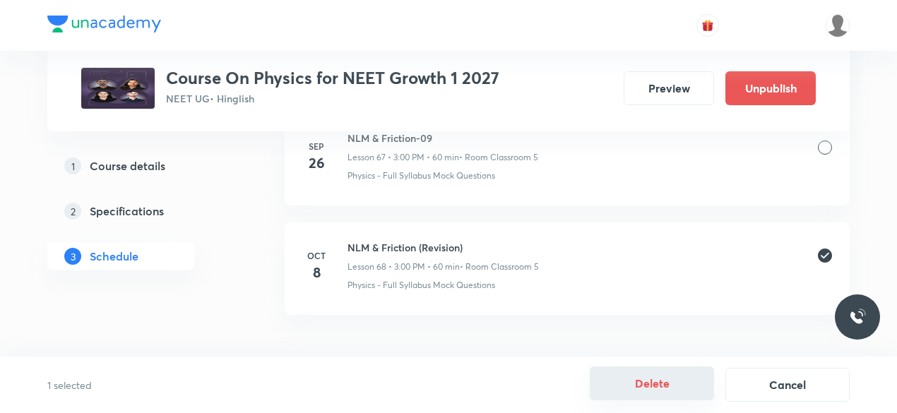
click at [639, 381] on button "Delete" at bounding box center [652, 384] width 124 height 34
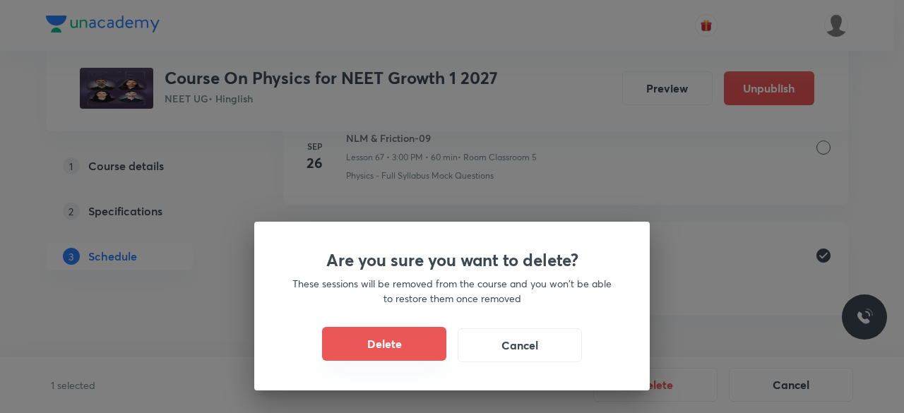
click at [420, 348] on button "Delete" at bounding box center [384, 344] width 124 height 34
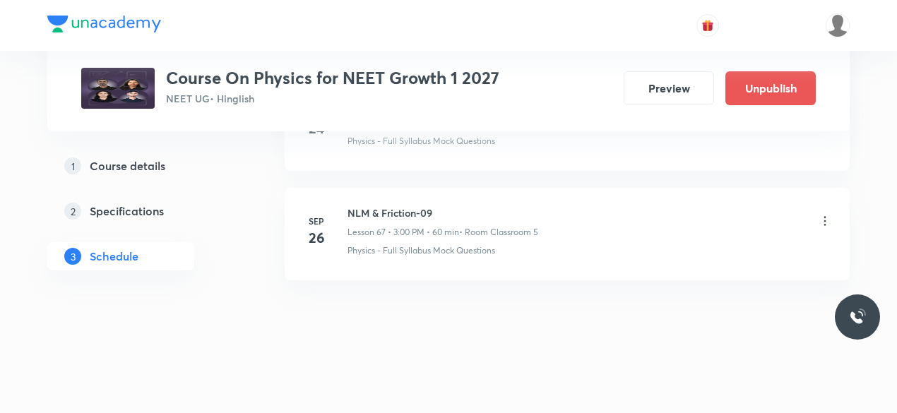
scroll to position [8021, 0]
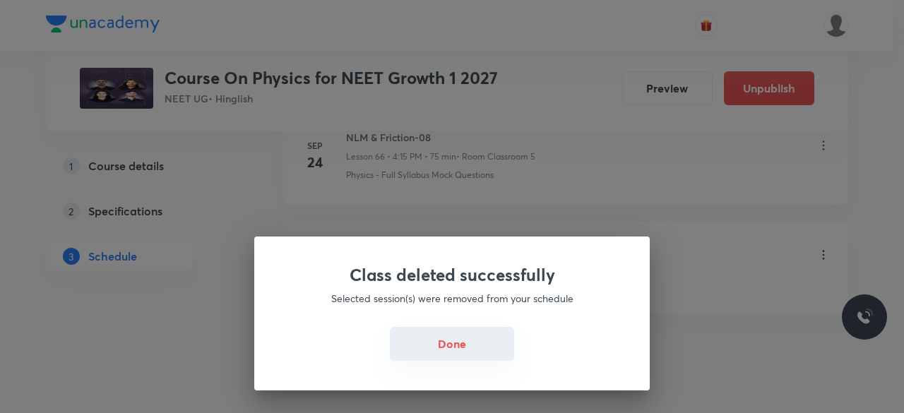
click at [466, 343] on button "Done" at bounding box center [452, 344] width 124 height 34
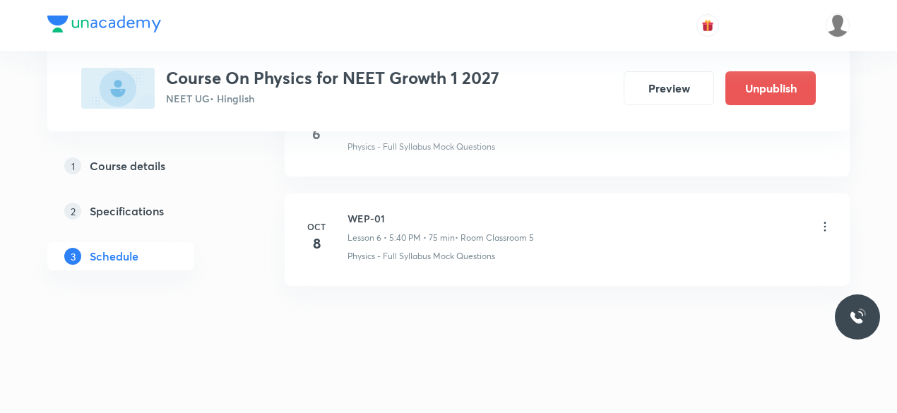
click at [825, 220] on icon at bounding box center [825, 227] width 14 height 14
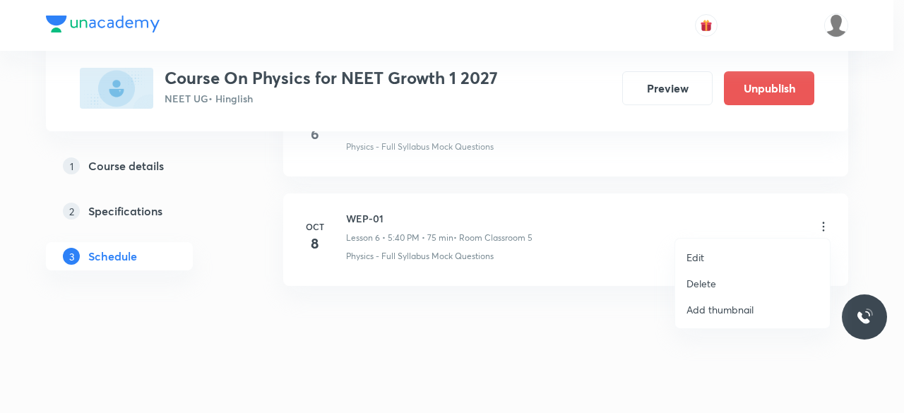
click at [704, 280] on p "Delete" at bounding box center [702, 283] width 30 height 15
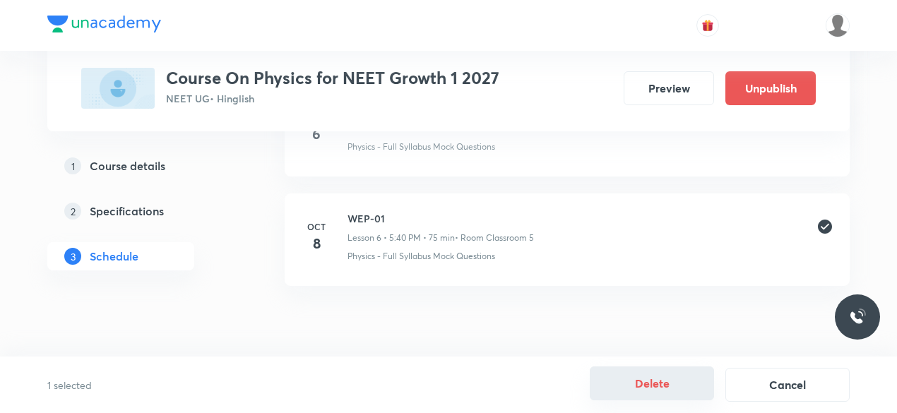
click at [672, 379] on button "Delete" at bounding box center [652, 384] width 124 height 34
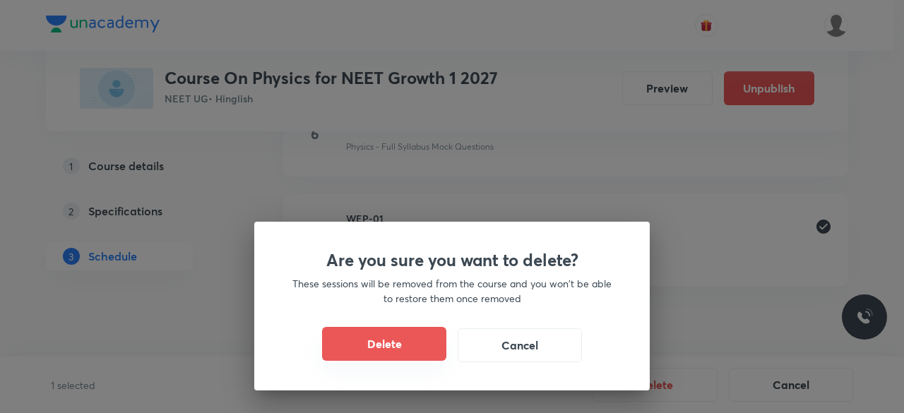
click at [400, 348] on button "Delete" at bounding box center [384, 344] width 124 height 34
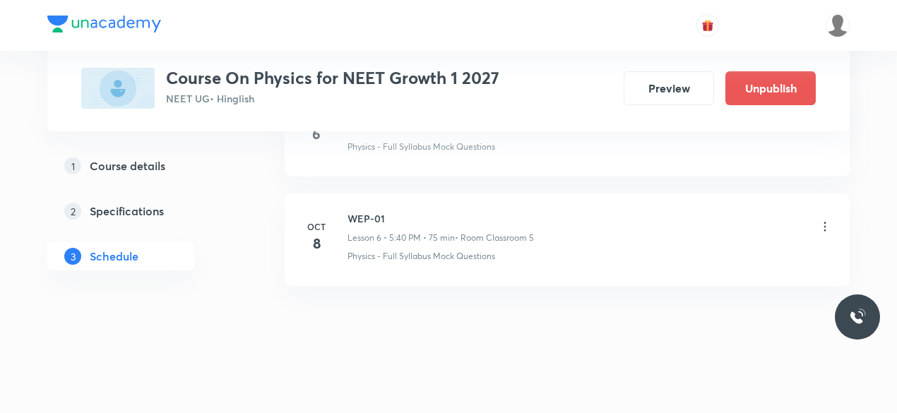
scroll to position [1262, 0]
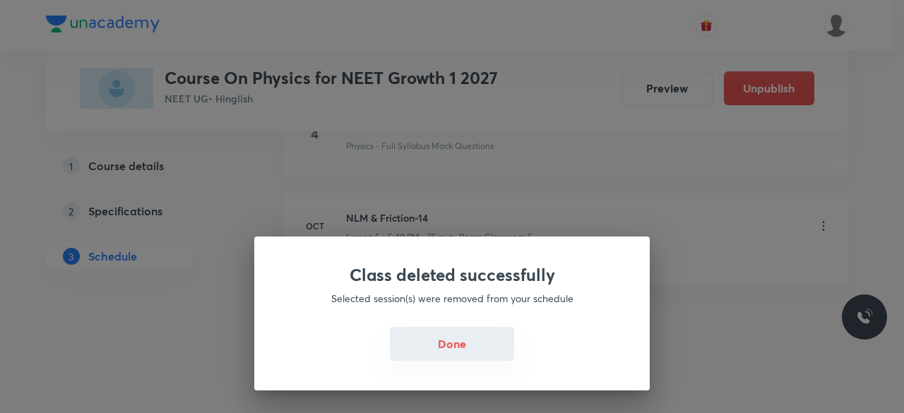
click at [439, 351] on button "Done" at bounding box center [452, 344] width 124 height 34
